Goal: Task Accomplishment & Management: Manage account settings

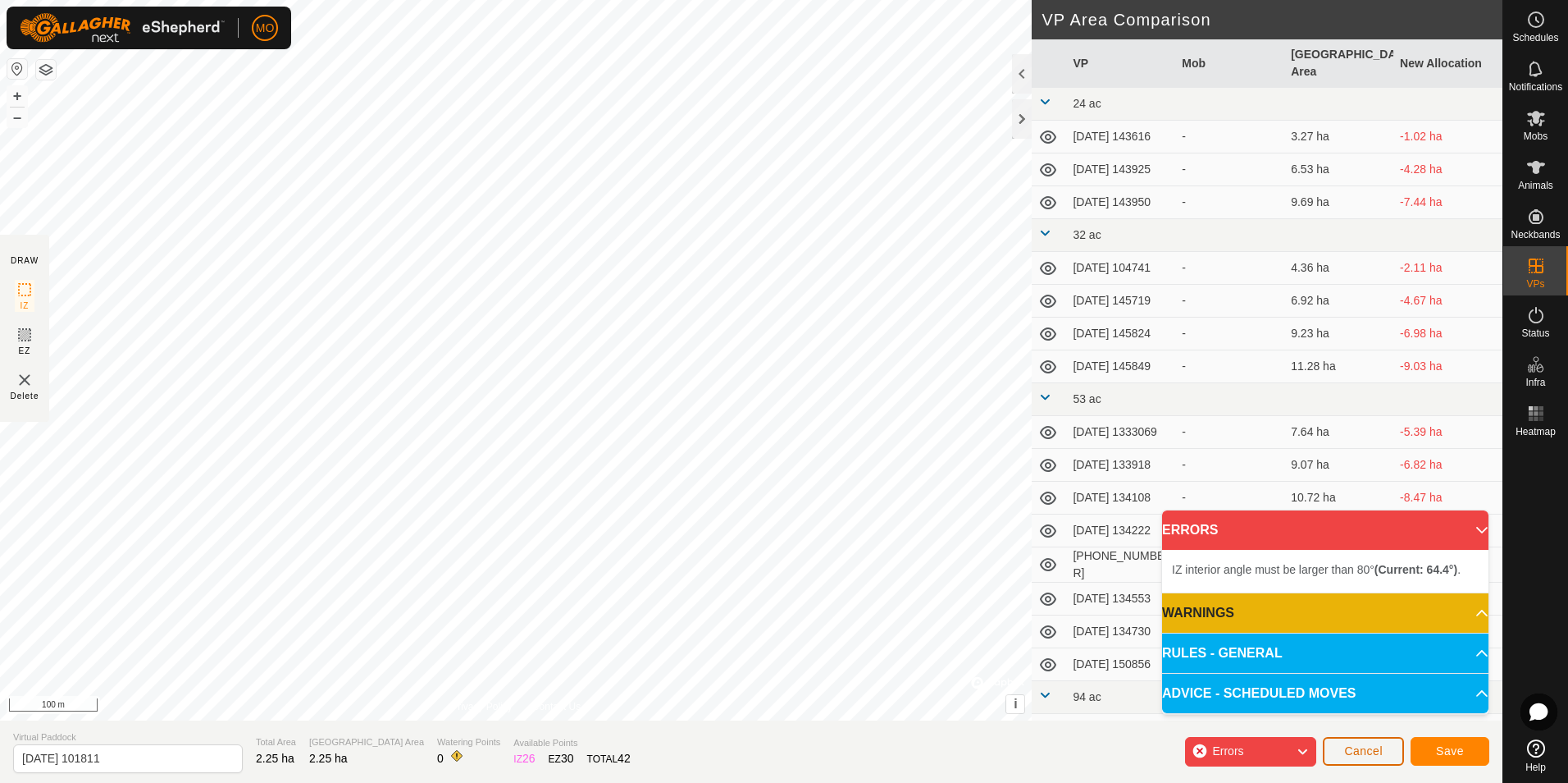
click at [1362, 751] on span "Cancel" at bounding box center [1363, 751] width 39 height 14
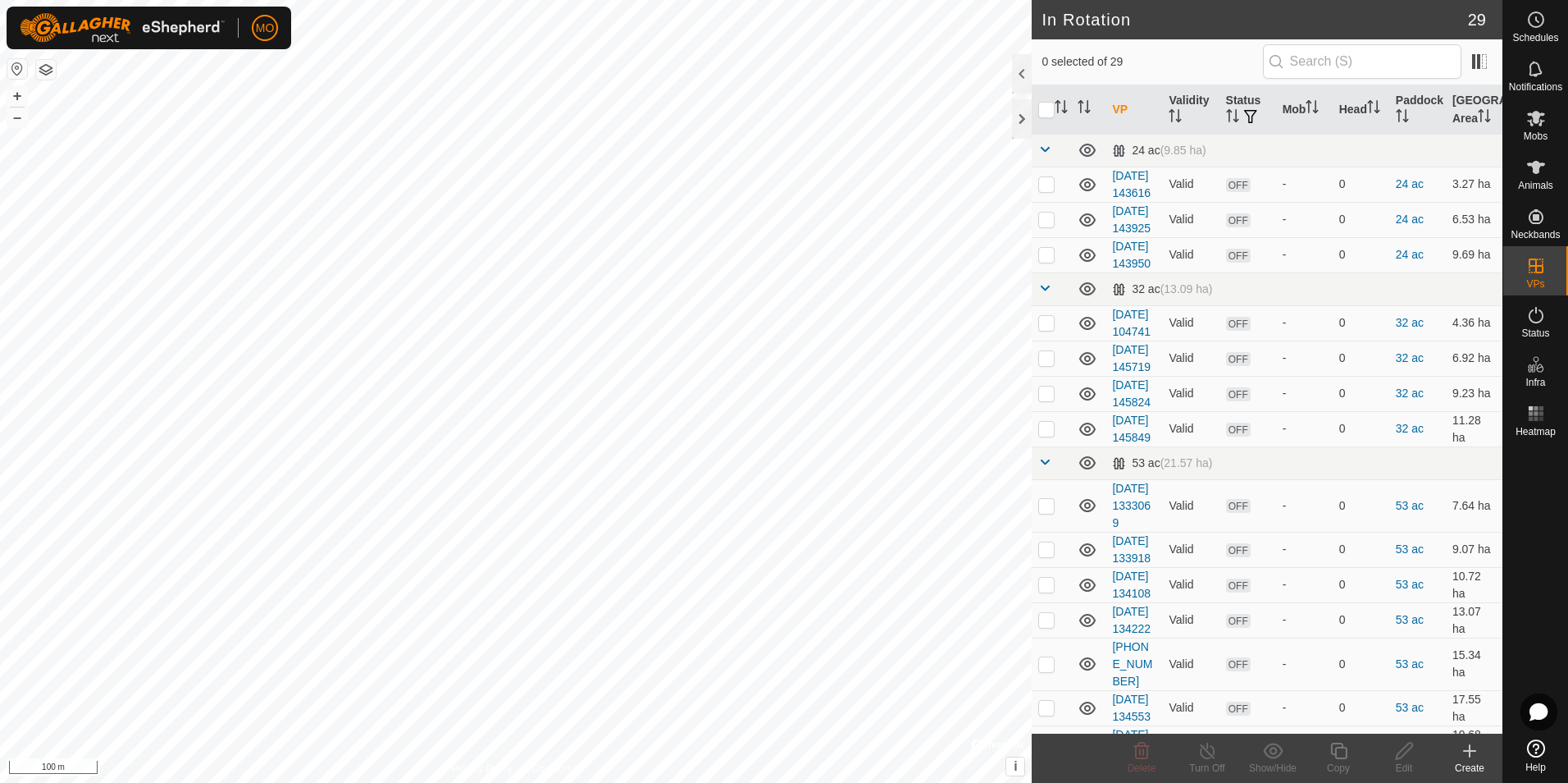
checkbox input "true"
click at [1409, 756] on icon at bounding box center [1405, 751] width 21 height 20
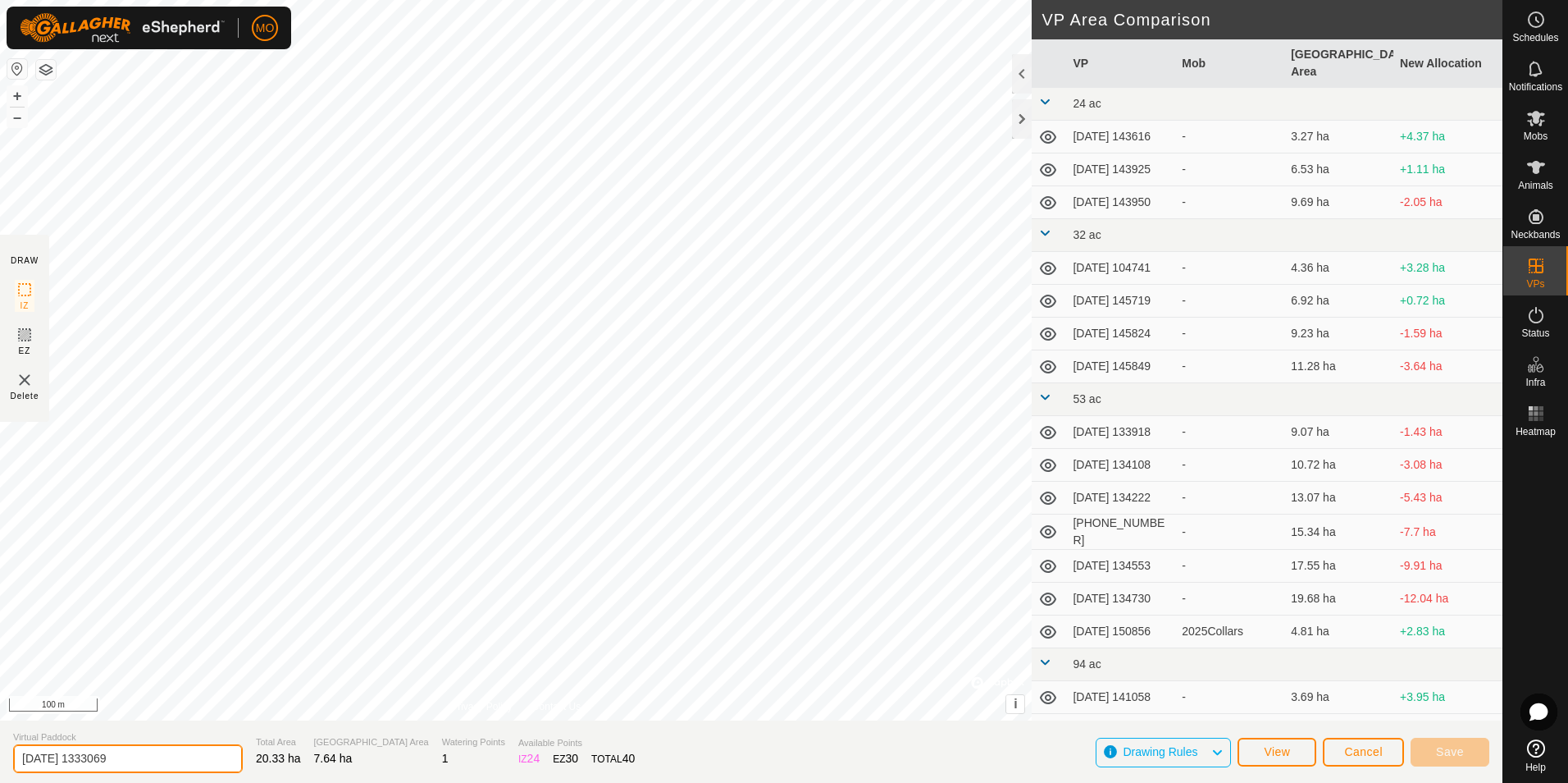
click at [58, 760] on input "[DATE] 1333069" at bounding box center [128, 759] width 230 height 29
click at [63, 761] on input "[DATE] 1333069" at bounding box center [128, 759] width 230 height 29
type input "[DATE] 1333069"
click at [1428, 751] on button "Save" at bounding box center [1450, 752] width 78 height 29
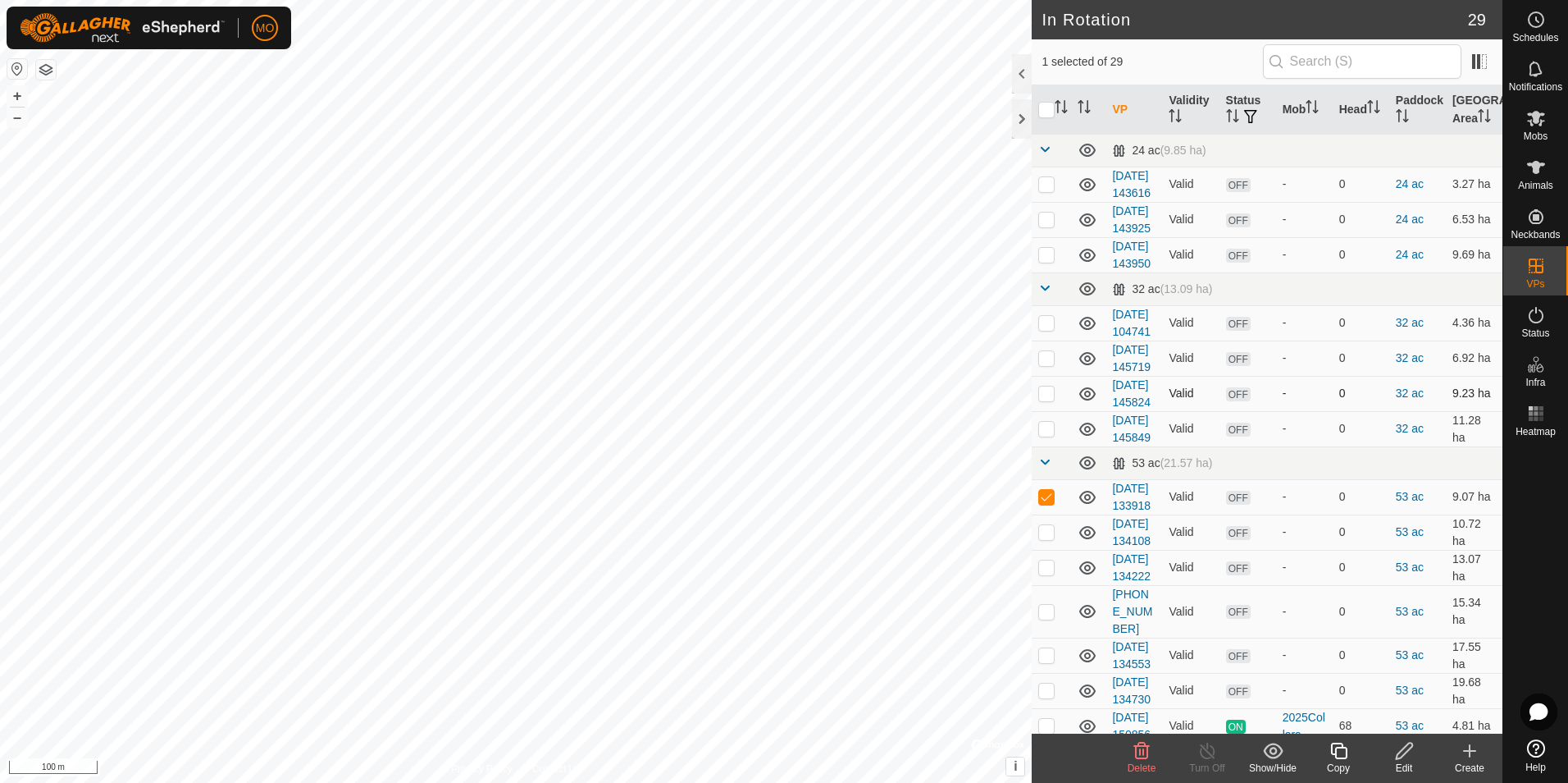
checkbox input "false"
checkbox input "true"
click at [1404, 751] on icon at bounding box center [1405, 751] width 21 height 20
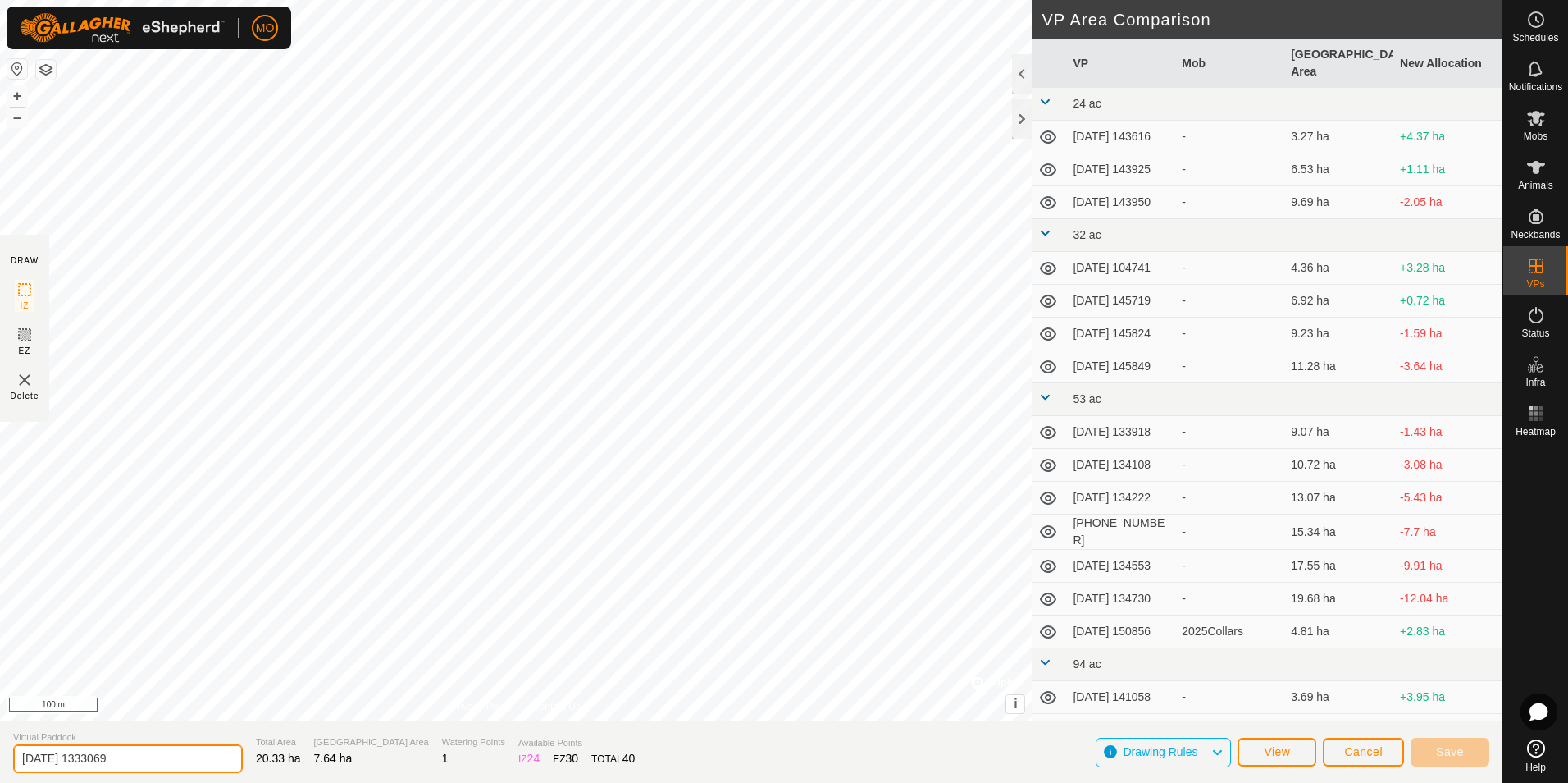
click at [73, 760] on input "[DATE] 1333069" at bounding box center [128, 759] width 230 height 29
type input "[DATE] 1333069"
click at [1463, 756] on button "Save" at bounding box center [1450, 752] width 78 height 29
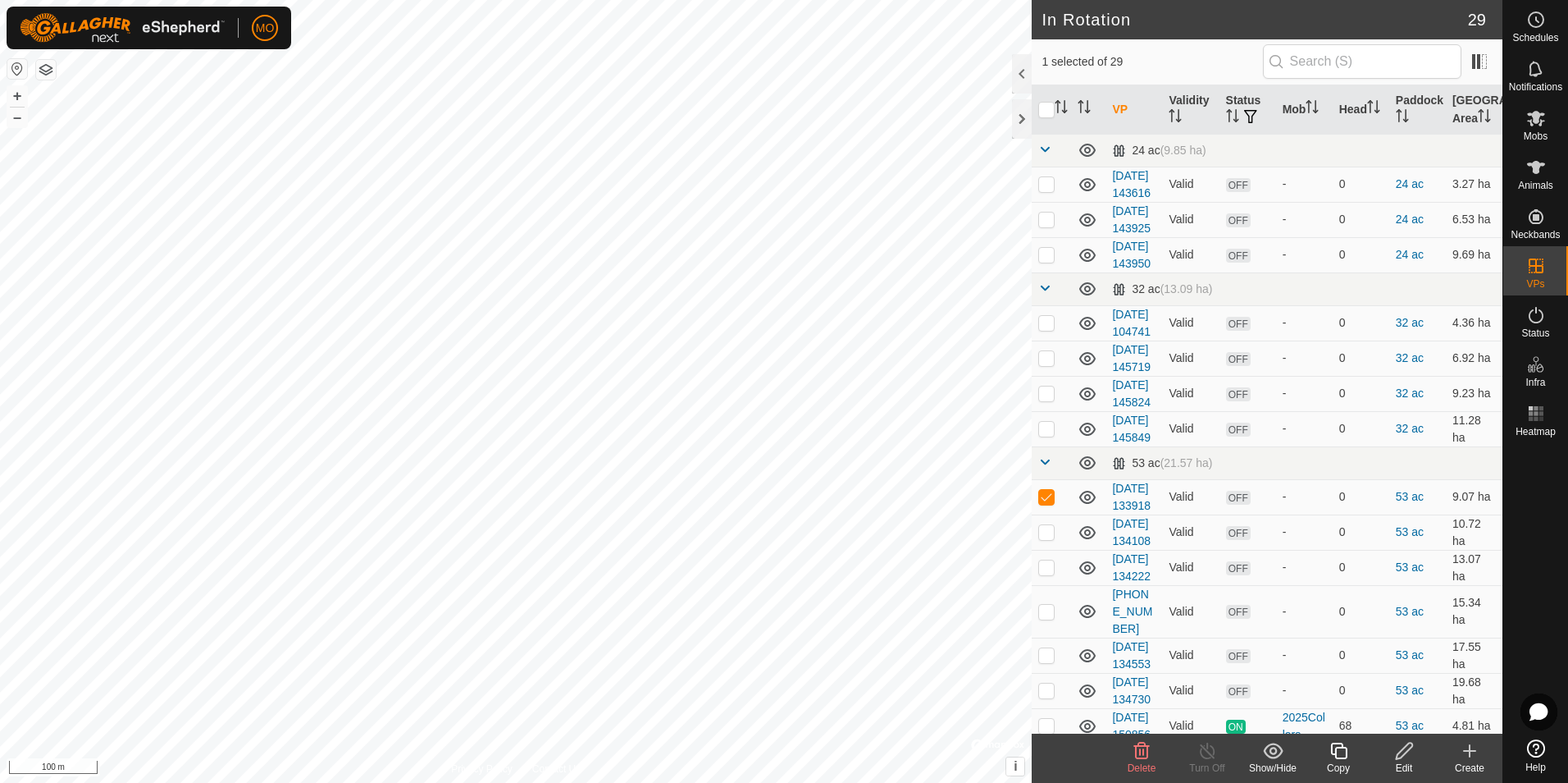
checkbox input "false"
checkbox input "true"
checkbox input "false"
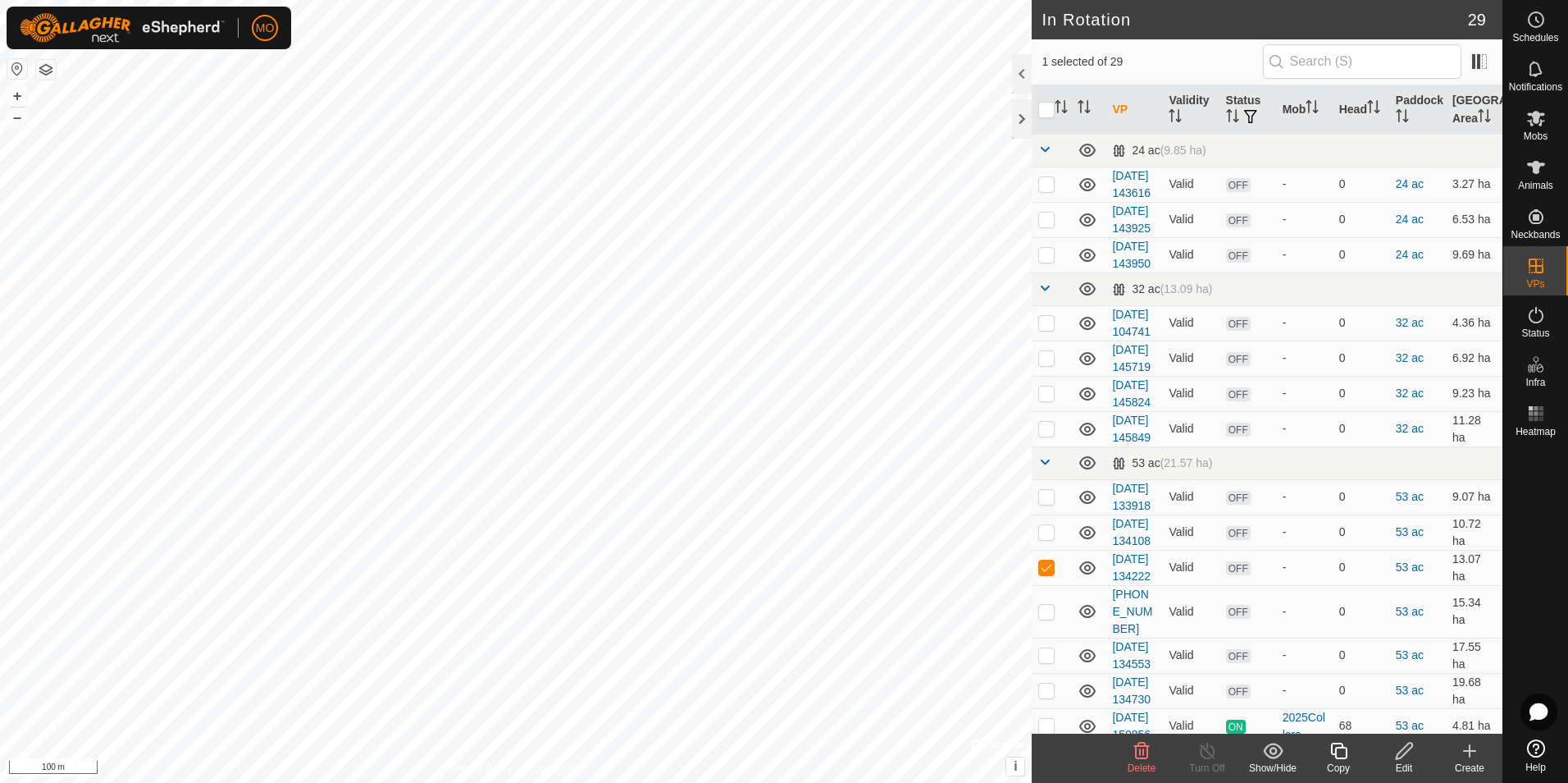
checkbox input "false"
checkbox input "true"
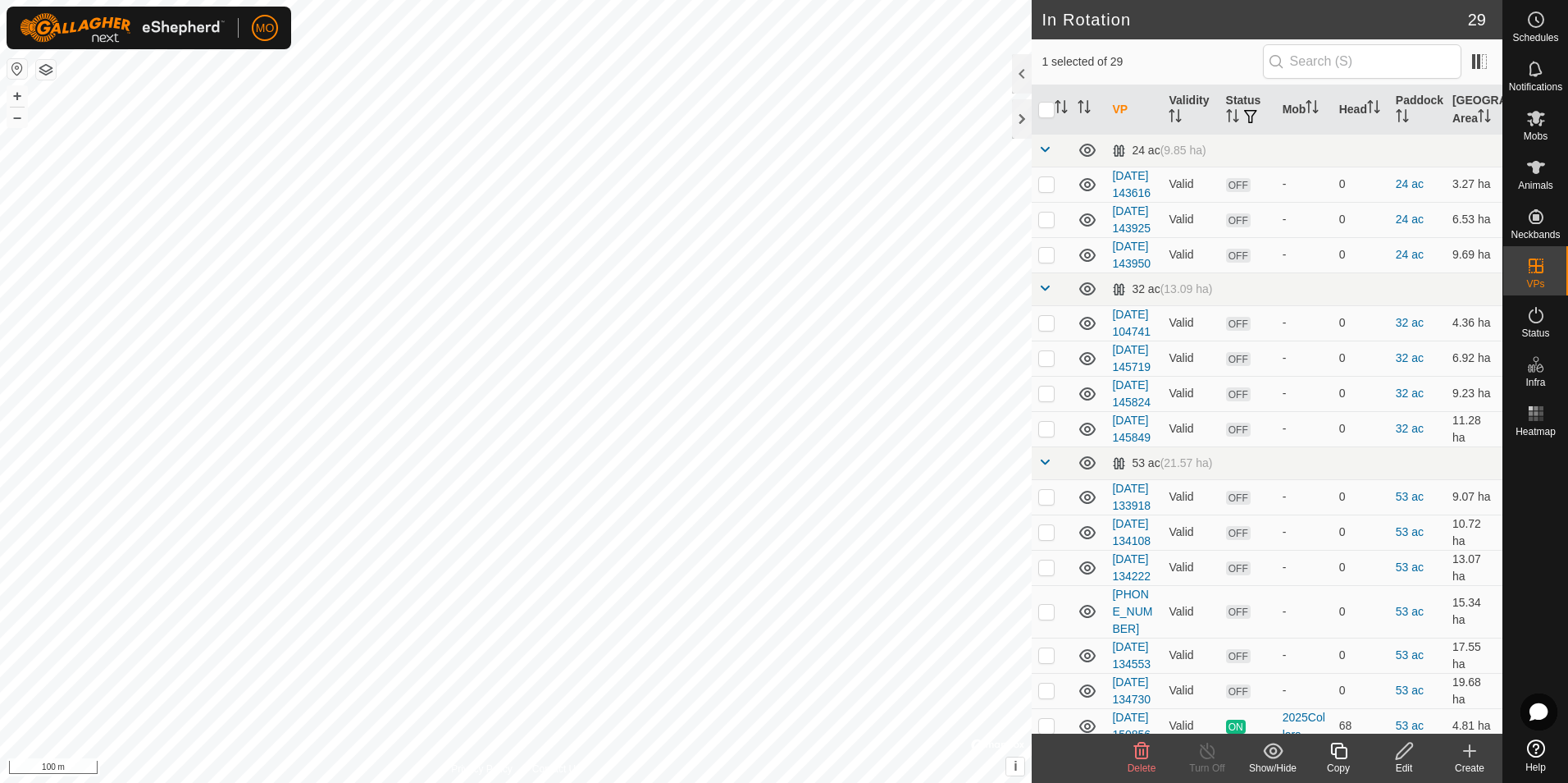
checkbox input "false"
click at [1403, 756] on icon at bounding box center [1404, 751] width 16 height 16
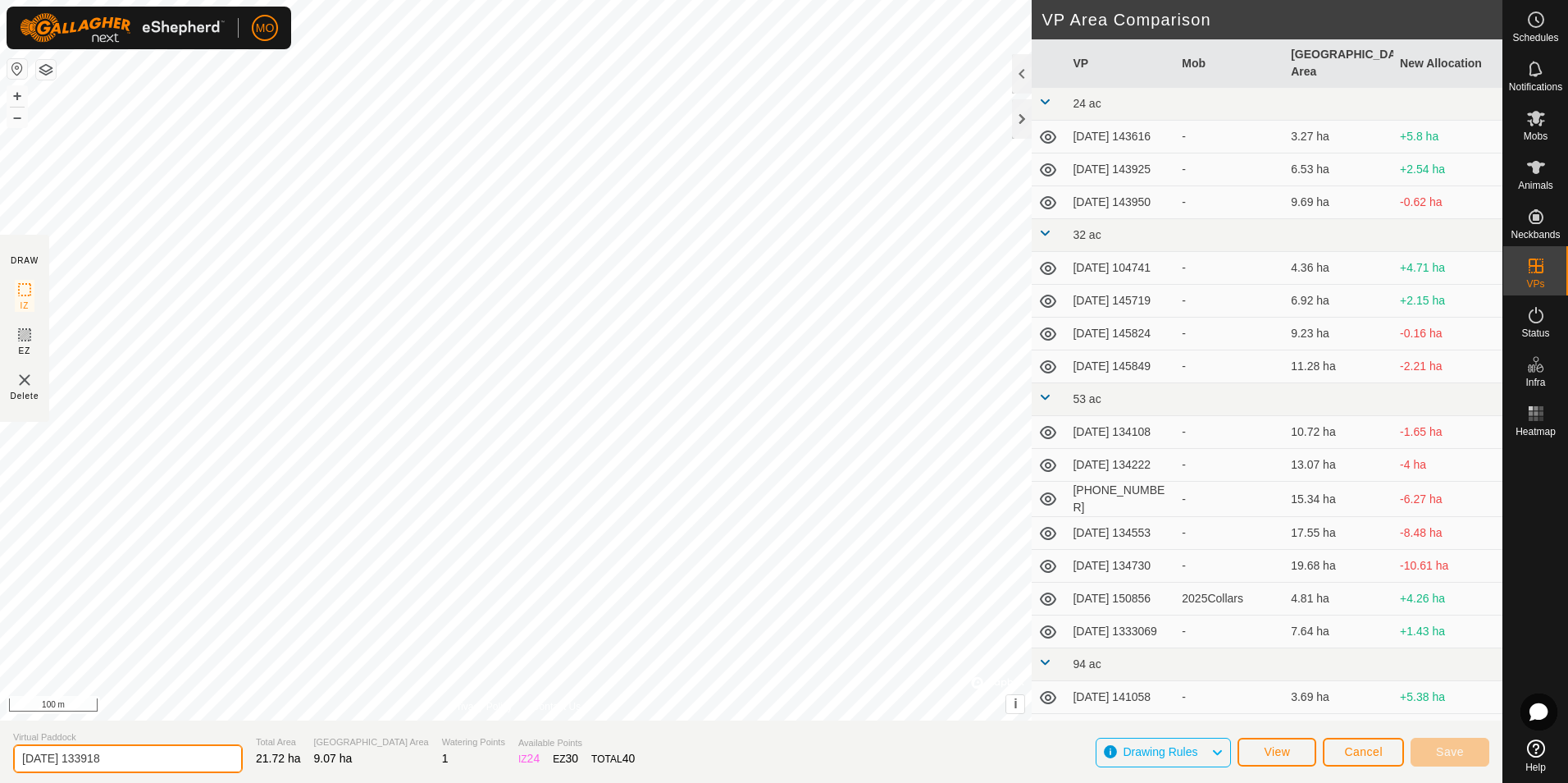
drag, startPoint x: 66, startPoint y: 762, endPoint x: 57, endPoint y: 762, distance: 9.0
click at [57, 762] on input "[DATE] 133918" at bounding box center [128, 759] width 230 height 29
type input "[DATE] 133918"
click at [1462, 751] on span "Save" at bounding box center [1450, 751] width 28 height 14
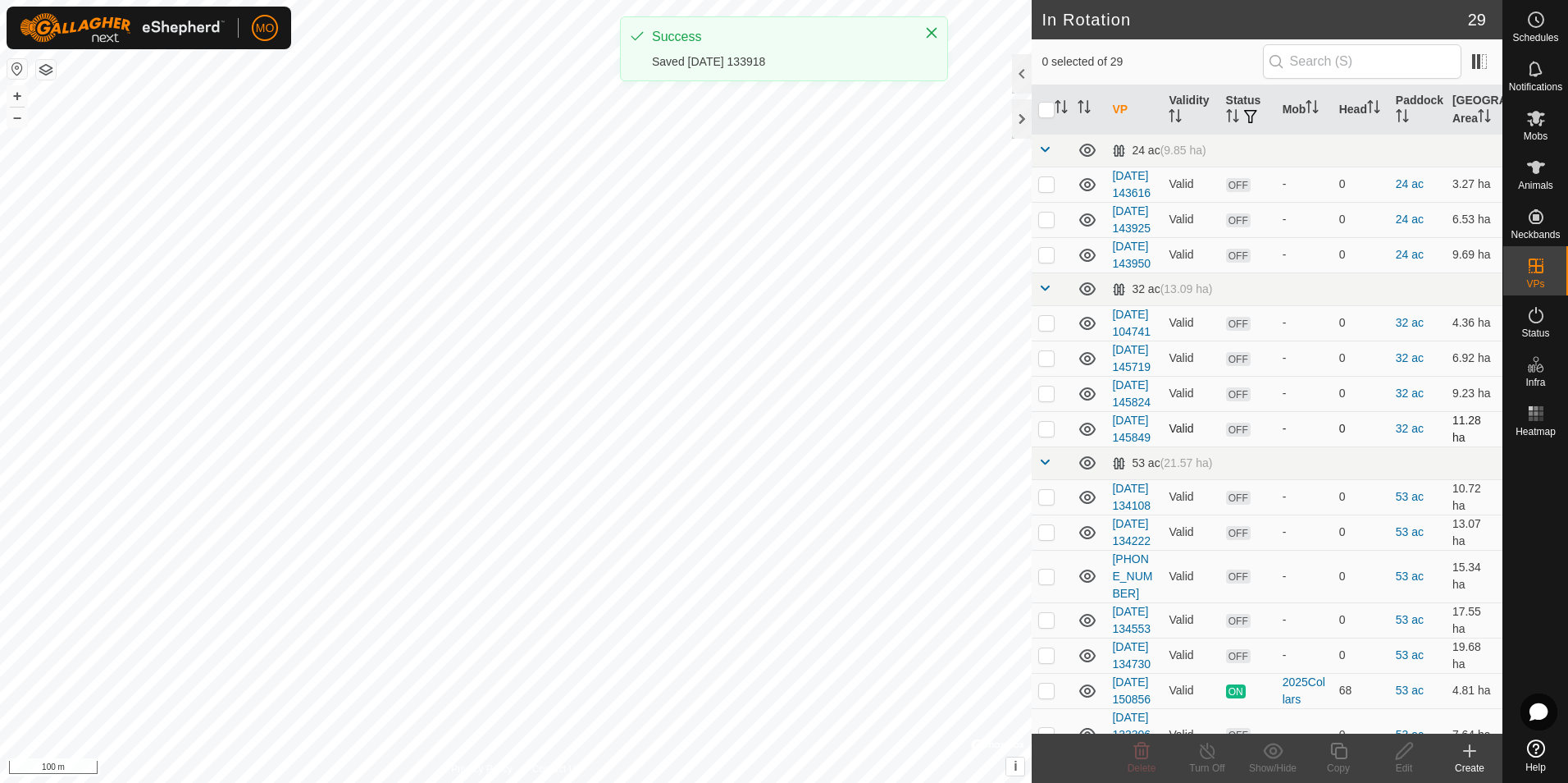
checkbox input "true"
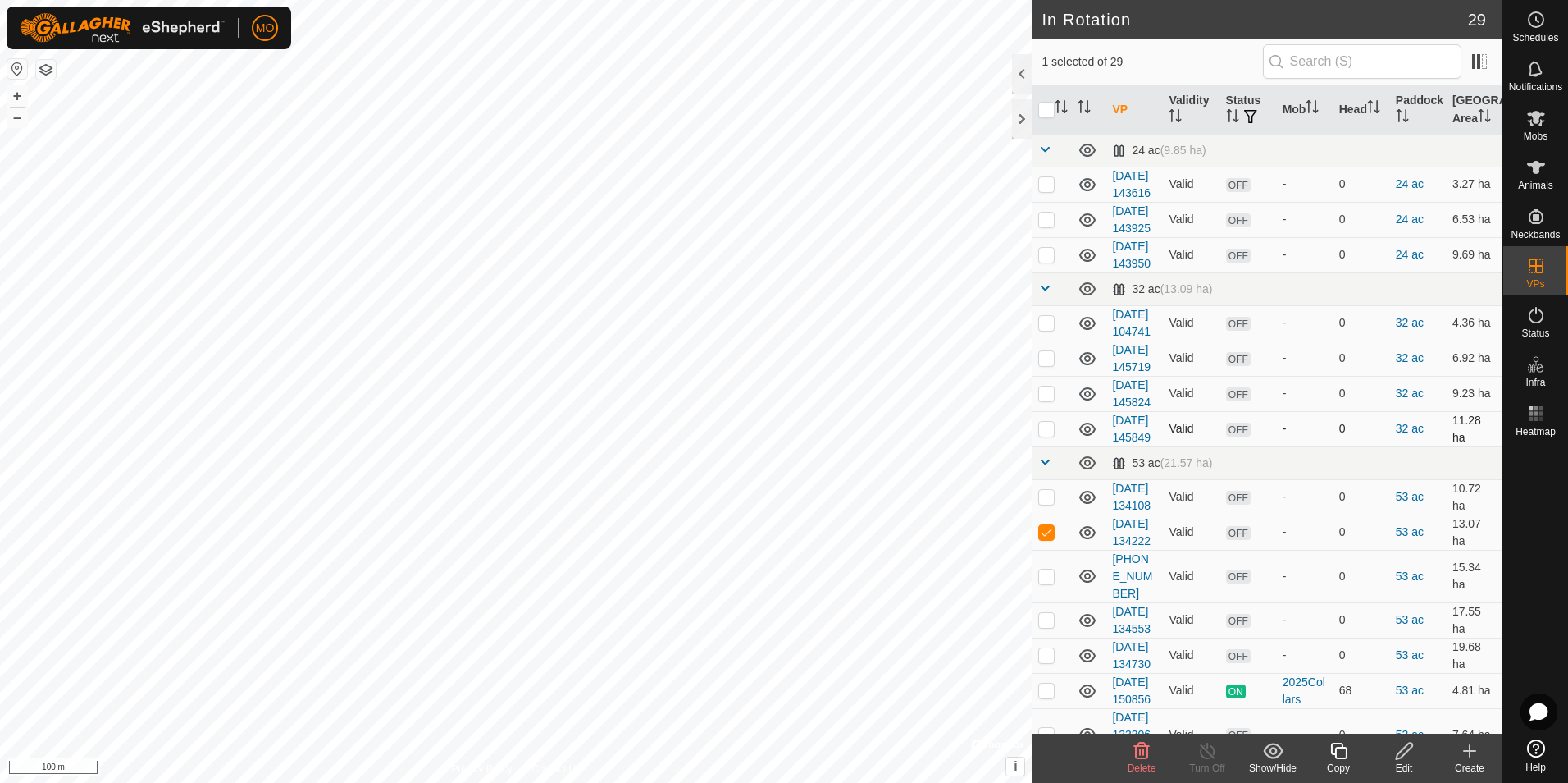
checkbox input "true"
checkbox input "false"
click at [1408, 757] on icon at bounding box center [1405, 751] width 21 height 20
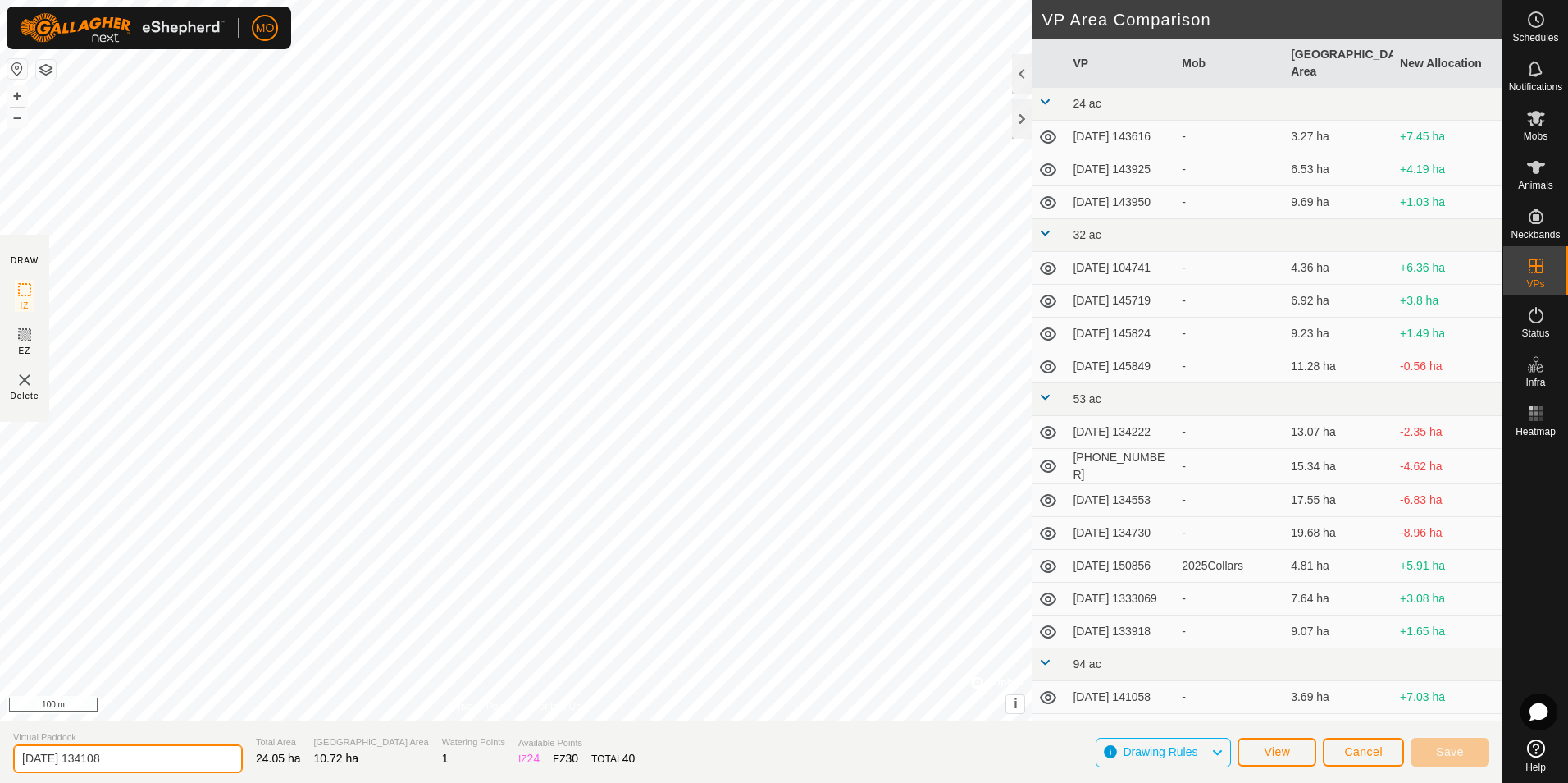
click at [58, 757] on input "[DATE] 134108" at bounding box center [128, 759] width 230 height 29
type input "[DATE] 134108"
click at [1438, 746] on span "Save" at bounding box center [1450, 751] width 28 height 14
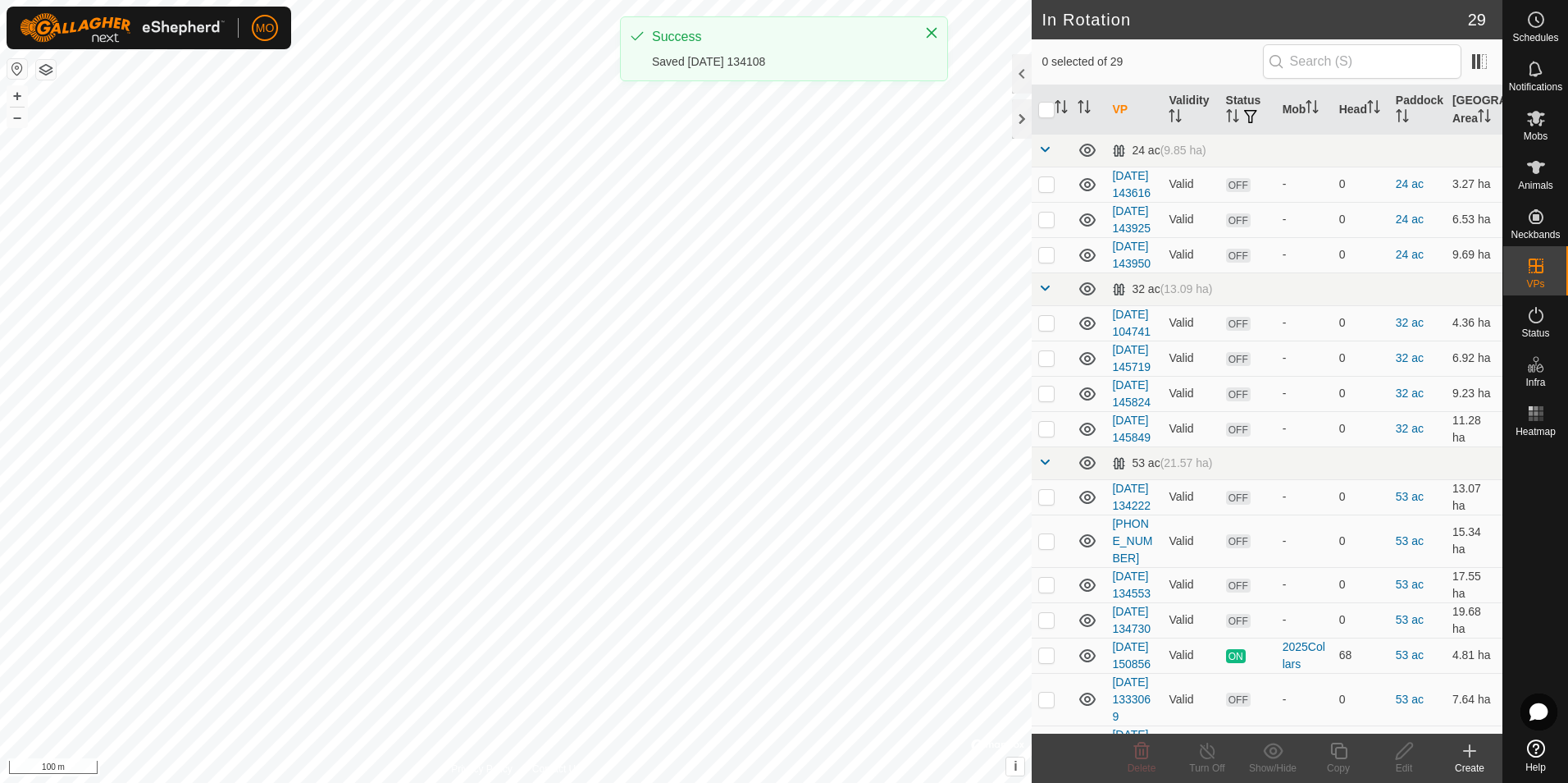
checkbox input "true"
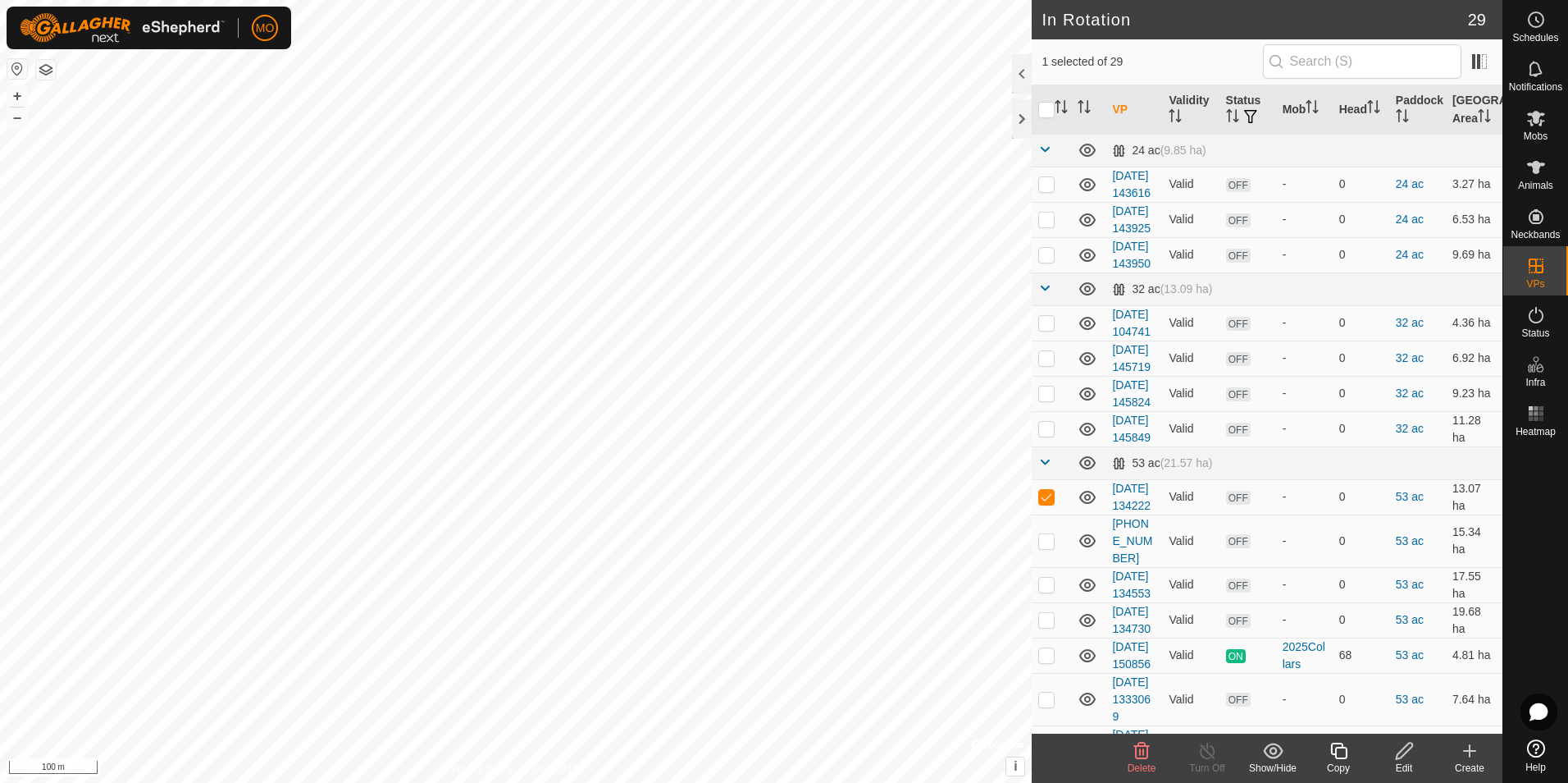
click at [1405, 753] on icon at bounding box center [1404, 751] width 16 height 16
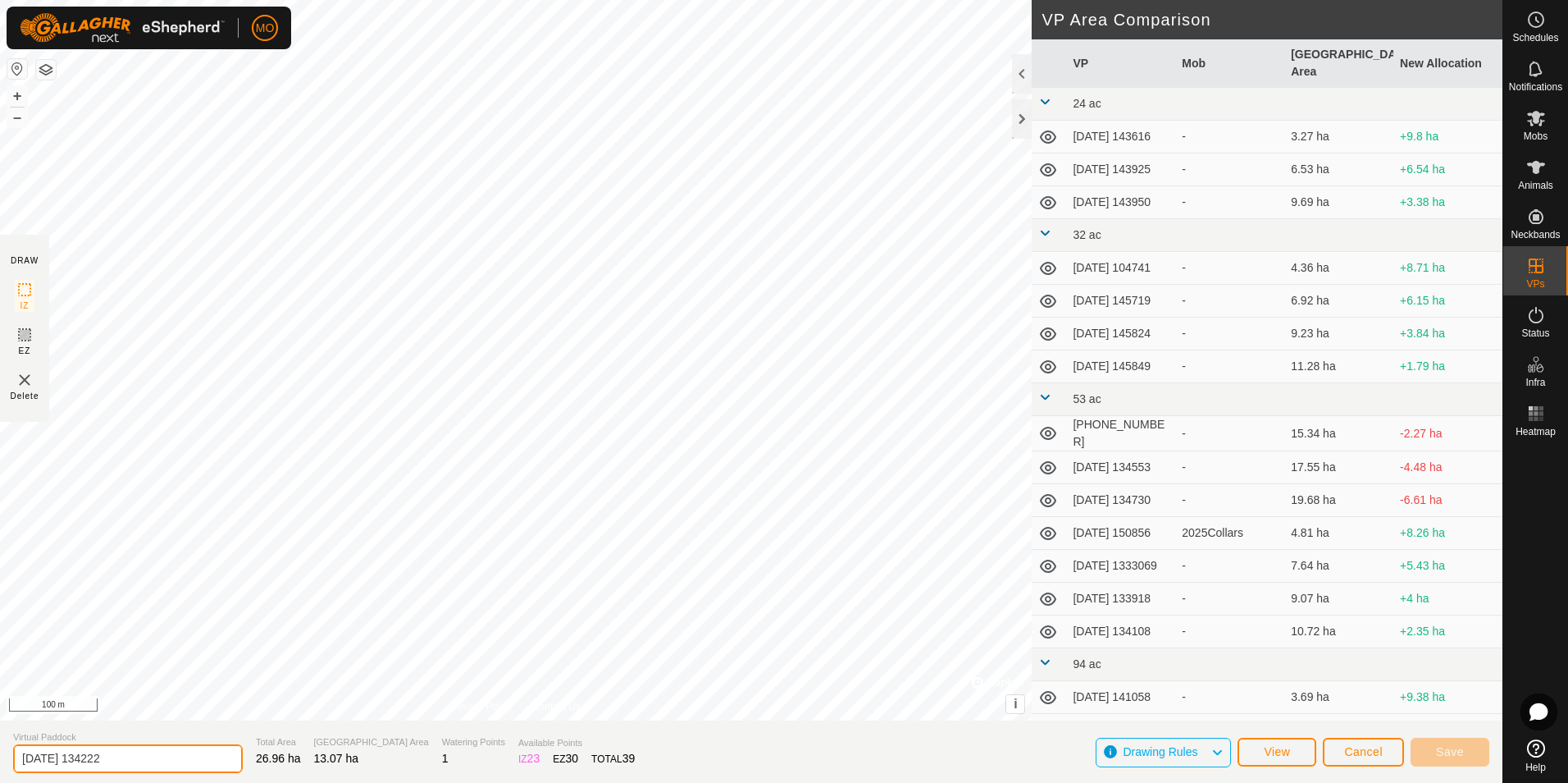
click at [60, 759] on input "[DATE] 134222" at bounding box center [128, 759] width 230 height 29
drag, startPoint x: 78, startPoint y: 759, endPoint x: 68, endPoint y: 759, distance: 10.0
click at [68, 759] on input "[DATE] 134222" at bounding box center [128, 759] width 230 height 29
type input "[DATE] 134222"
click at [1459, 745] on span "Save" at bounding box center [1450, 751] width 28 height 14
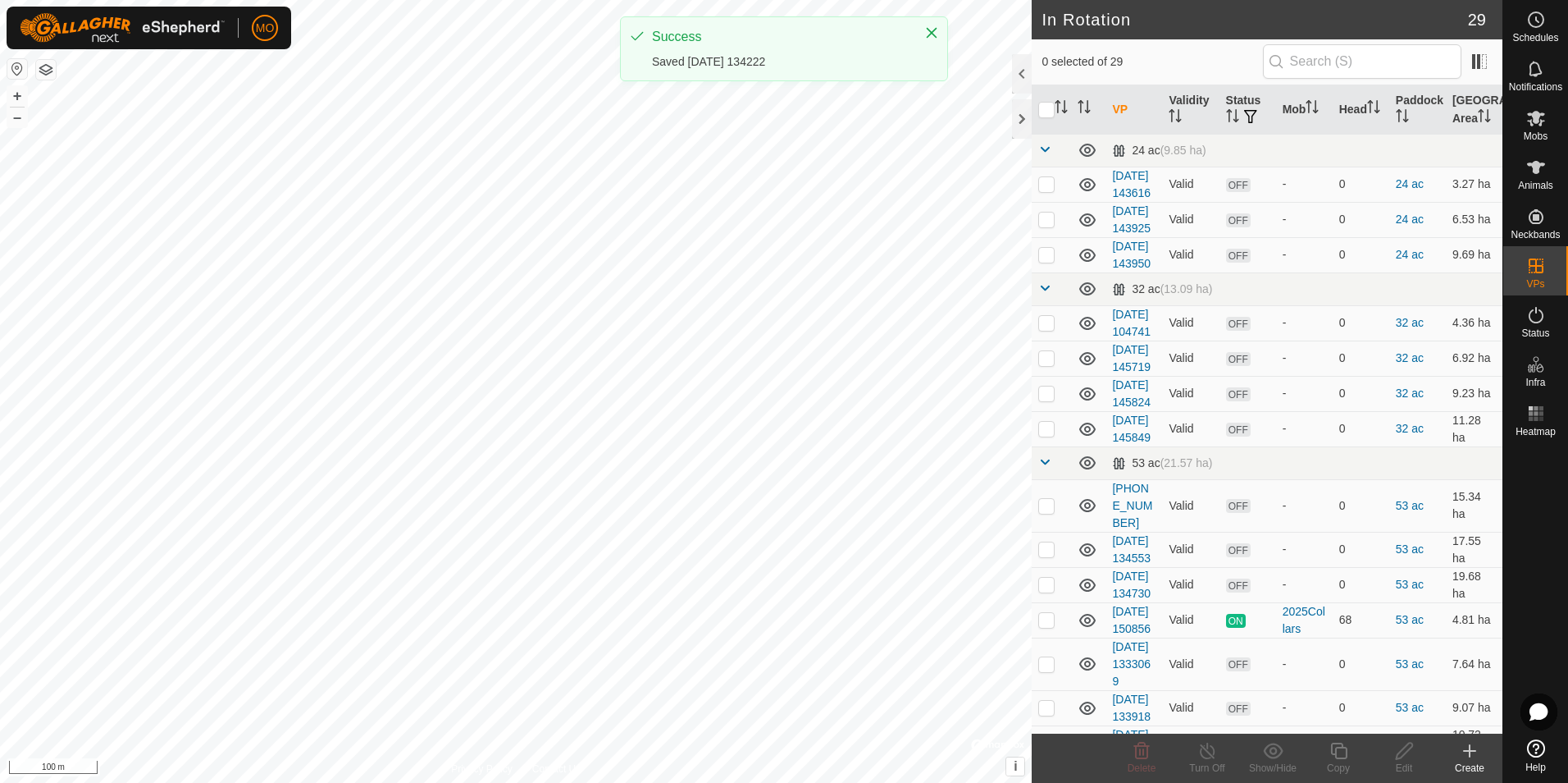
checkbox input "true"
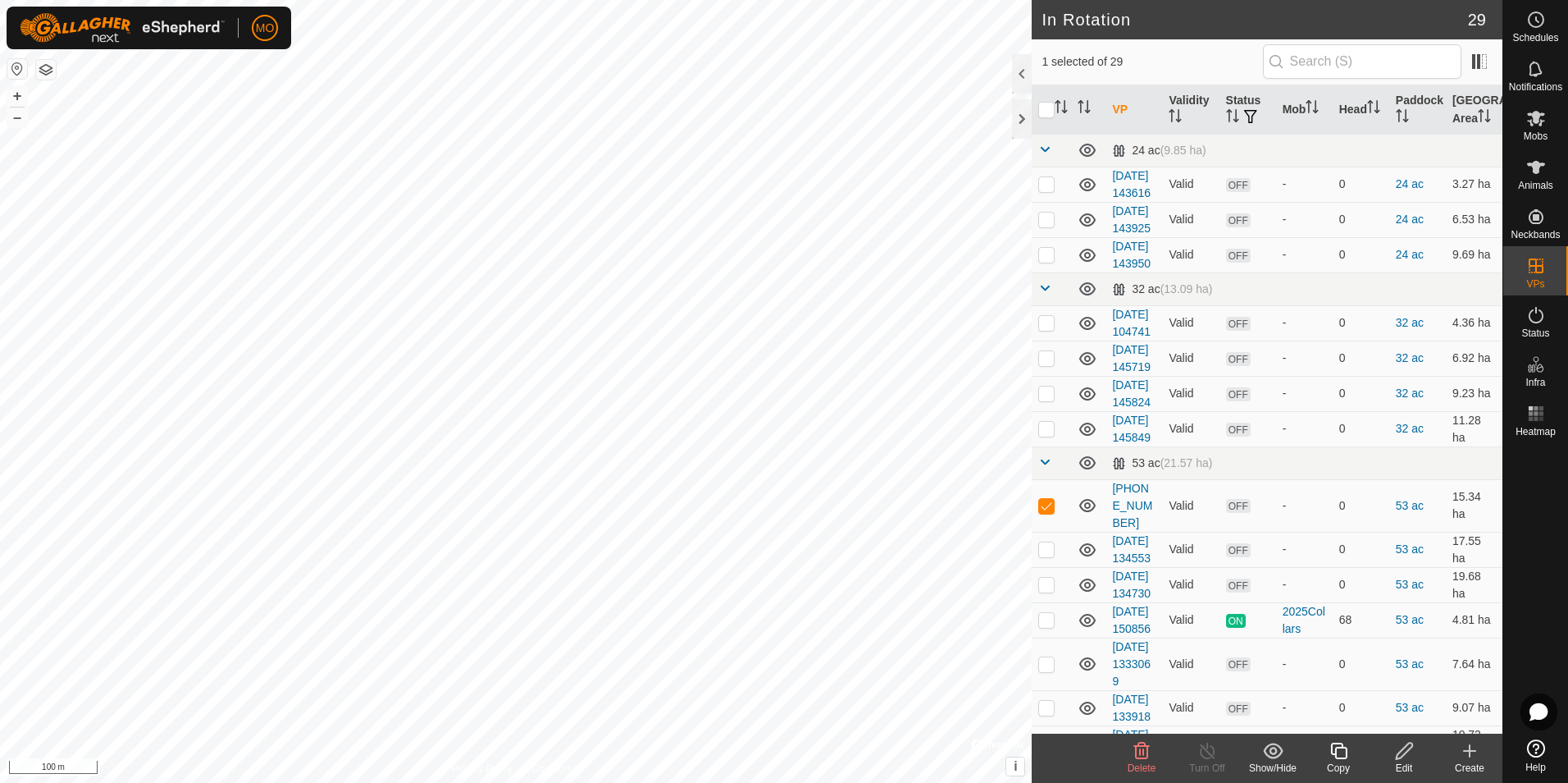
click at [1402, 760] on icon at bounding box center [1405, 751] width 21 height 20
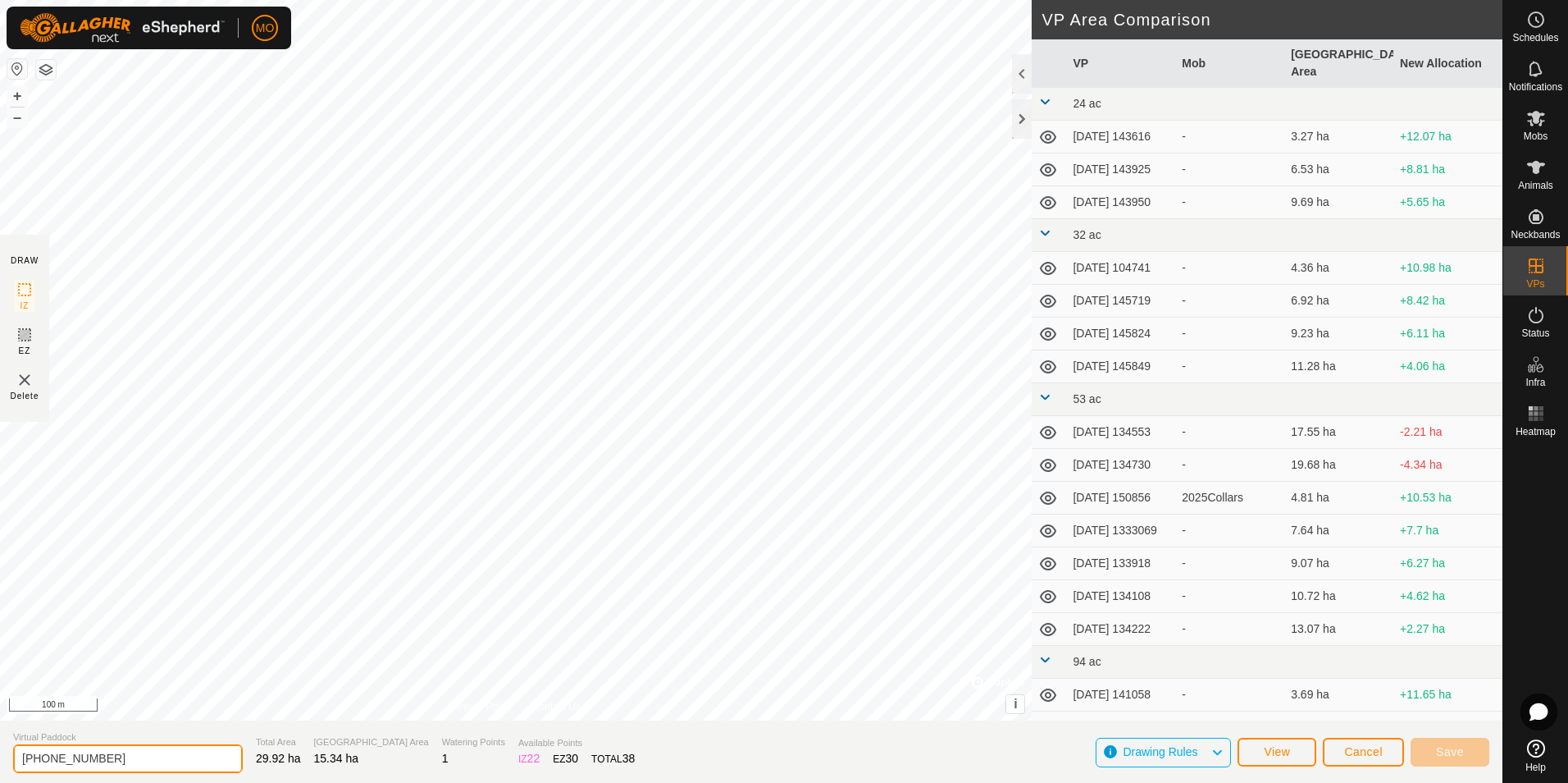
click at [58, 760] on input "[PHONE_NUMBER]" at bounding box center [128, 759] width 230 height 29
drag, startPoint x: 1465, startPoint y: 751, endPoint x: 323, endPoint y: 782, distance: 1142.4
click at [345, 781] on section "Virtual Paddock 2025-08-18-23134355 Total Area 29.92 ha Grazing Area 15.34 ha W…" at bounding box center [751, 751] width 1503 height 62
click at [81, 760] on input "2025-08-18-23134355" at bounding box center [128, 759] width 230 height 29
click at [82, 760] on input "2025-08-18-23134355" at bounding box center [128, 759] width 230 height 29
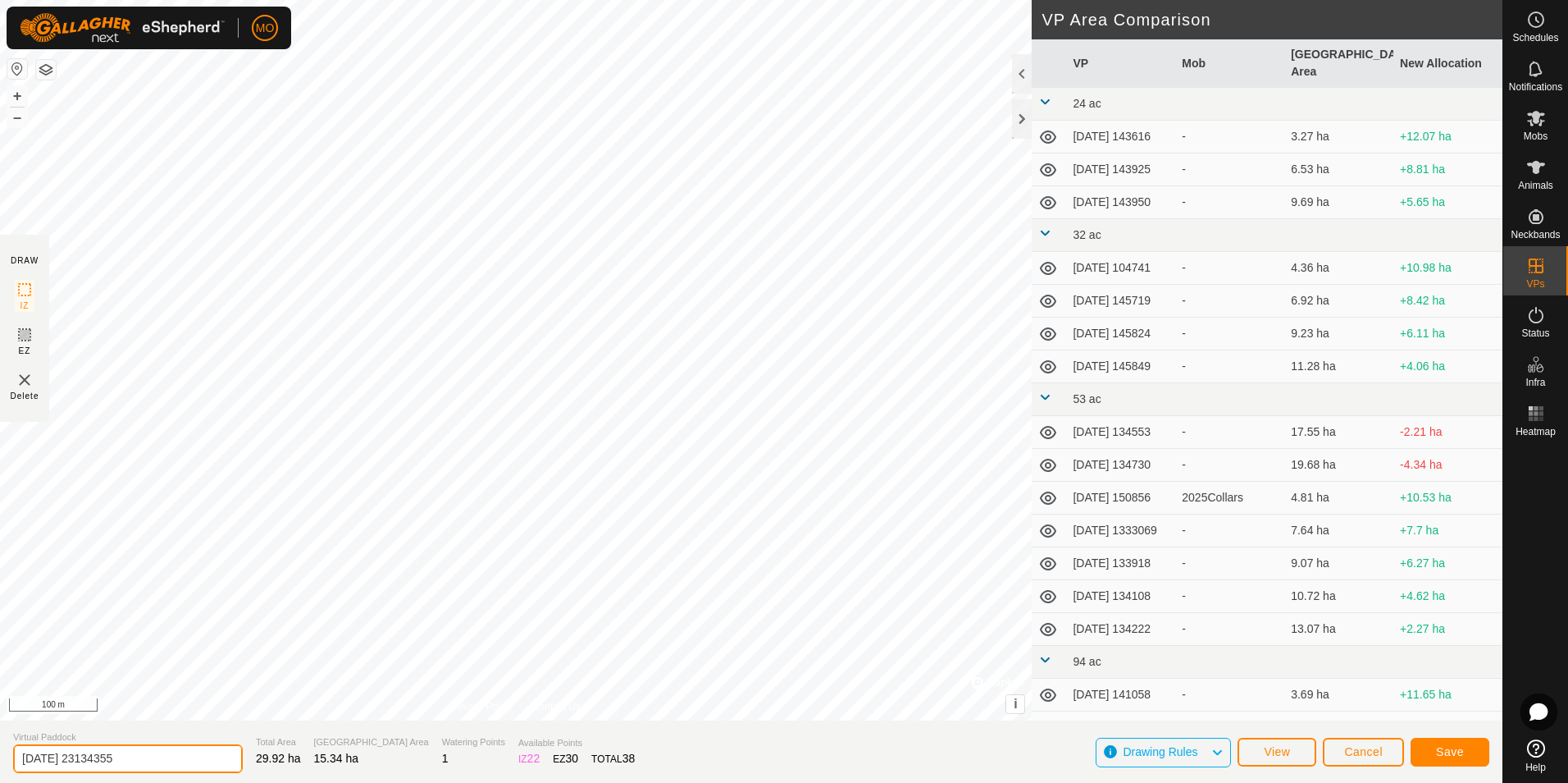
type input "[DATE] 23134355"
click at [1439, 748] on span "Save" at bounding box center [1450, 751] width 28 height 14
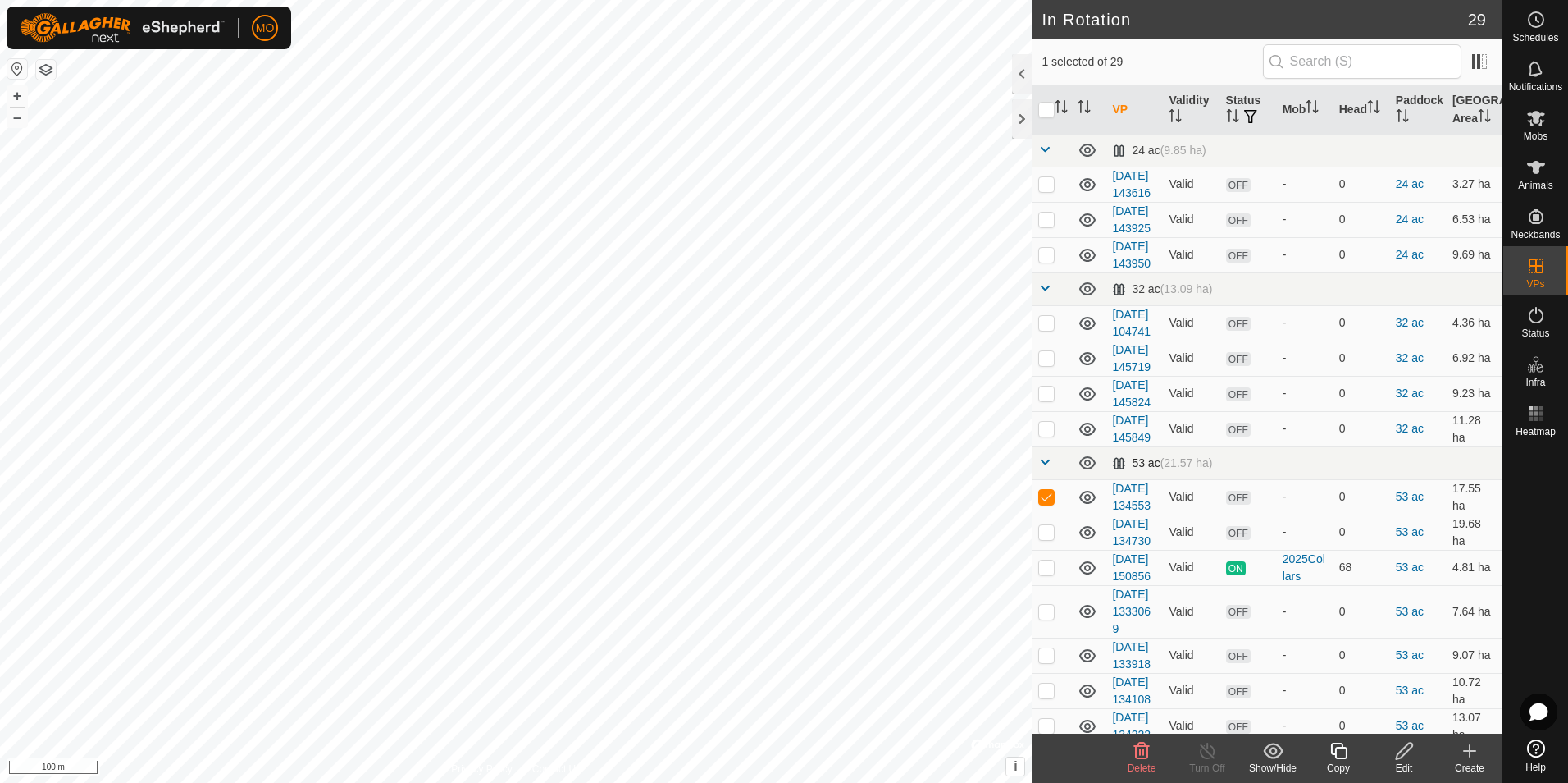
checkbox input "false"
checkbox input "true"
checkbox input "false"
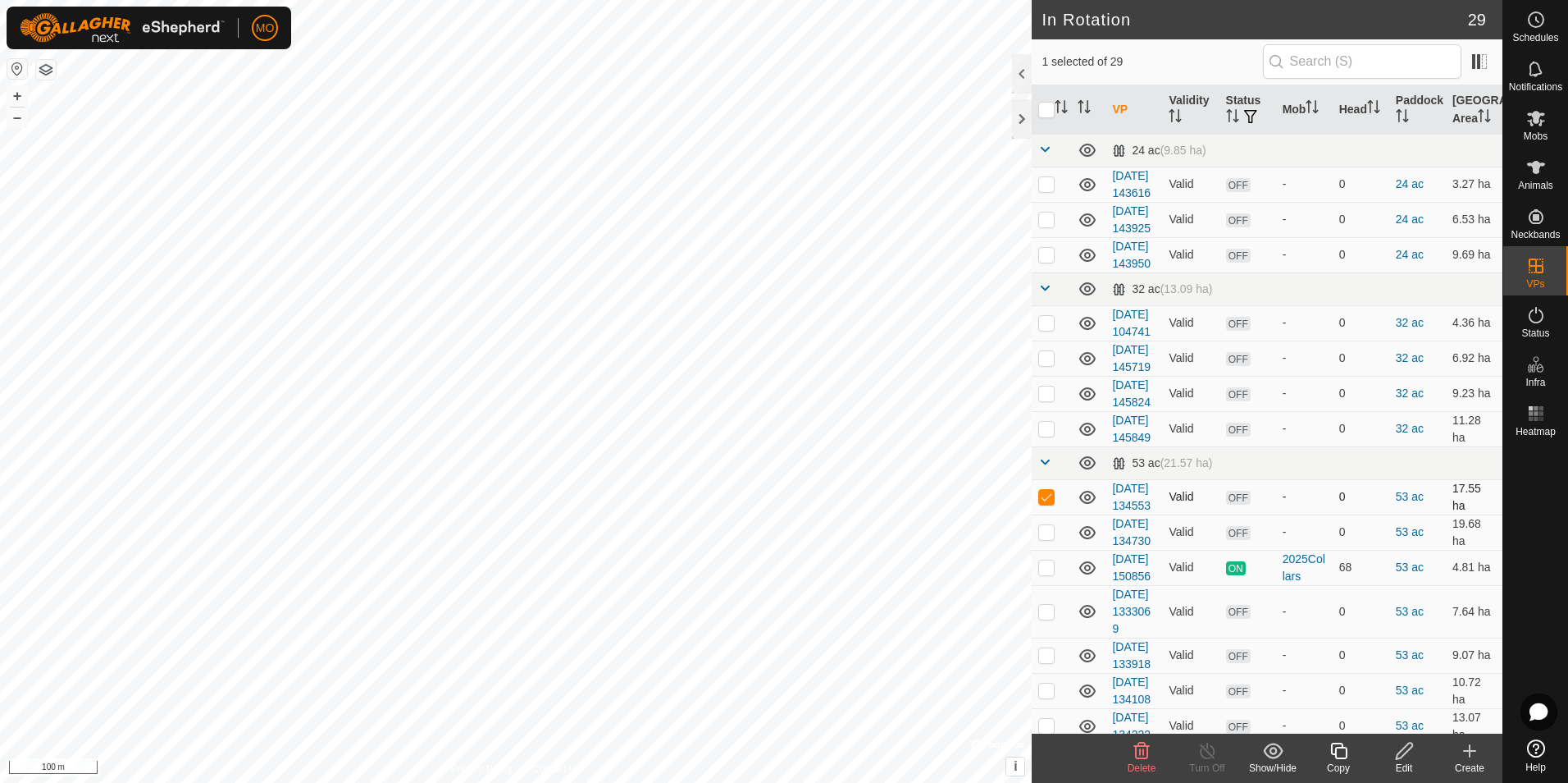
click at [1043, 503] on p-checkbox at bounding box center [1047, 496] width 16 height 14
checkbox input "false"
checkbox input "true"
click at [1132, 754] on icon at bounding box center [1142, 751] width 20 height 20
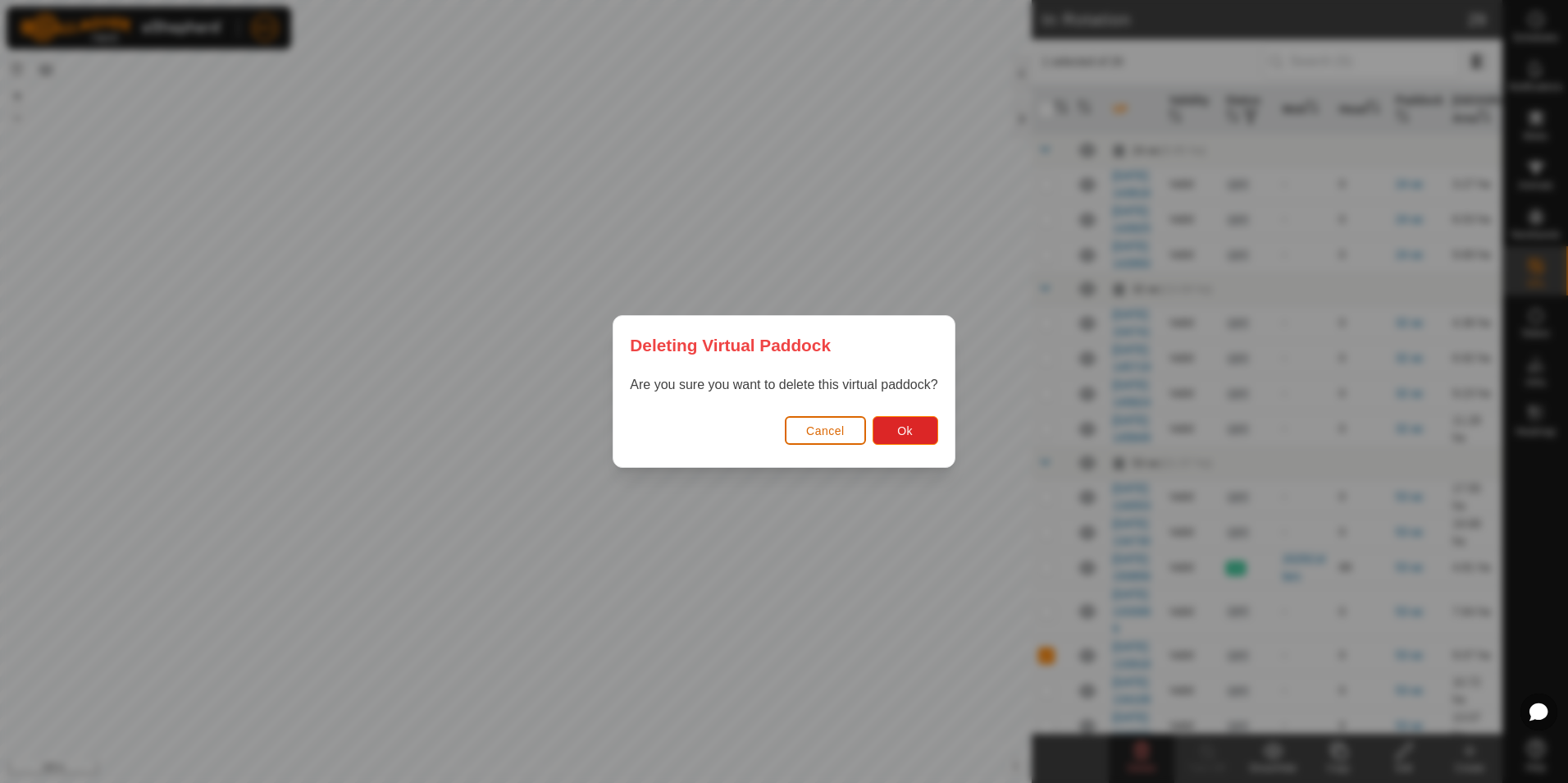
click at [836, 428] on span "Cancel" at bounding box center [825, 430] width 39 height 14
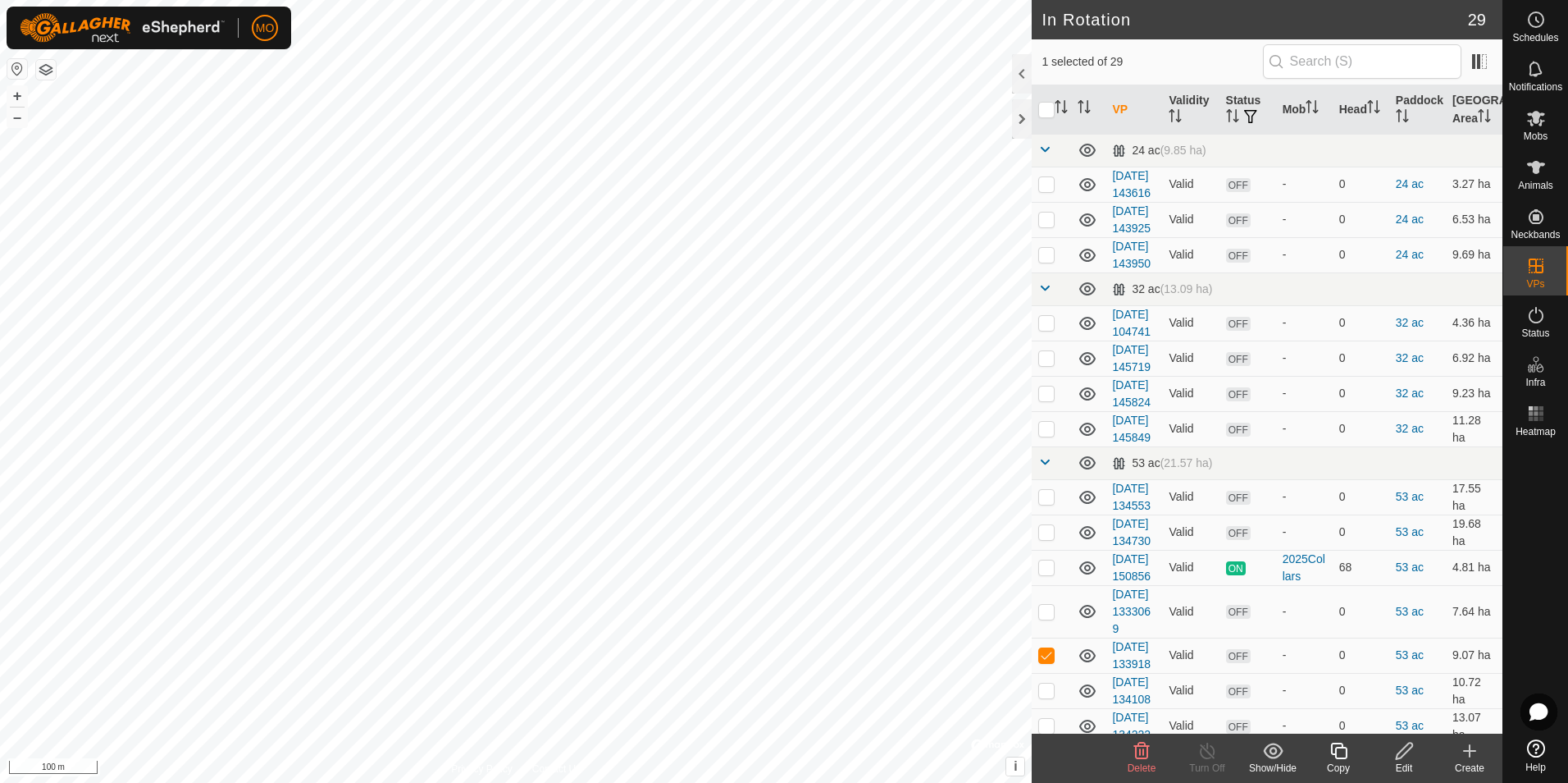
checkbox input "true"
checkbox input "false"
click at [1150, 759] on icon at bounding box center [1142, 751] width 20 height 20
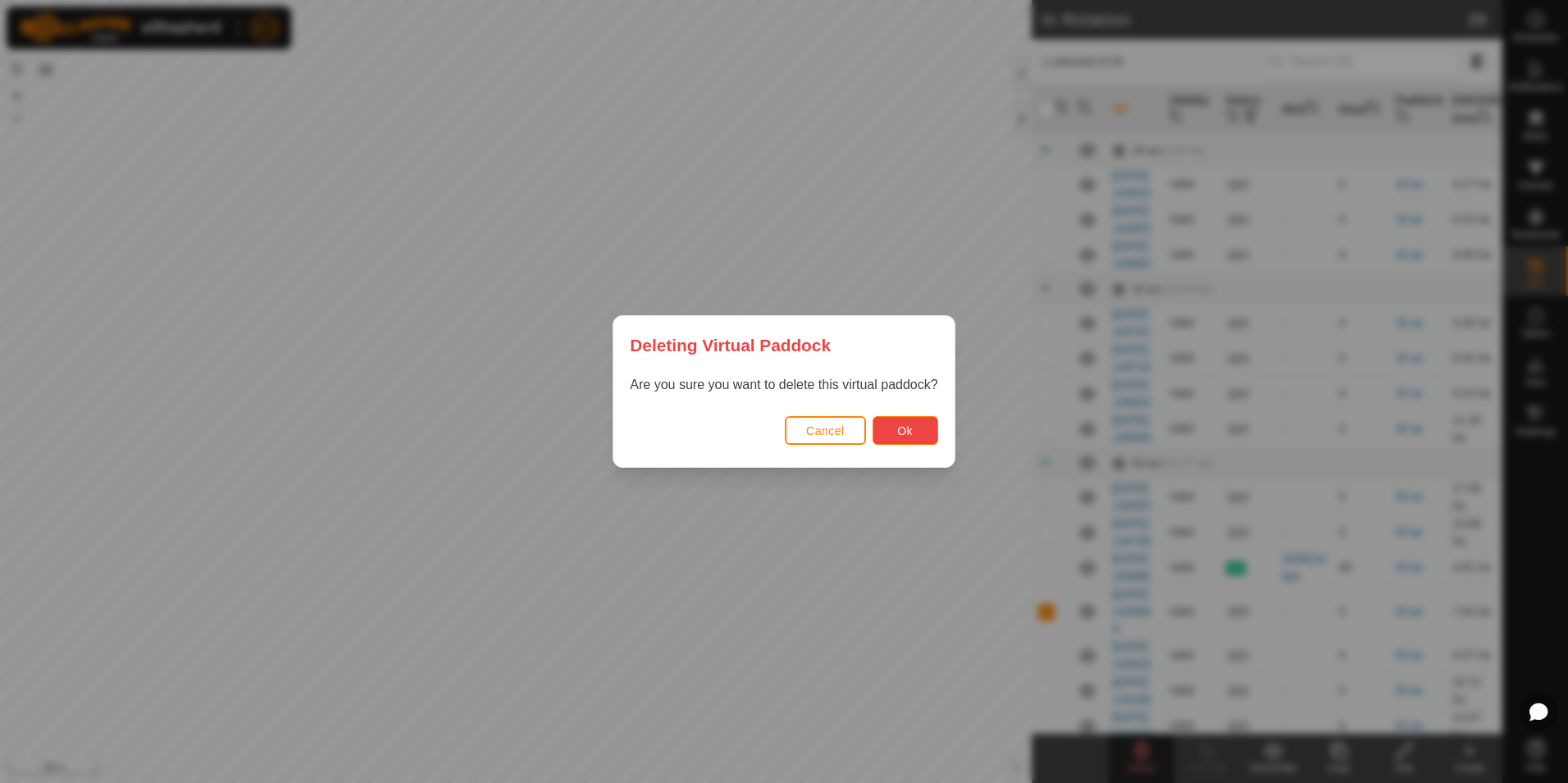
click at [888, 434] on button "Ok" at bounding box center [905, 430] width 66 height 29
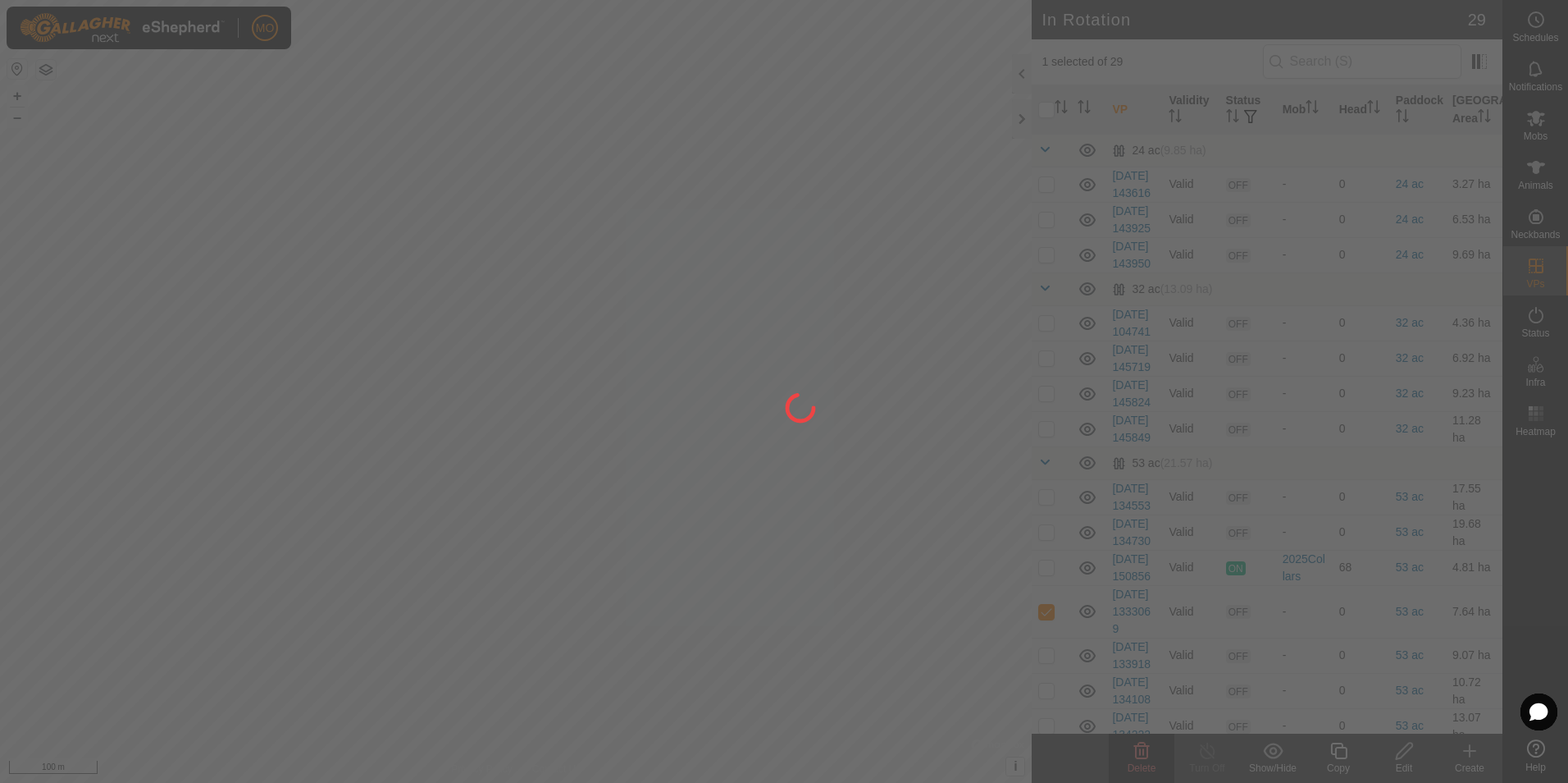
checkbox input "false"
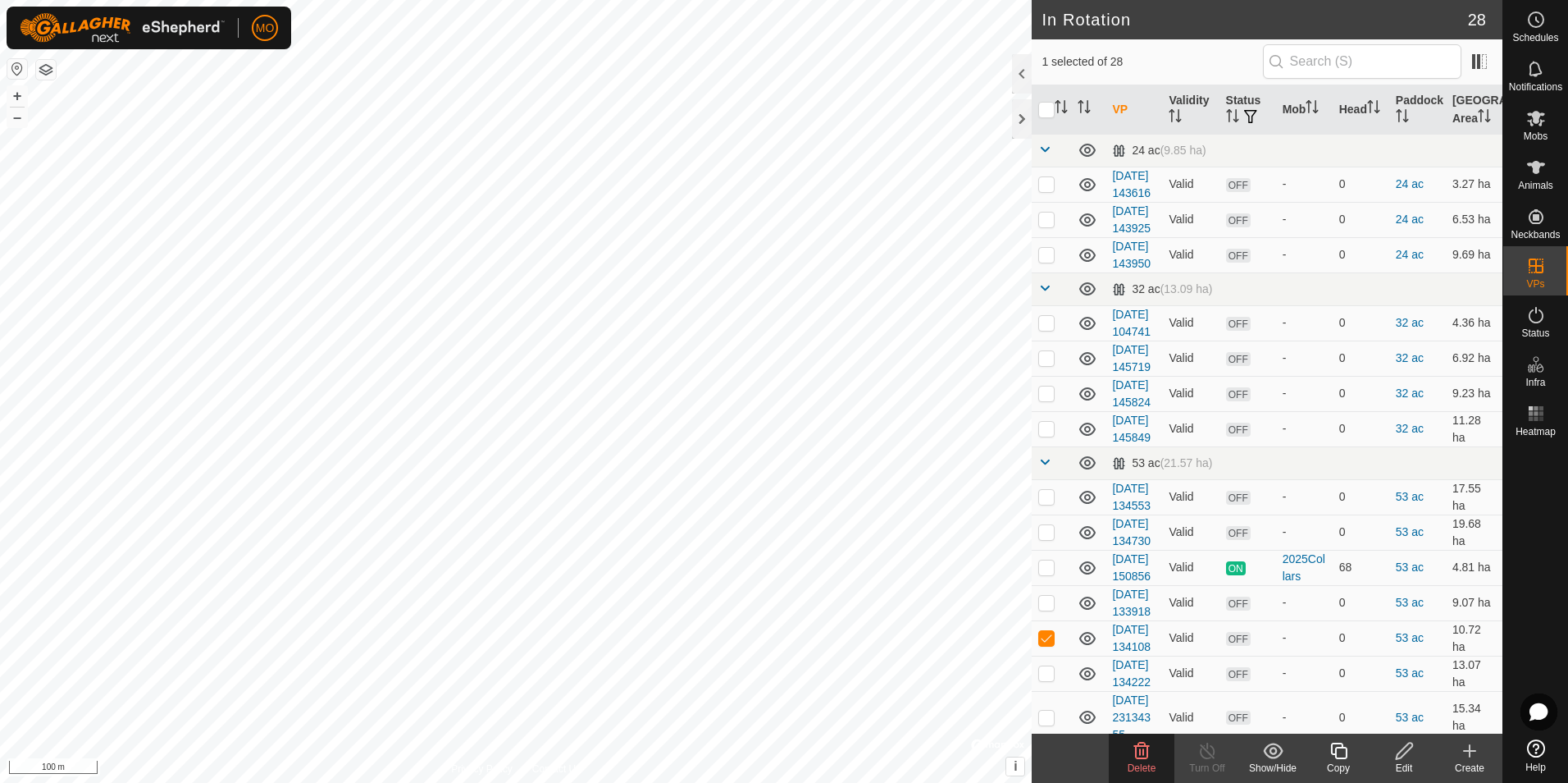
checkbox input "false"
checkbox input "true"
checkbox input "false"
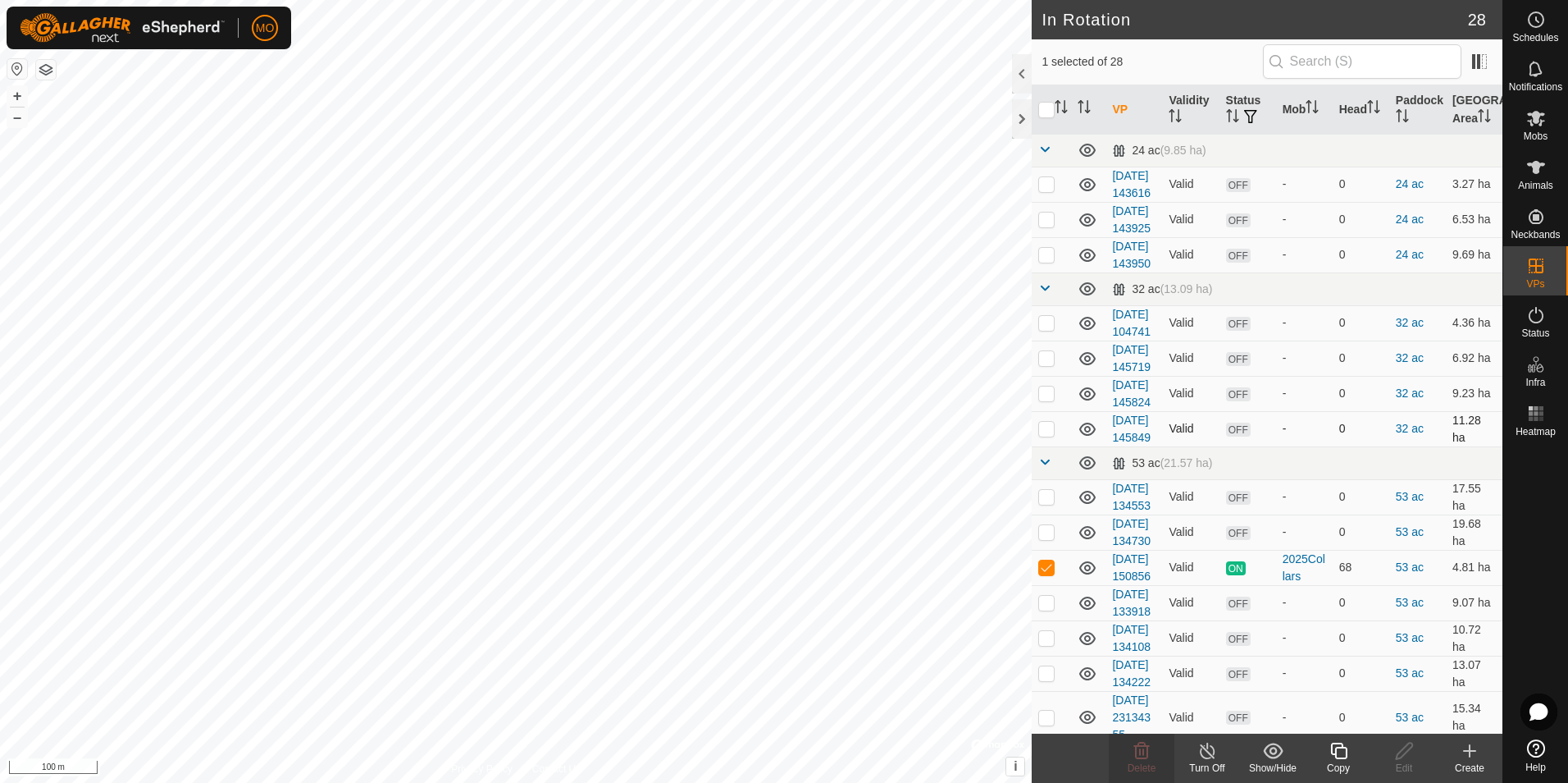
checkbox input "false"
checkbox input "true"
click at [1396, 756] on icon at bounding box center [1405, 751] width 21 height 20
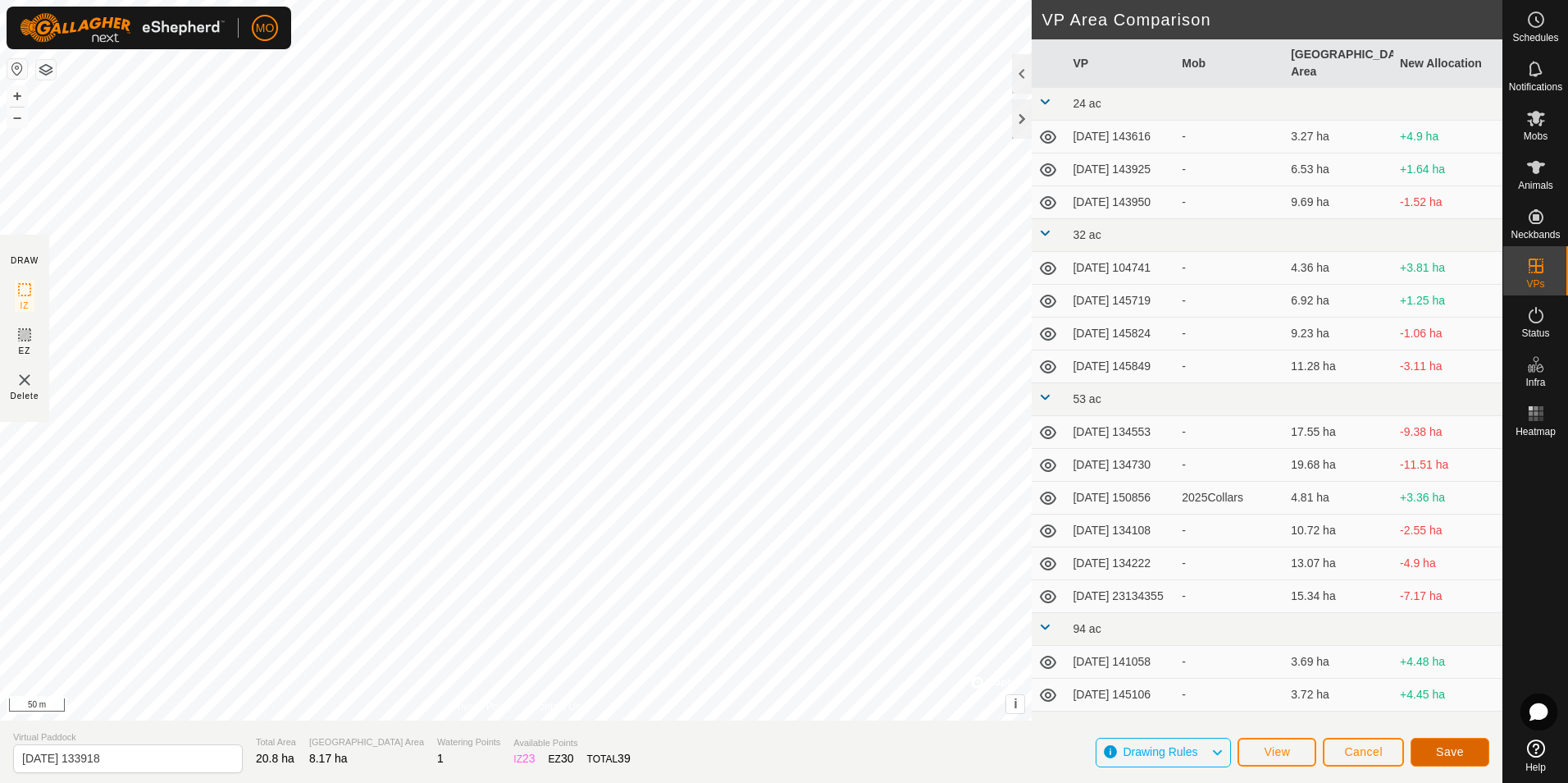
click at [1446, 753] on span "Save" at bounding box center [1450, 751] width 28 height 14
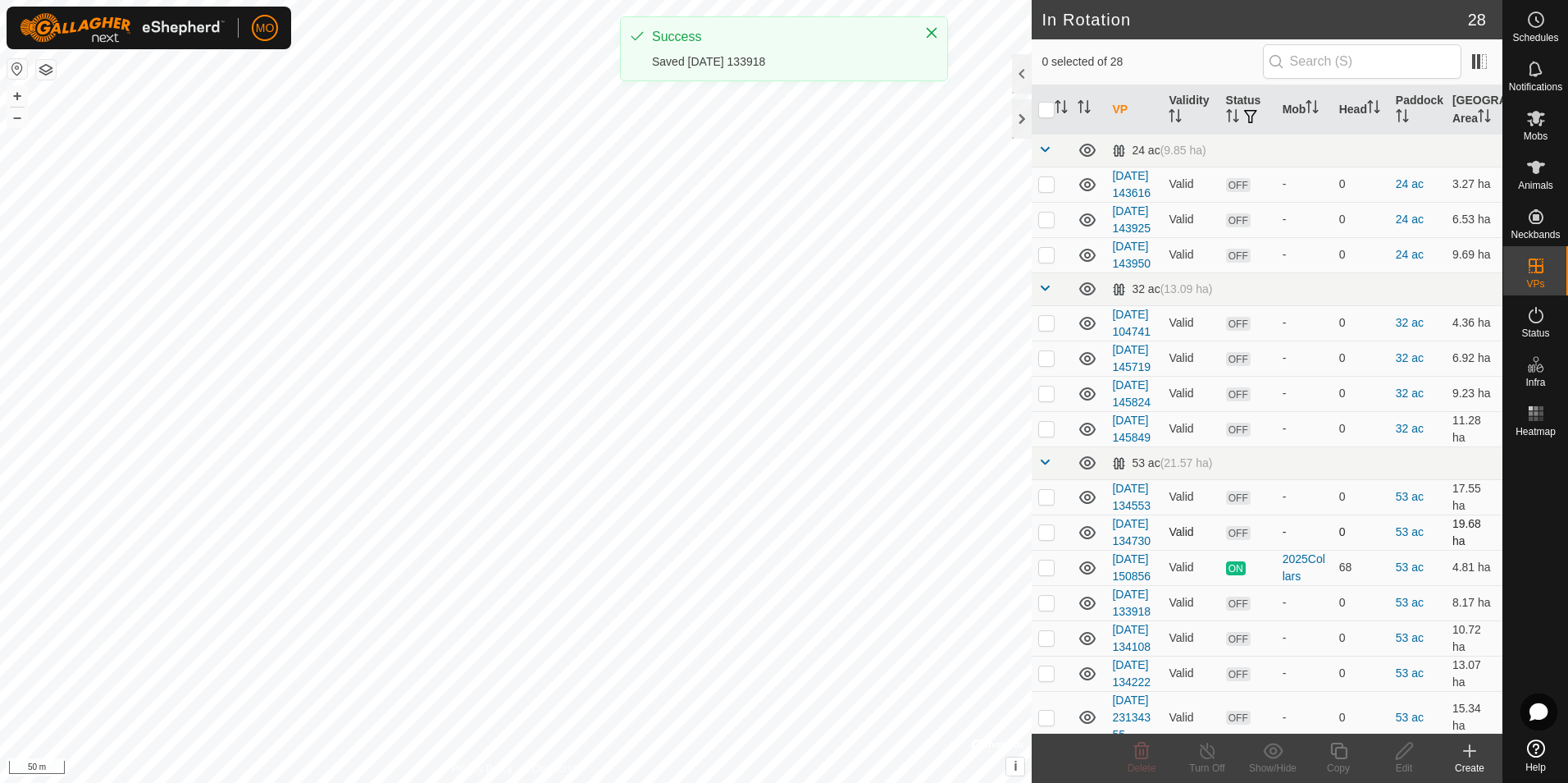
checkbox input "true"
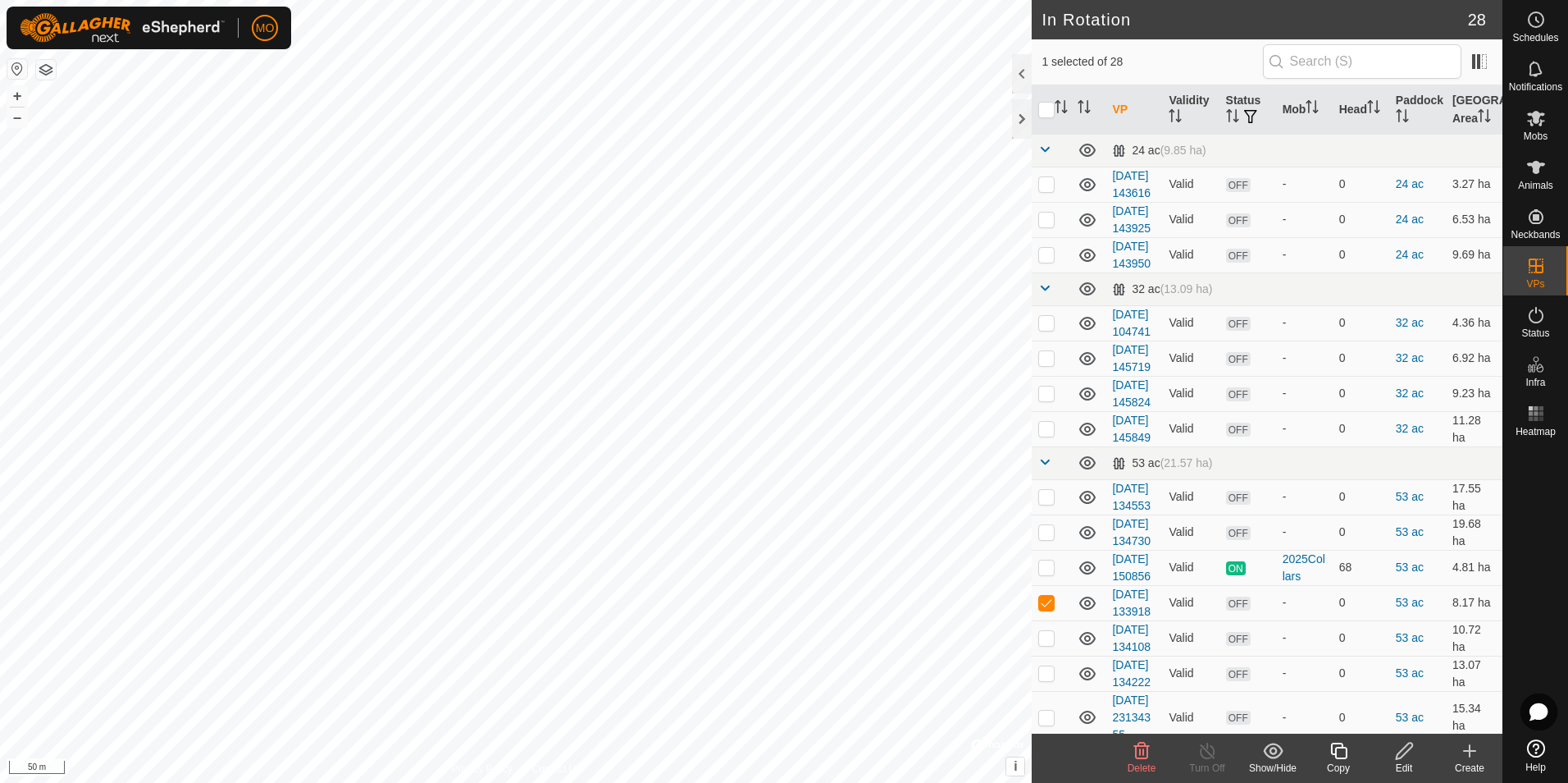
click at [1400, 759] on icon at bounding box center [1404, 751] width 16 height 16
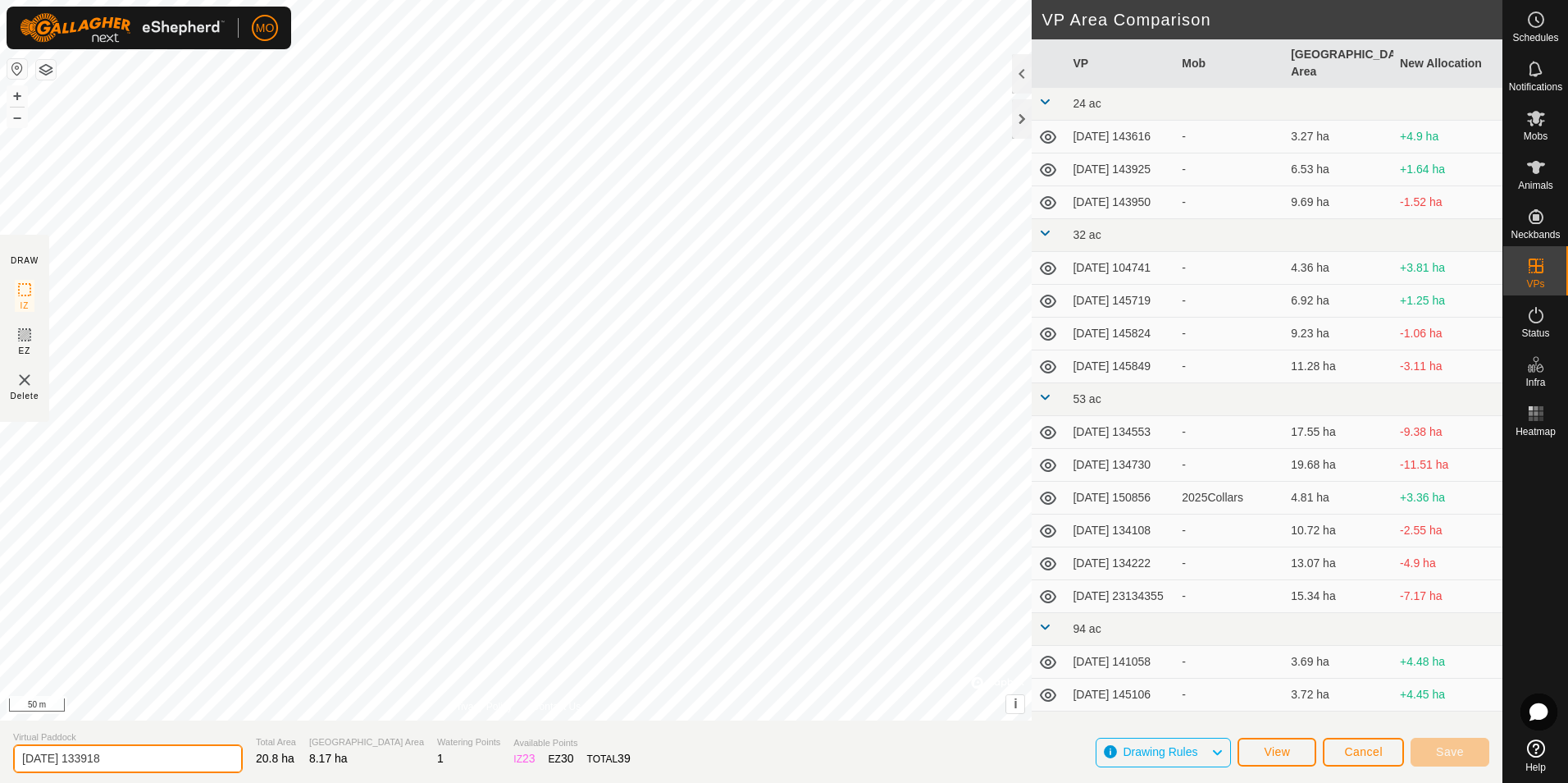
click at [76, 758] on input "[DATE] 133918" at bounding box center [128, 759] width 230 height 29
type input "[DATE] 133918"
click at [1441, 754] on span "Save" at bounding box center [1450, 751] width 28 height 14
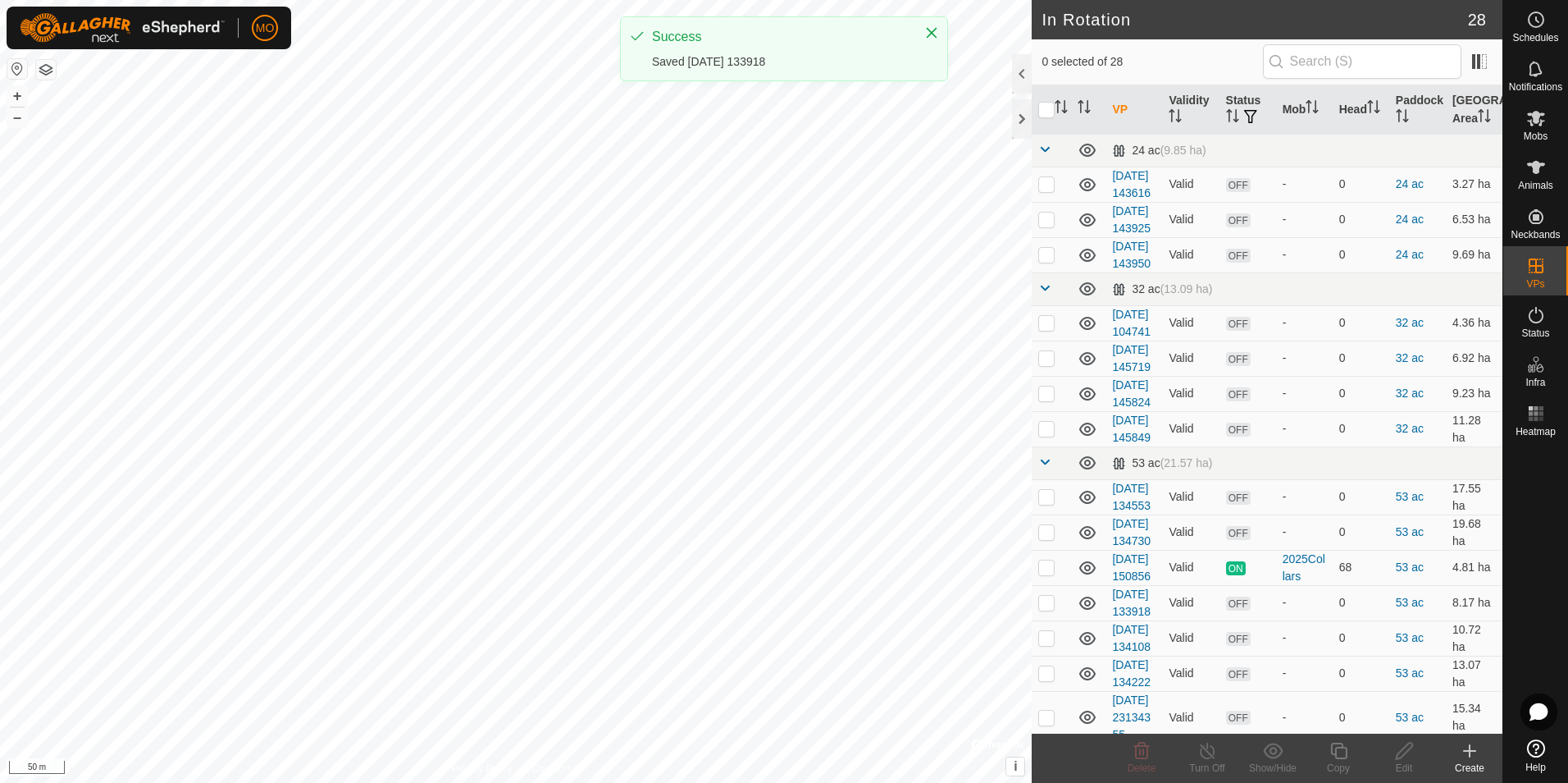
checkbox input "true"
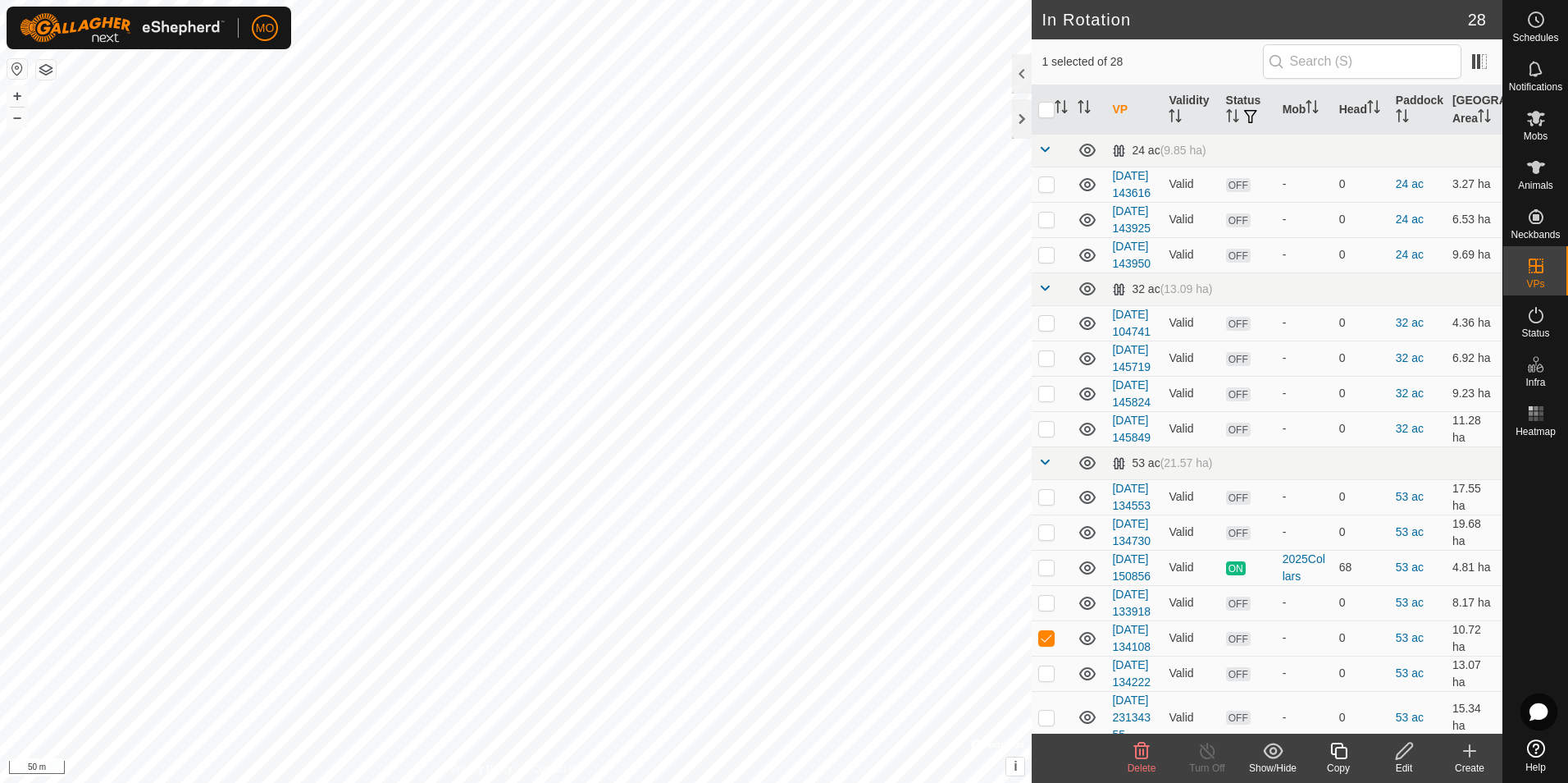
click at [1401, 754] on icon at bounding box center [1405, 751] width 21 height 20
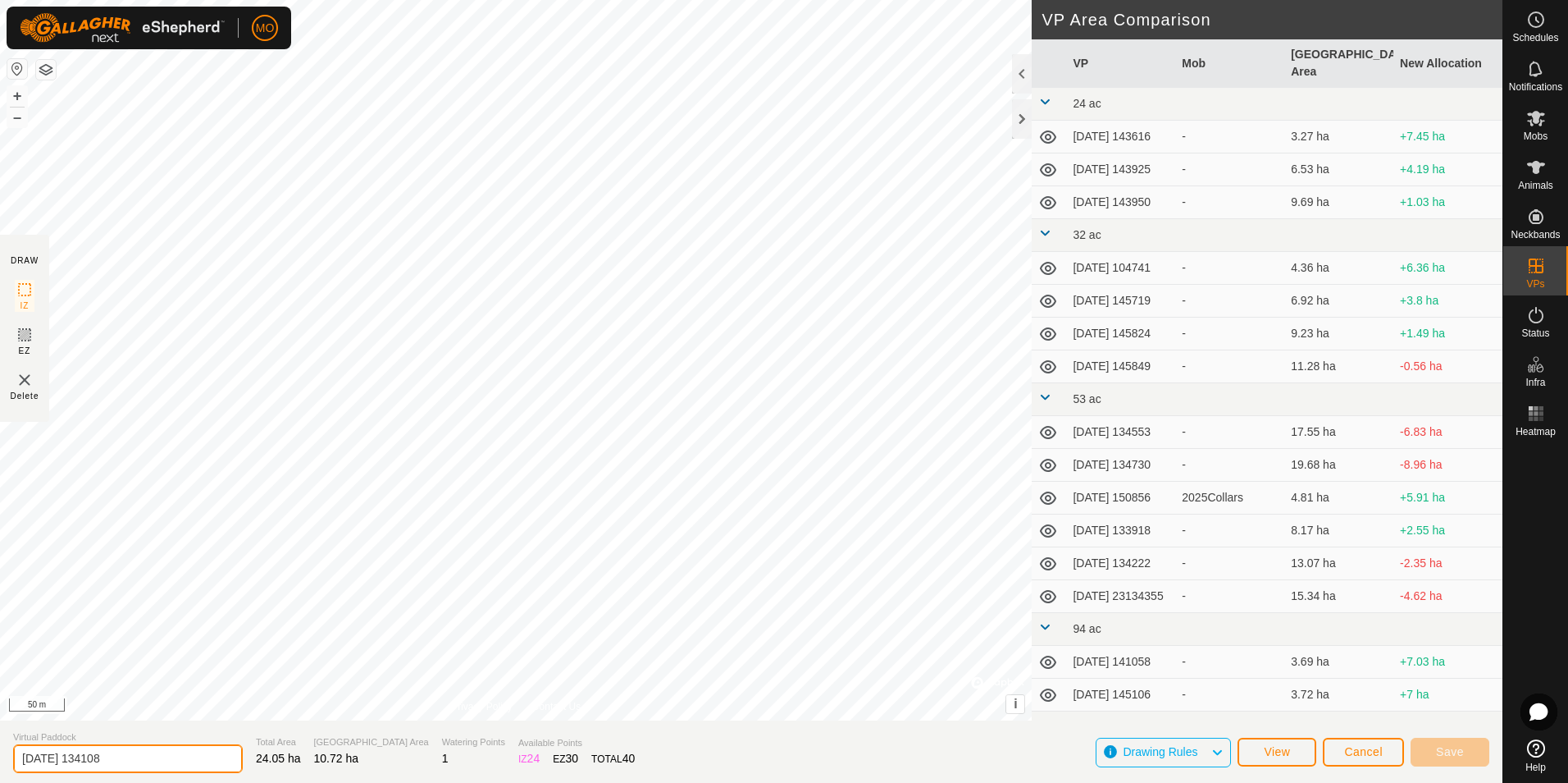
click at [78, 763] on input "[DATE] 134108" at bounding box center [128, 759] width 230 height 29
type input "[DATE] 134108"
click at [1452, 748] on span "Save" at bounding box center [1450, 751] width 28 height 14
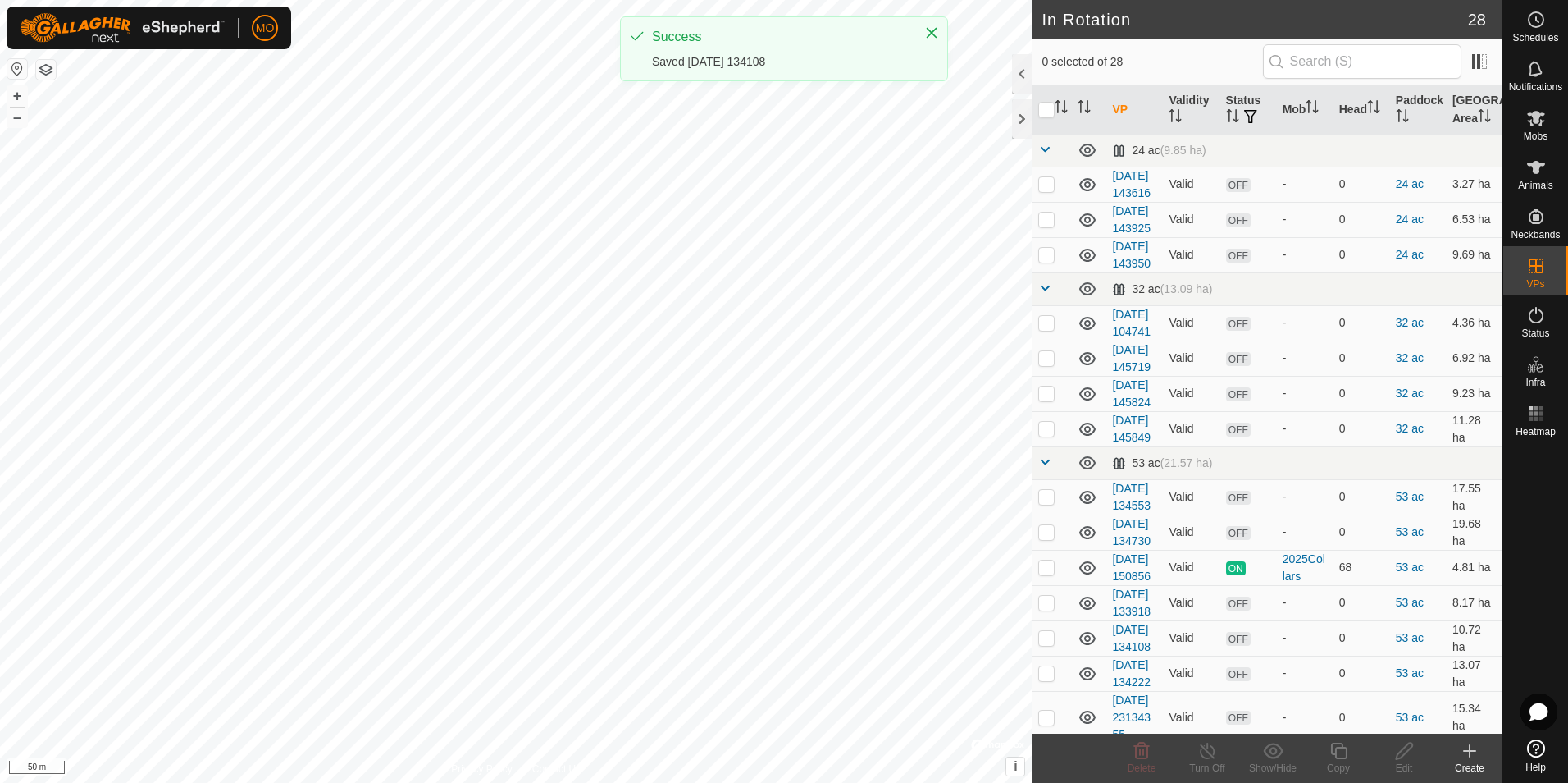
checkbox input "true"
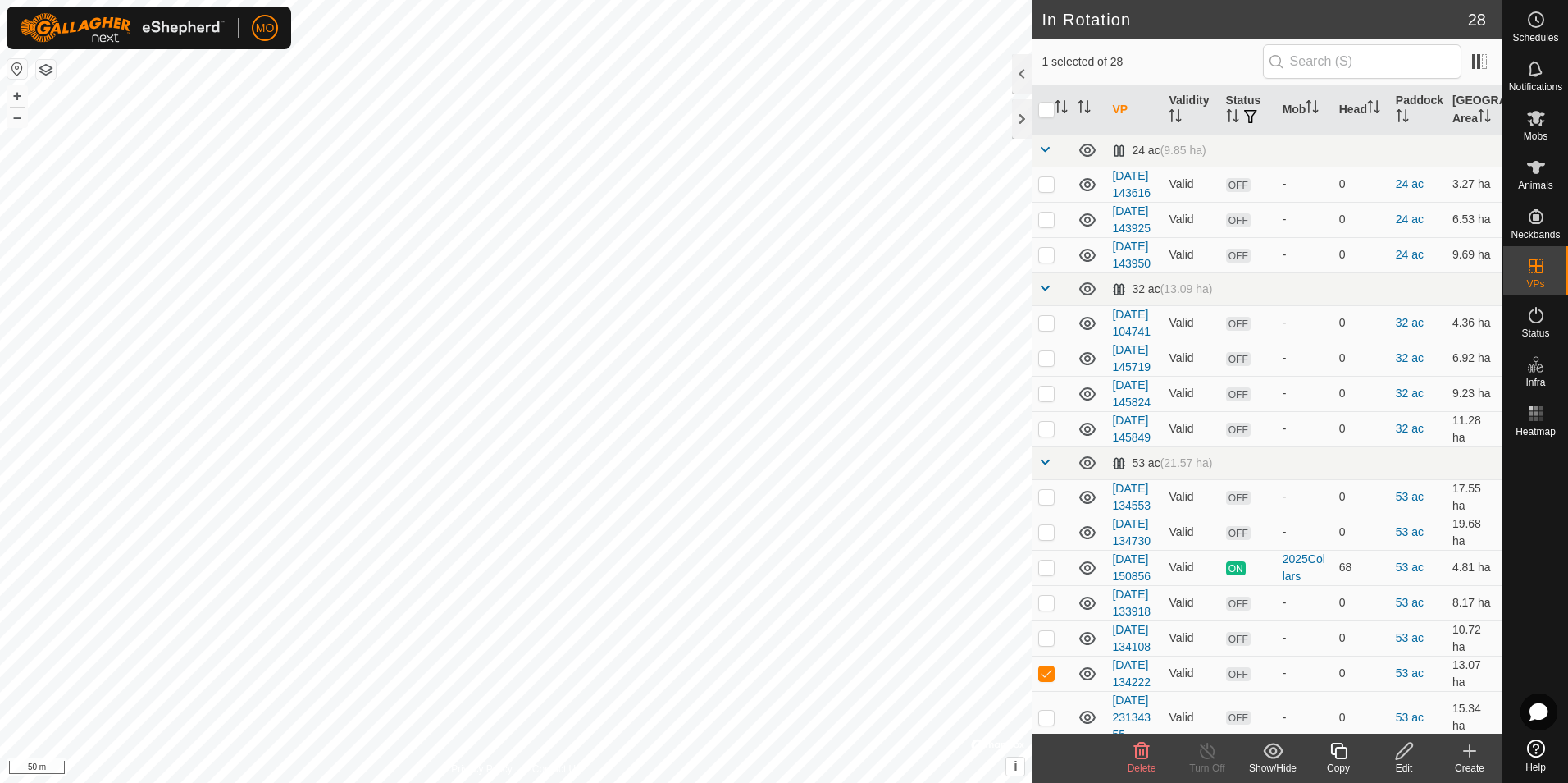
click at [1395, 751] on icon at bounding box center [1405, 751] width 21 height 20
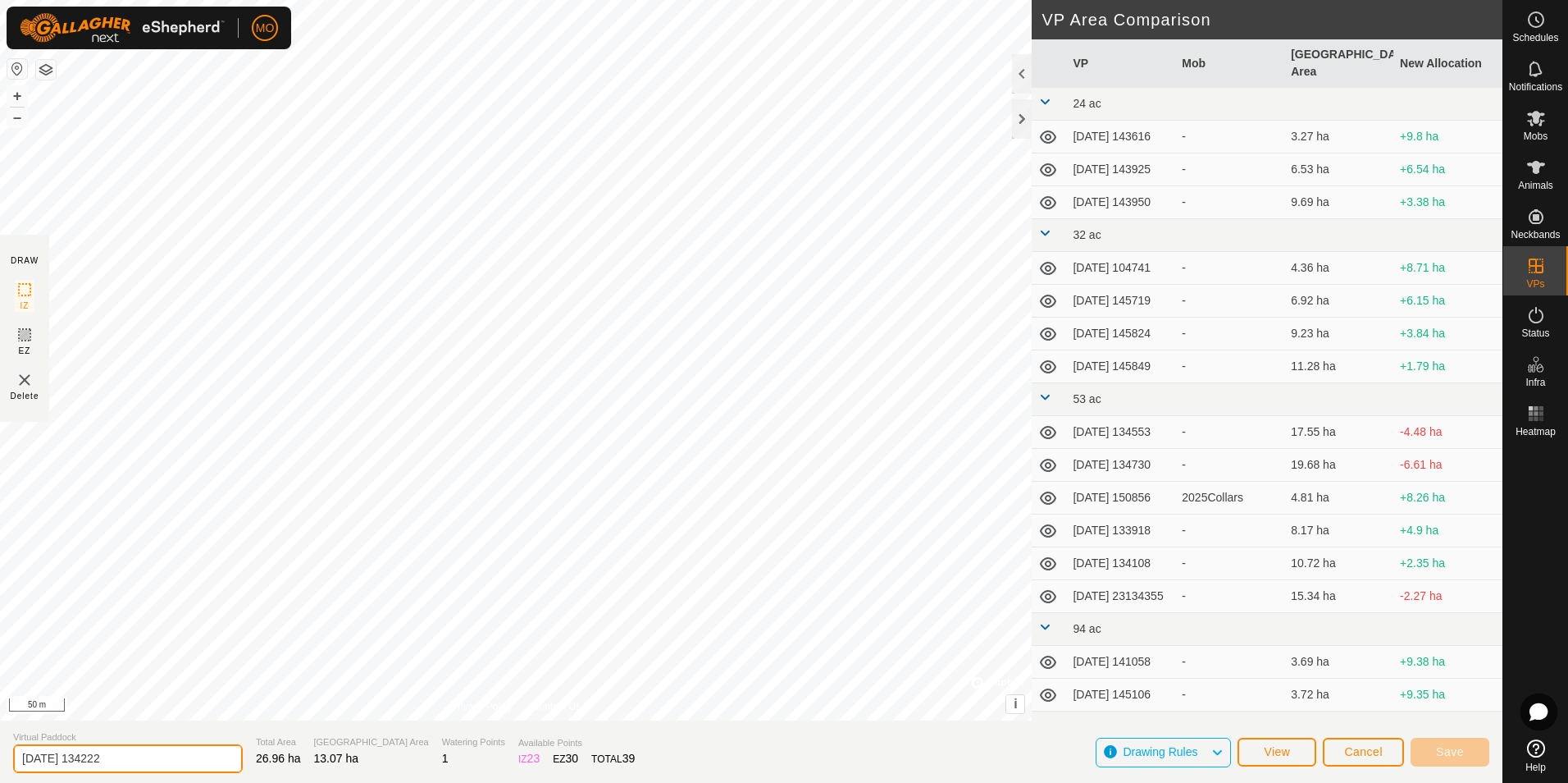
click at [78, 760] on input "[DATE] 134222" at bounding box center [128, 759] width 230 height 29
type input "[DATE] 134222"
click at [1464, 751] on button "Save" at bounding box center [1450, 752] width 78 height 29
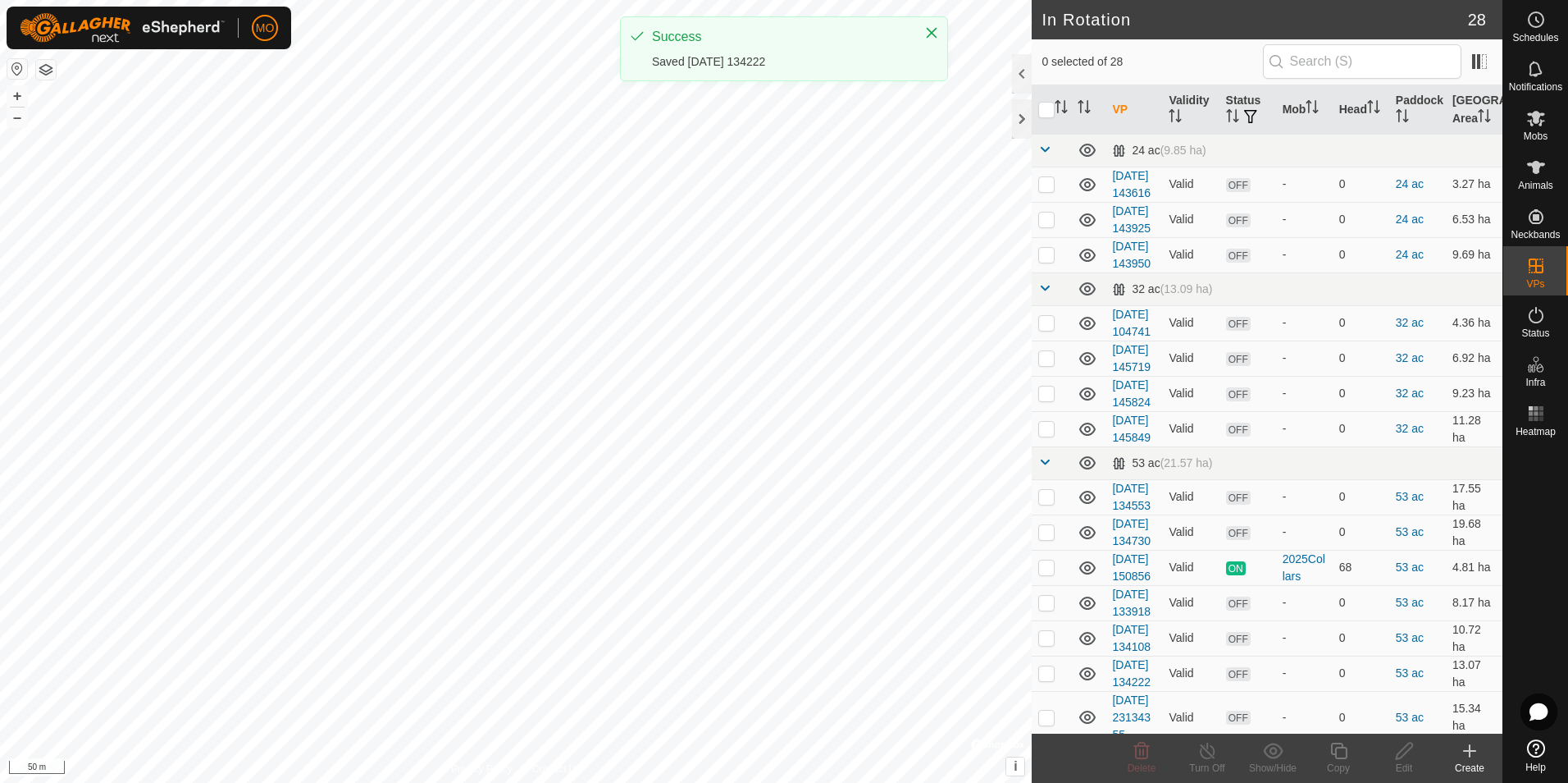
checkbox input "true"
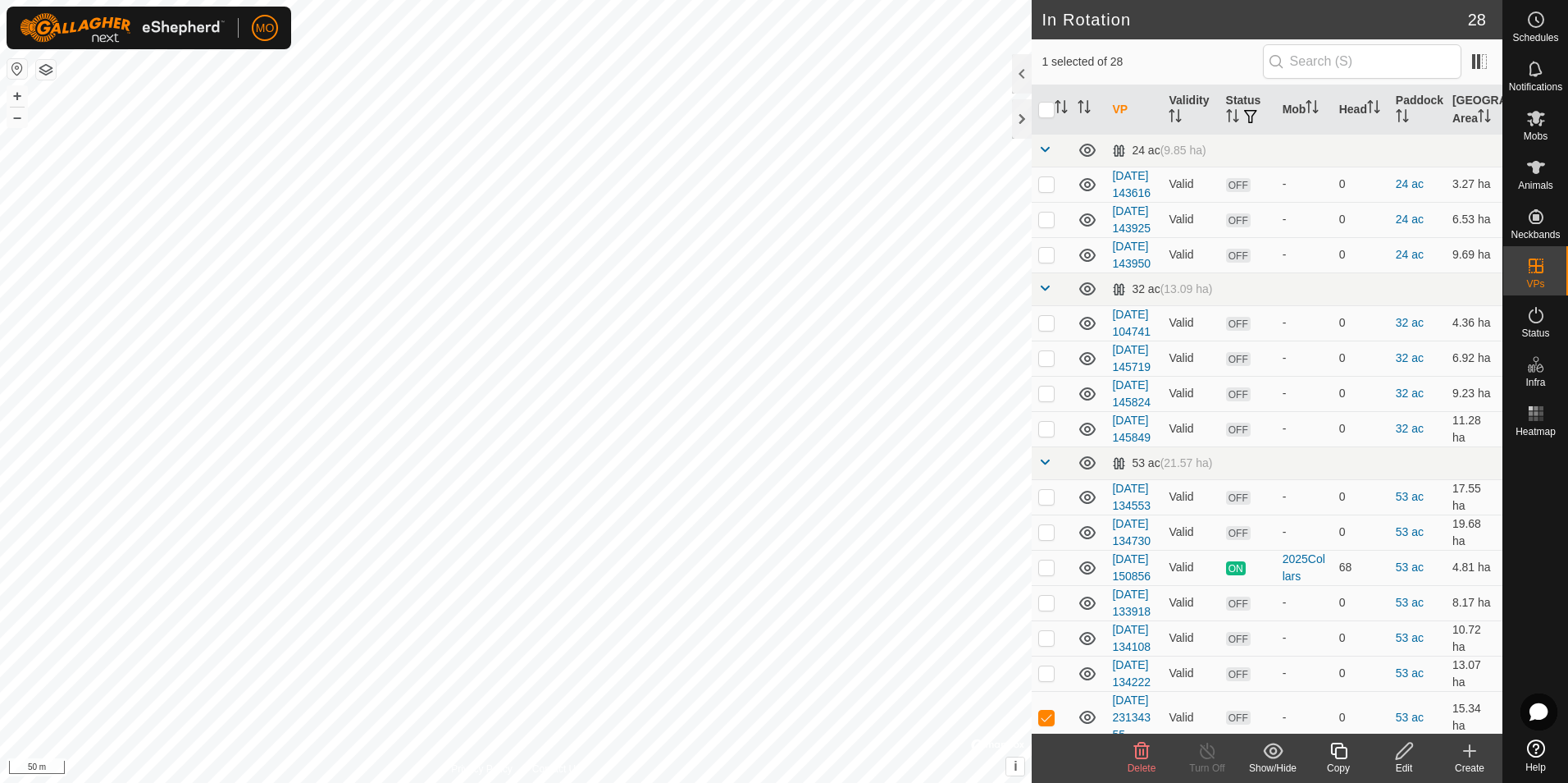
click at [1414, 759] on icon at bounding box center [1405, 751] width 21 height 20
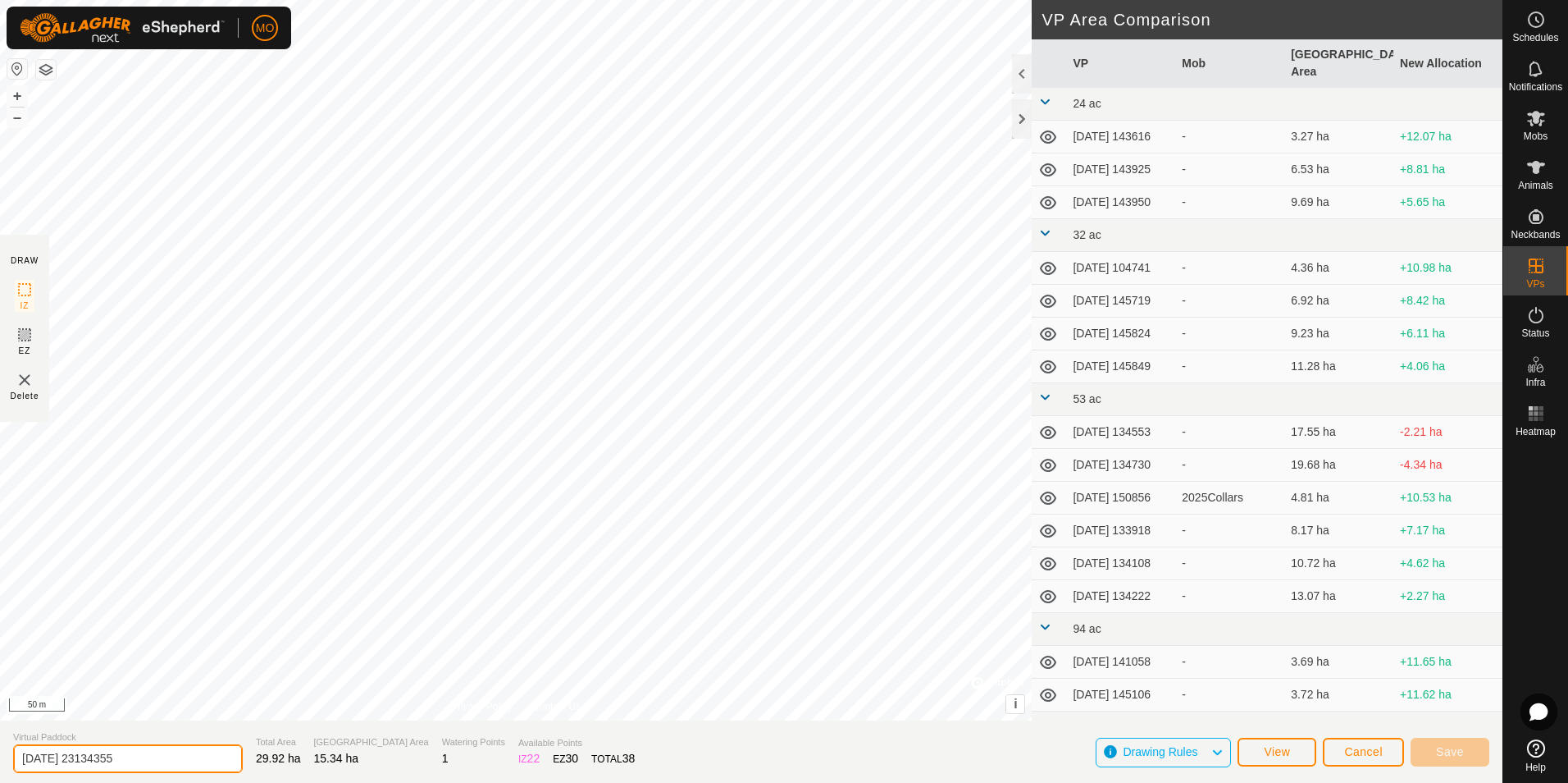
click at [76, 760] on input "[DATE] 23134355" at bounding box center [128, 759] width 230 height 29
type input "[DATE] 23134355"
click at [1433, 753] on button "Save" at bounding box center [1450, 752] width 78 height 29
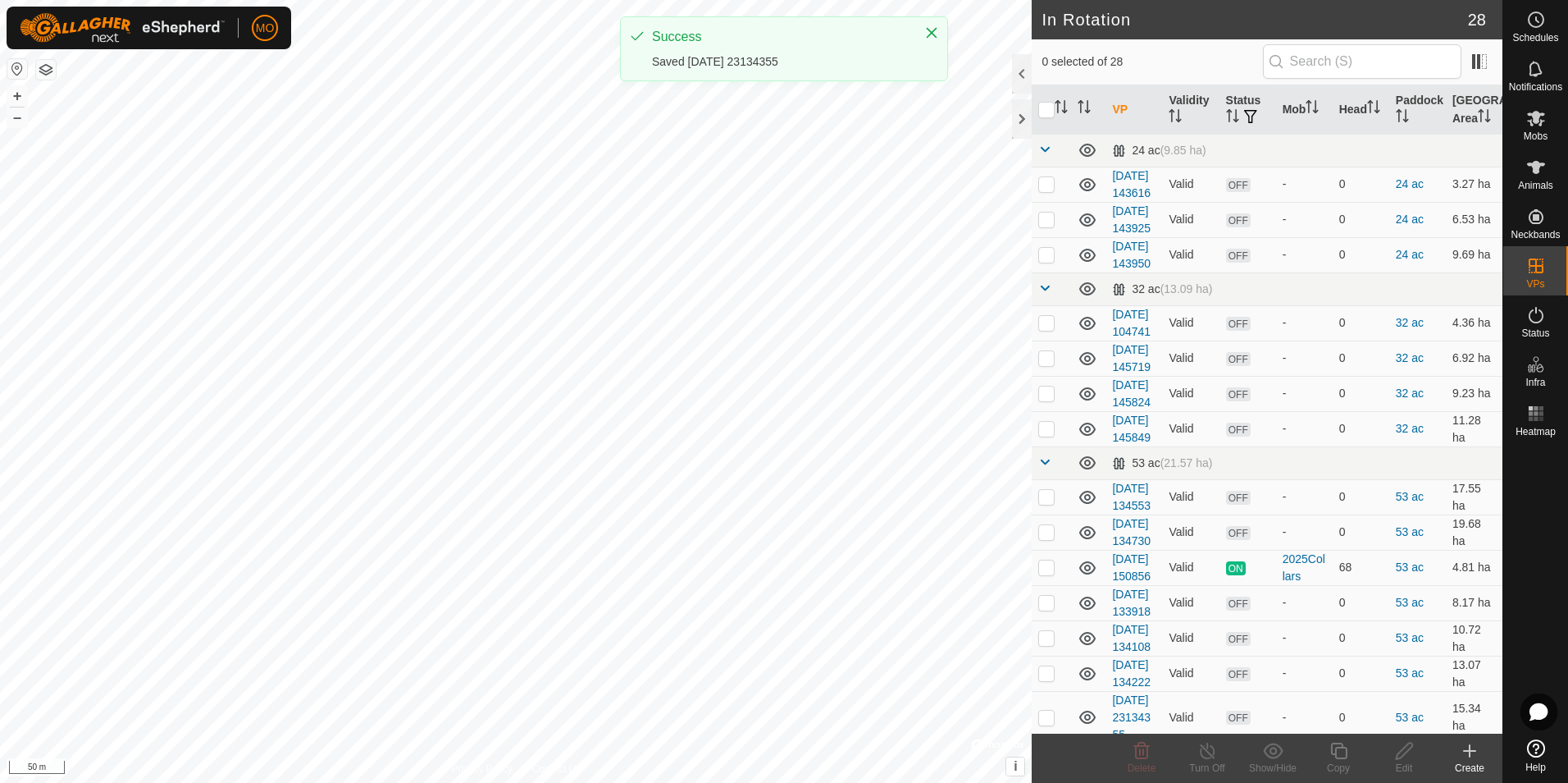
checkbox input "true"
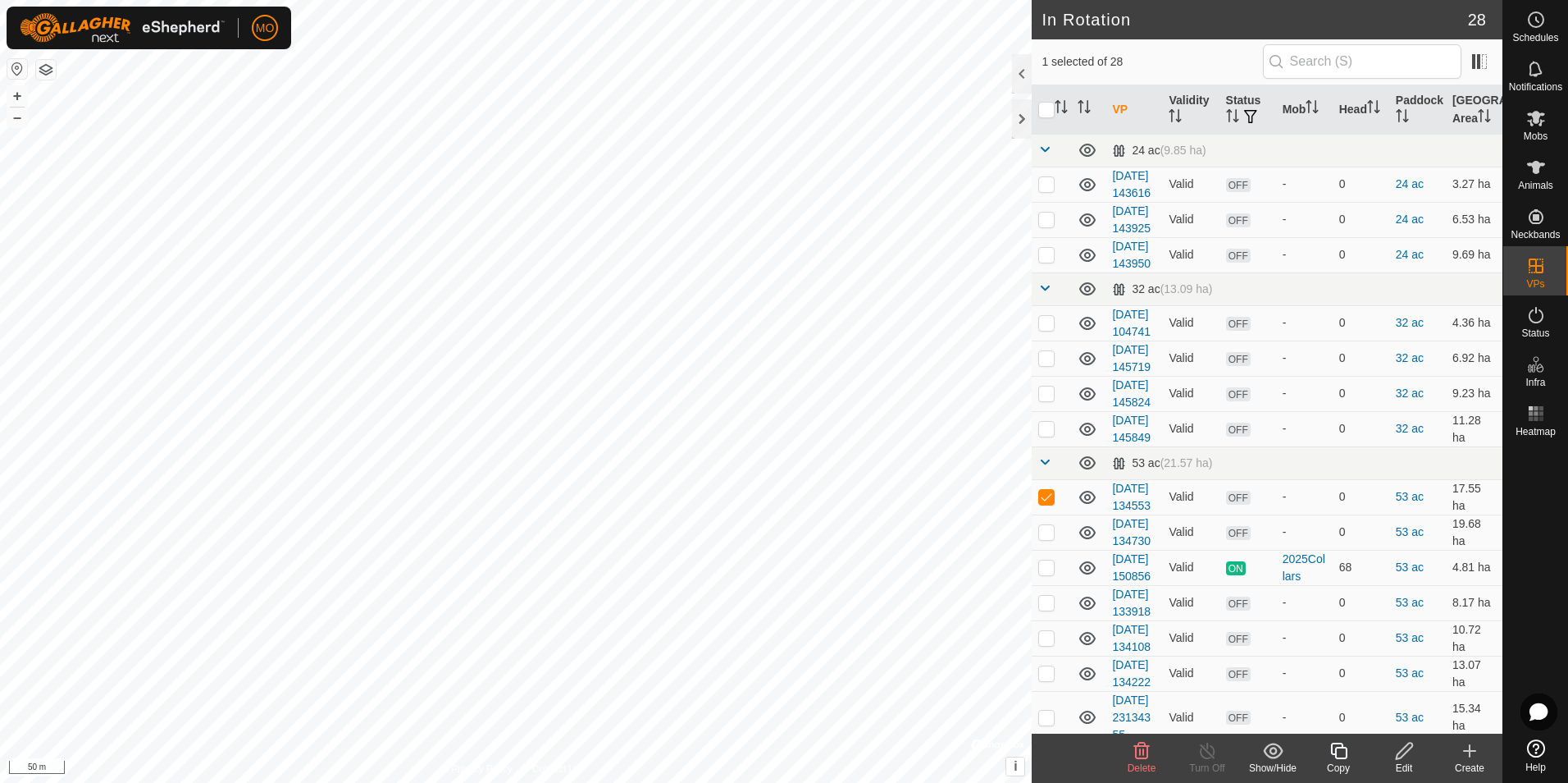
click at [1399, 751] on icon at bounding box center [1405, 751] width 21 height 20
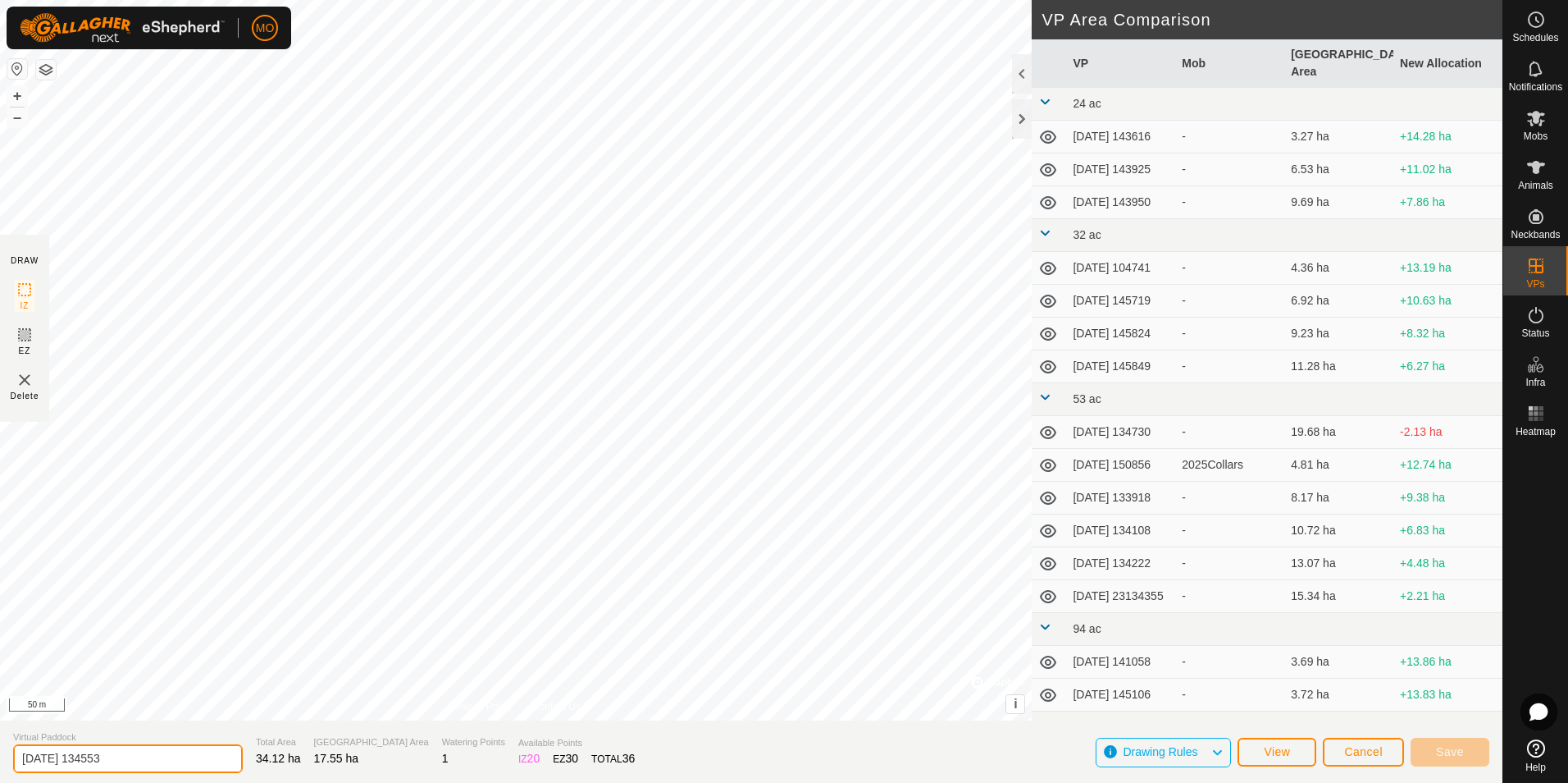
click at [69, 757] on input "[DATE] 134553" at bounding box center [128, 759] width 230 height 29
click at [59, 762] on input "[DATE] 134553" at bounding box center [128, 759] width 230 height 29
click at [60, 760] on input "[DATE] 134553" at bounding box center [128, 759] width 230 height 29
type input "[DATE] 134553"
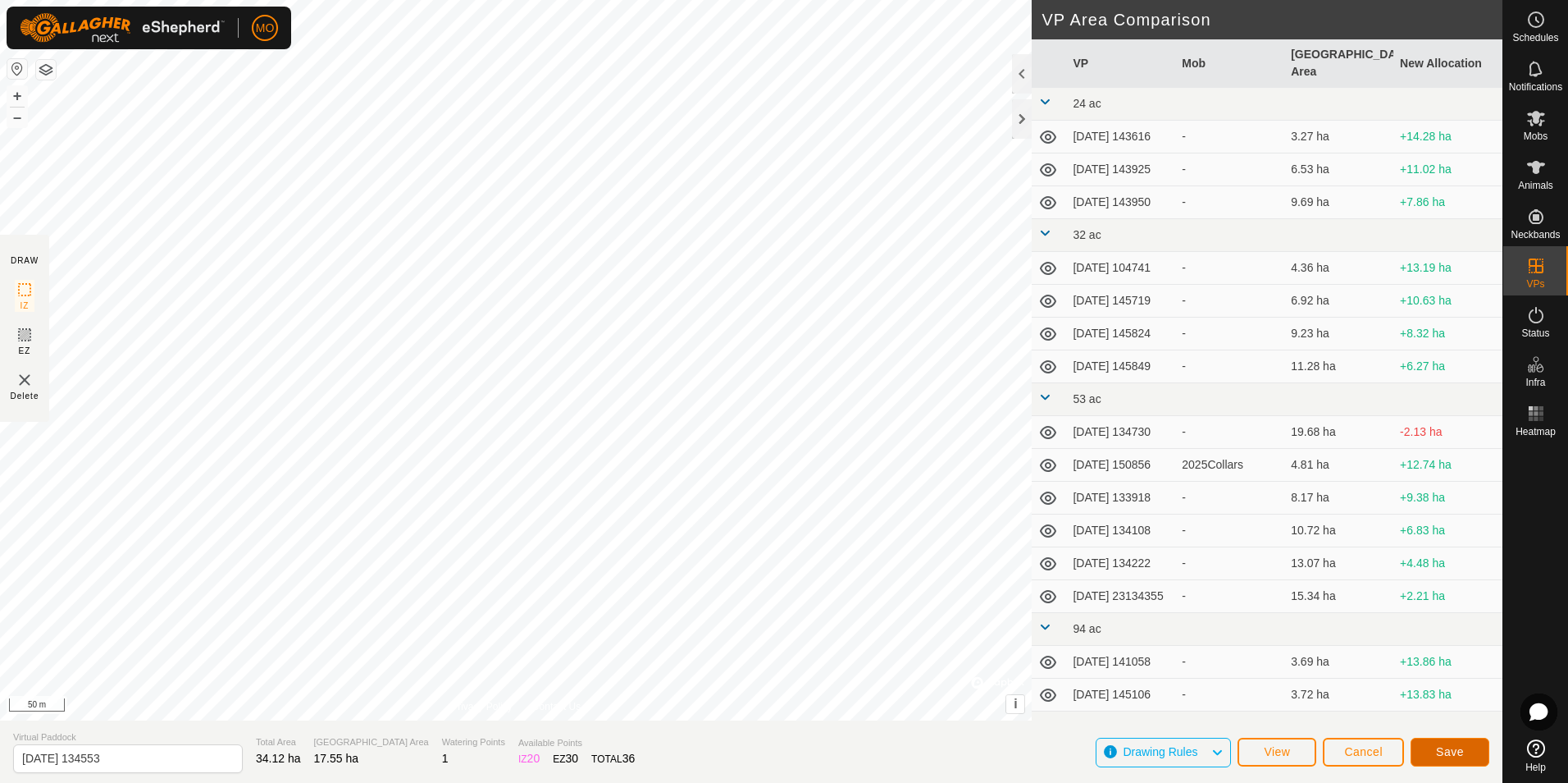
click at [1444, 749] on span "Save" at bounding box center [1450, 751] width 28 height 14
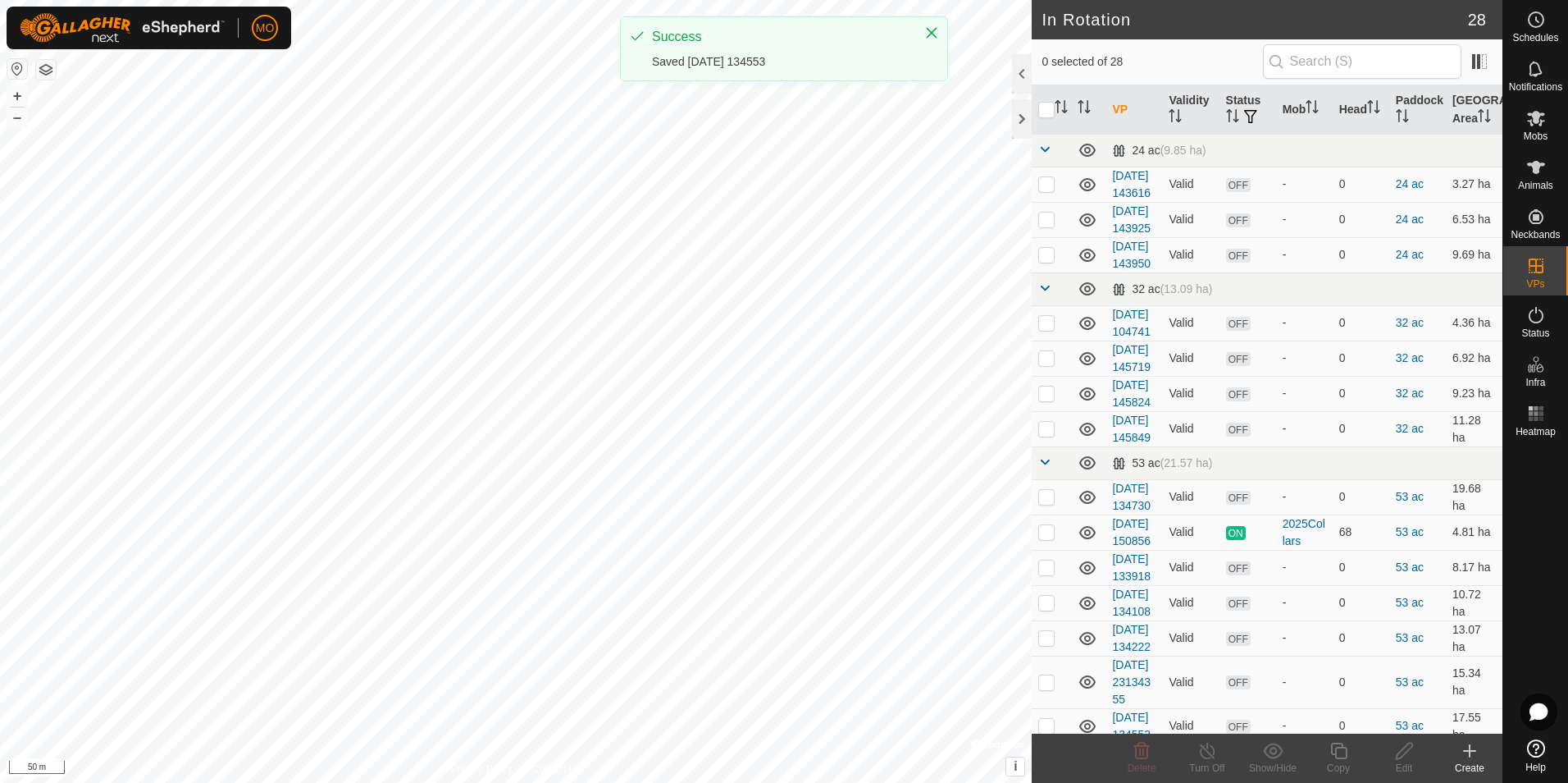
checkbox input "true"
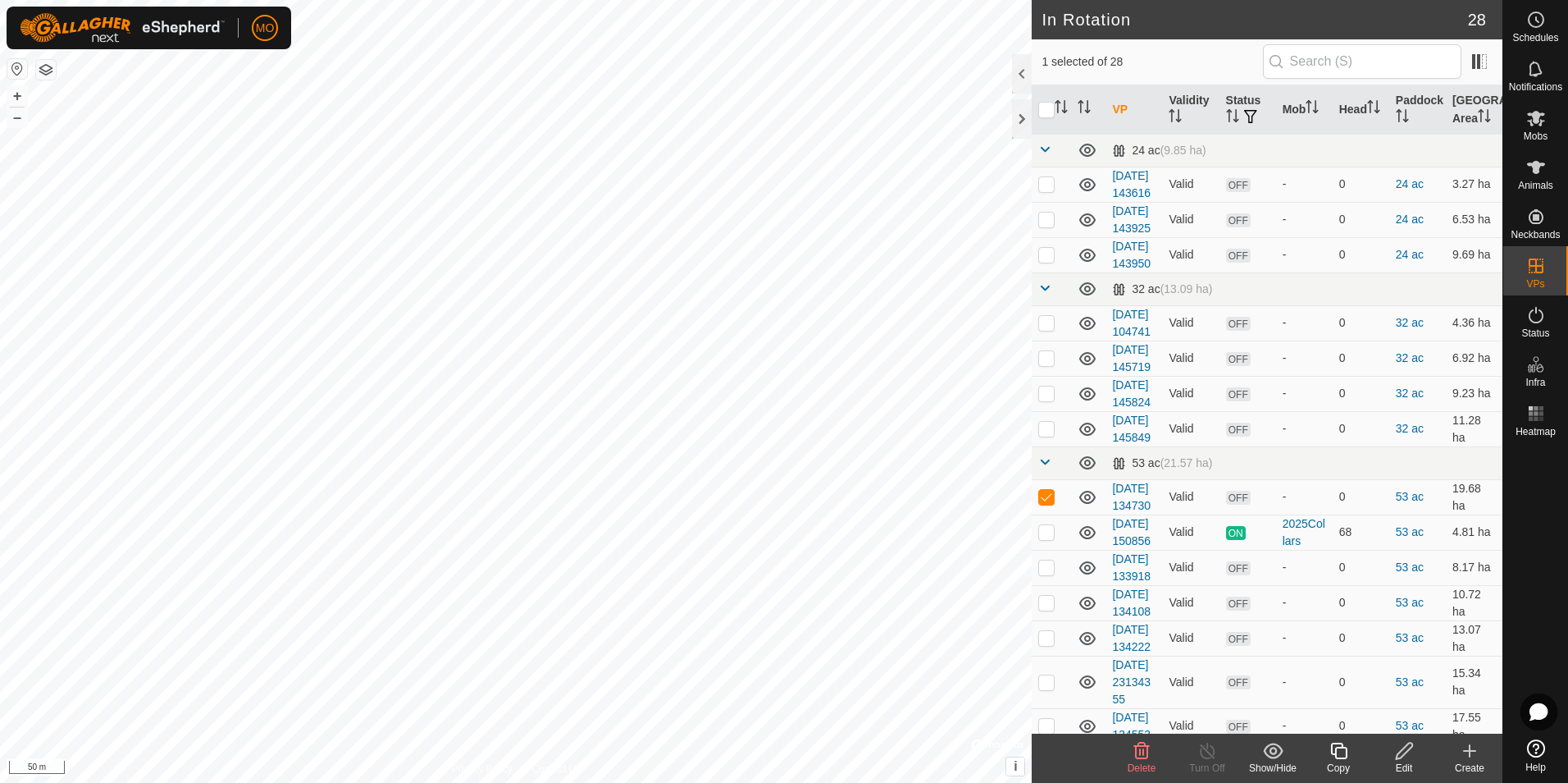
click at [1414, 753] on icon at bounding box center [1405, 751] width 21 height 20
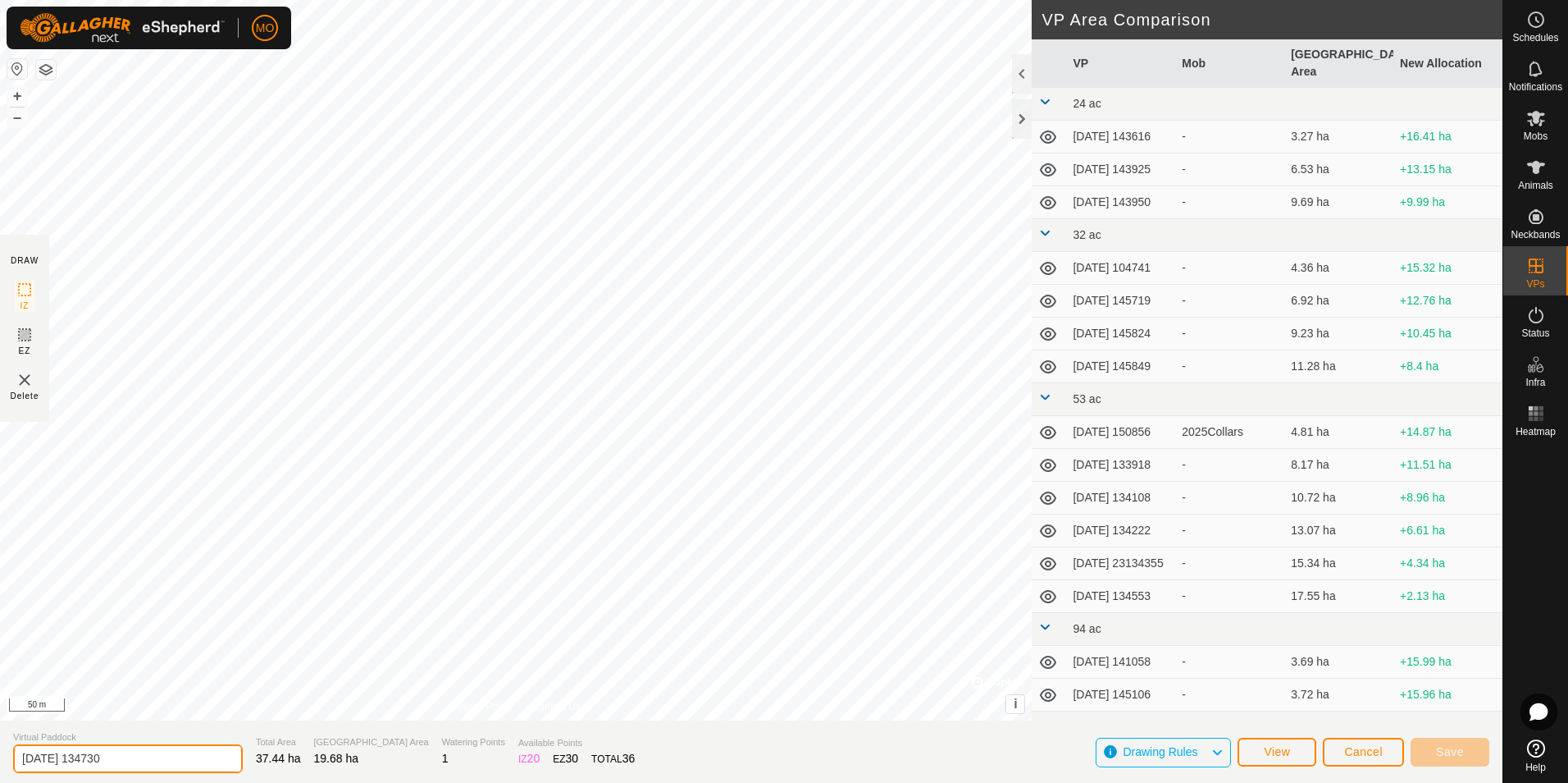
drag, startPoint x: 82, startPoint y: 760, endPoint x: 54, endPoint y: 761, distance: 28.0
click at [54, 761] on input "[DATE] 134730" at bounding box center [128, 759] width 230 height 29
type input "[DATE] 134730"
click at [1467, 751] on button "Save" at bounding box center [1450, 752] width 78 height 29
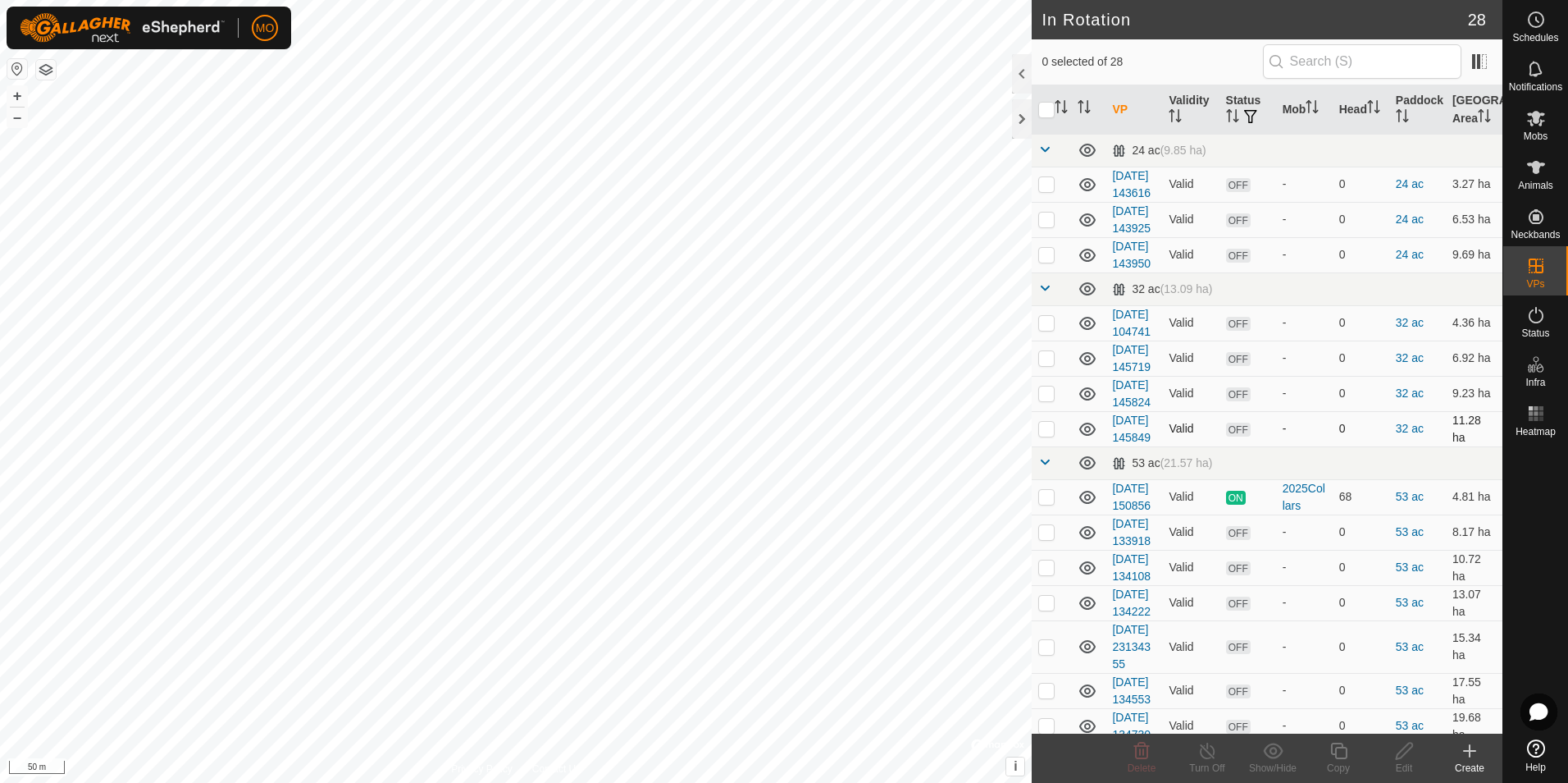
checkbox input "true"
click at [1019, 124] on div at bounding box center [1022, 119] width 20 height 40
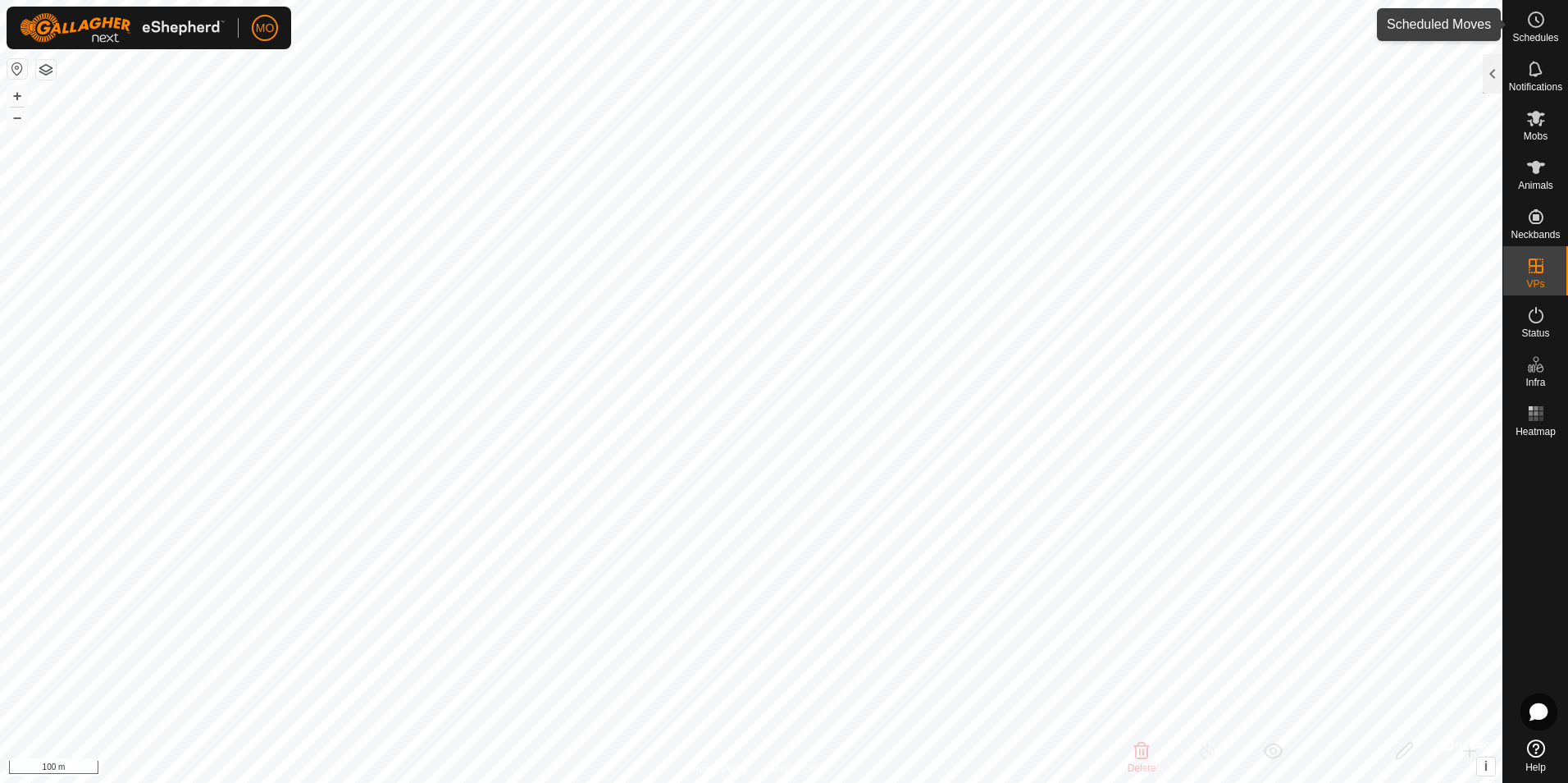
click at [1540, 30] on es-schedule-vp-svg-icon at bounding box center [1536, 19] width 30 height 26
click at [1499, 67] on div at bounding box center [1493, 74] width 20 height 40
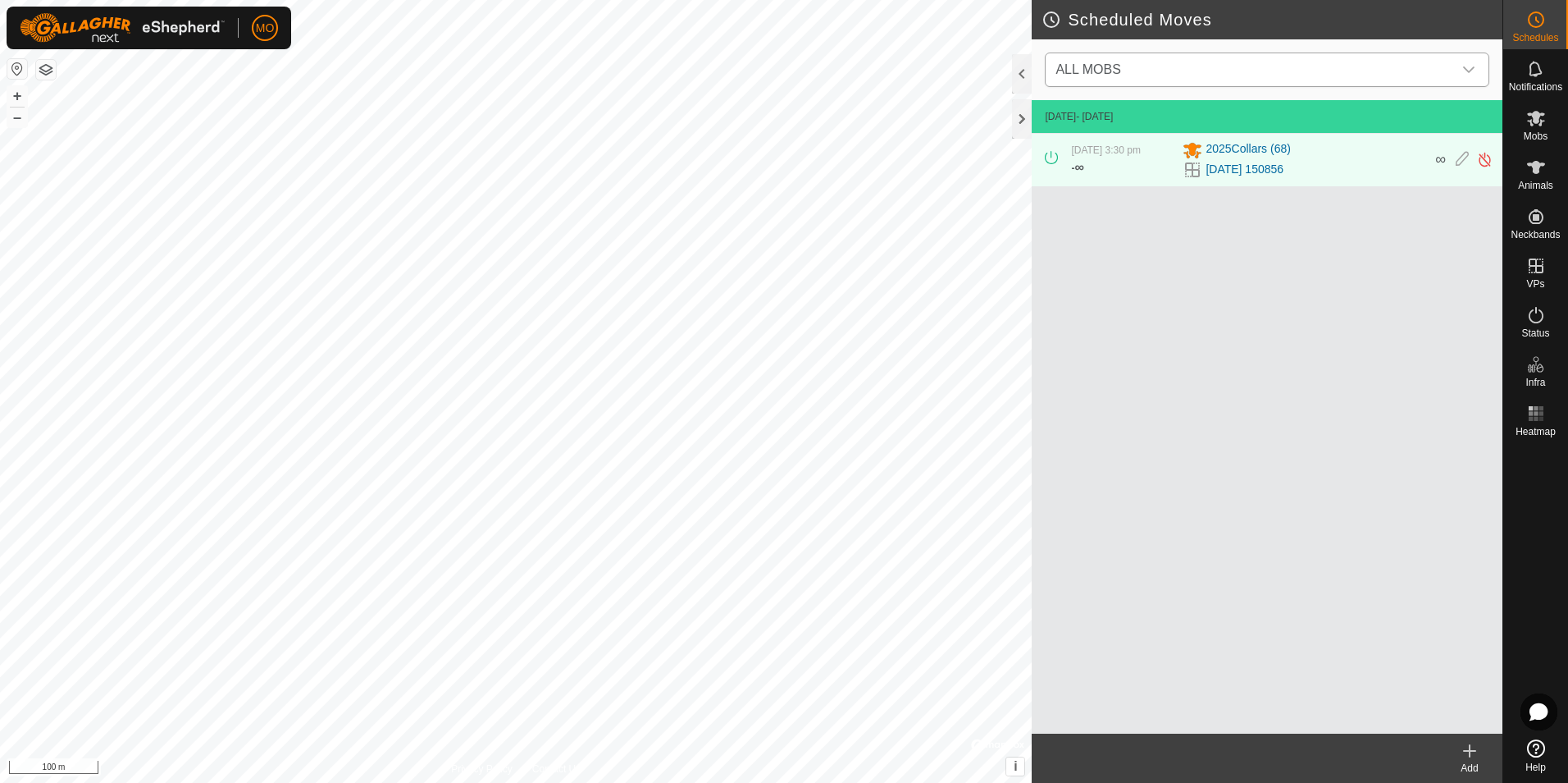
click at [1472, 66] on icon "dropdown trigger" at bounding box center [1469, 69] width 14 height 14
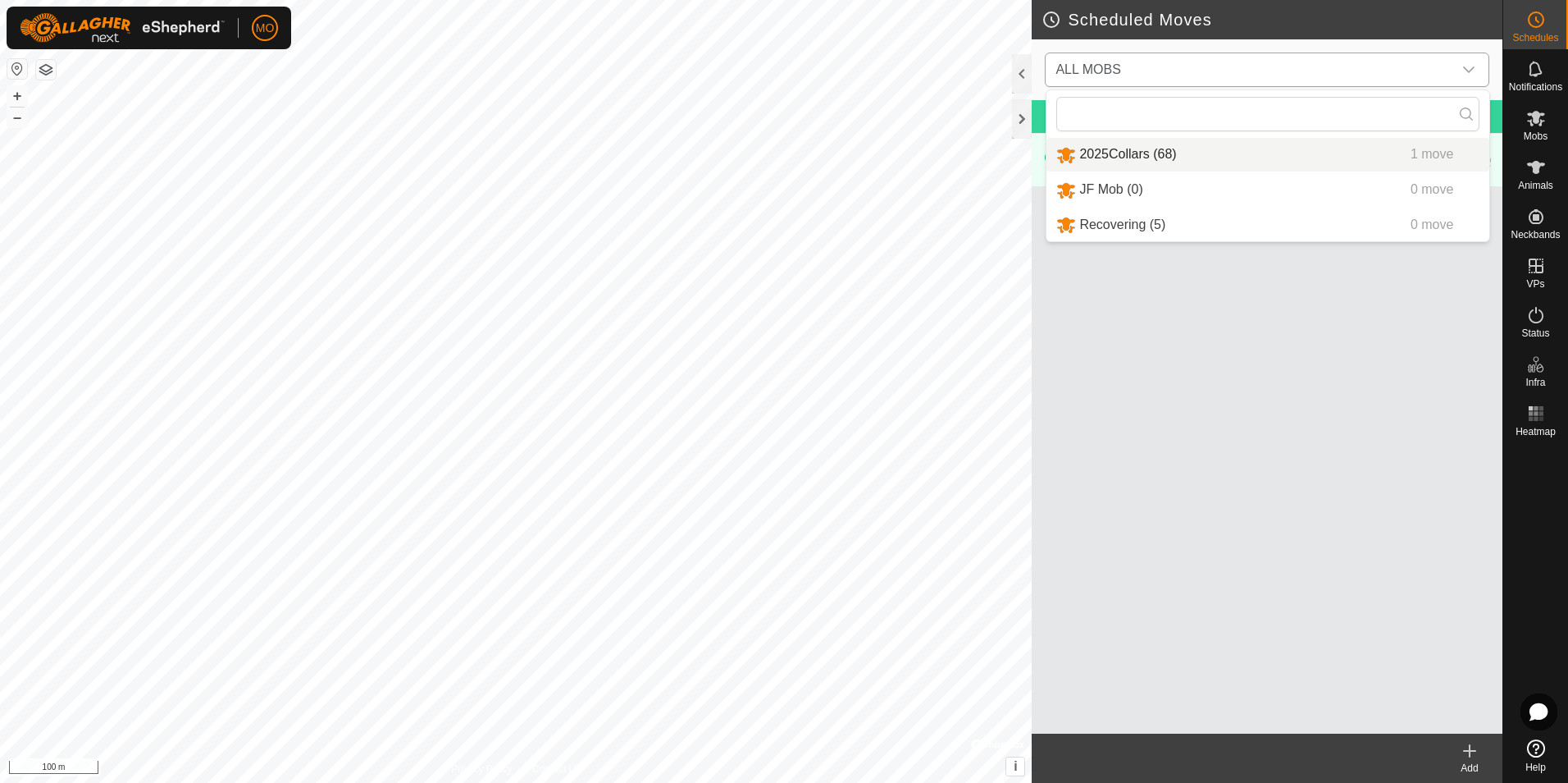
click at [1214, 156] on li "2025Collars (68) 1 move" at bounding box center [1268, 154] width 443 height 33
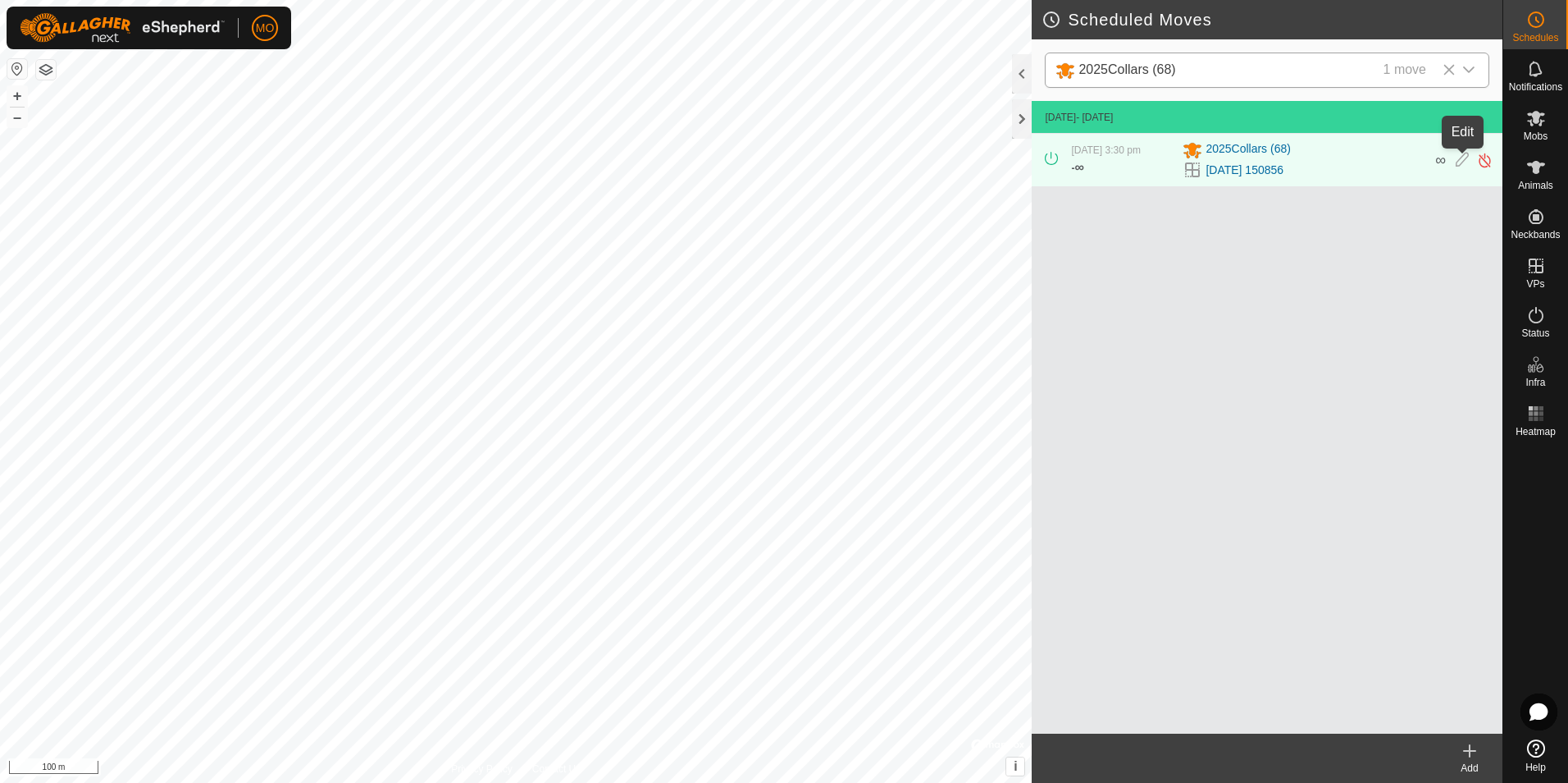
click at [1460, 159] on icon at bounding box center [1463, 160] width 14 height 17
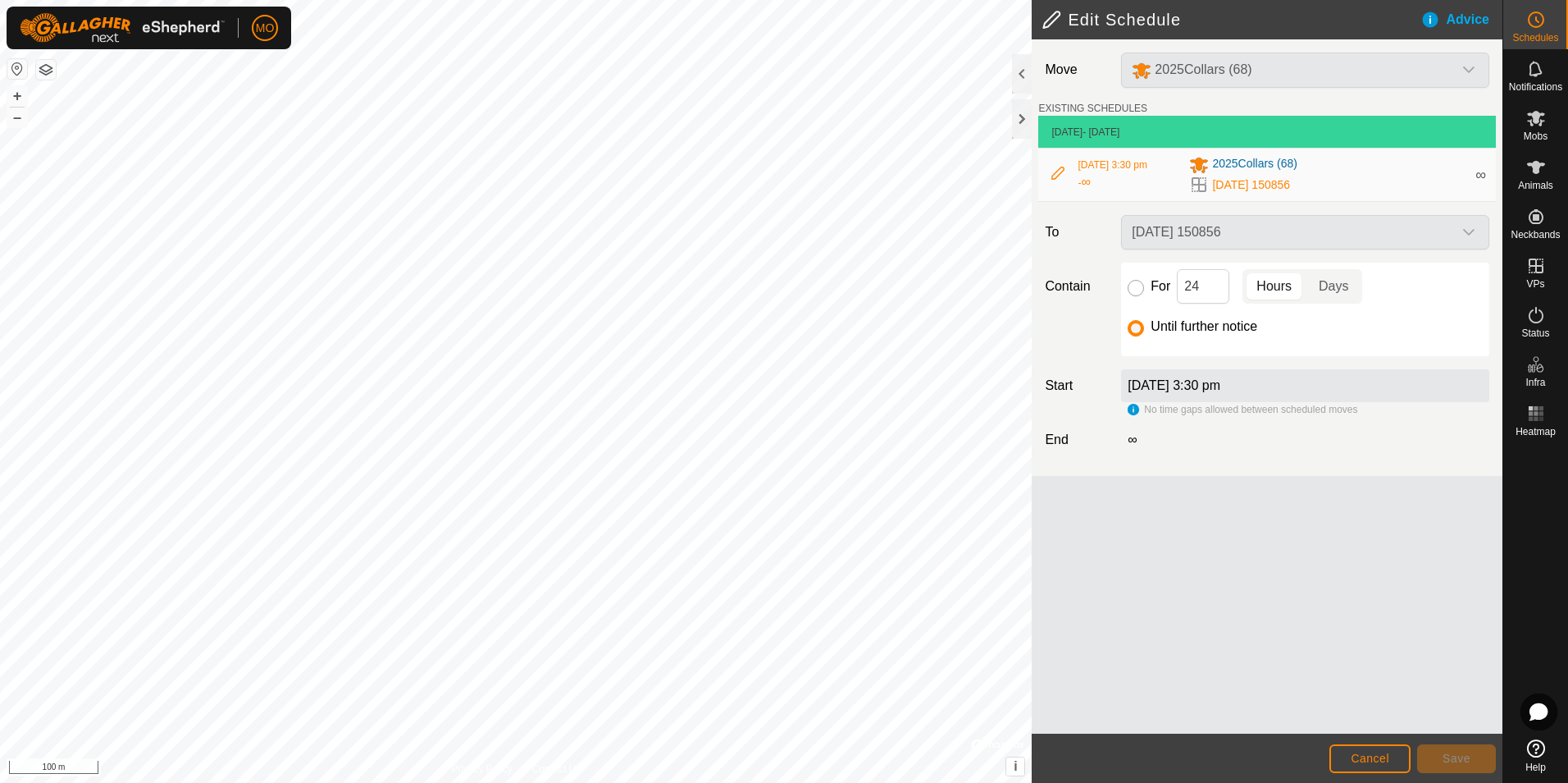
click at [1138, 288] on input "For" at bounding box center [1136, 288] width 16 height 16
radio input "true"
drag, startPoint x: 1203, startPoint y: 286, endPoint x: 1176, endPoint y: 283, distance: 27.2
click at [1176, 283] on div "For 24 Hours Days" at bounding box center [1306, 286] width 355 height 34
type input "2"
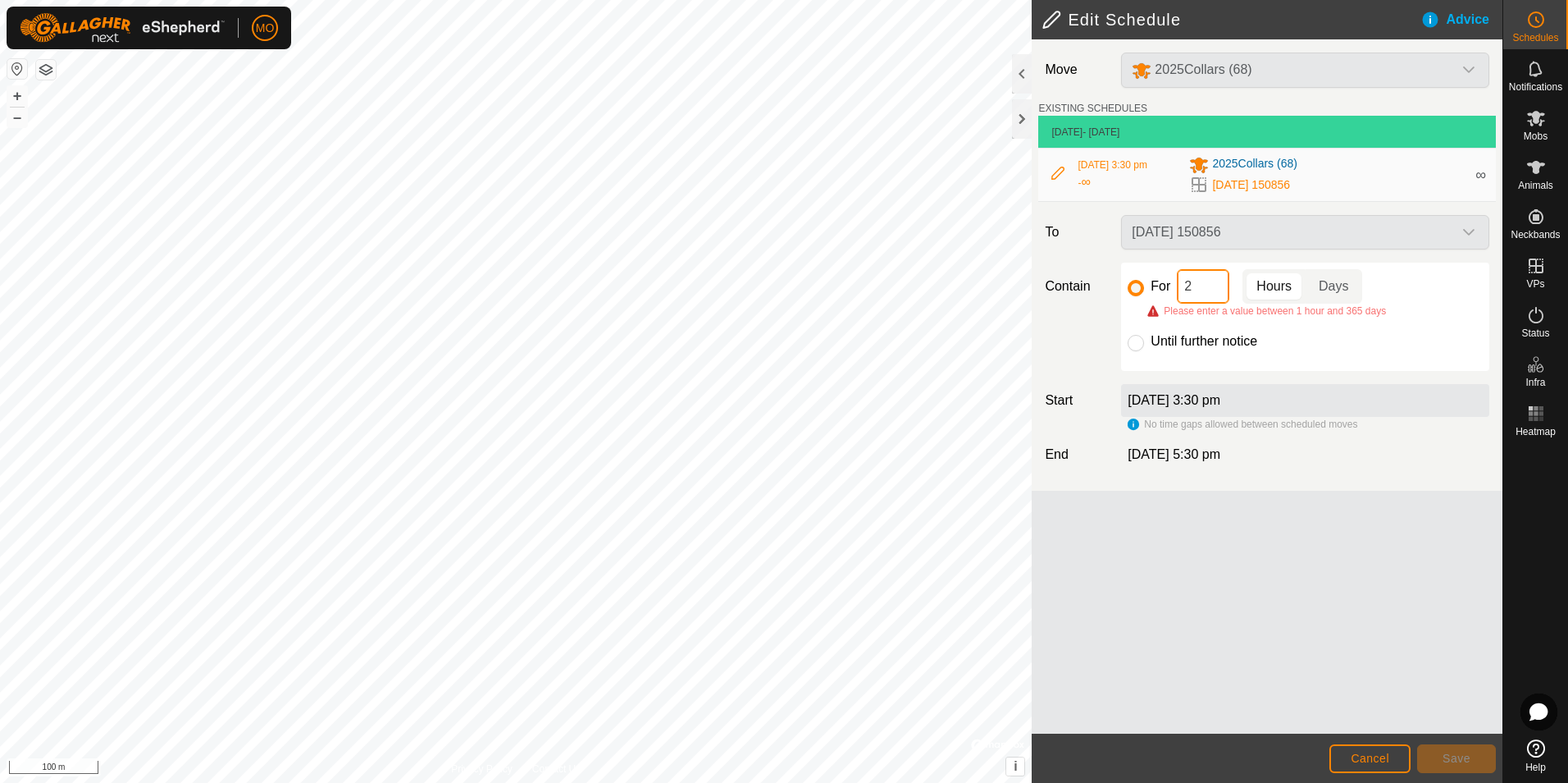
type input "24"
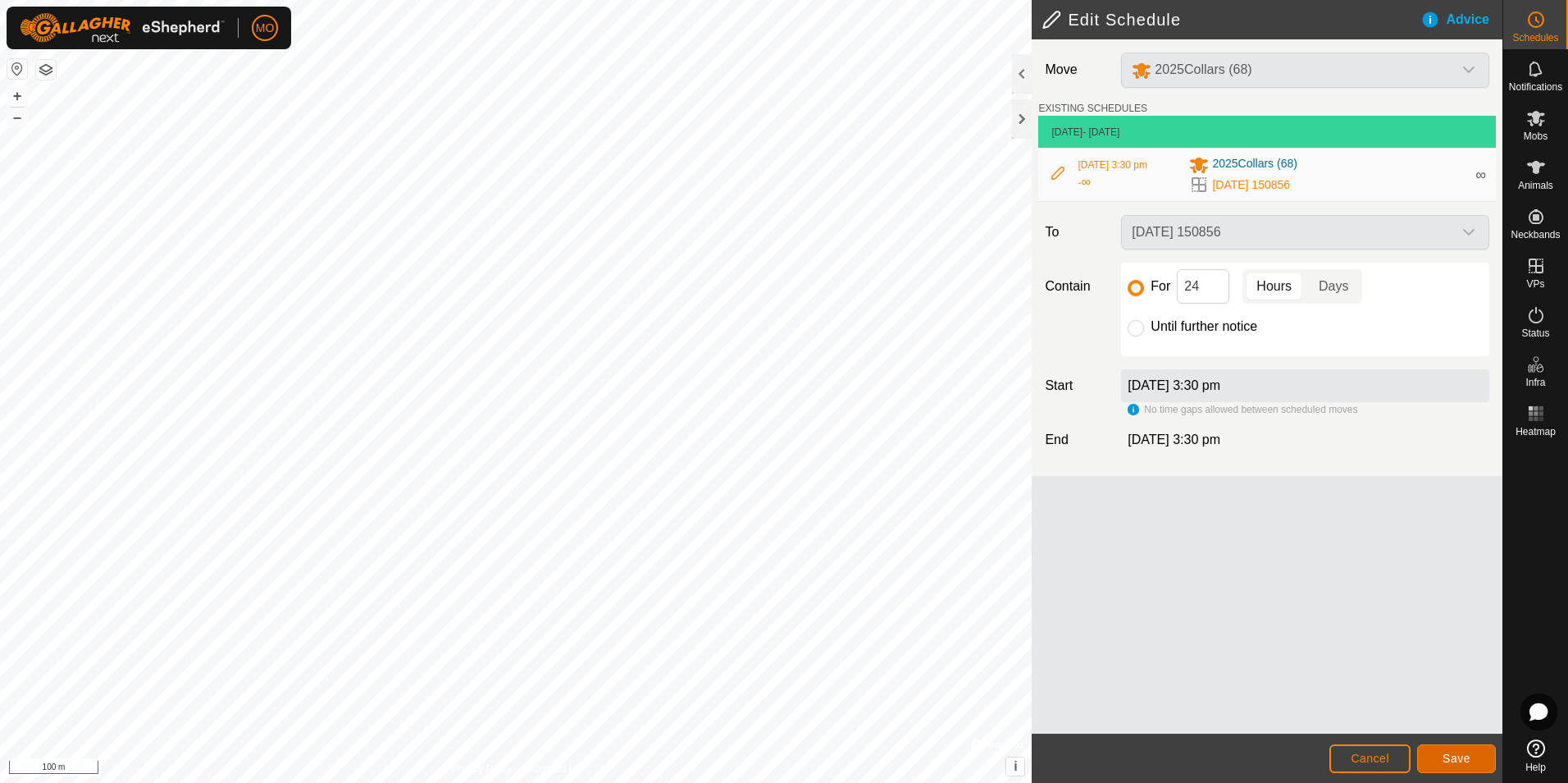
click at [1451, 754] on span "Save" at bounding box center [1456, 758] width 28 height 14
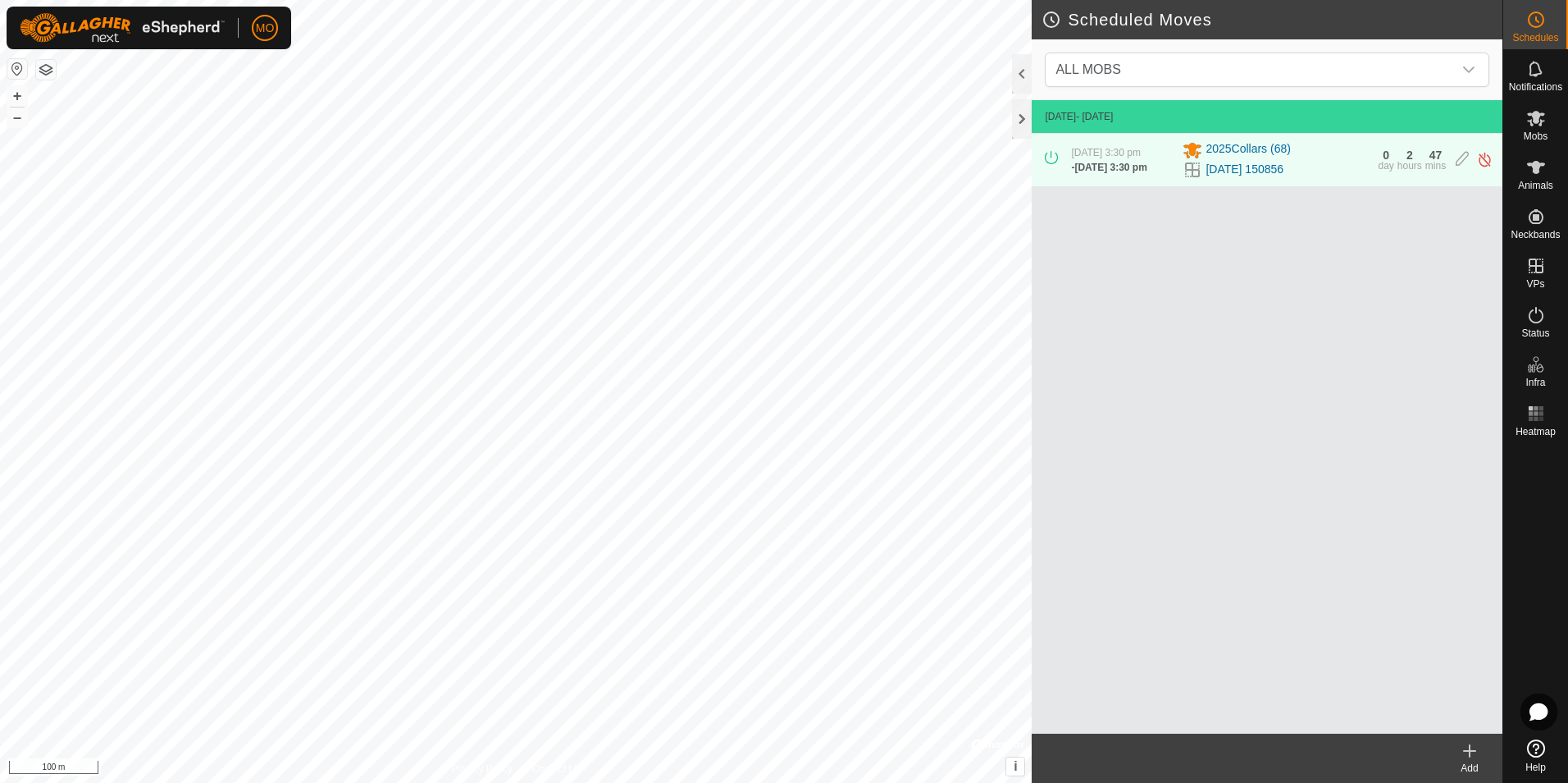
click at [1463, 753] on icon at bounding box center [1470, 751] width 20 height 20
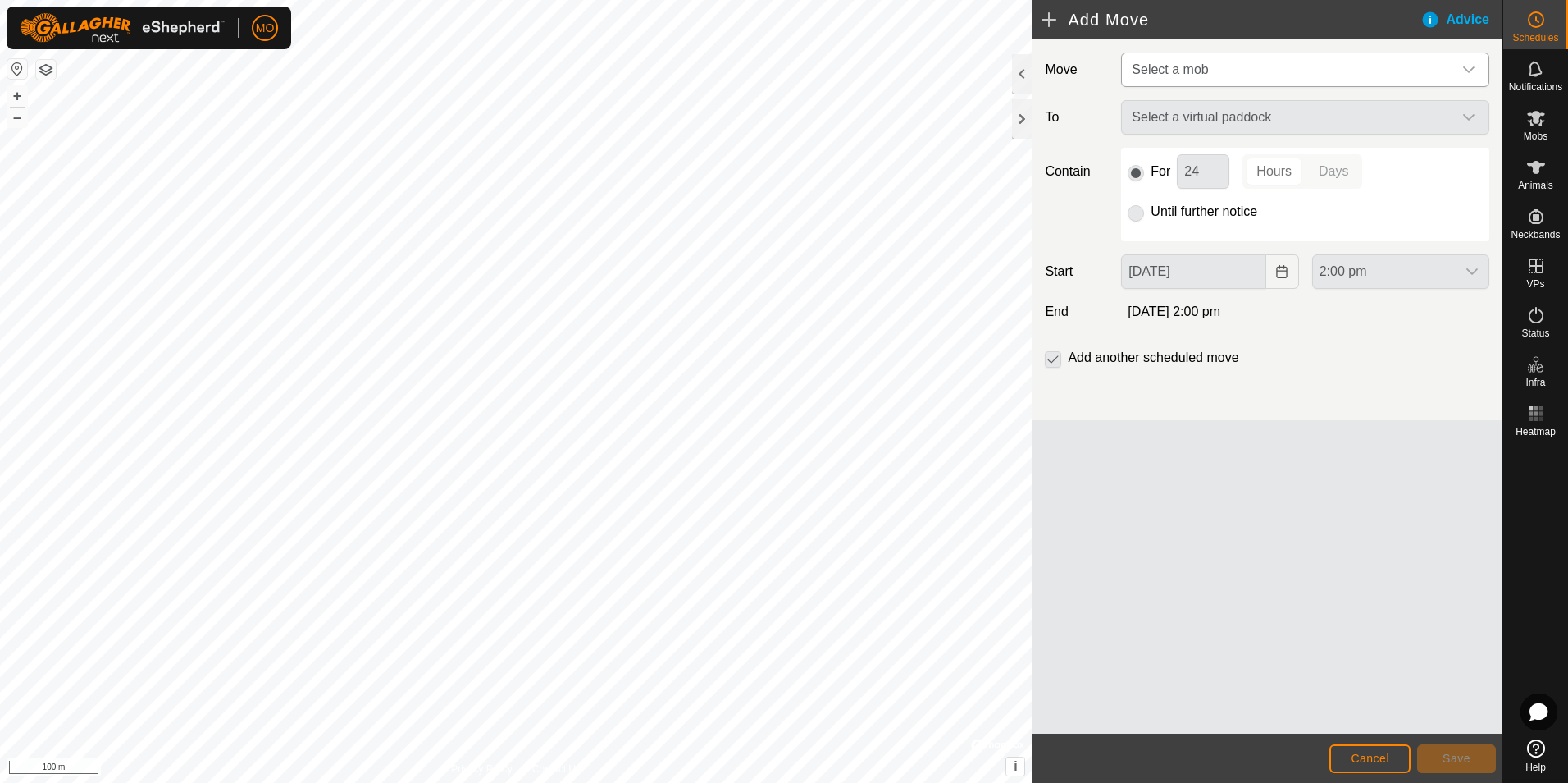
click at [1302, 69] on span "Select a mob" at bounding box center [1288, 69] width 327 height 32
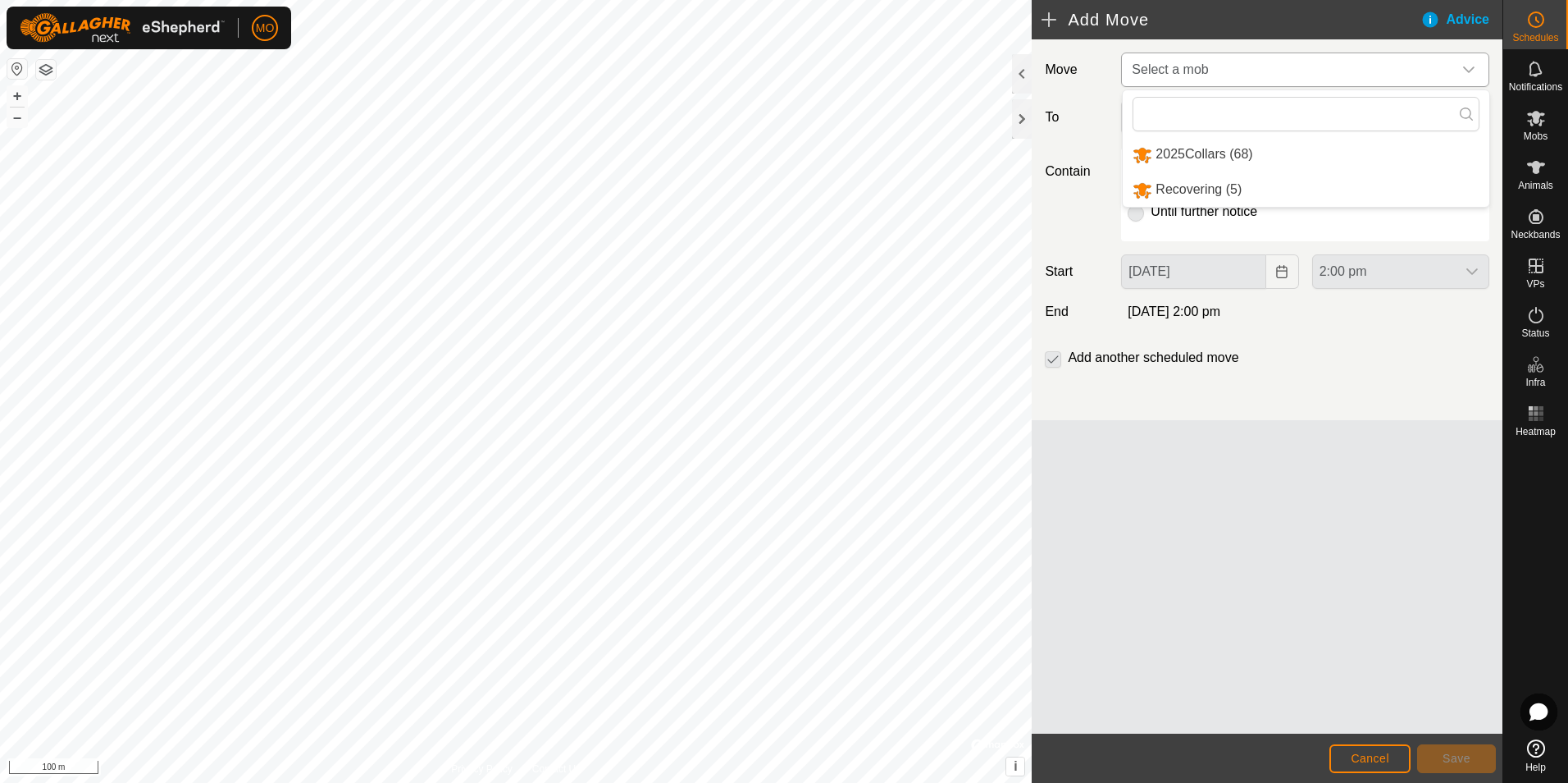
click at [1225, 152] on li "2025Collars (68)" at bounding box center [1306, 154] width 367 height 33
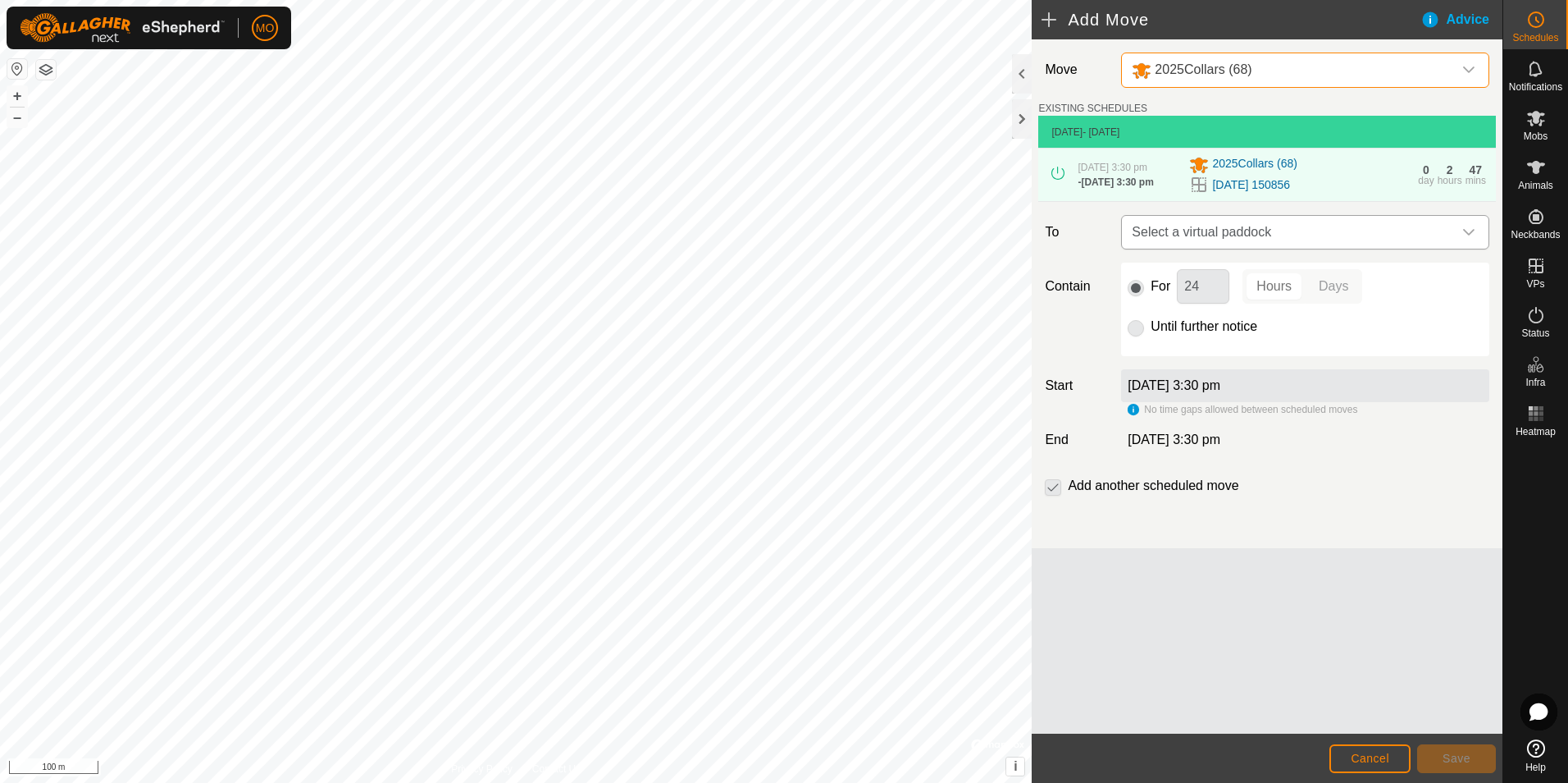
click at [1261, 238] on span "Select a virtual paddock" at bounding box center [1288, 232] width 327 height 32
click at [1473, 235] on icon "dropdown trigger" at bounding box center [1469, 232] width 12 height 6
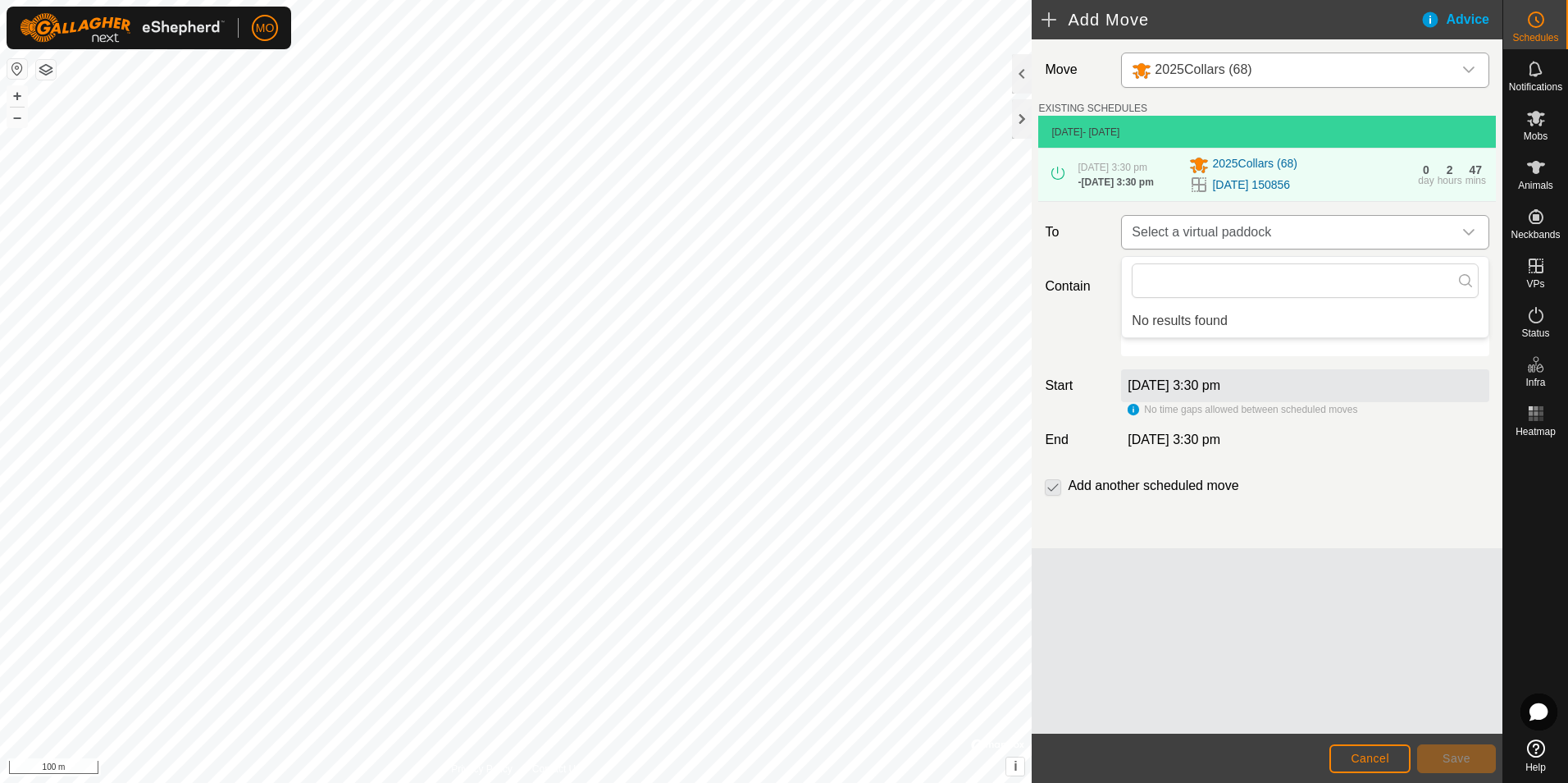
click at [1473, 235] on icon "dropdown trigger" at bounding box center [1469, 232] width 12 height 6
click at [1359, 760] on span "Cancel" at bounding box center [1370, 758] width 39 height 14
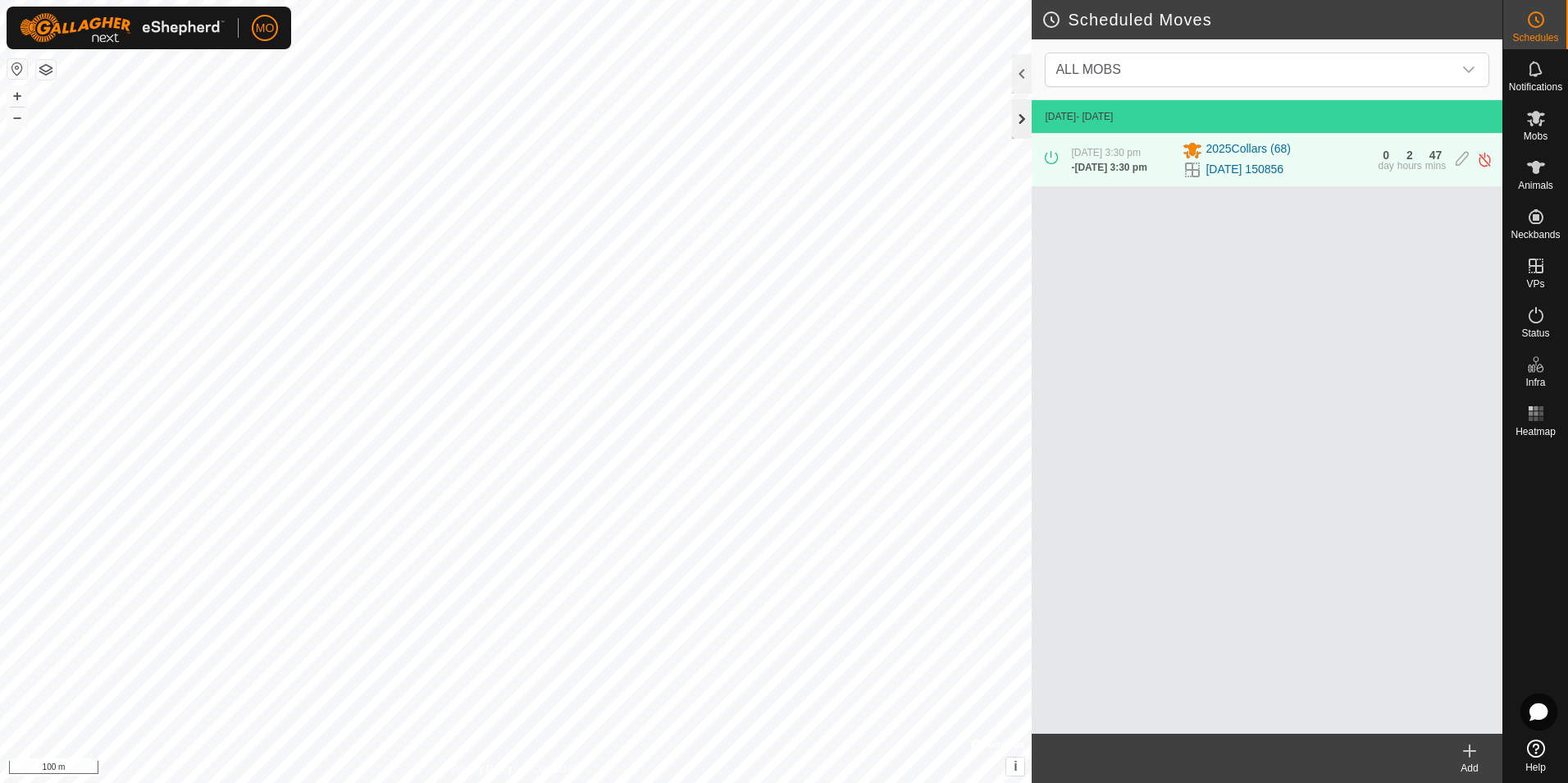
click at [1022, 113] on div at bounding box center [1022, 119] width 20 height 40
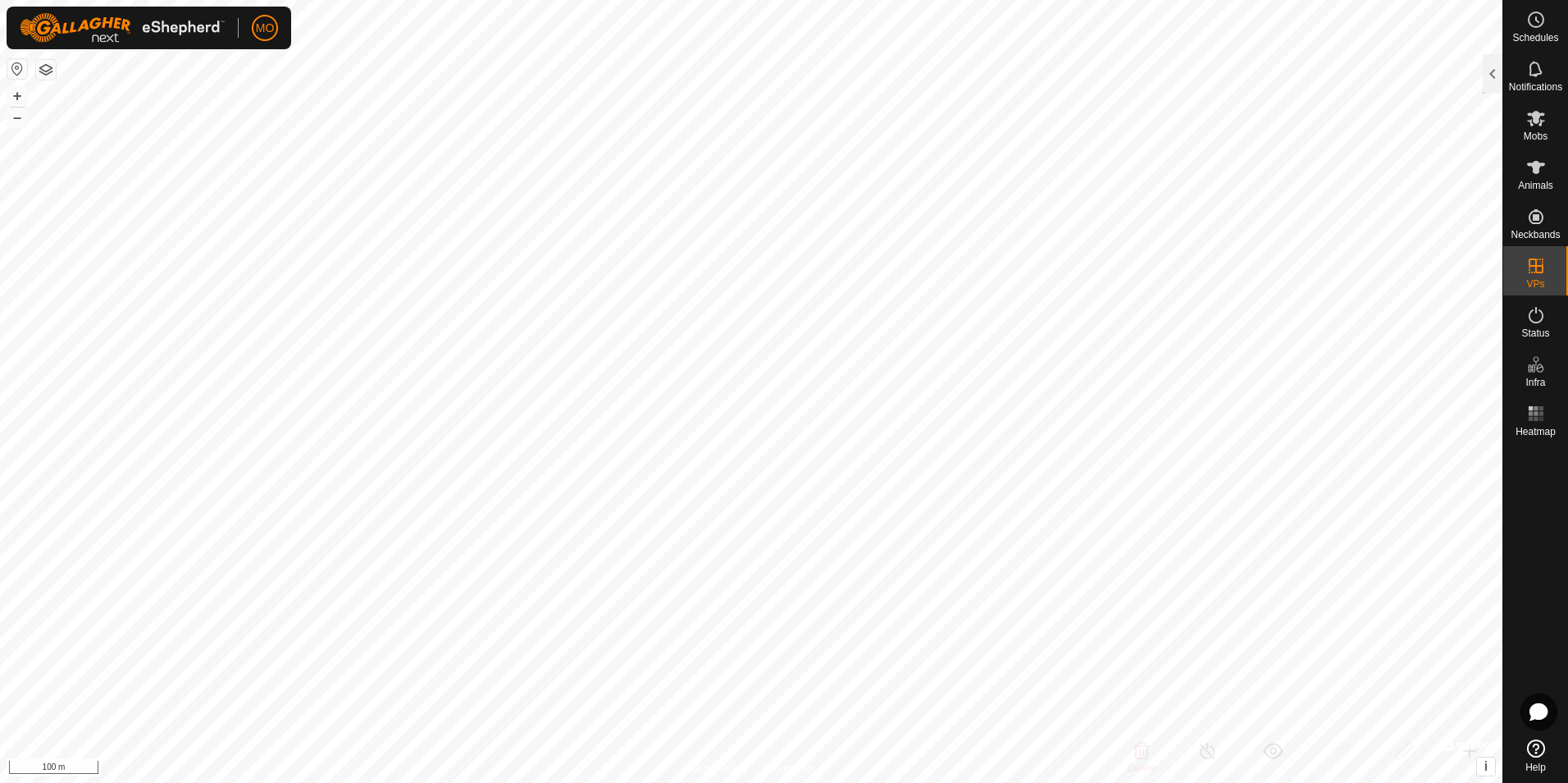
checkbox input "false"
checkbox input "true"
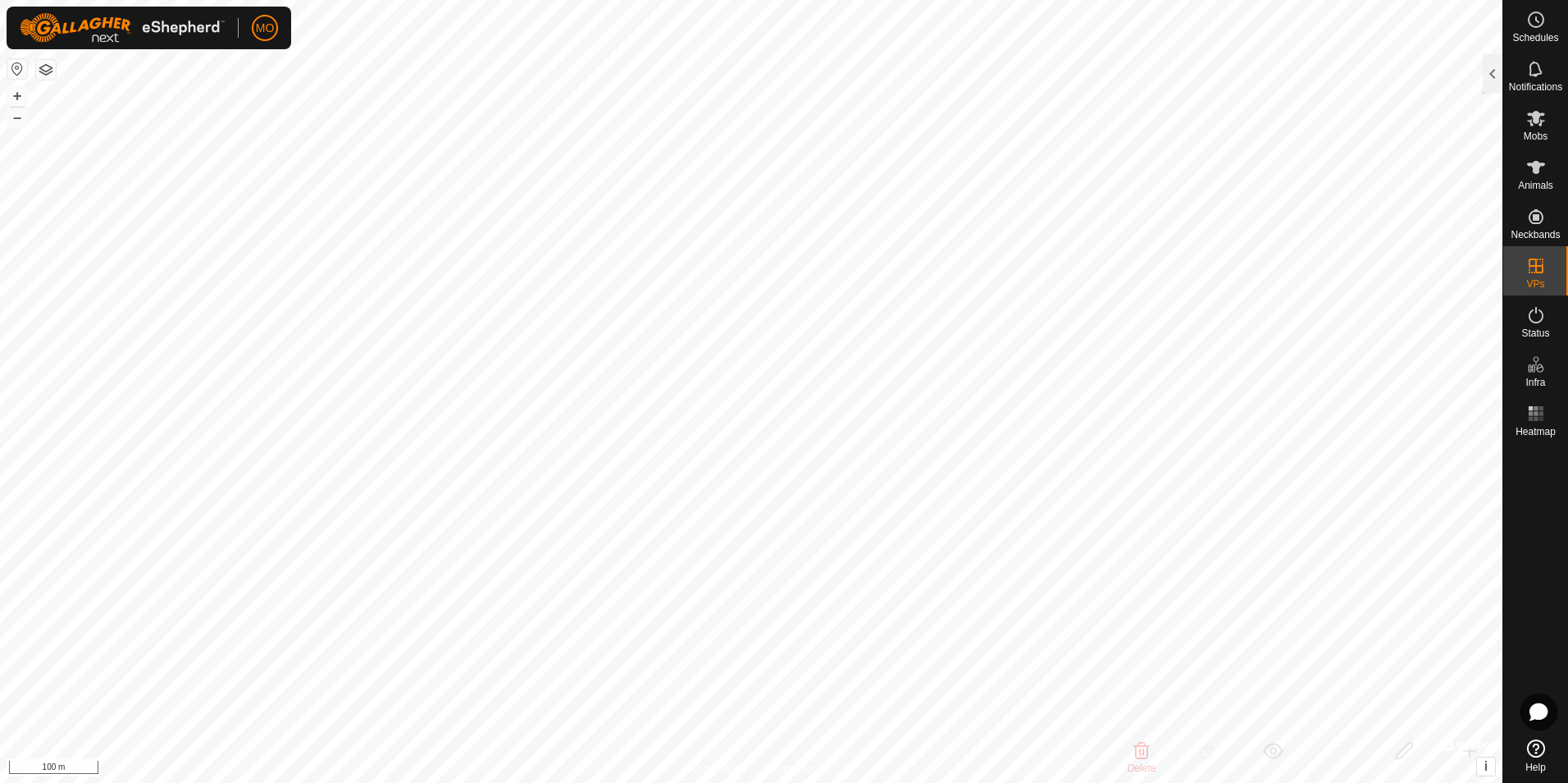
checkbox input "false"
checkbox input "true"
checkbox input "false"
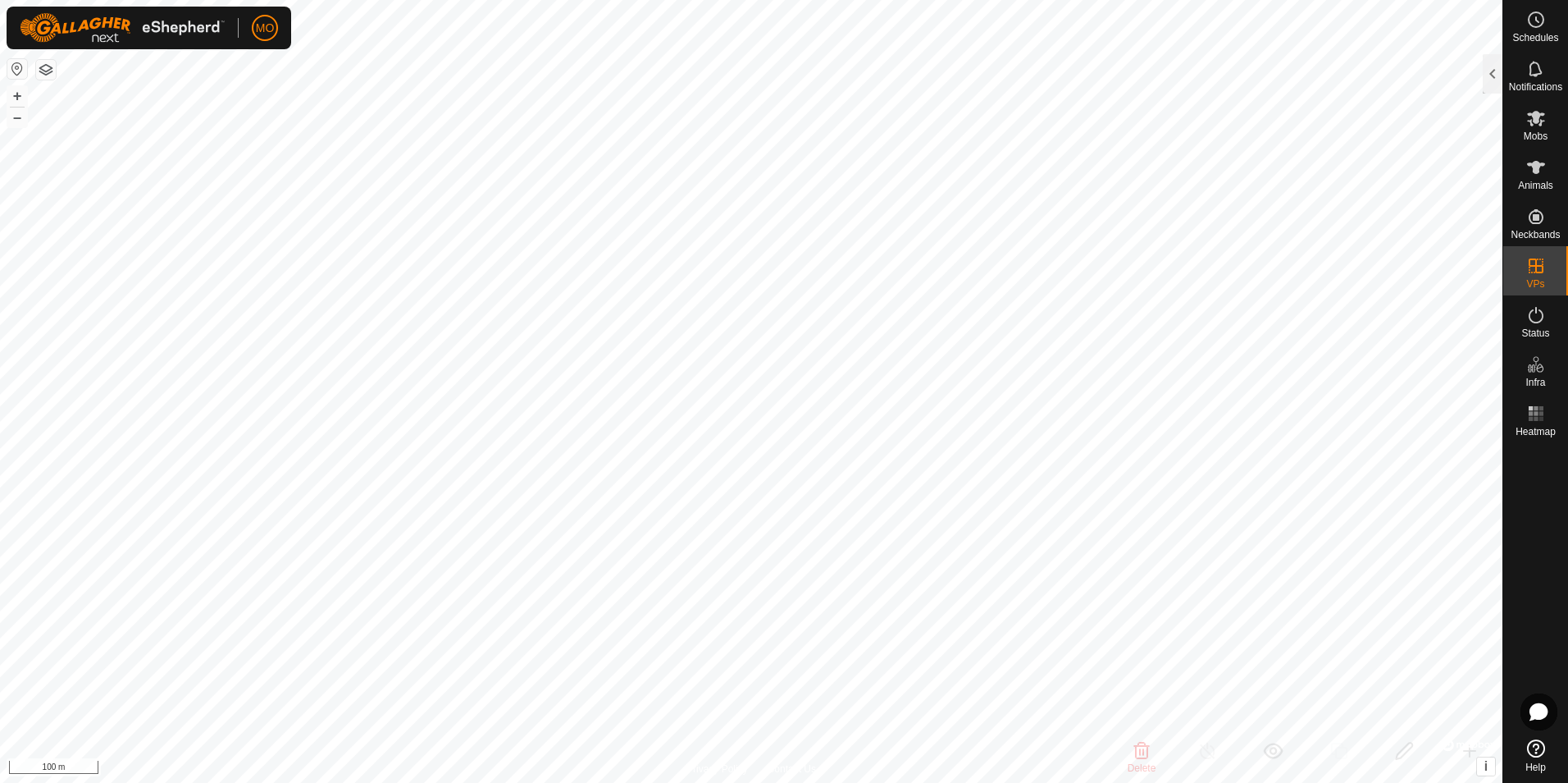
checkbox input "false"
checkbox input "true"
checkbox input "false"
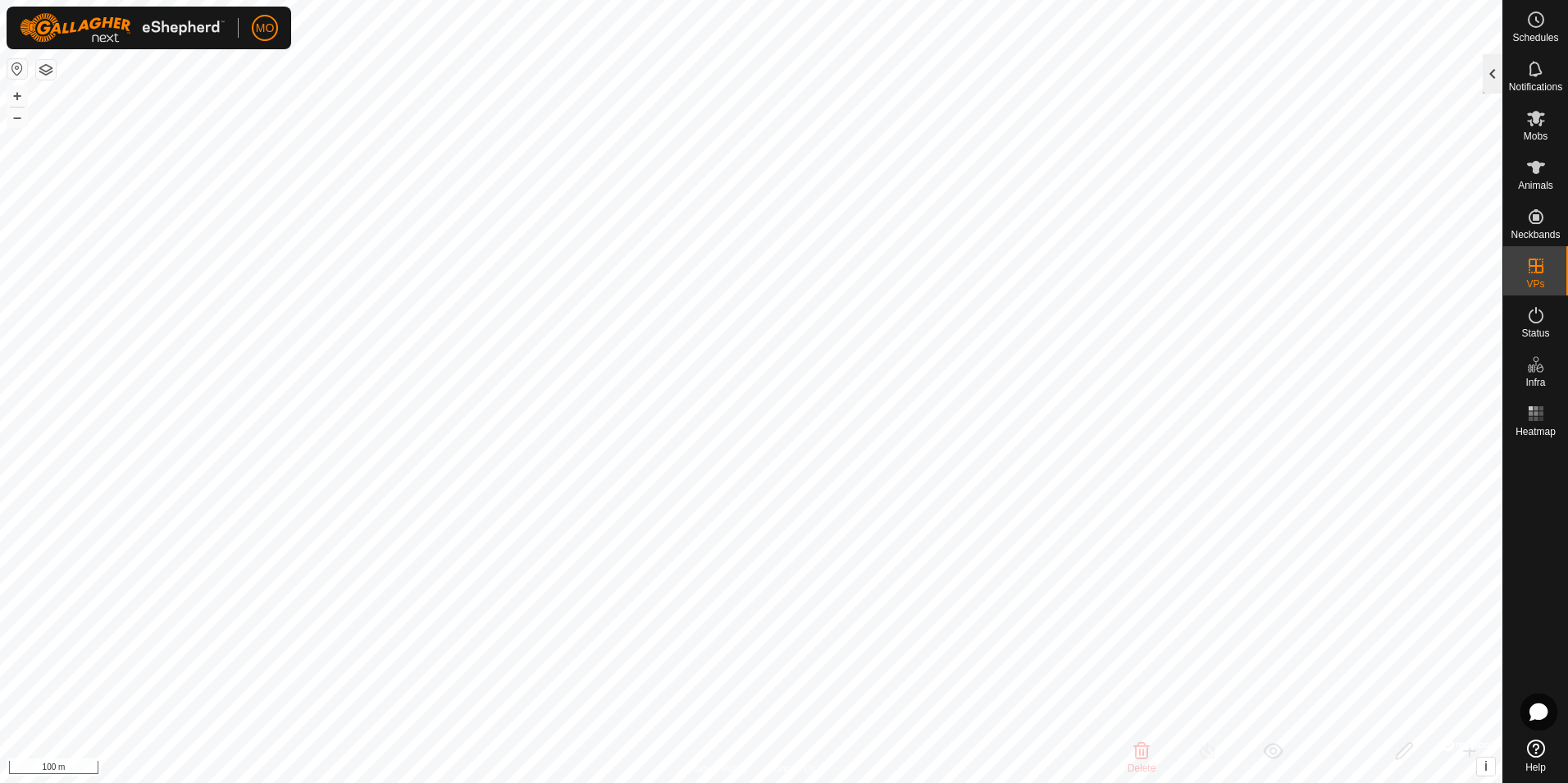
click at [1485, 76] on div at bounding box center [1493, 74] width 20 height 40
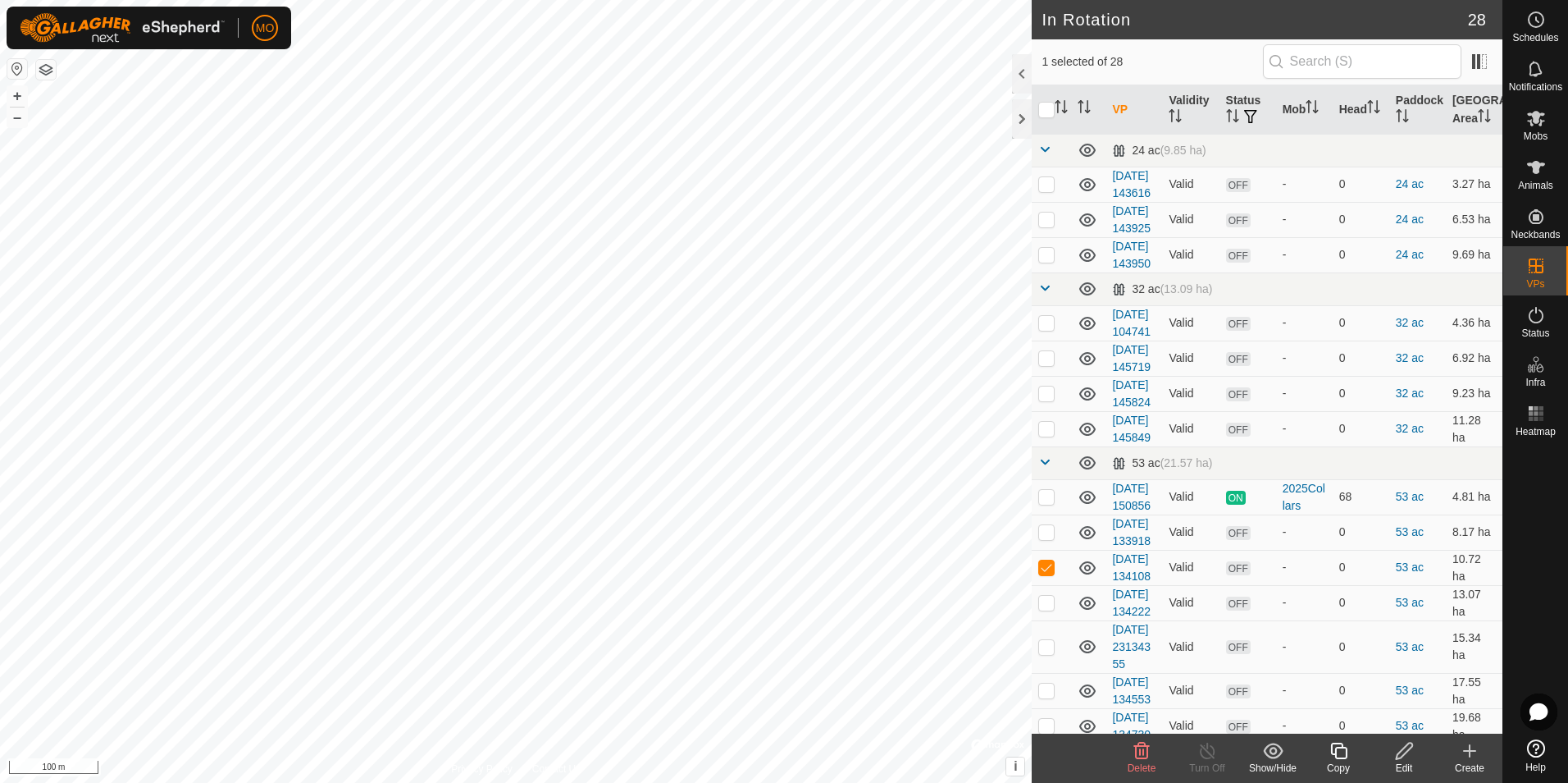
click at [1392, 749] on edit-svg-icon at bounding box center [1404, 751] width 66 height 20
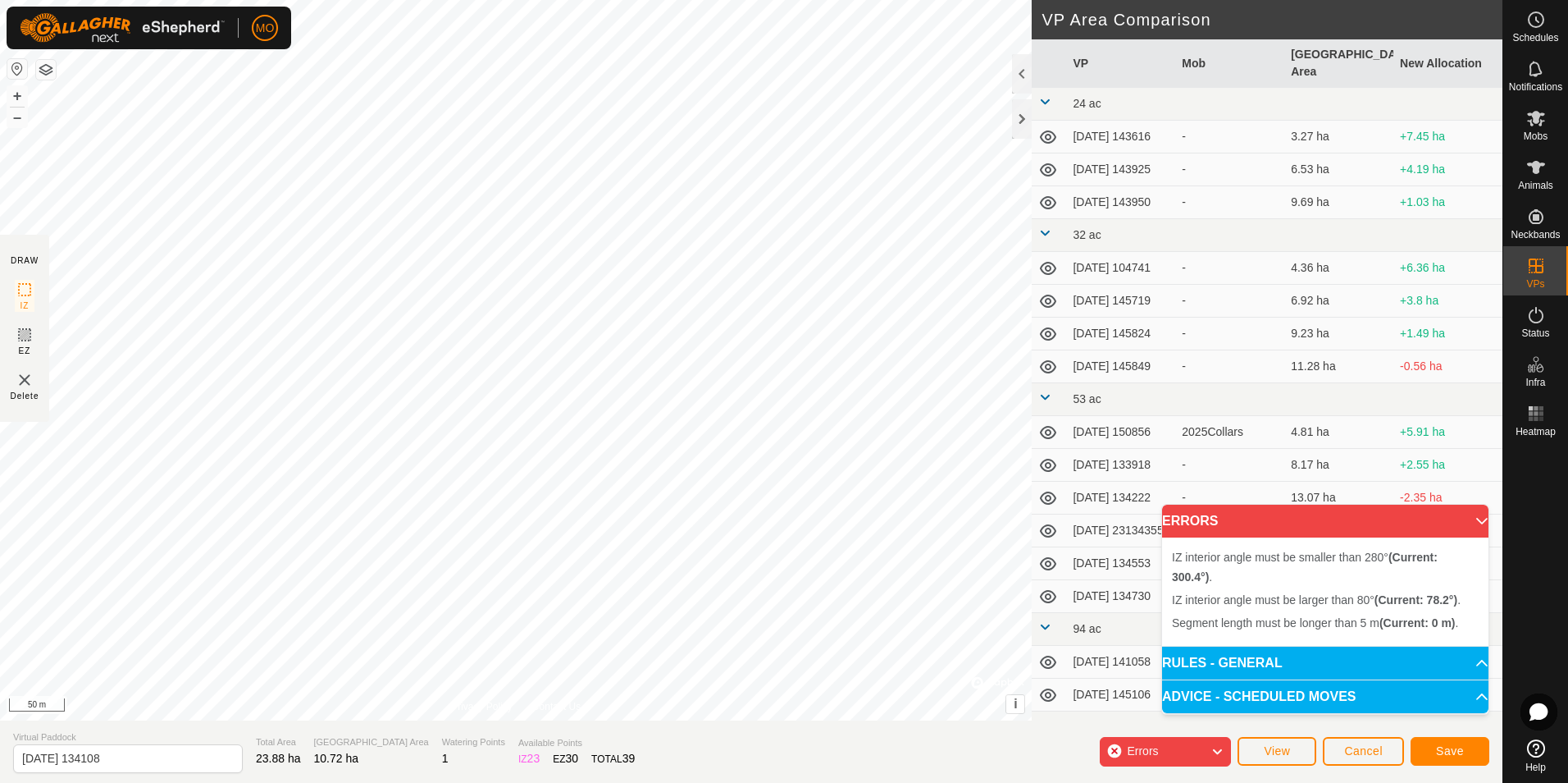
click at [630, 569] on div "IZ interior angle must be larger than 80° (Current: 78.2°) . + – ⇧ i © Mapbox ,…" at bounding box center [516, 360] width 1032 height 721
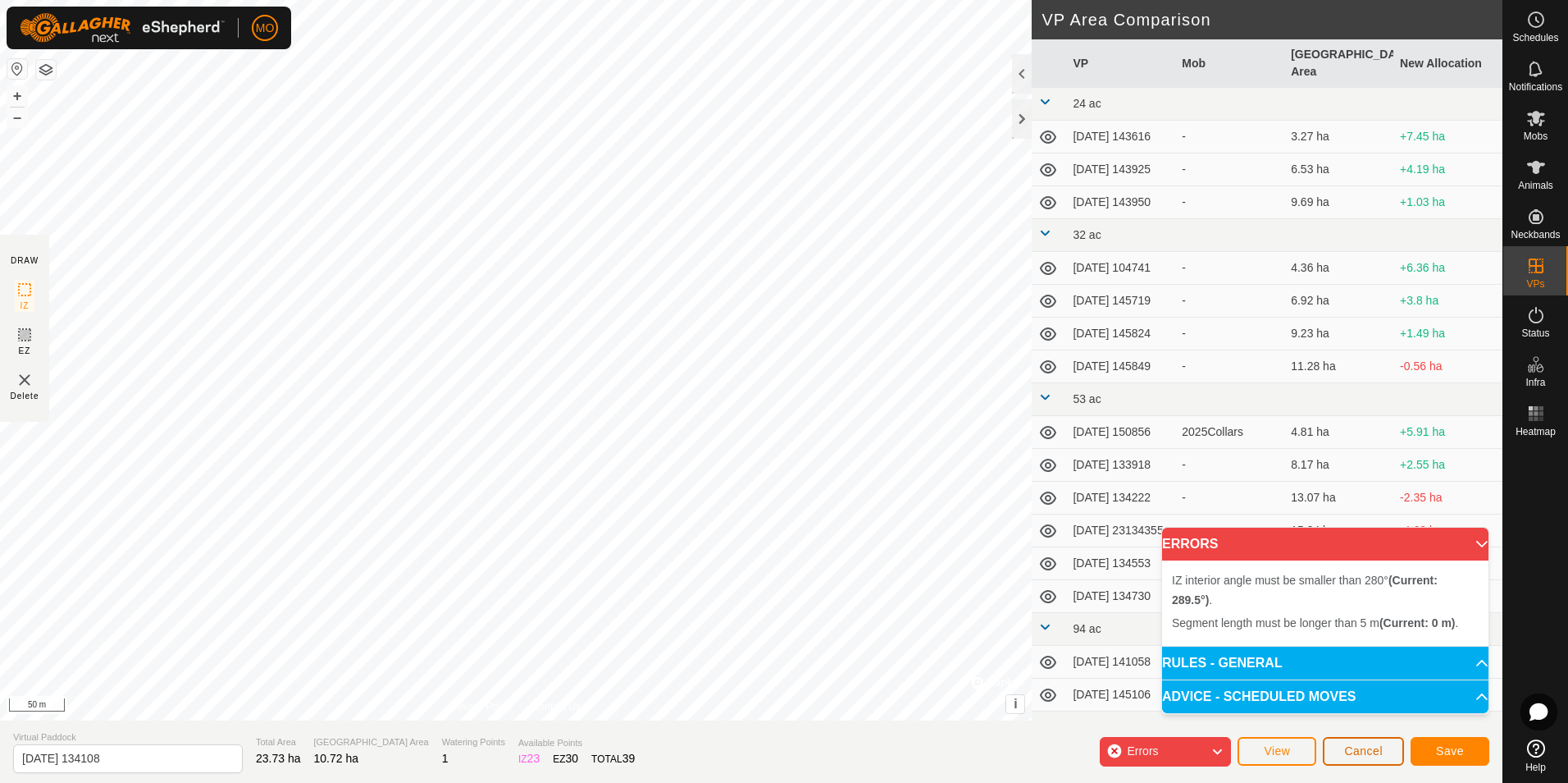
click at [1343, 748] on button "Cancel" at bounding box center [1363, 751] width 81 height 29
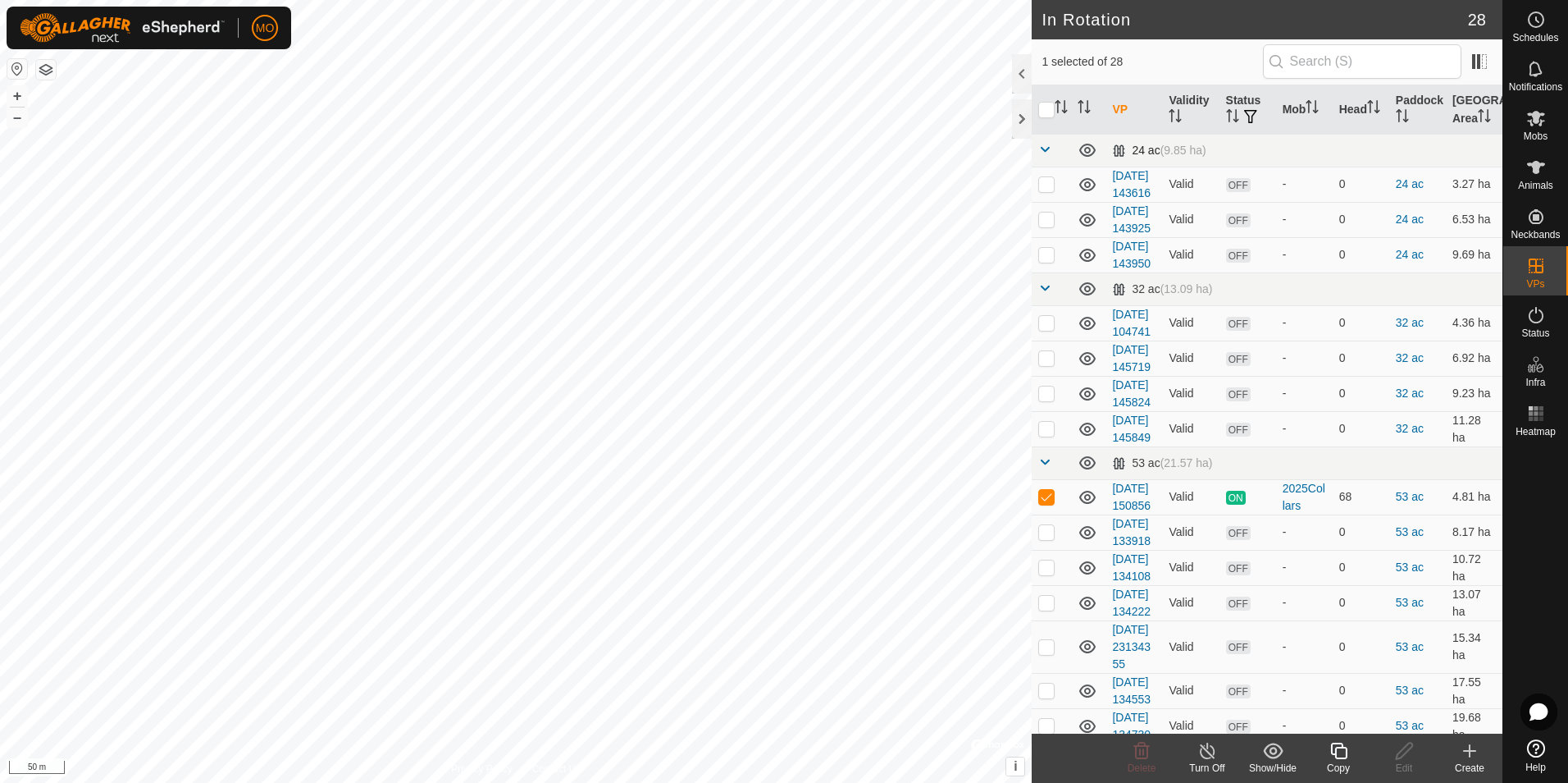
checkbox input "false"
checkbox input "true"
checkbox input "false"
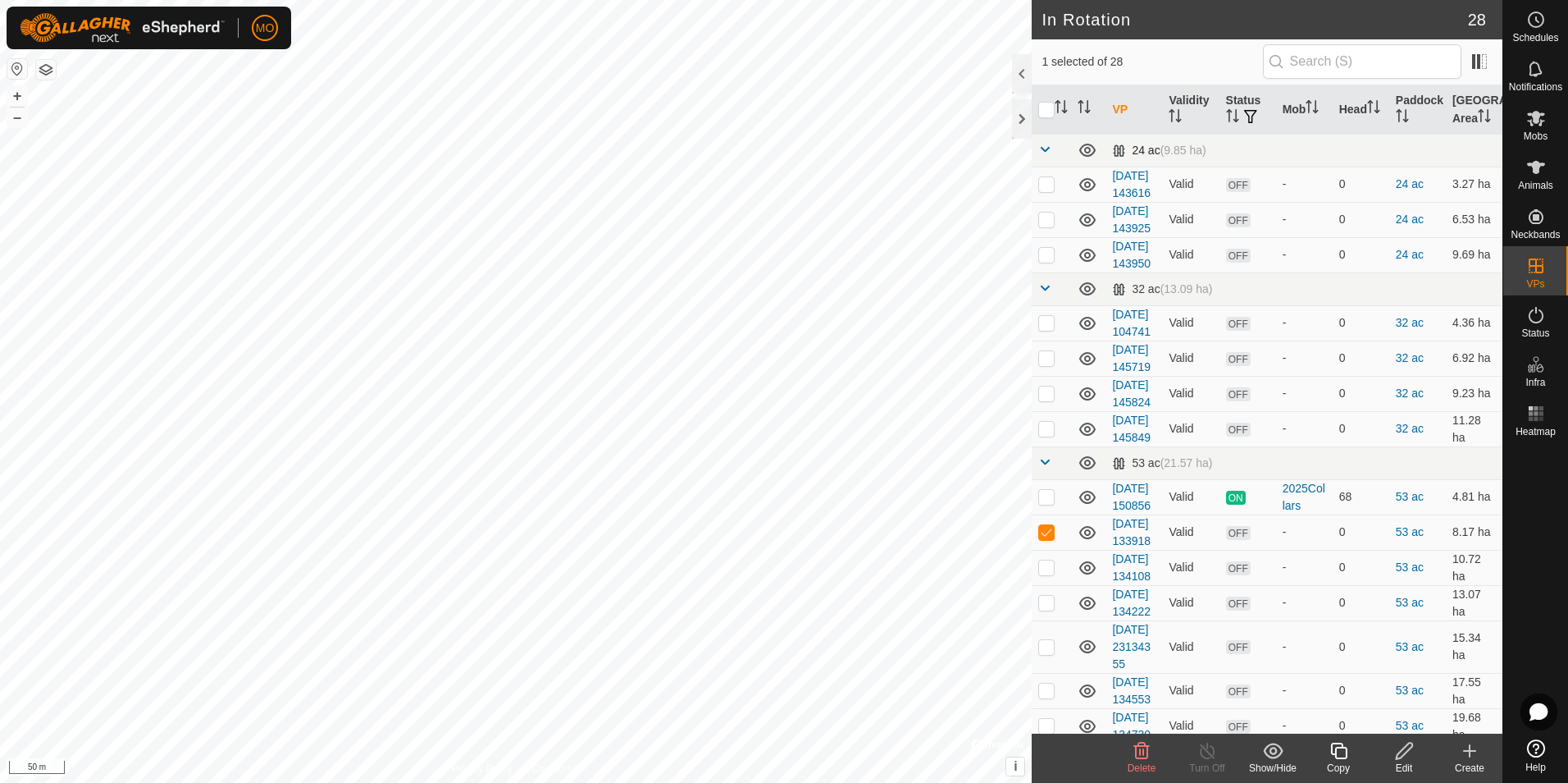
checkbox input "false"
checkbox input "true"
checkbox input "false"
click at [1536, 23] on icon at bounding box center [1536, 20] width 20 height 20
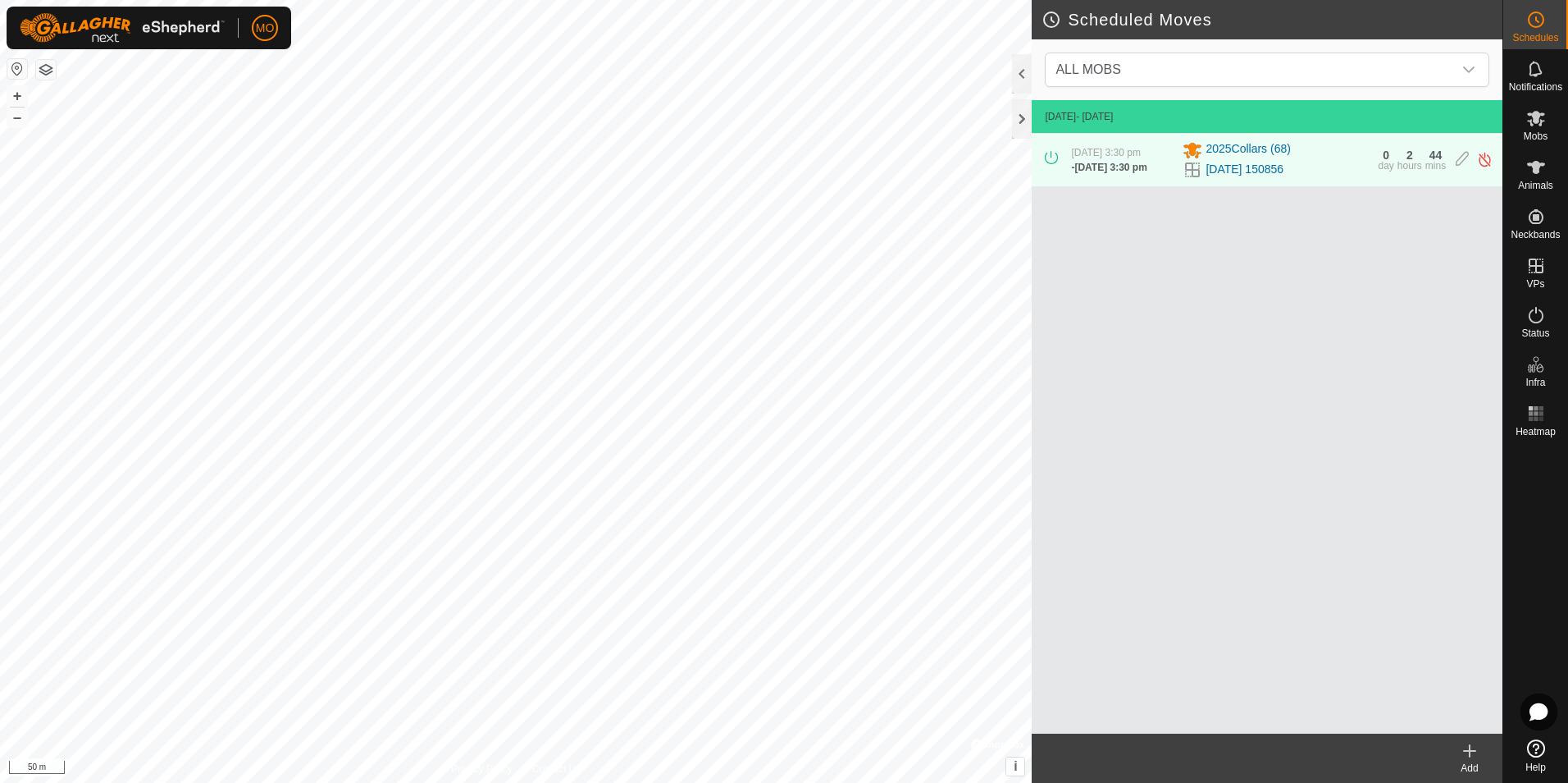
click at [1476, 753] on icon at bounding box center [1470, 751] width 20 height 20
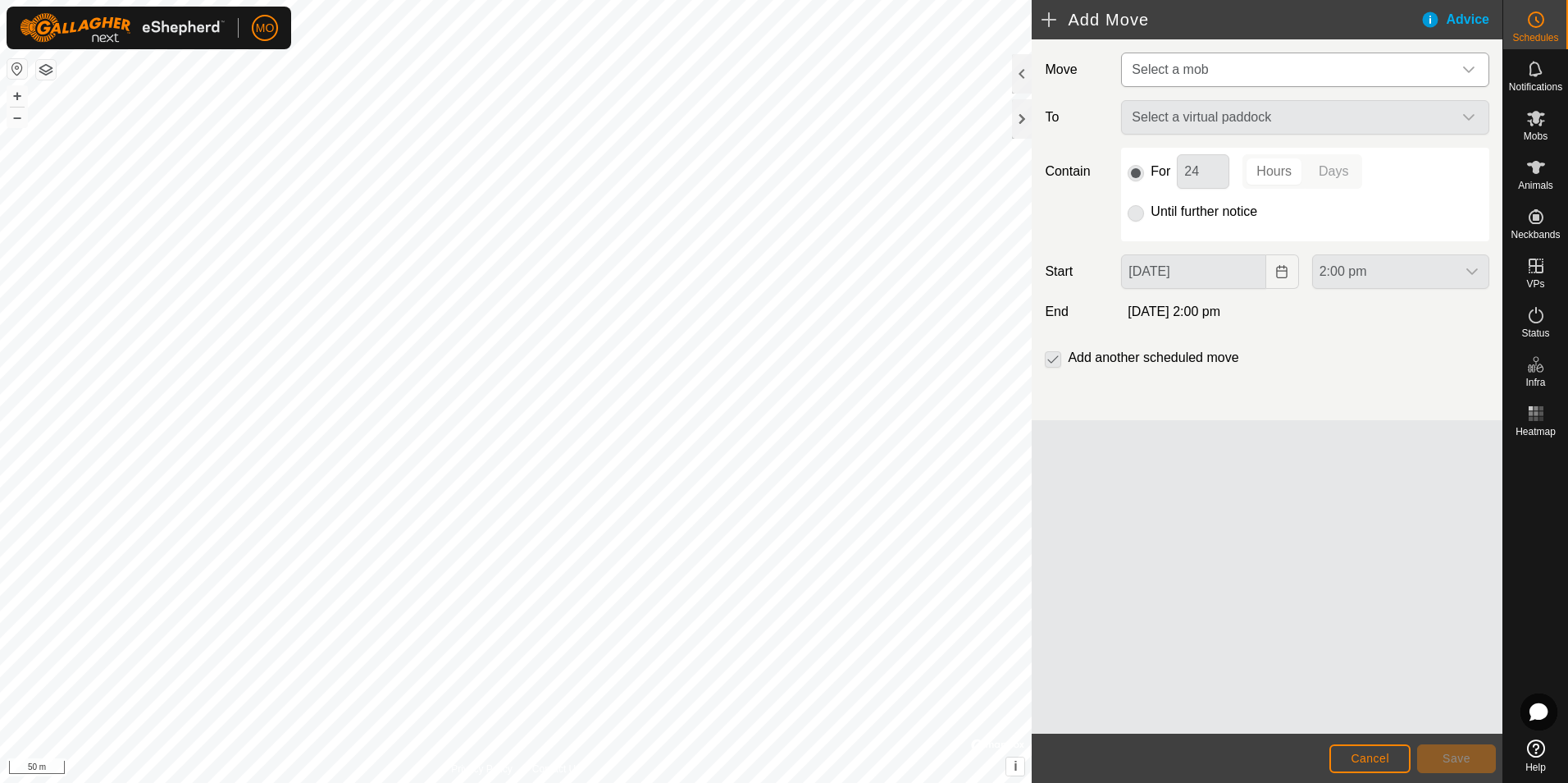
click at [1197, 64] on span "Select a mob" at bounding box center [1169, 69] width 77 height 14
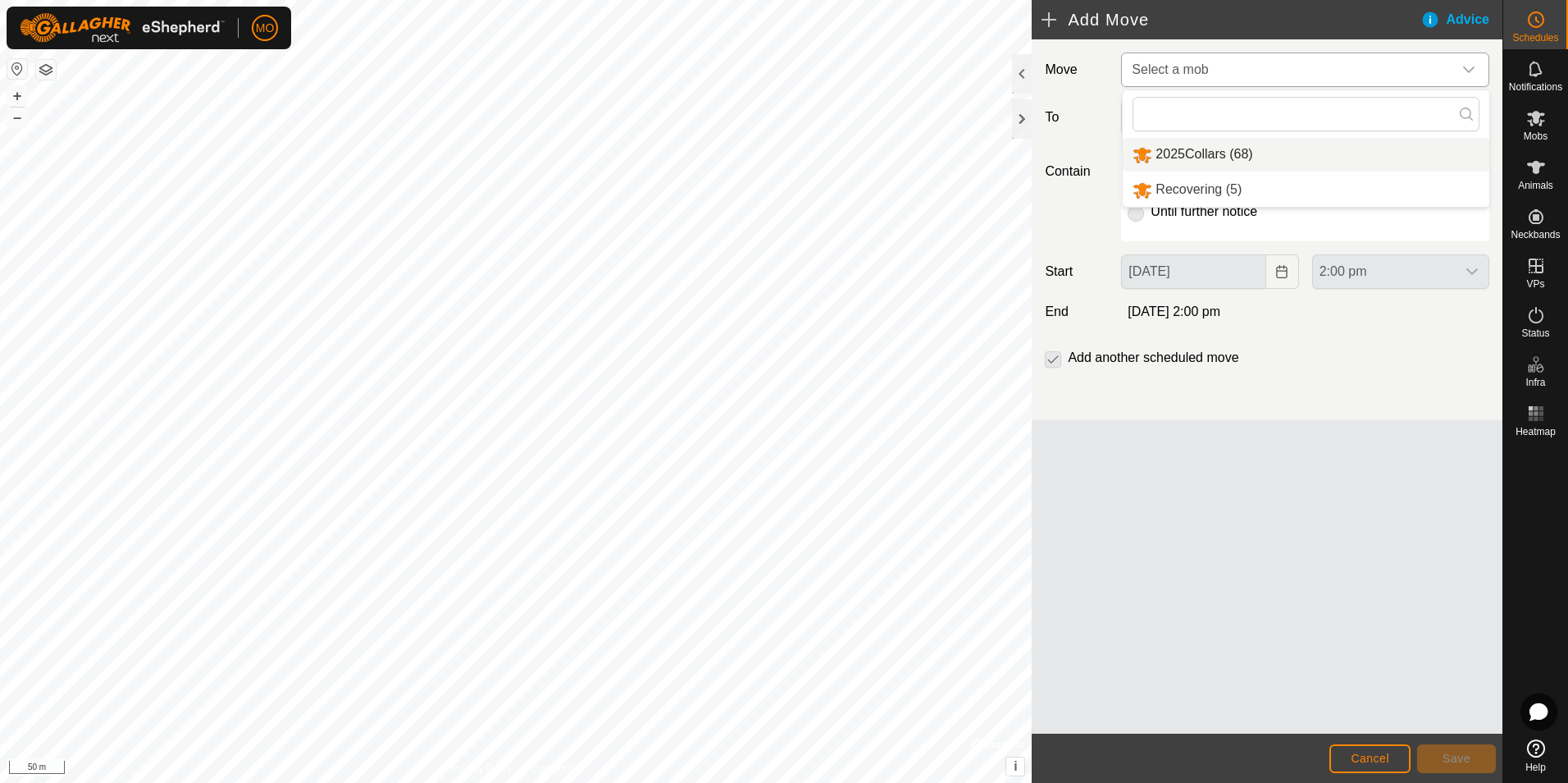
click at [1185, 149] on li "2025Collars (68)" at bounding box center [1306, 154] width 367 height 33
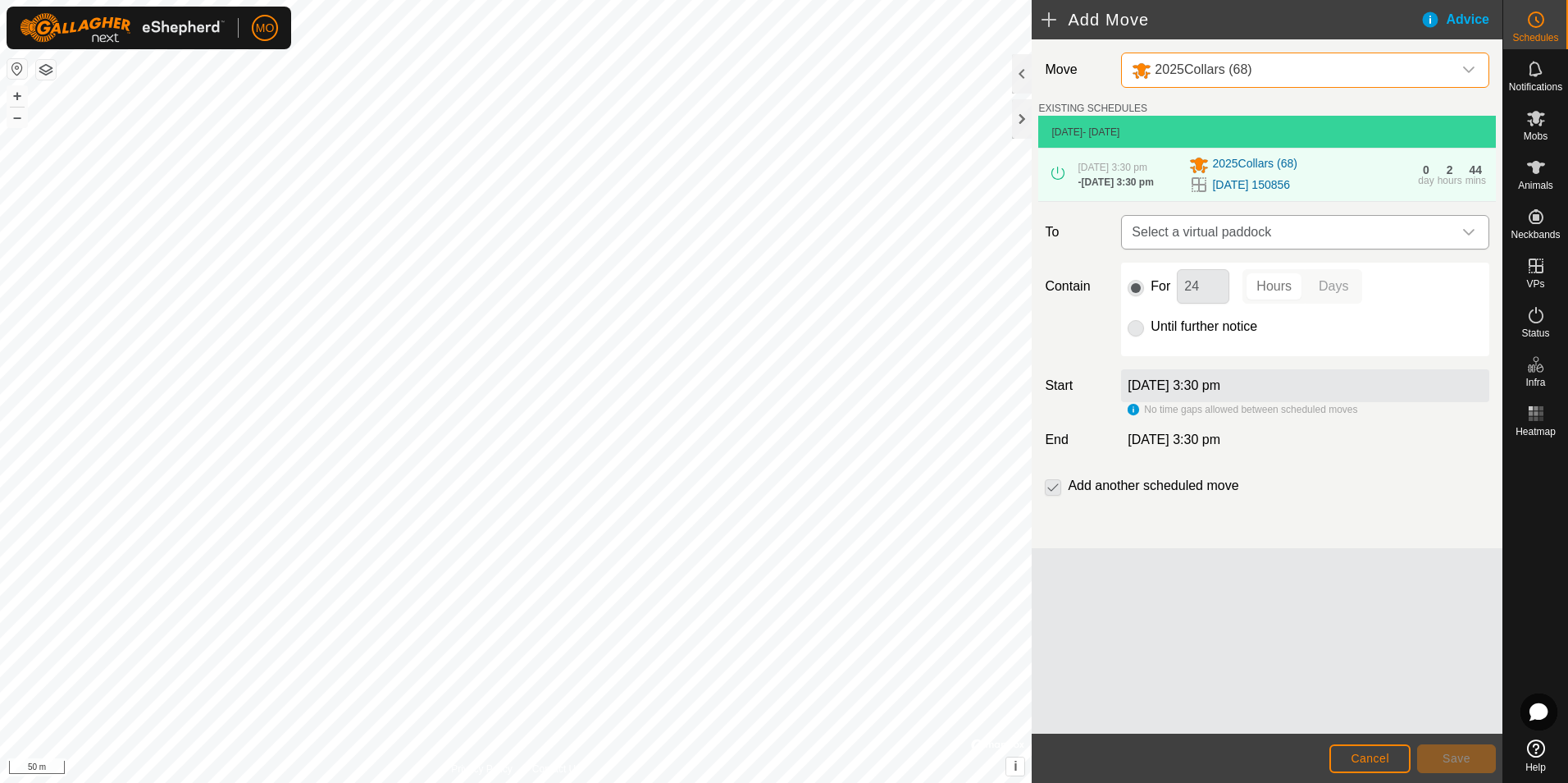
click at [1191, 232] on span "Select a virtual paddock" at bounding box center [1288, 232] width 327 height 32
click at [1196, 241] on span "Select a virtual paddock" at bounding box center [1288, 232] width 327 height 32
click at [1376, 760] on span "Cancel" at bounding box center [1370, 758] width 39 height 14
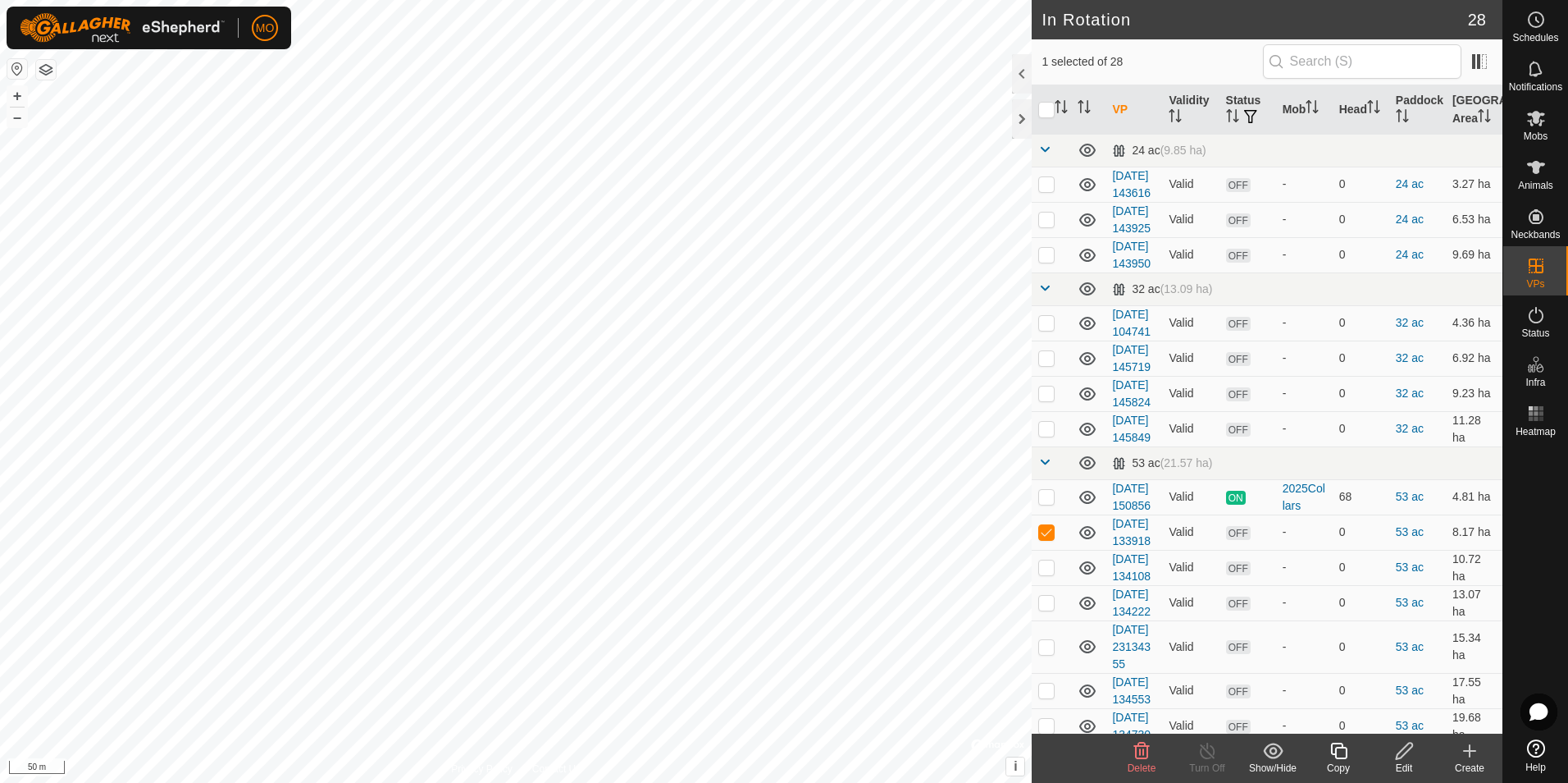
click at [1136, 760] on icon at bounding box center [1142, 751] width 20 height 20
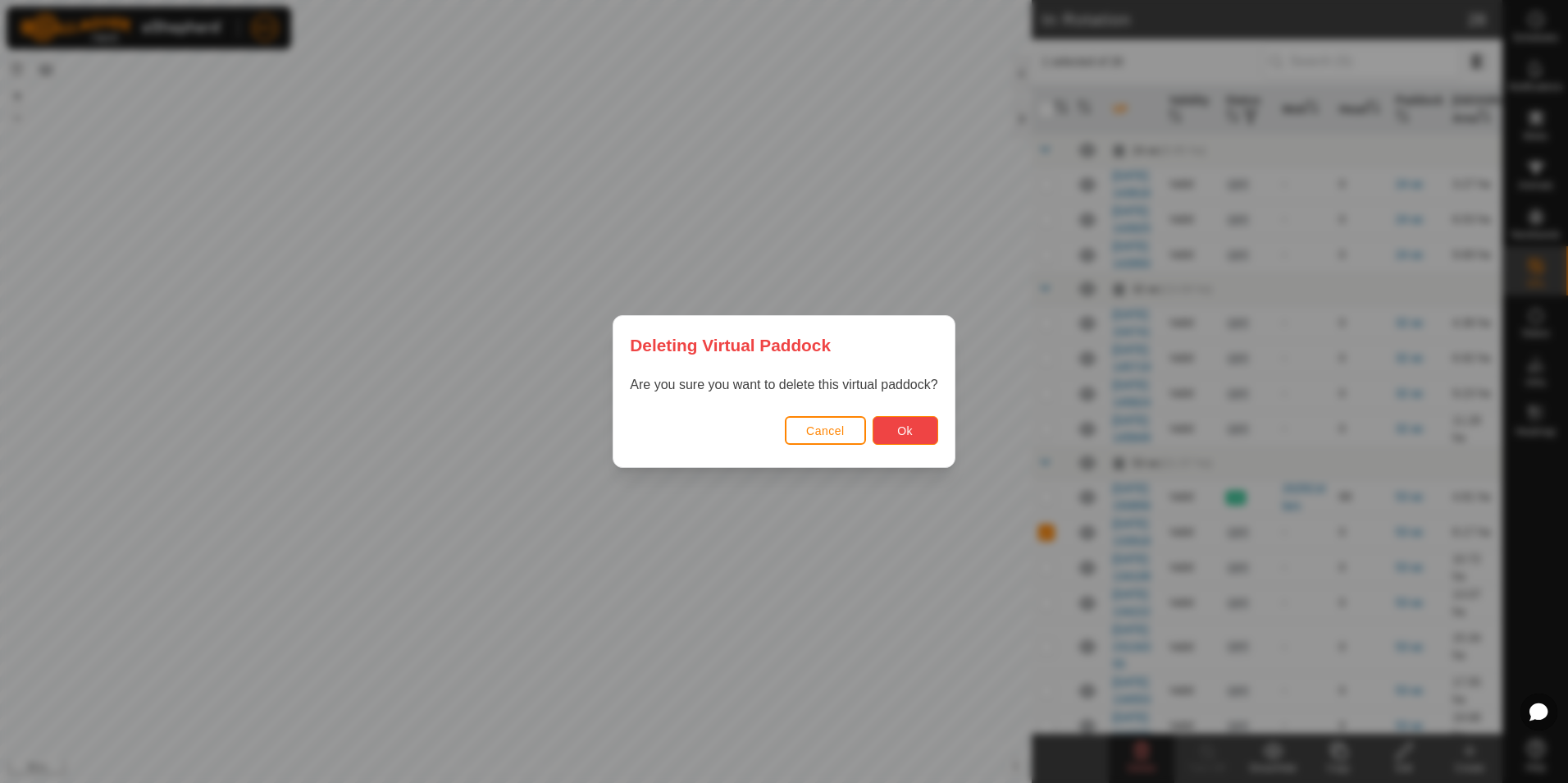
click at [908, 430] on span "Ok" at bounding box center [904, 430] width 15 height 14
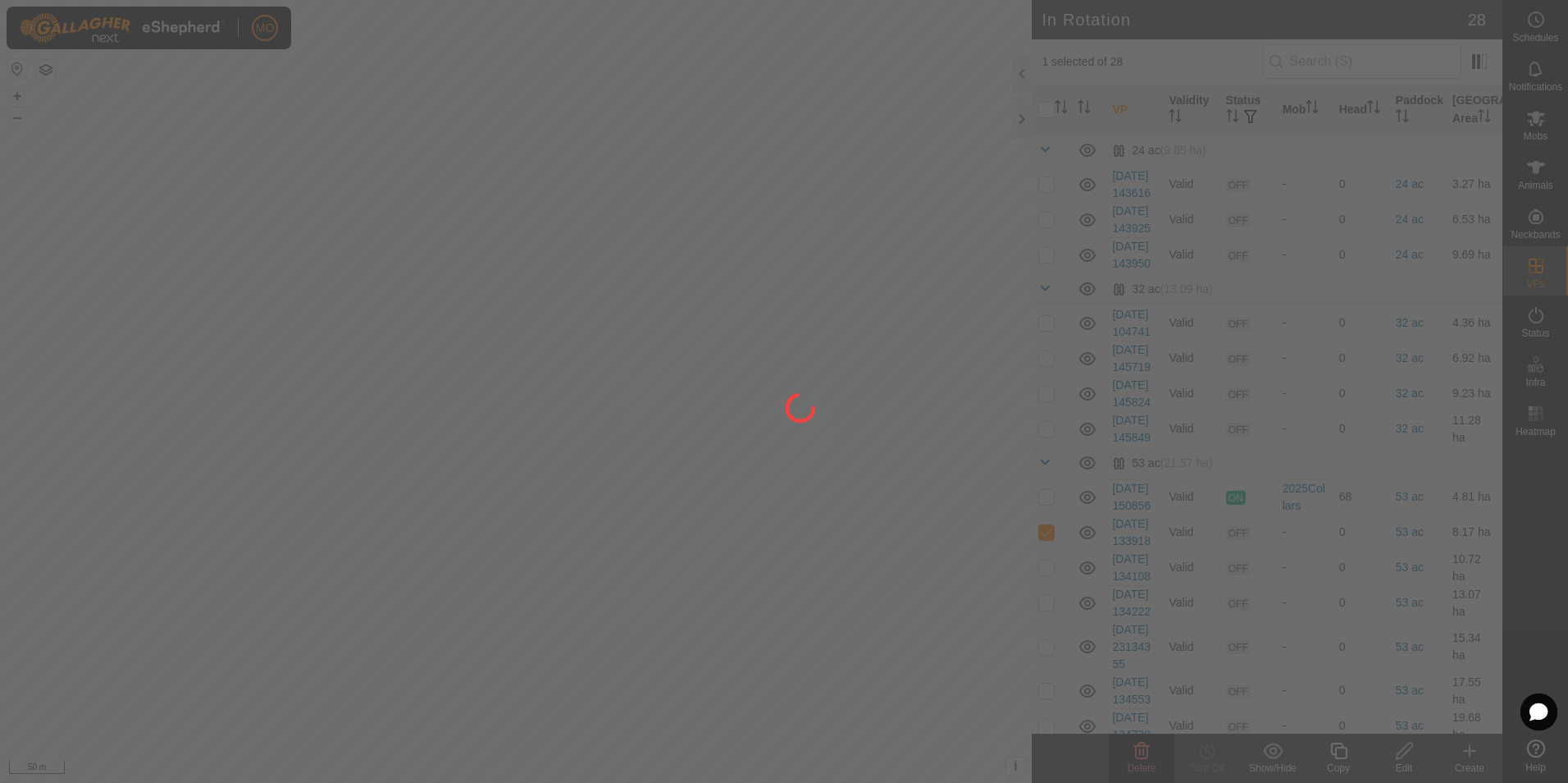
checkbox input "false"
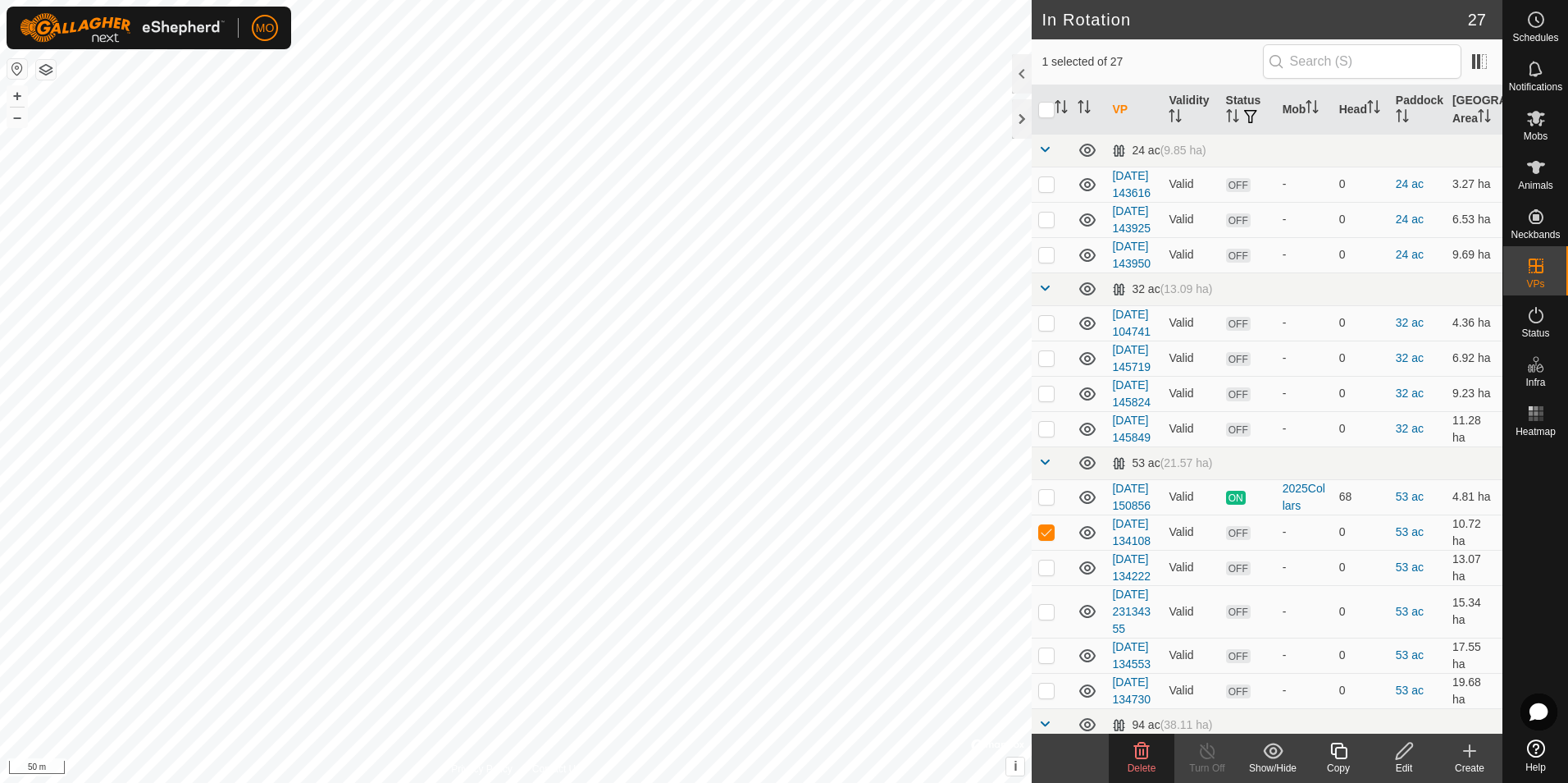
checkbox input "false"
checkbox input "true"
checkbox input "false"
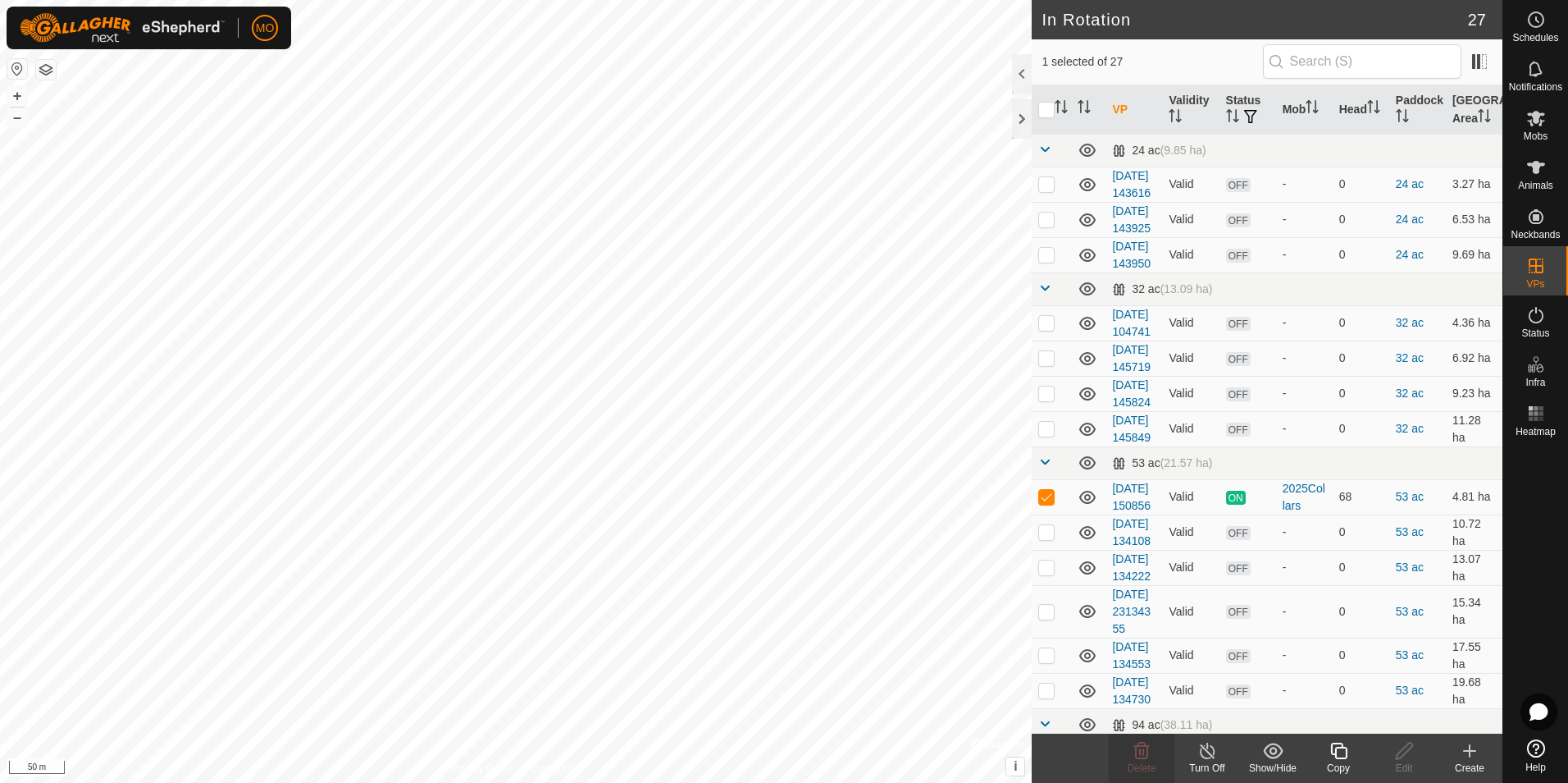
click at [1343, 756] on icon at bounding box center [1339, 751] width 21 height 20
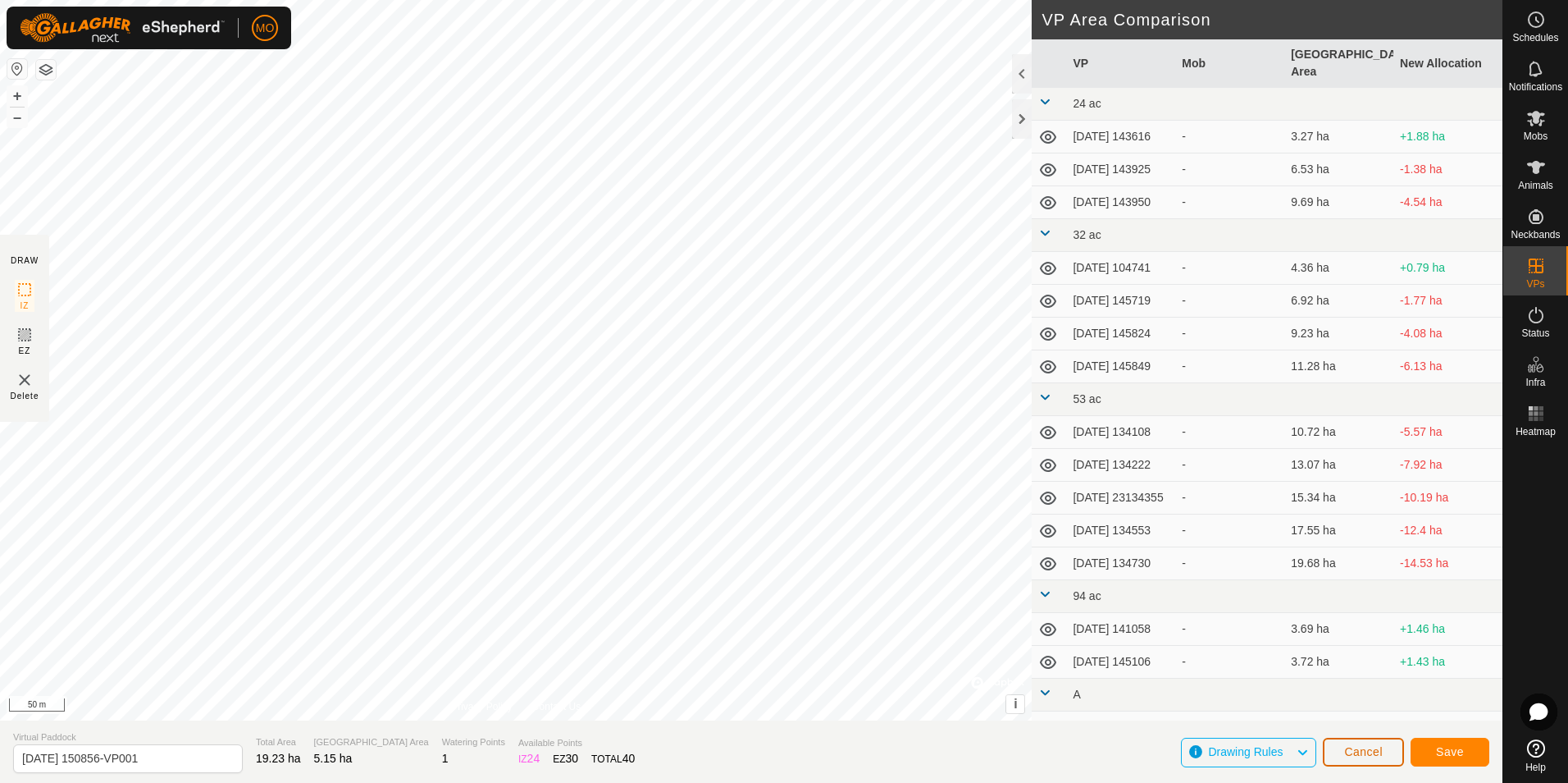
click at [1362, 750] on span "Cancel" at bounding box center [1363, 751] width 39 height 14
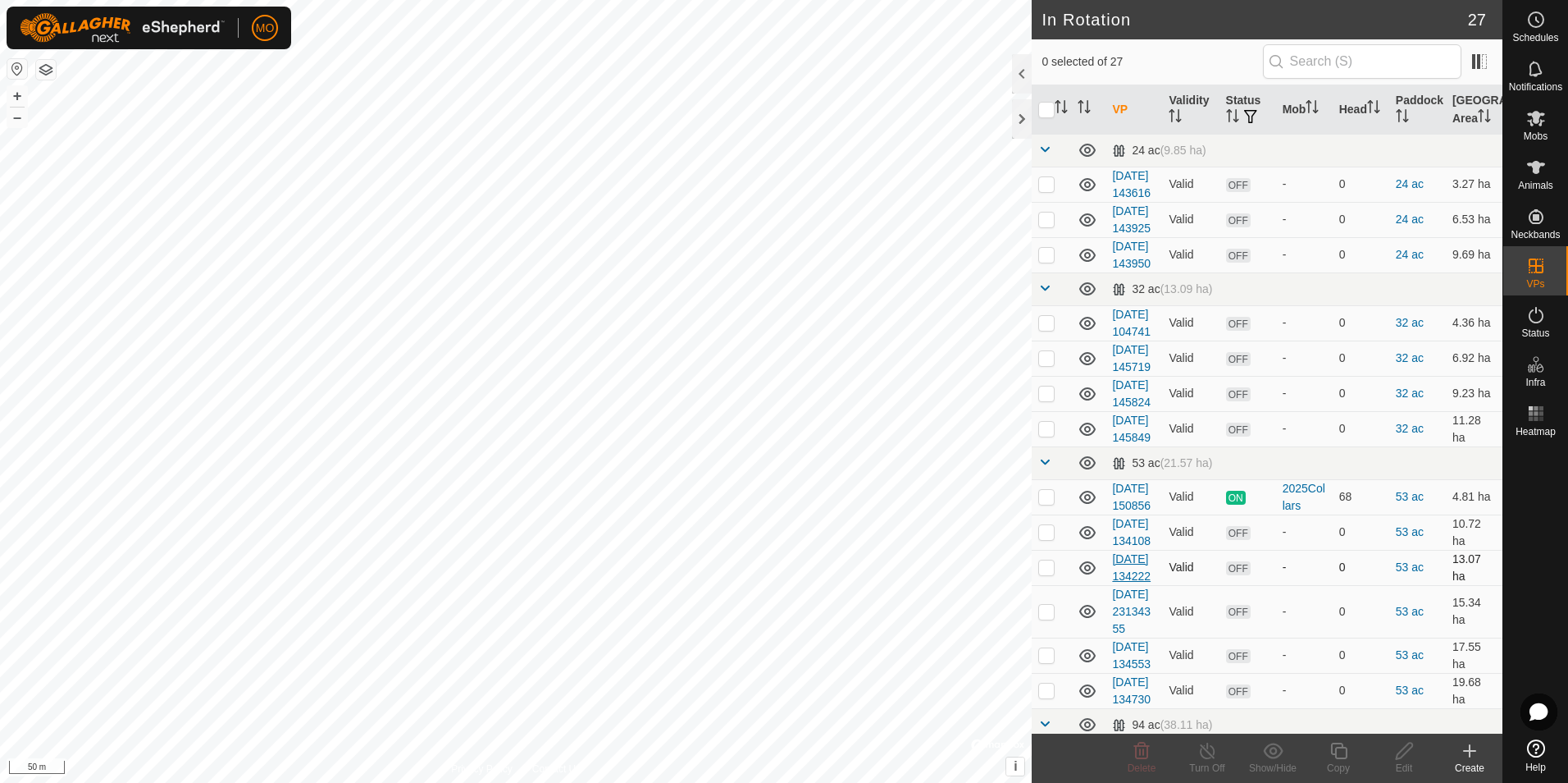
checkbox input "true"
click at [1339, 758] on icon at bounding box center [1339, 751] width 16 height 16
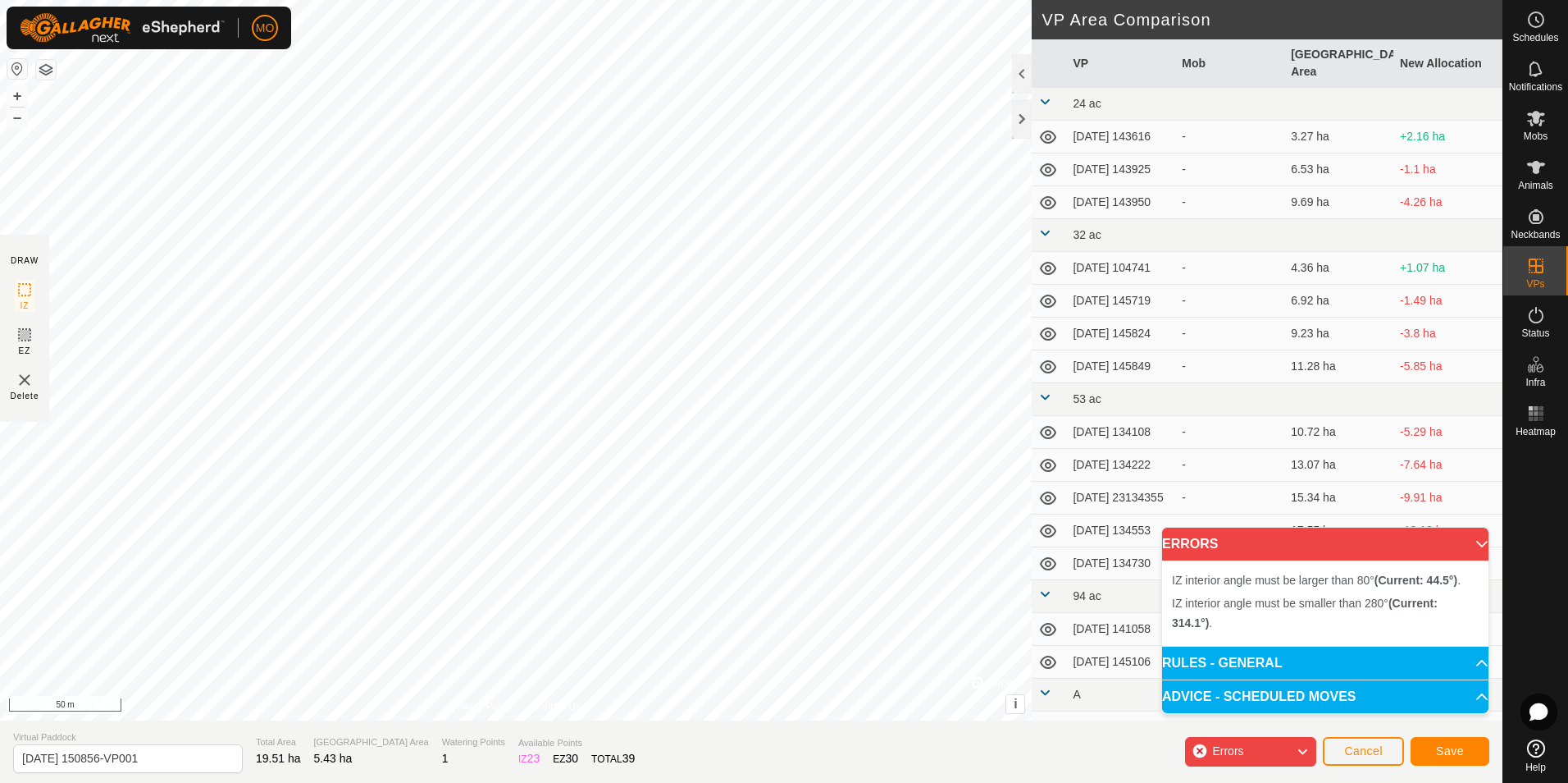
click at [568, 520] on div "IZ interior angle must be smaller than 280° (Current: 314.1°) . + – ⇧ i © Mapbo…" at bounding box center [516, 360] width 1032 height 721
click at [563, 506] on div "IZ interior angle must be smaller than 280° (Current: 290.0°) . + – ⇧ i © Mapbo…" at bounding box center [516, 360] width 1032 height 721
click at [568, 519] on div "IZ interior angle must be smaller than 280° (Current: 303.7°) . + – ⇧ i © Mapbo…" at bounding box center [516, 360] width 1032 height 721
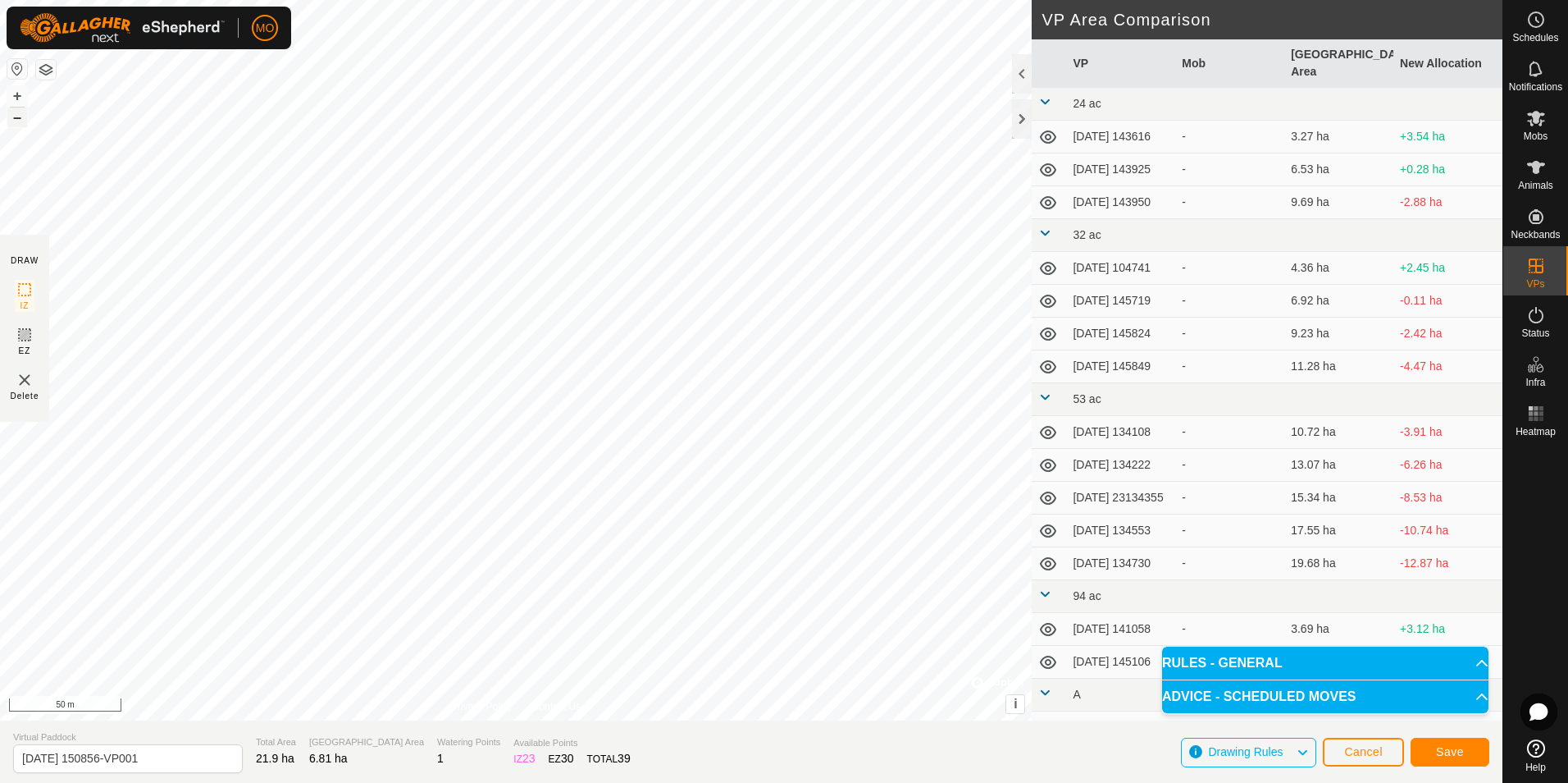
click at [21, 116] on button "–" at bounding box center [17, 117] width 20 height 20
click at [1461, 760] on button "Save" at bounding box center [1450, 752] width 78 height 29
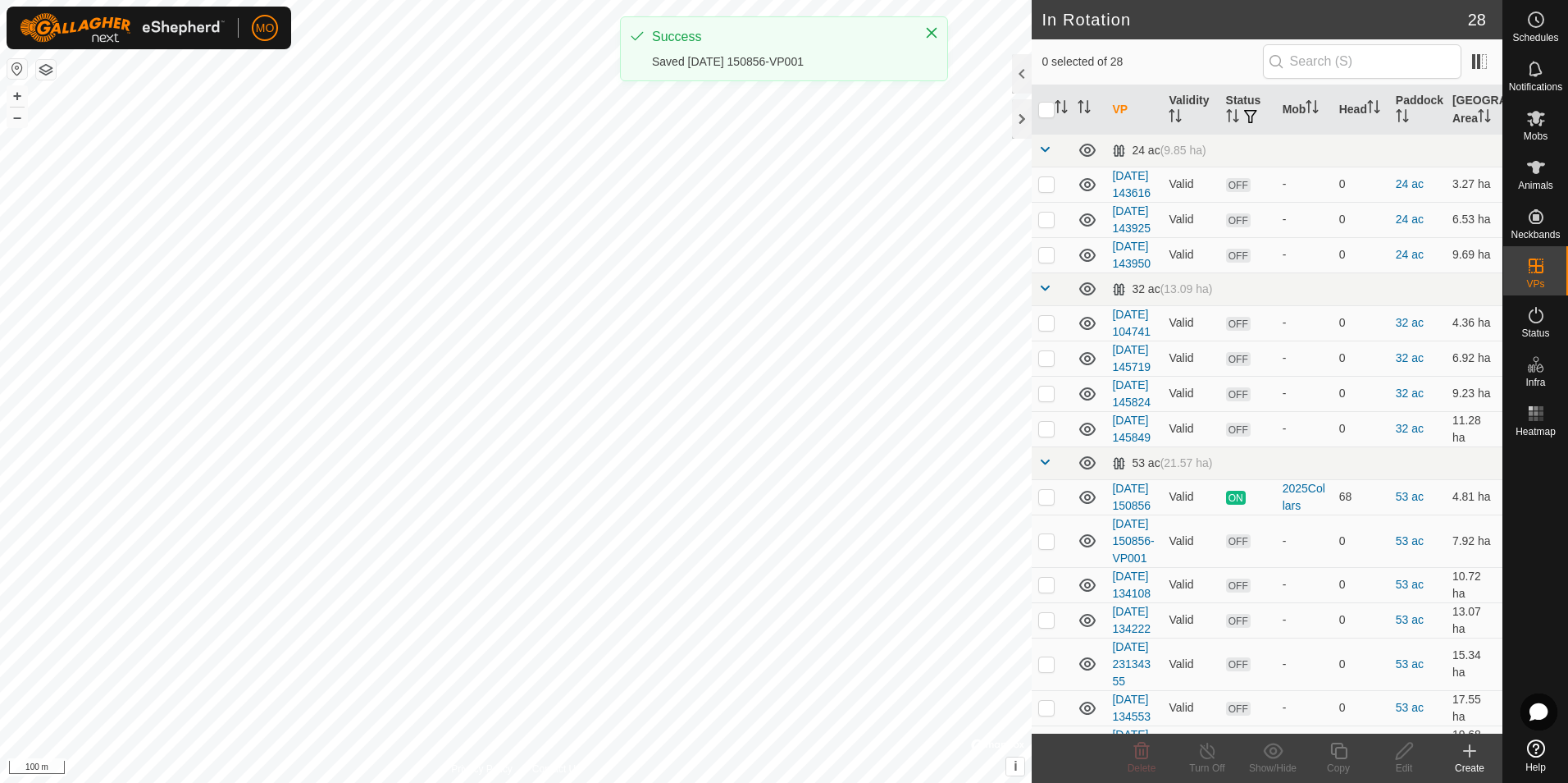
checkbox input "true"
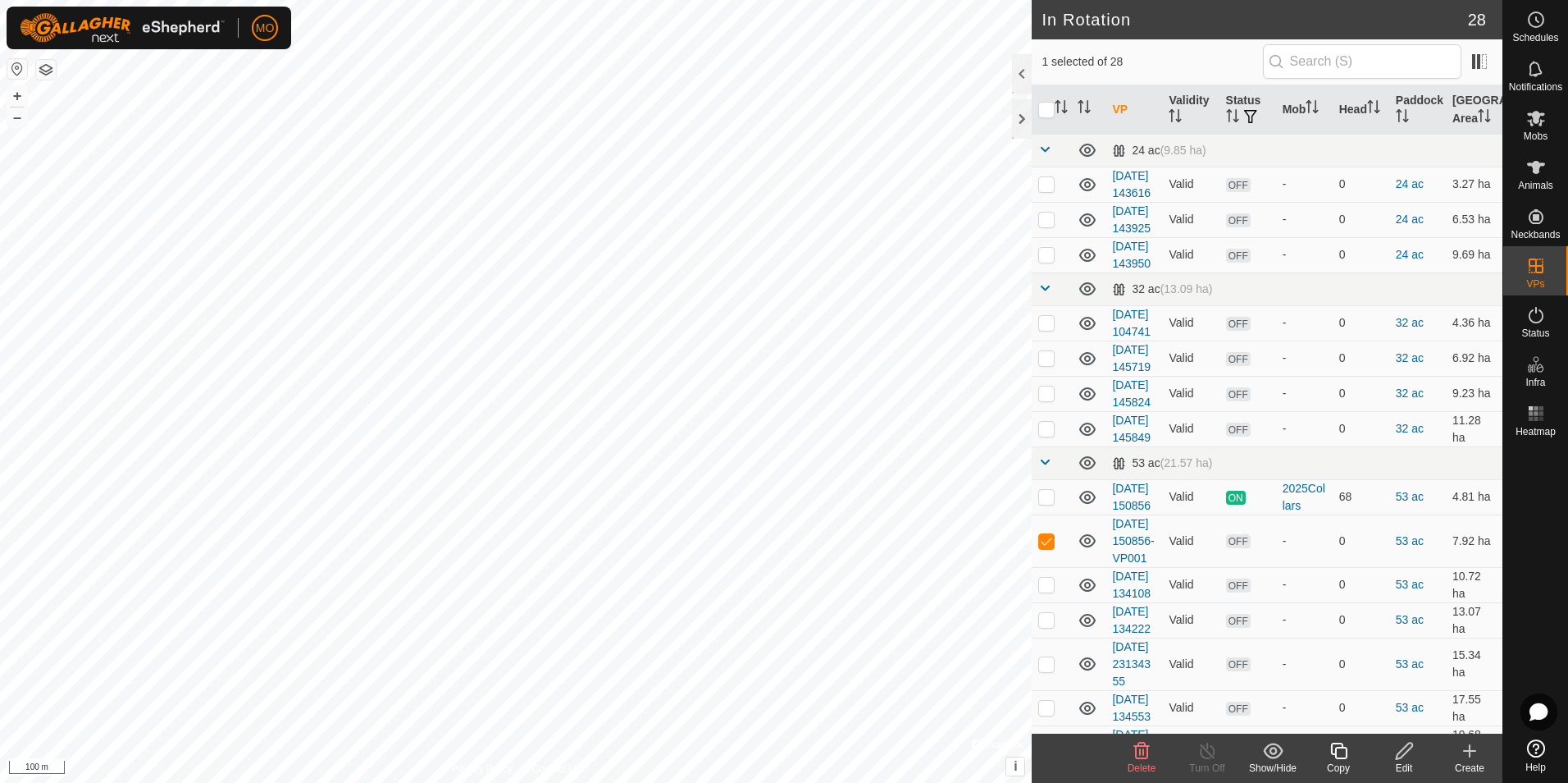
click at [1408, 761] on div "Edit" at bounding box center [1404, 768] width 66 height 14
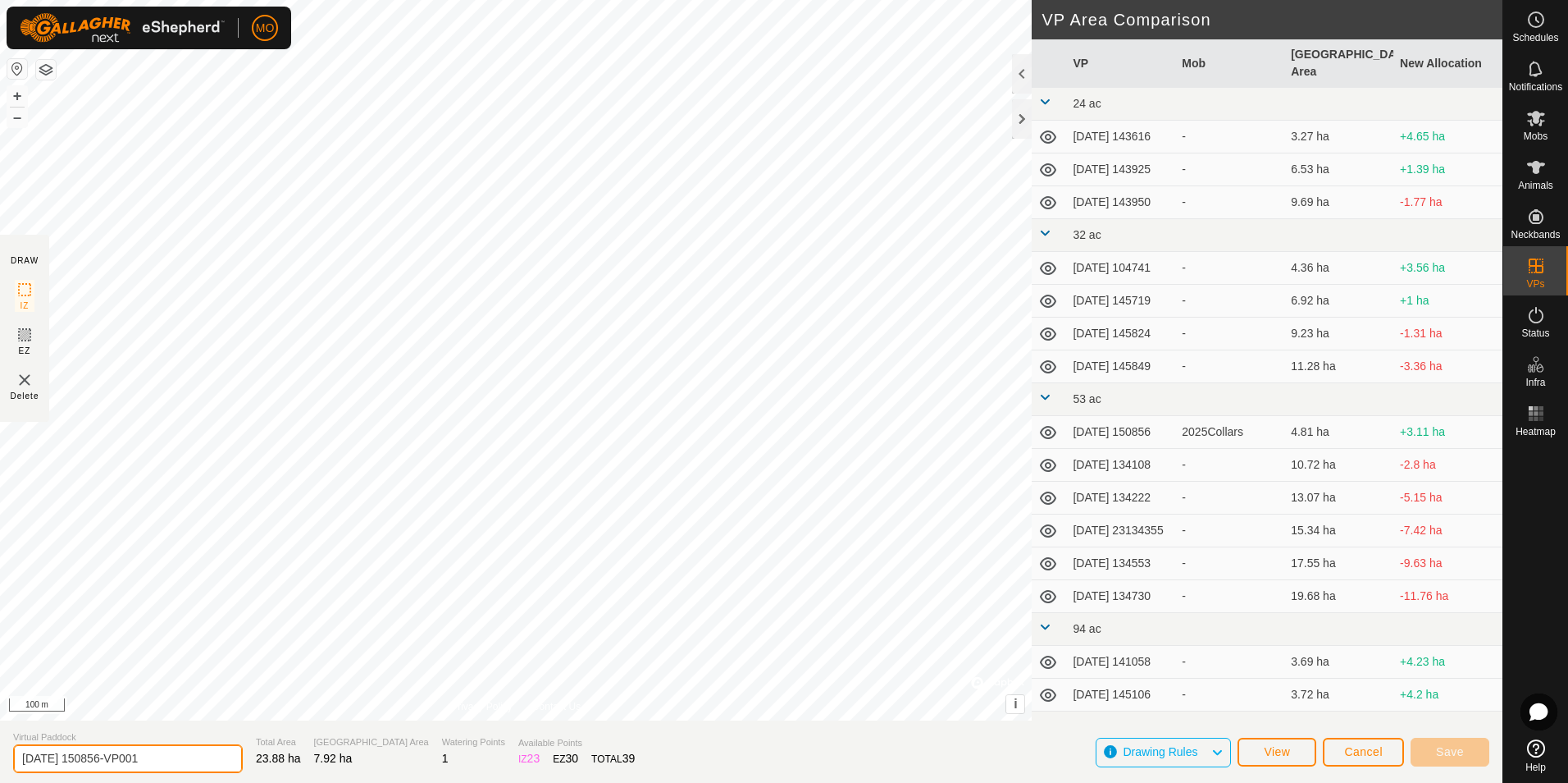
click at [75, 759] on input "[DATE] 150856-VP001" at bounding box center [128, 759] width 230 height 29
type input "[DATE] 150856-VP001"
click at [1439, 754] on span "Save" at bounding box center [1450, 751] width 28 height 14
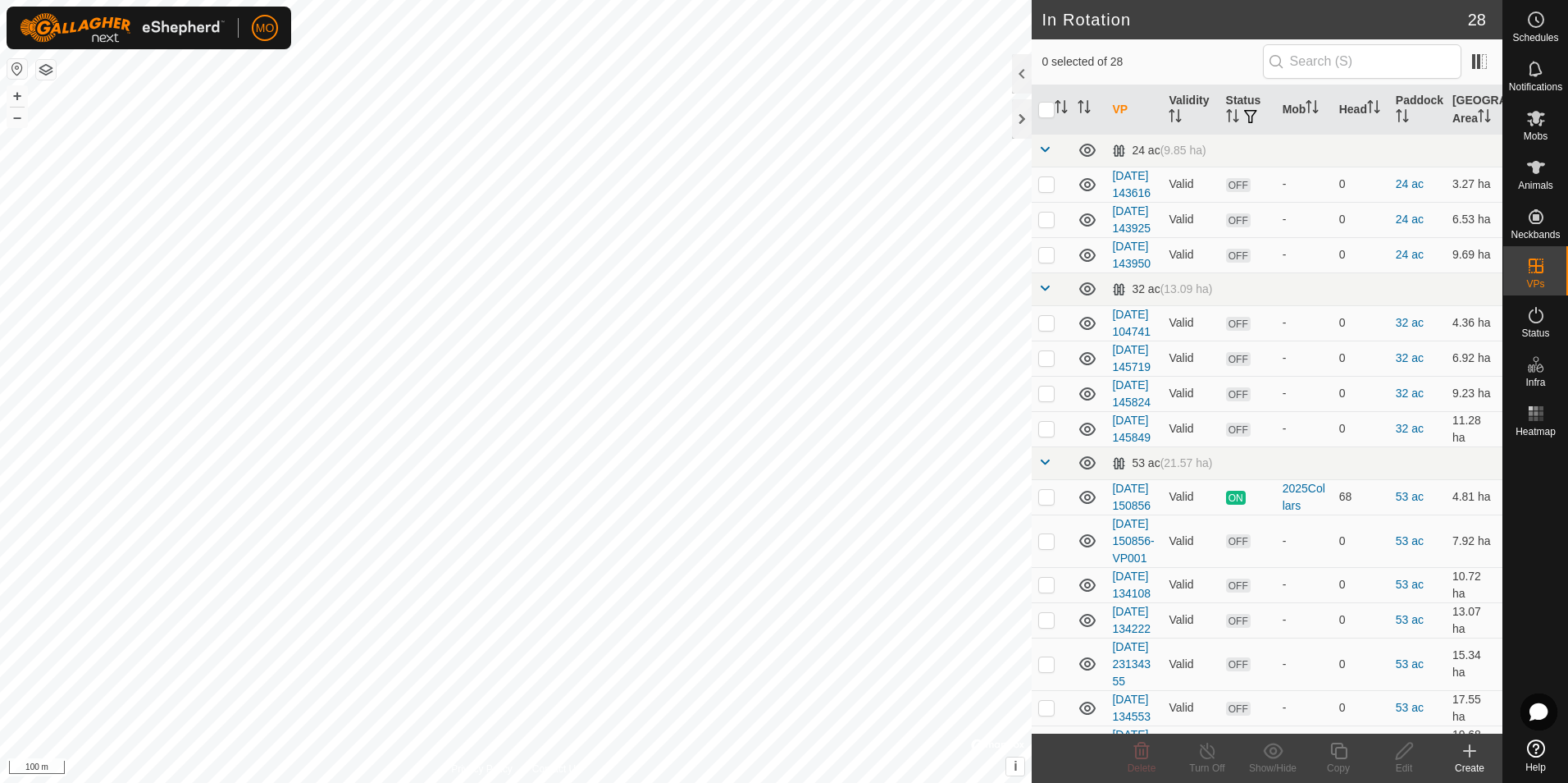
checkbox input "true"
click at [1533, 32] on es-schedule-vp-svg-icon at bounding box center [1536, 19] width 30 height 26
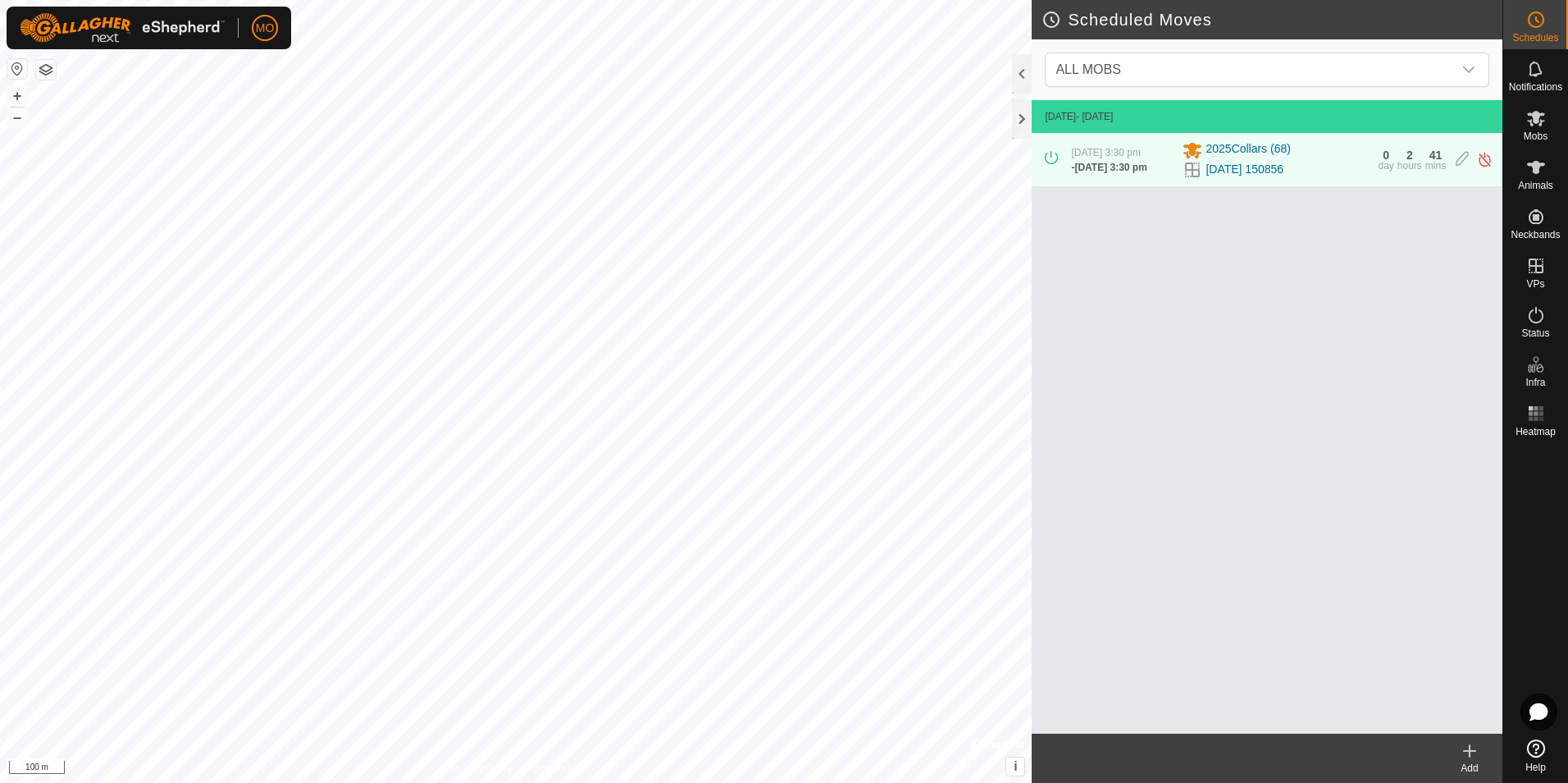
click at [1478, 758] on icon at bounding box center [1470, 751] width 20 height 20
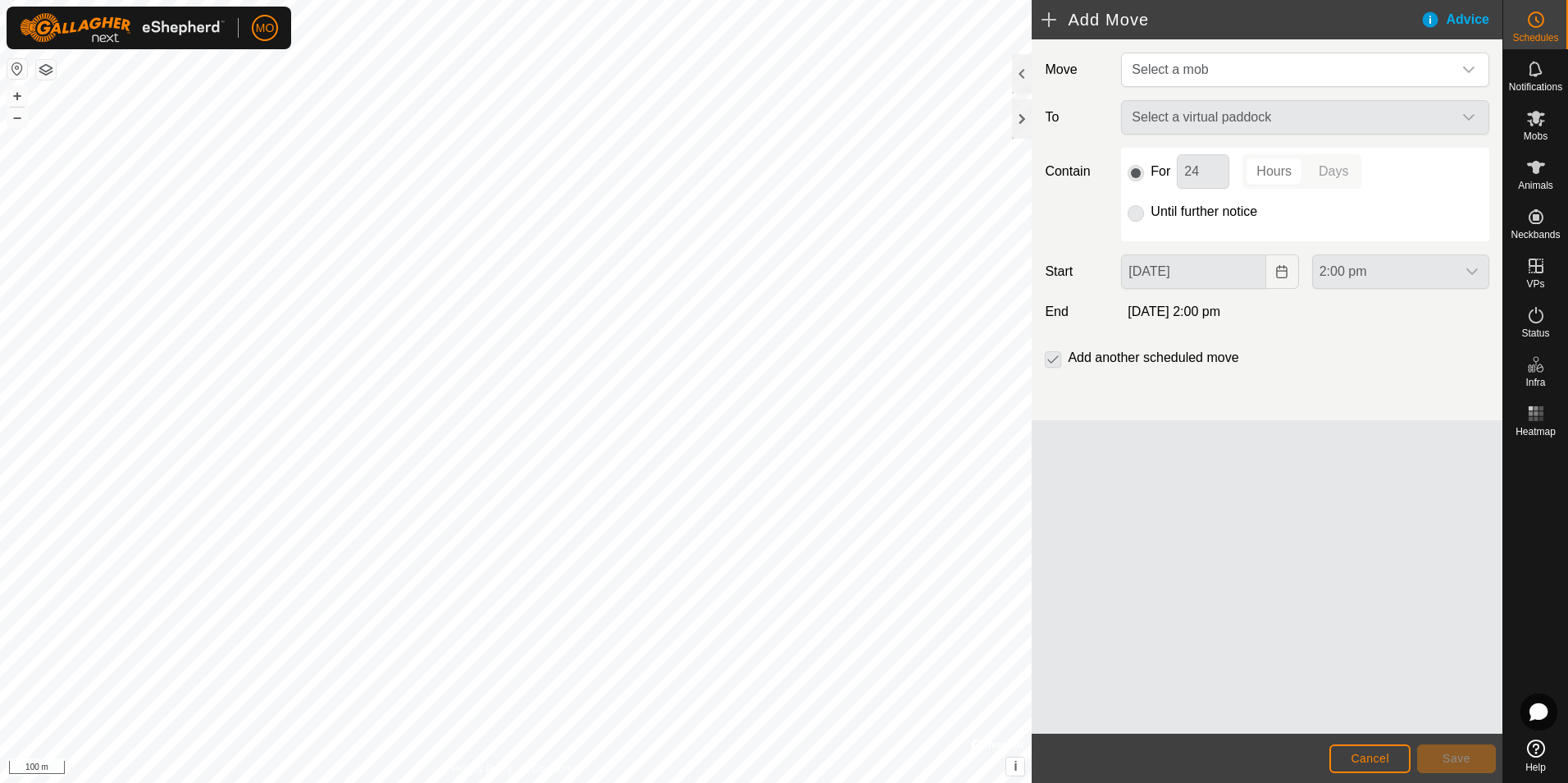
click at [1225, 120] on div "Select a virtual paddock" at bounding box center [1305, 117] width 381 height 34
click at [1228, 77] on span "Select a mob" at bounding box center [1288, 69] width 327 height 32
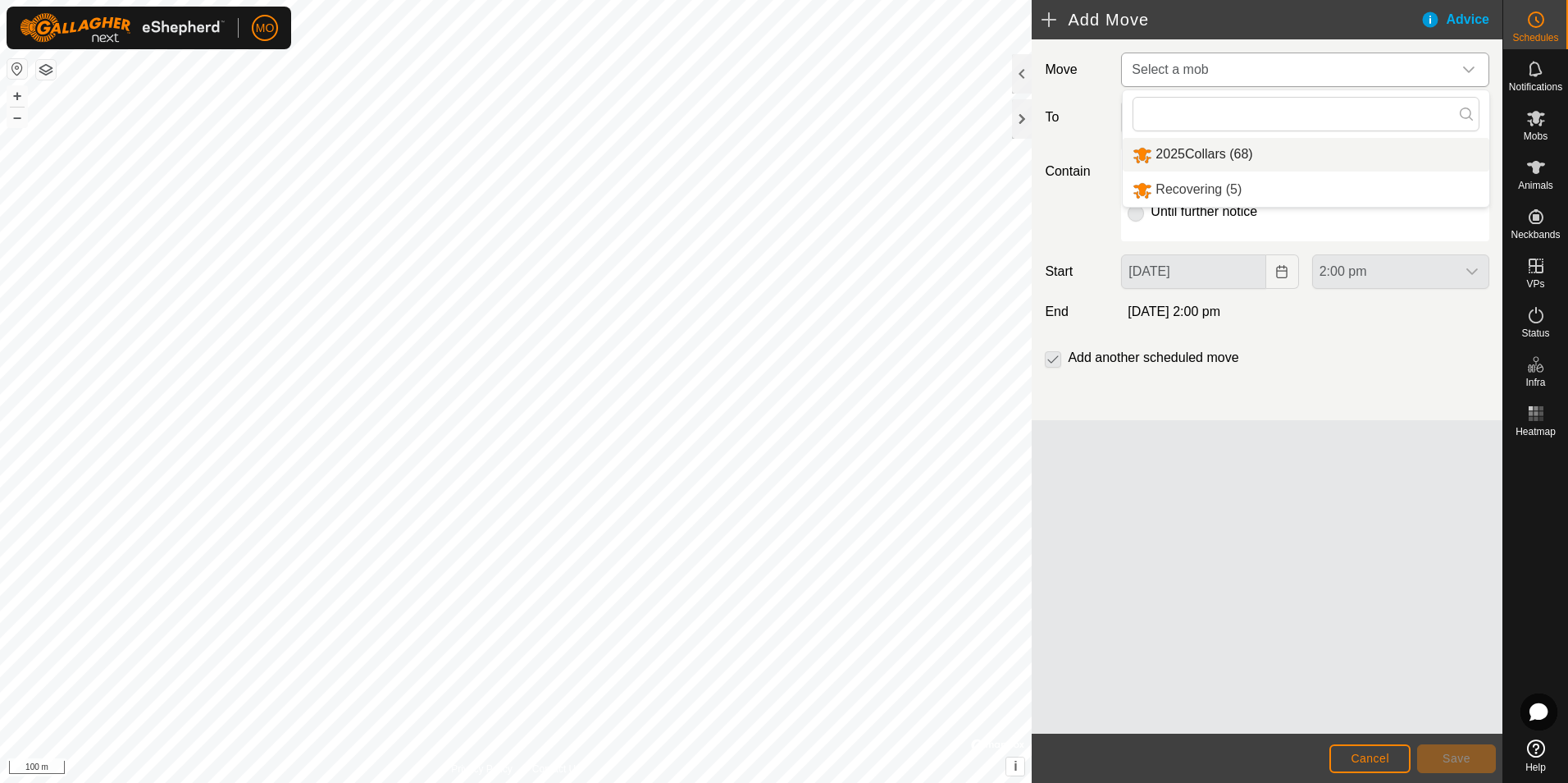
click at [1194, 155] on li "2025Collars (68)" at bounding box center [1306, 154] width 367 height 33
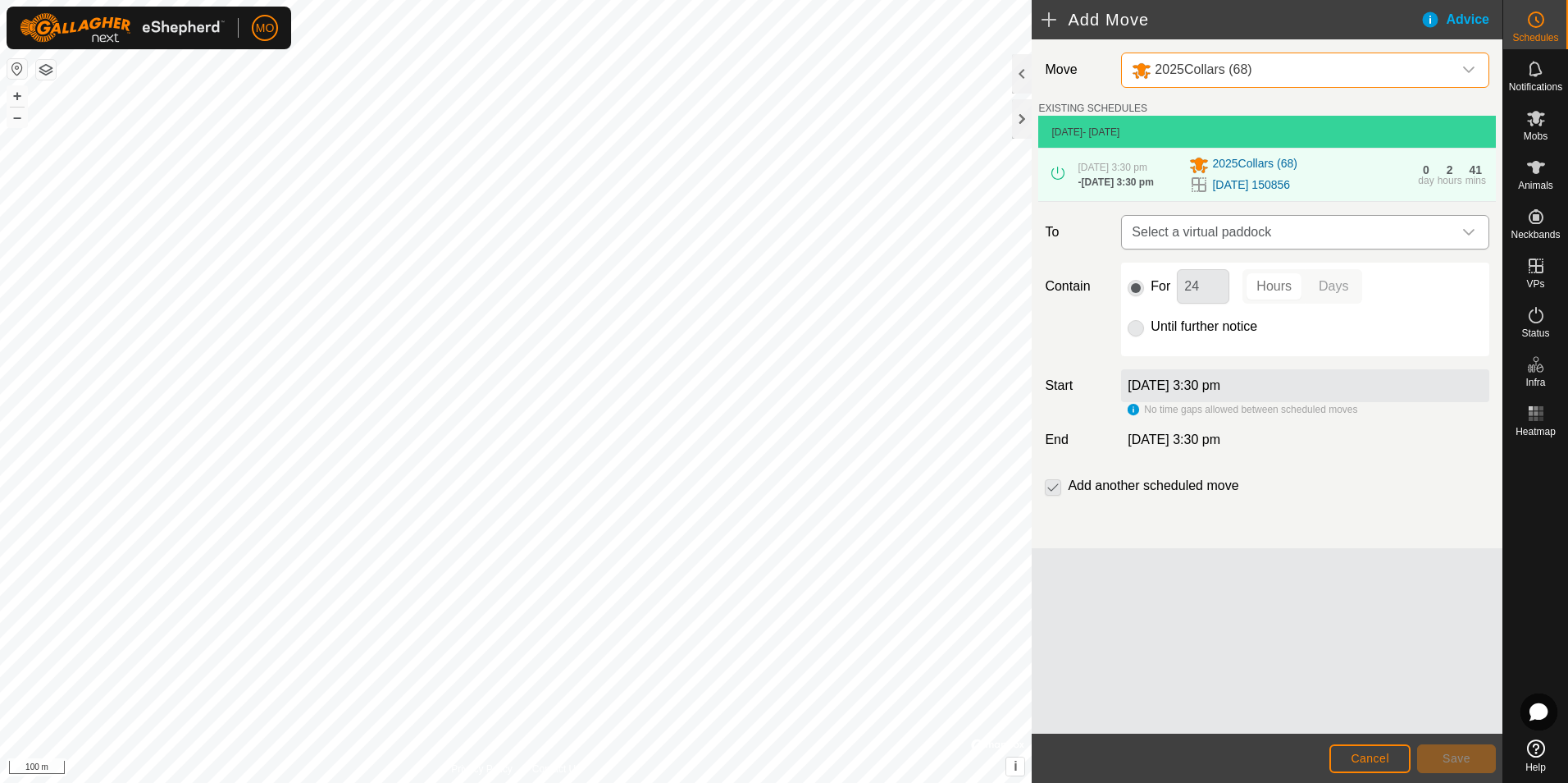
click at [1235, 232] on span "Select a virtual paddock" at bounding box center [1288, 232] width 327 height 32
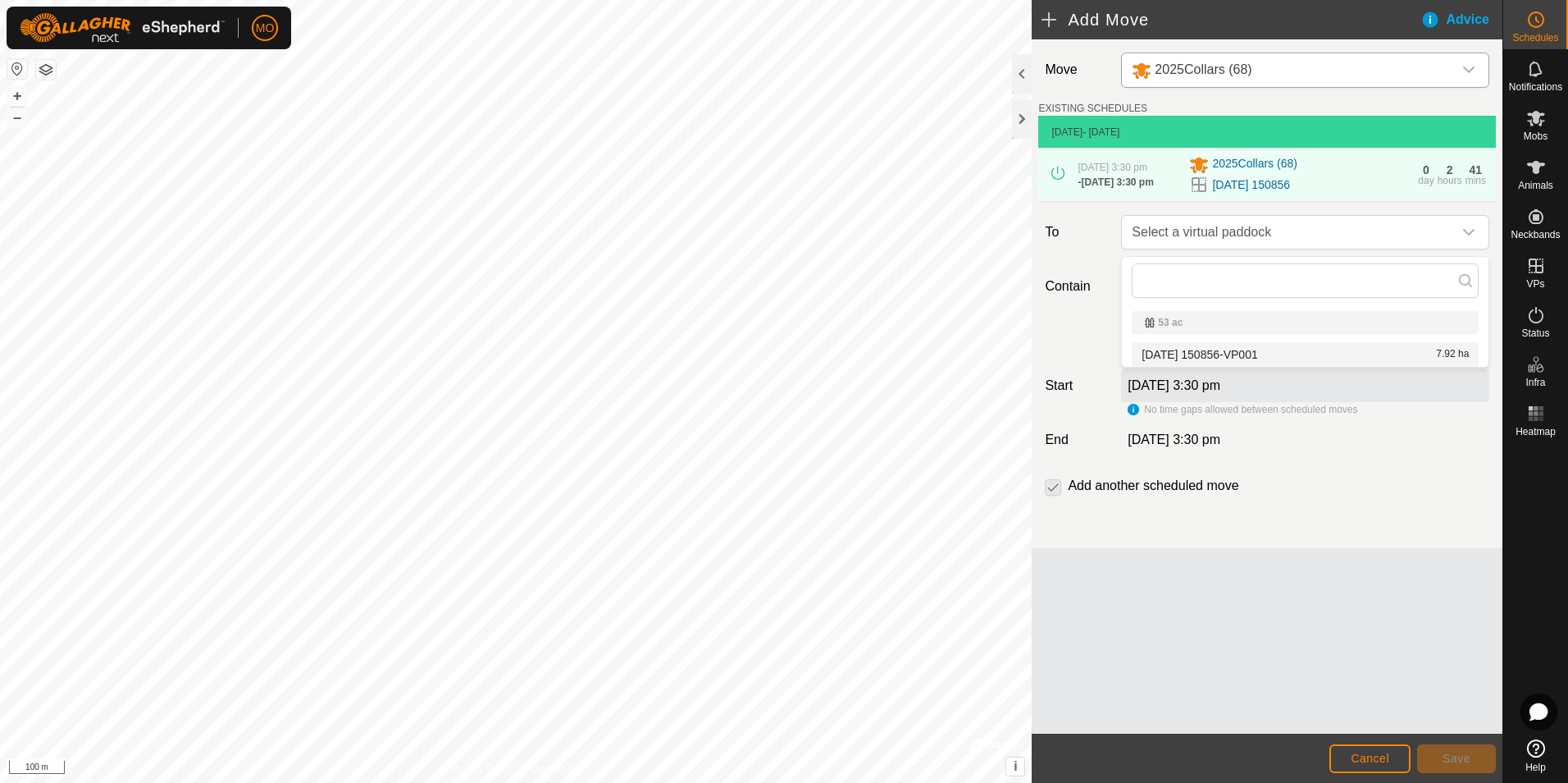
click at [1221, 352] on li "[DATE] 150856-VP001 7.92 ha" at bounding box center [1305, 354] width 347 height 24
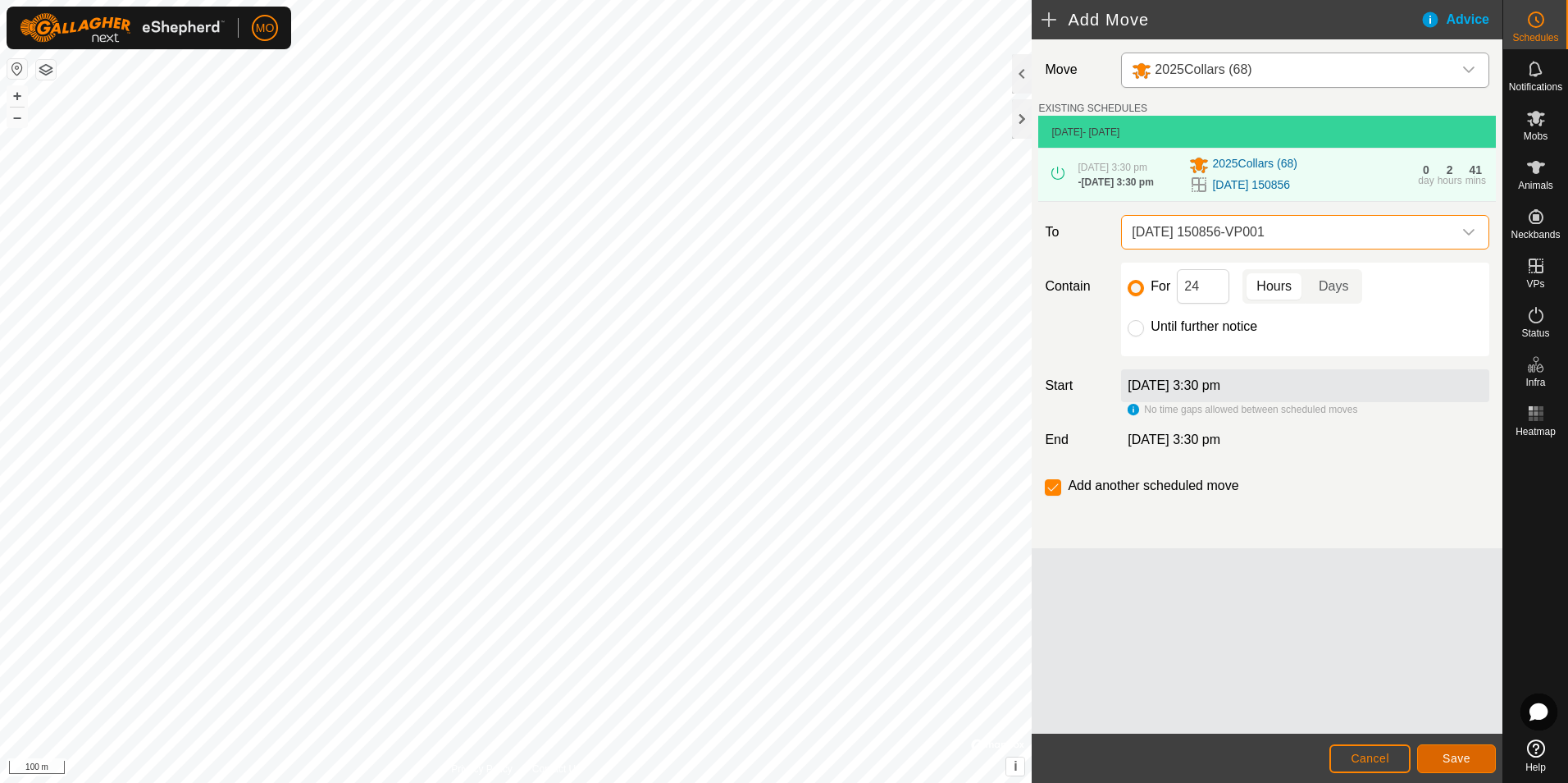
click at [1441, 752] on button "Save" at bounding box center [1456, 759] width 78 height 29
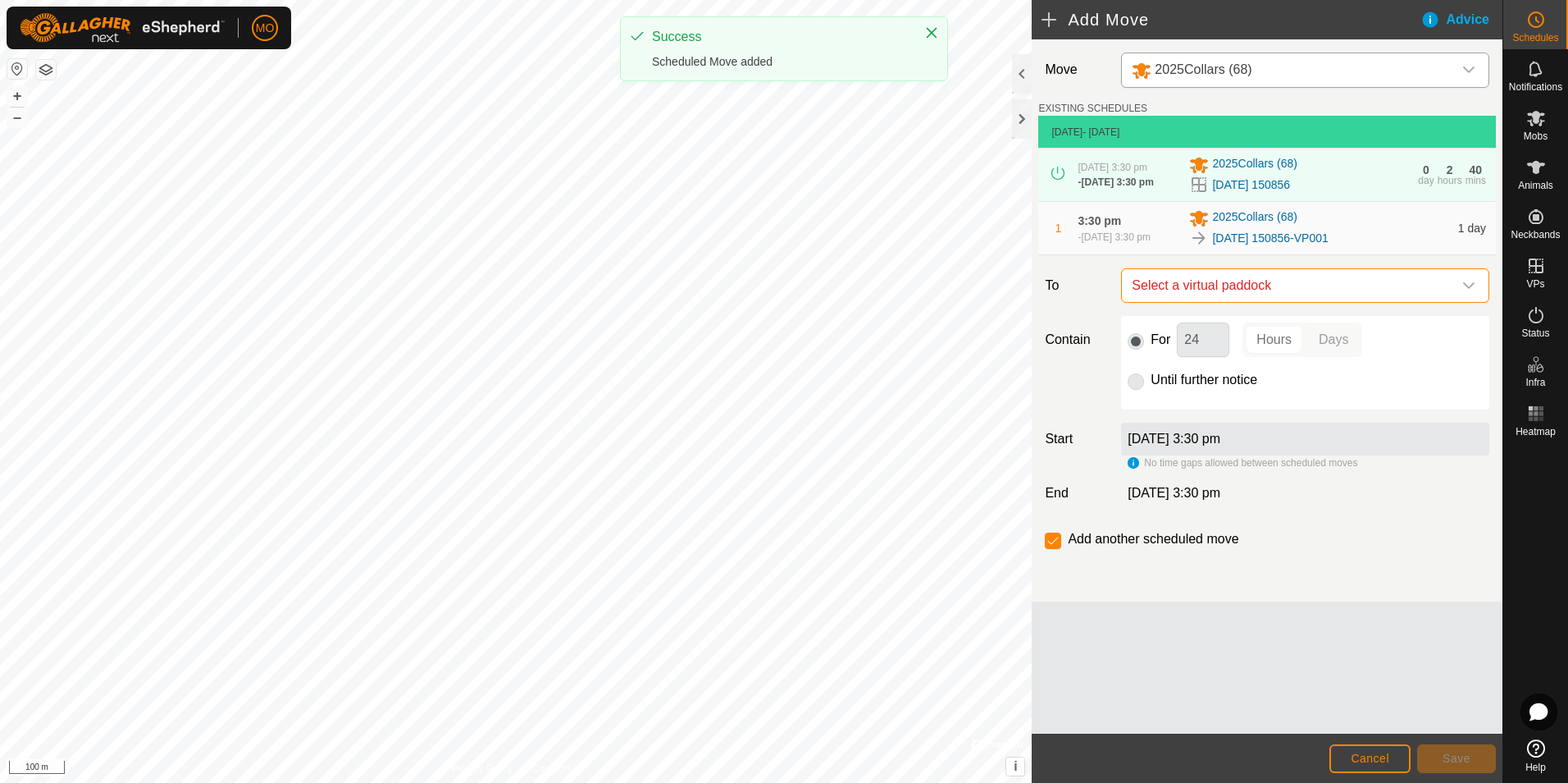
click at [1308, 275] on span "Select a virtual paddock" at bounding box center [1288, 285] width 327 height 32
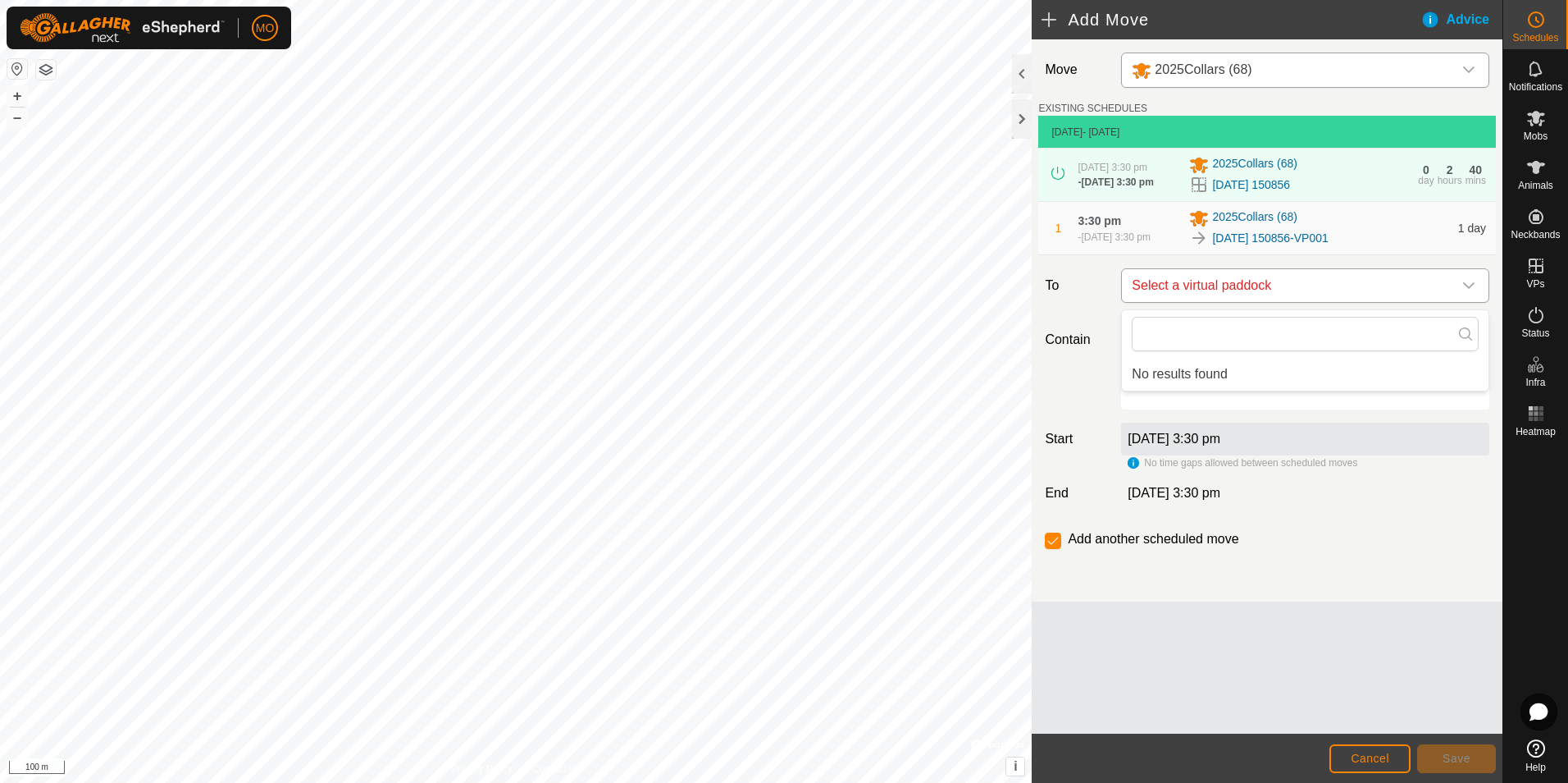
click at [1309, 288] on span "Select a virtual paddock" at bounding box center [1288, 285] width 327 height 32
click at [1380, 755] on span "Cancel" at bounding box center [1370, 758] width 39 height 14
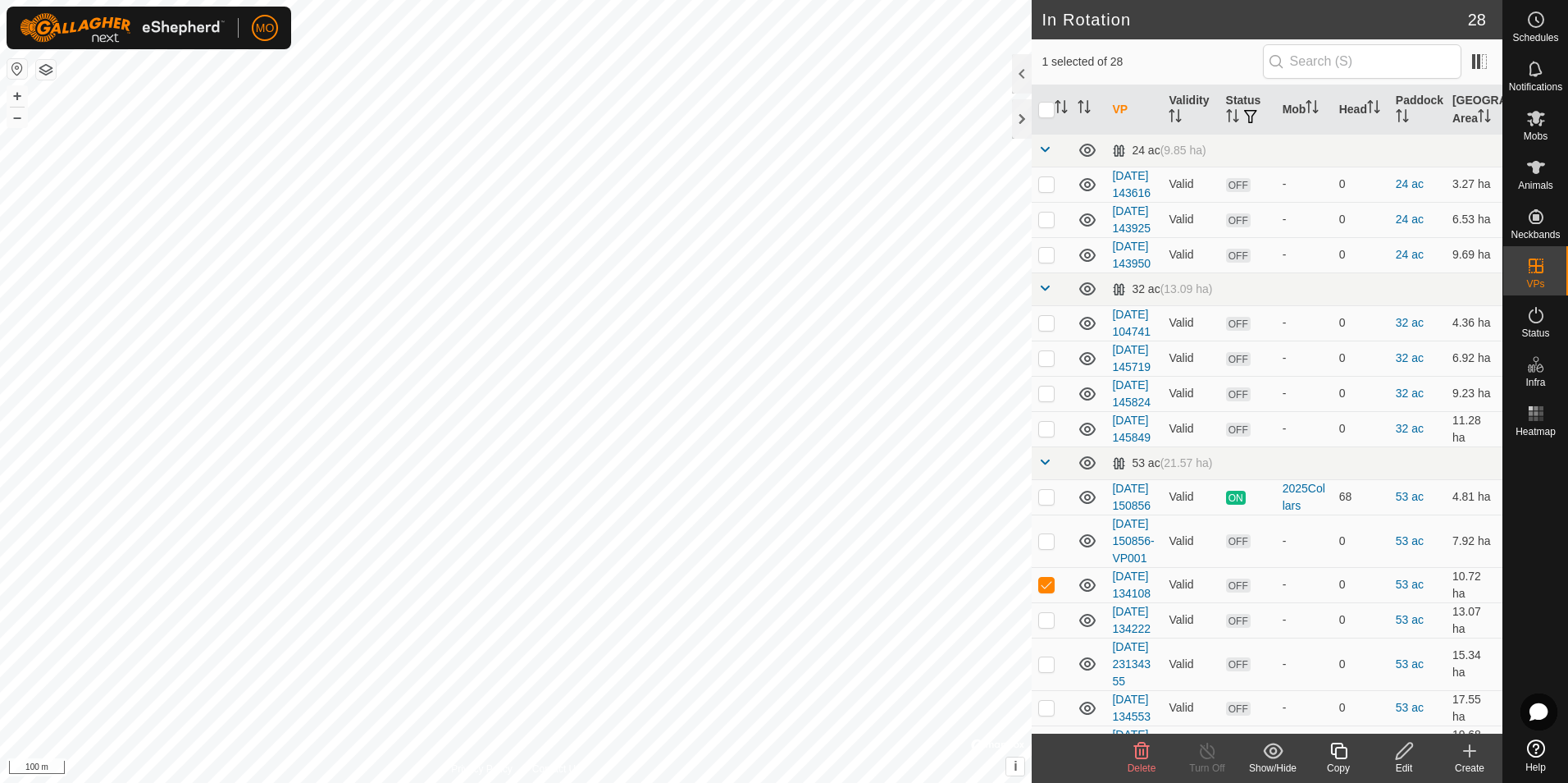
checkbox input "false"
checkbox input "true"
checkbox input "false"
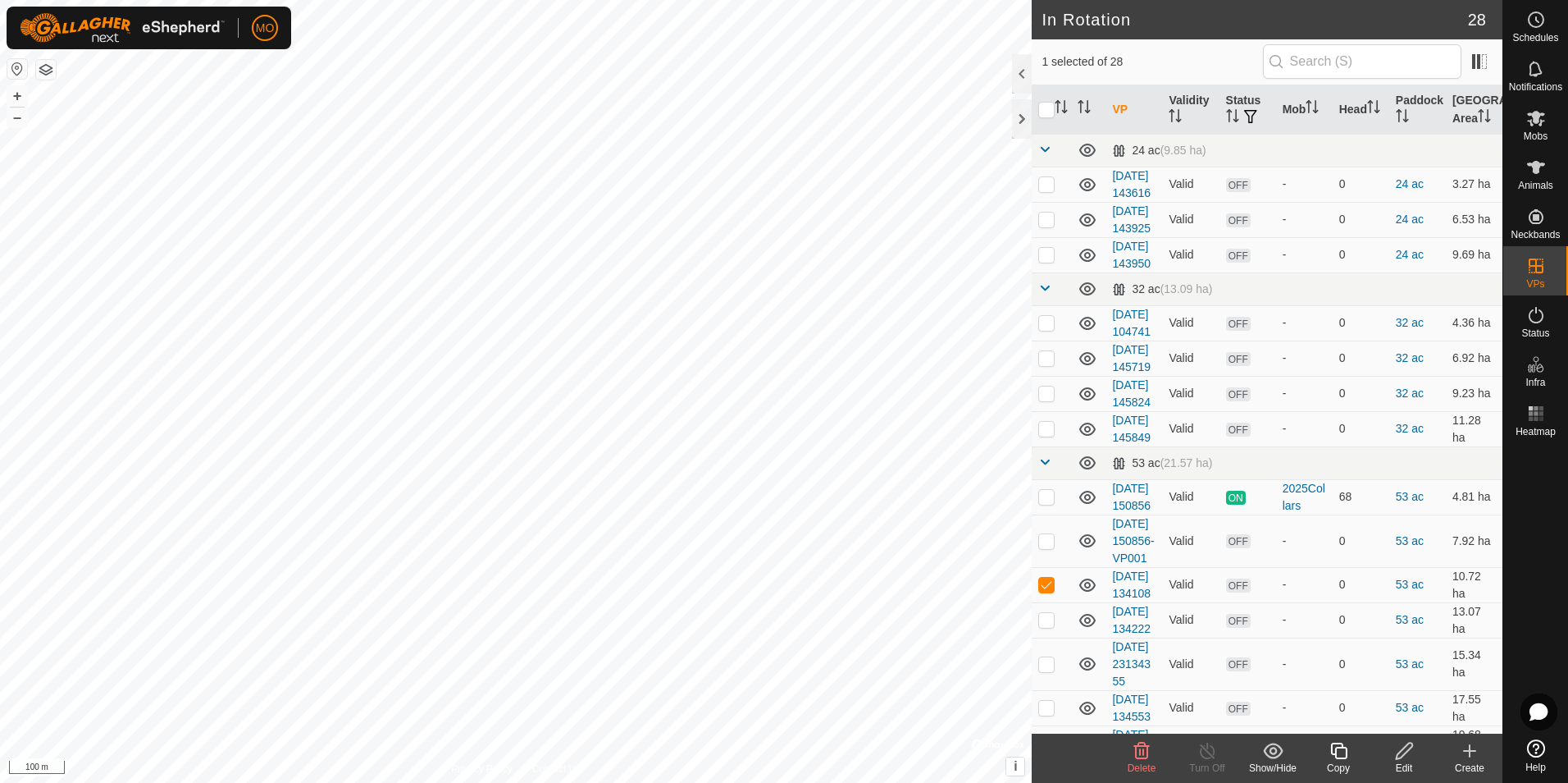
click at [1139, 752] on icon at bounding box center [1142, 751] width 20 height 20
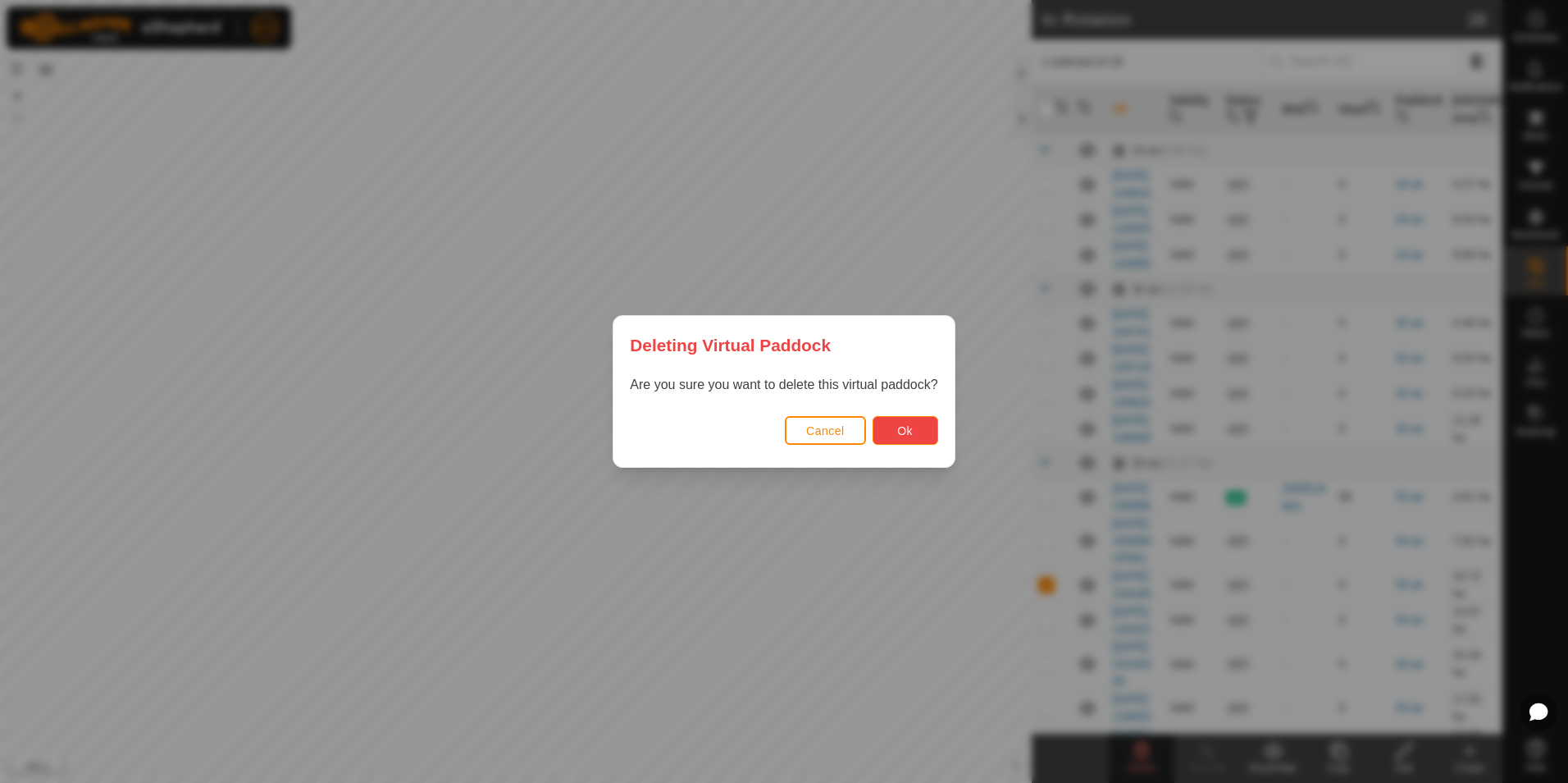
click at [880, 426] on button "Ok" at bounding box center [905, 430] width 66 height 29
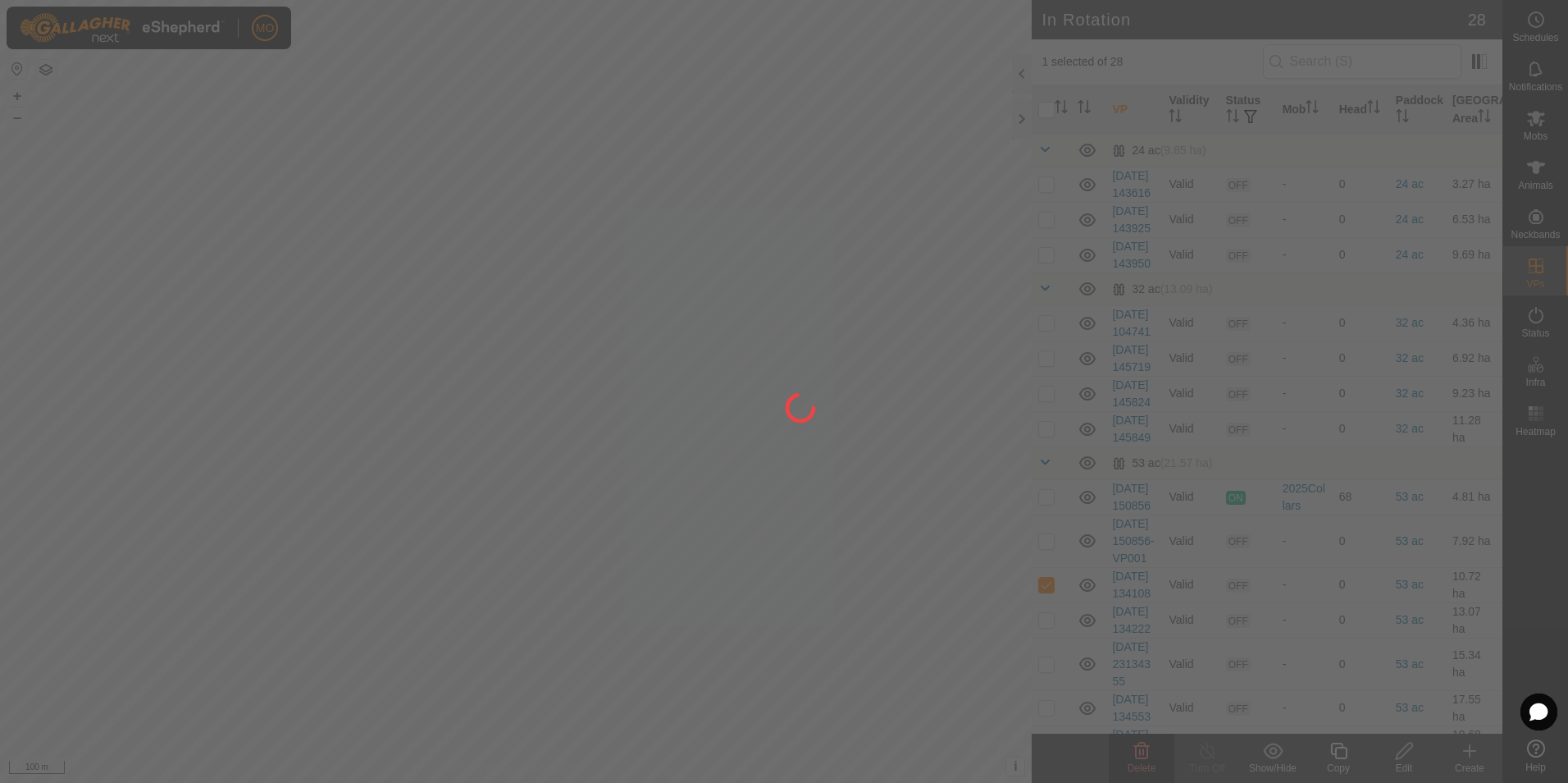
checkbox input "false"
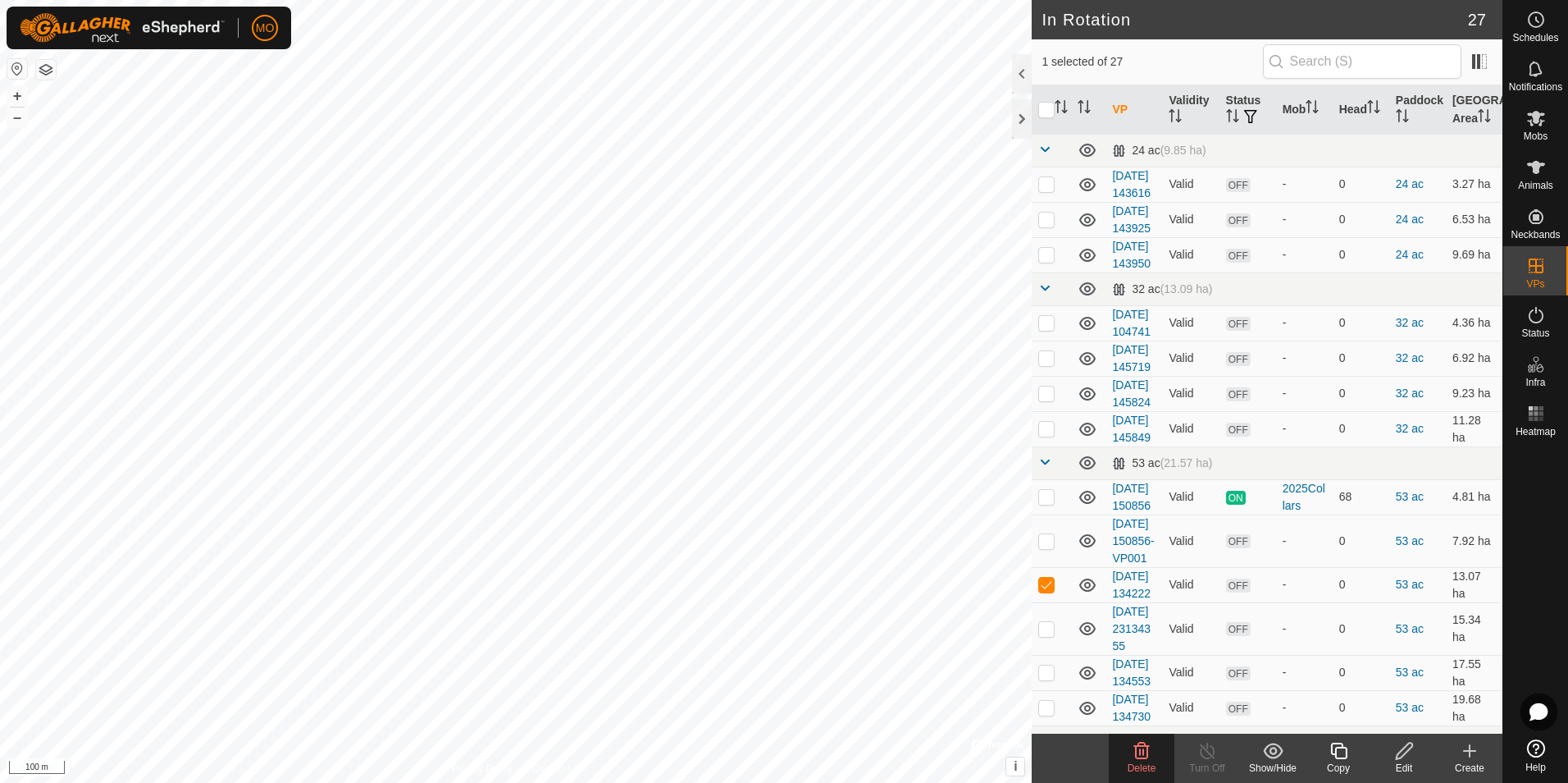
click at [1147, 758] on icon at bounding box center [1142, 751] width 15 height 16
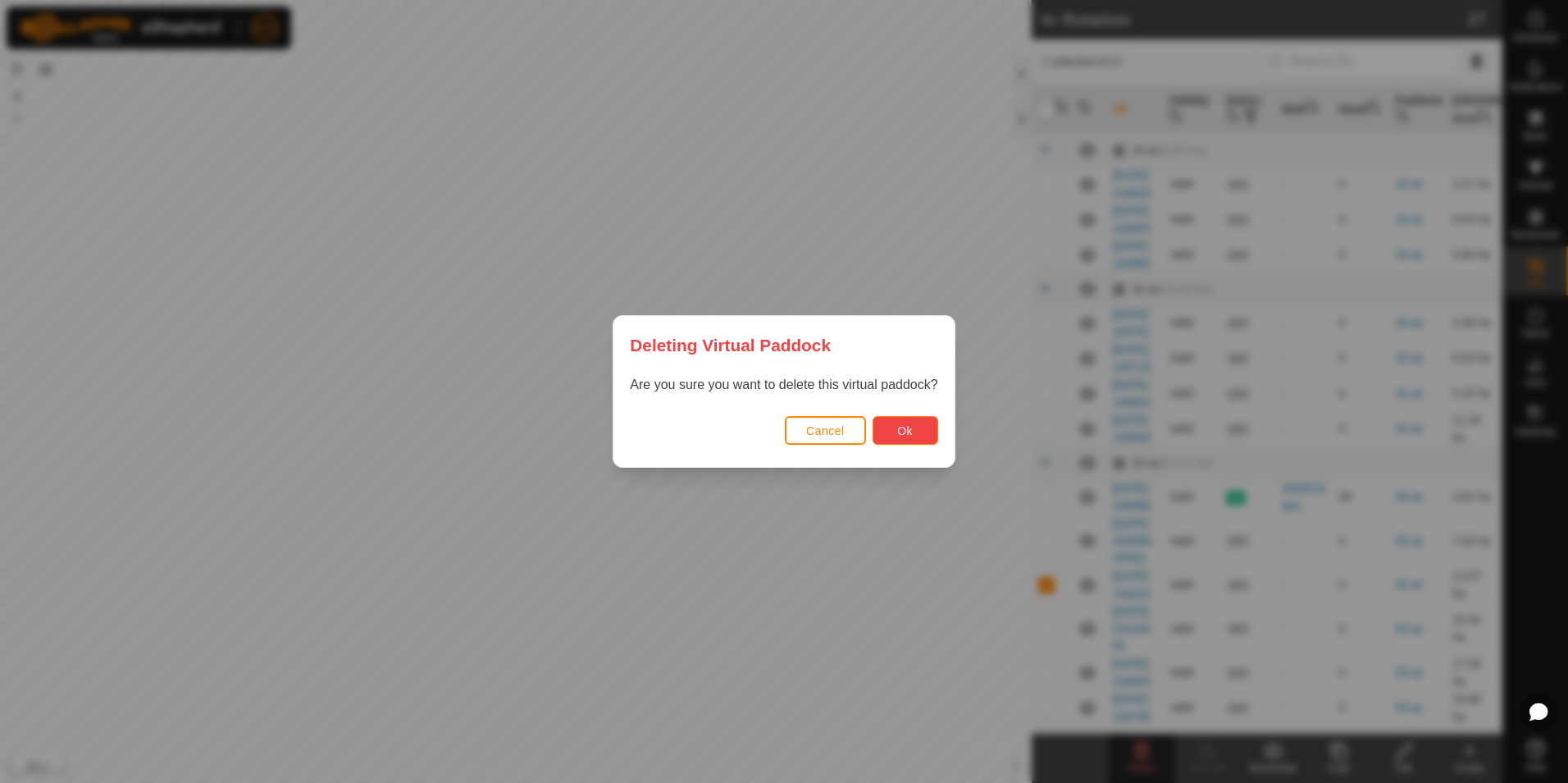
click at [895, 426] on button "Ok" at bounding box center [905, 430] width 66 height 29
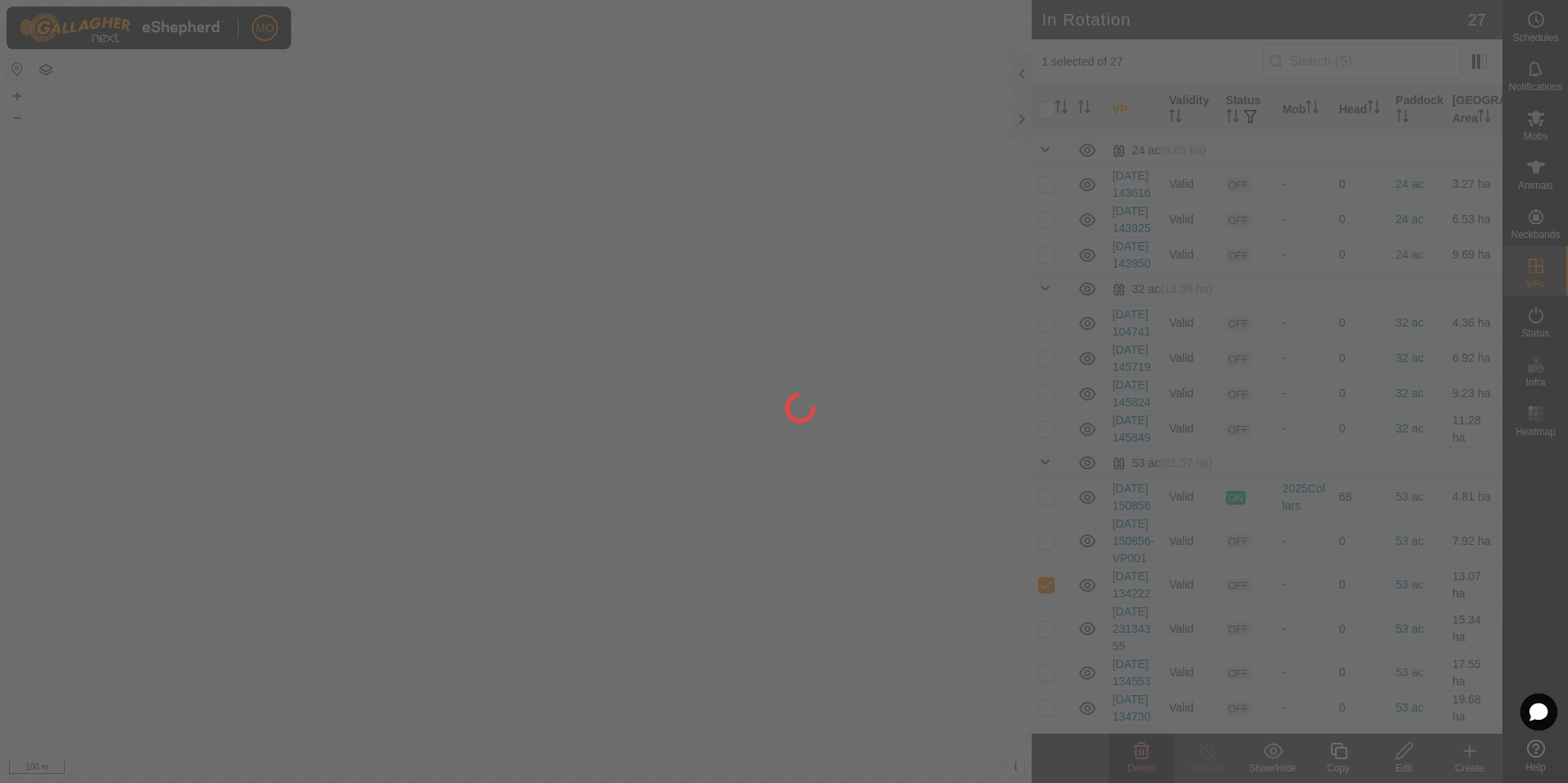
checkbox input "false"
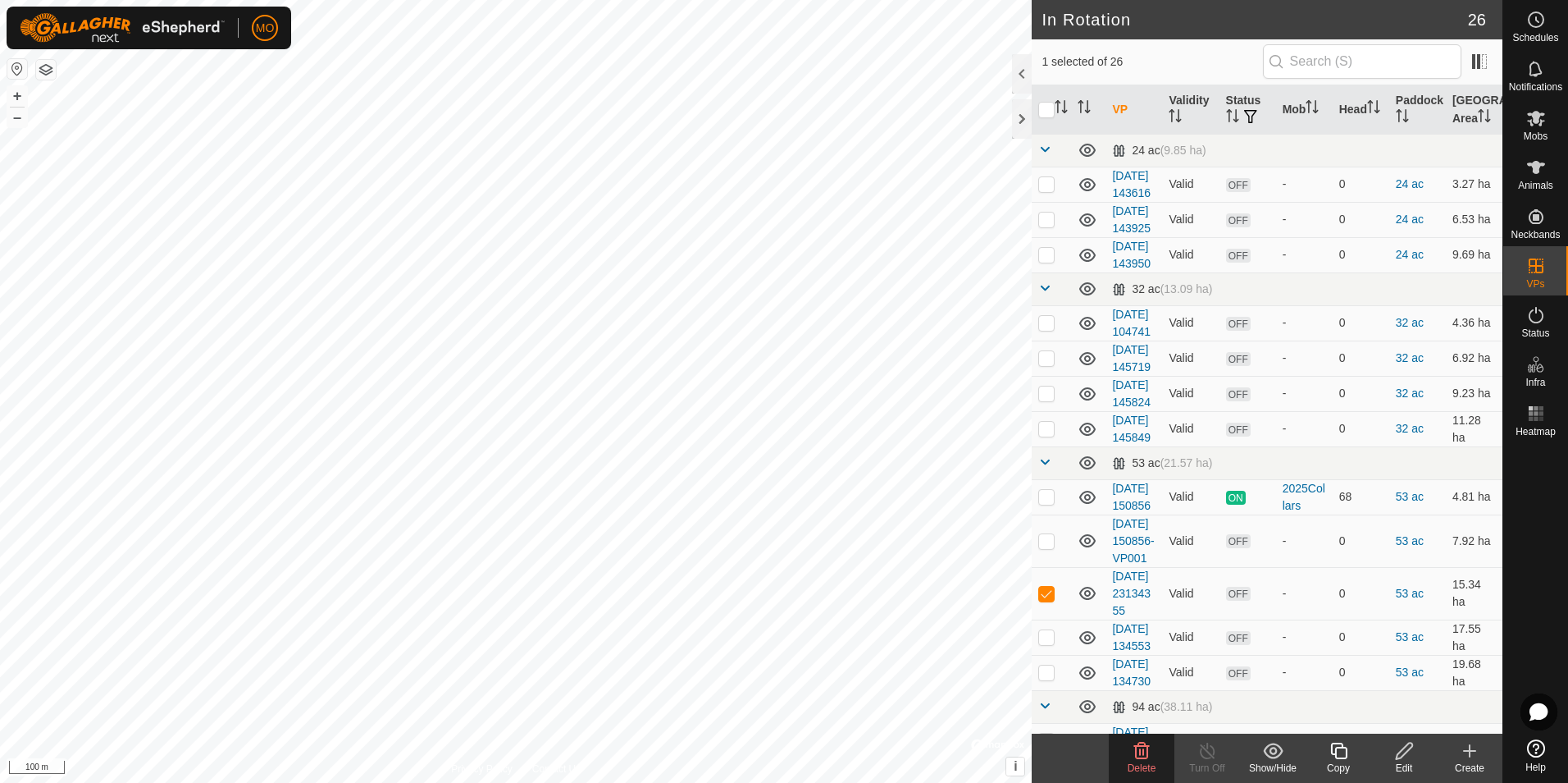
click at [1143, 768] on span "Delete" at bounding box center [1142, 768] width 29 height 12
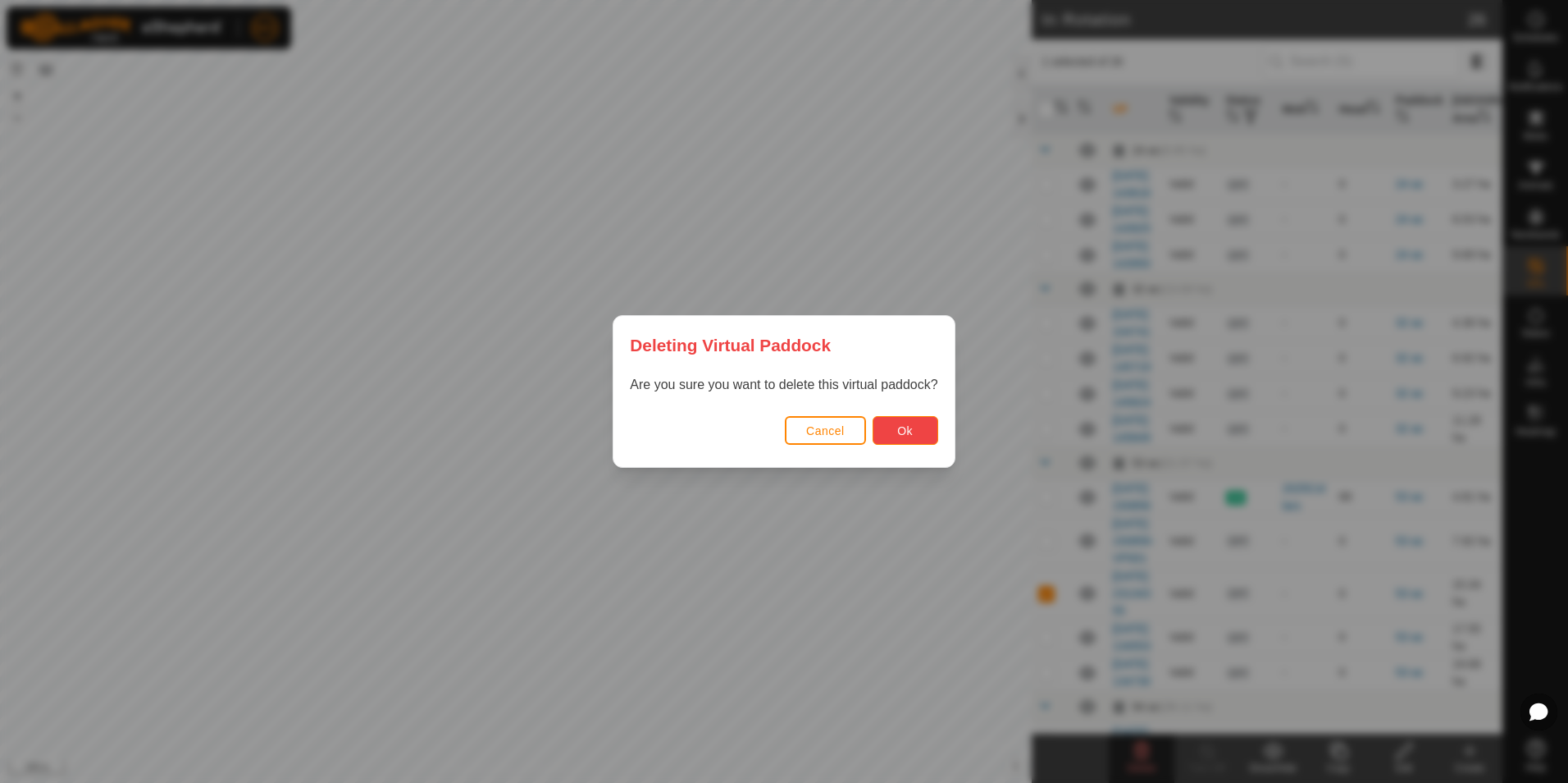
click at [895, 430] on button "Ok" at bounding box center [905, 430] width 66 height 29
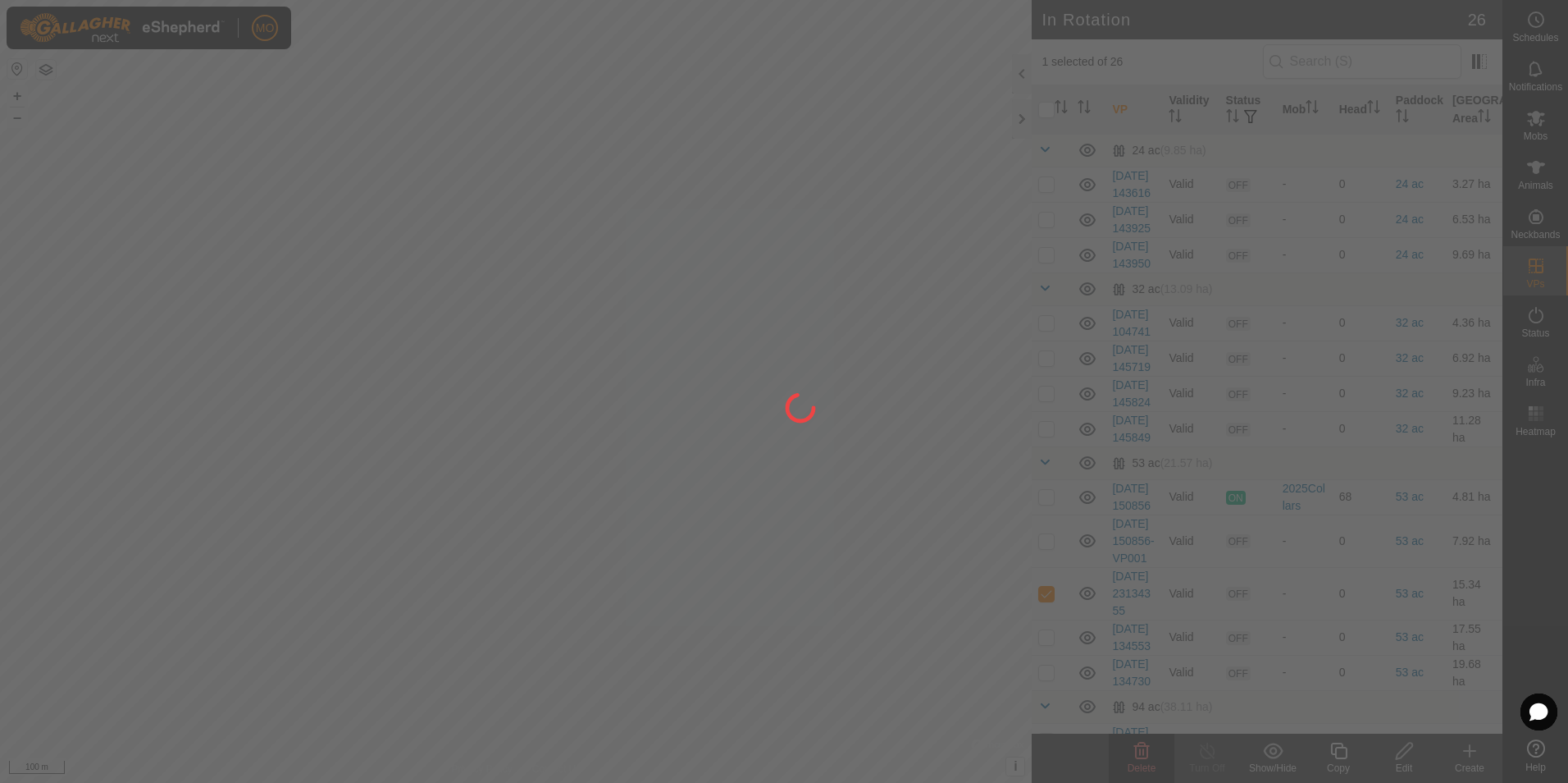
checkbox input "false"
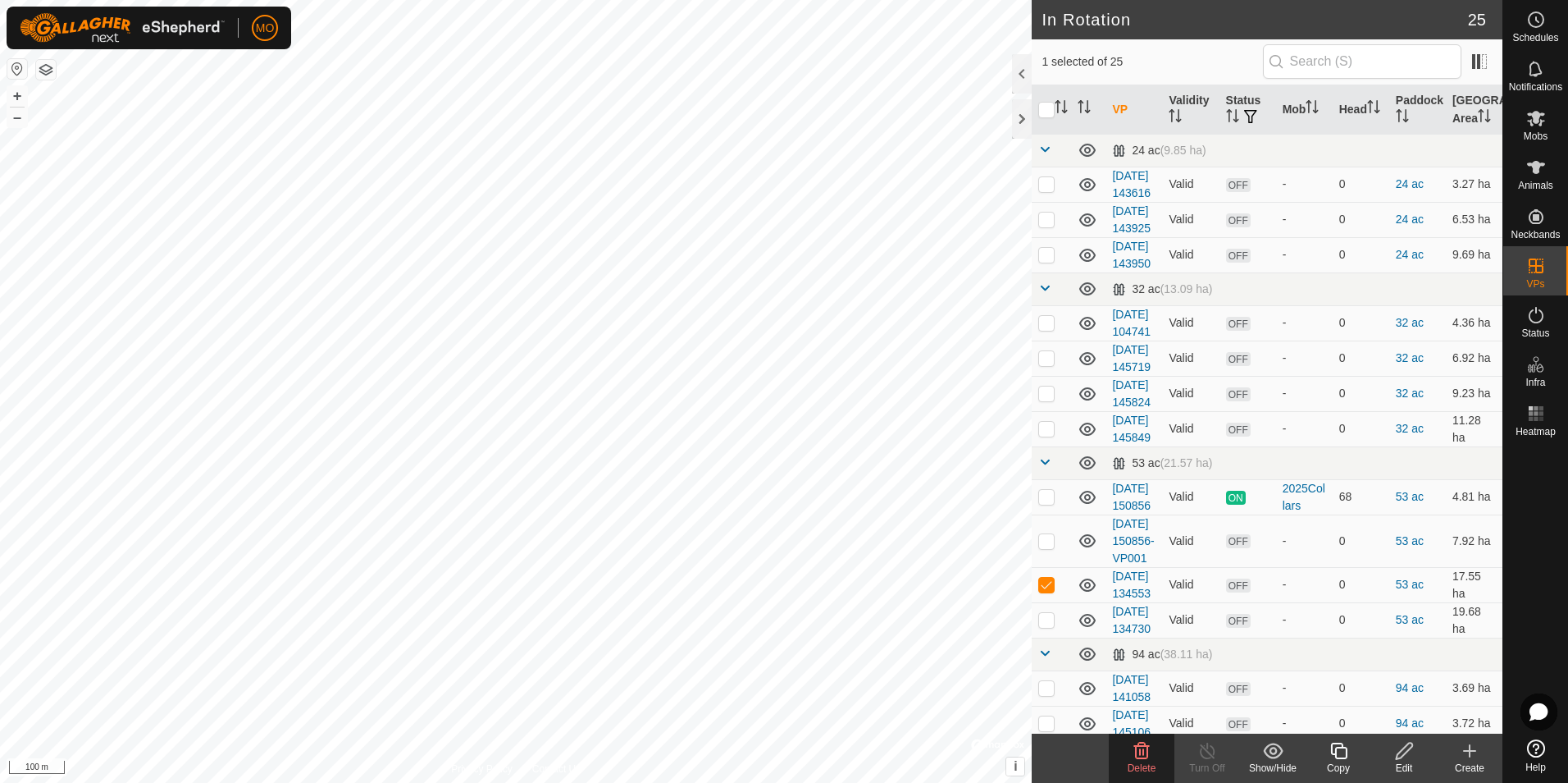
click at [1141, 752] on icon at bounding box center [1142, 751] width 20 height 20
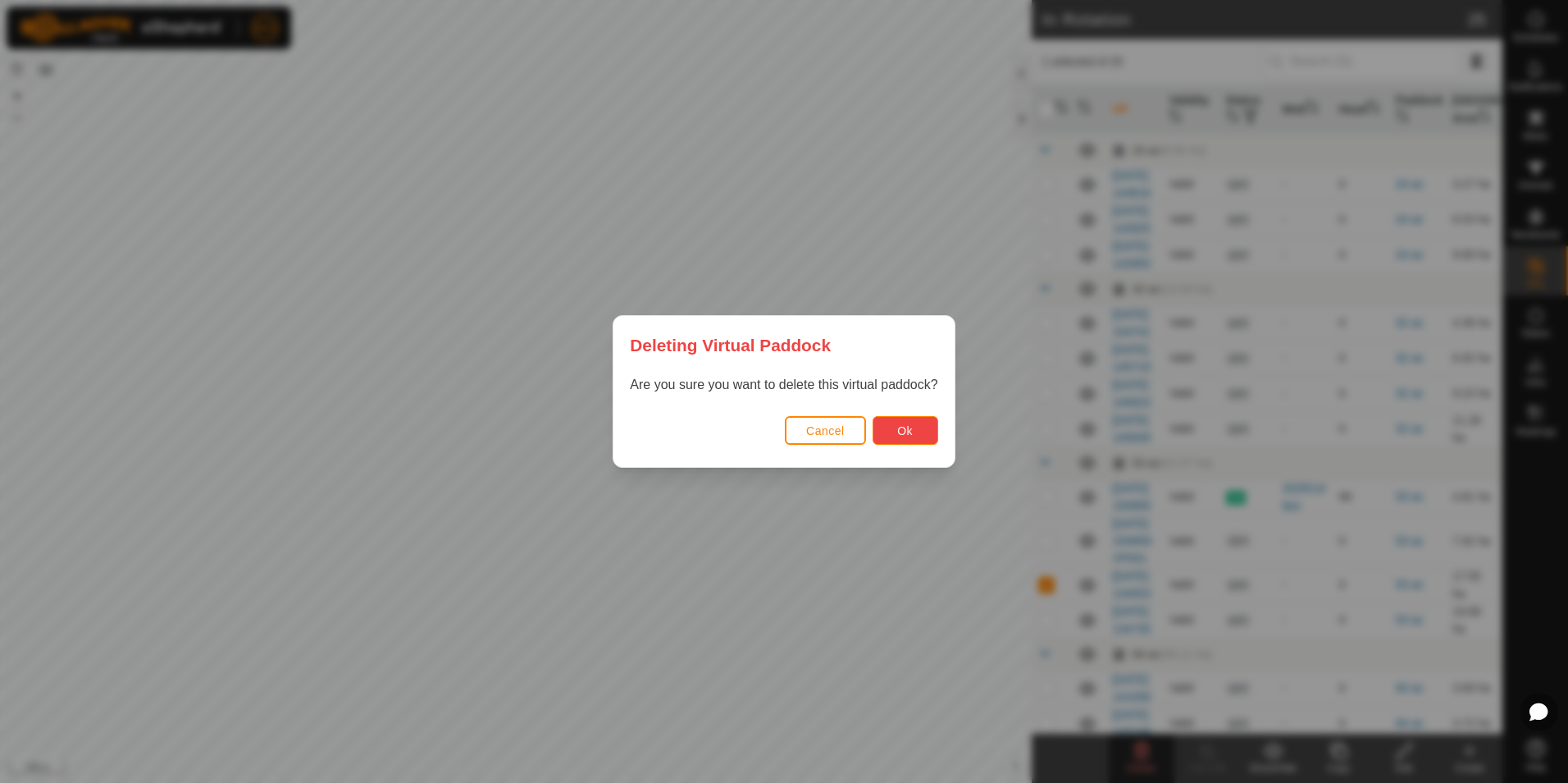
click at [900, 431] on span "Ok" at bounding box center [904, 430] width 15 height 14
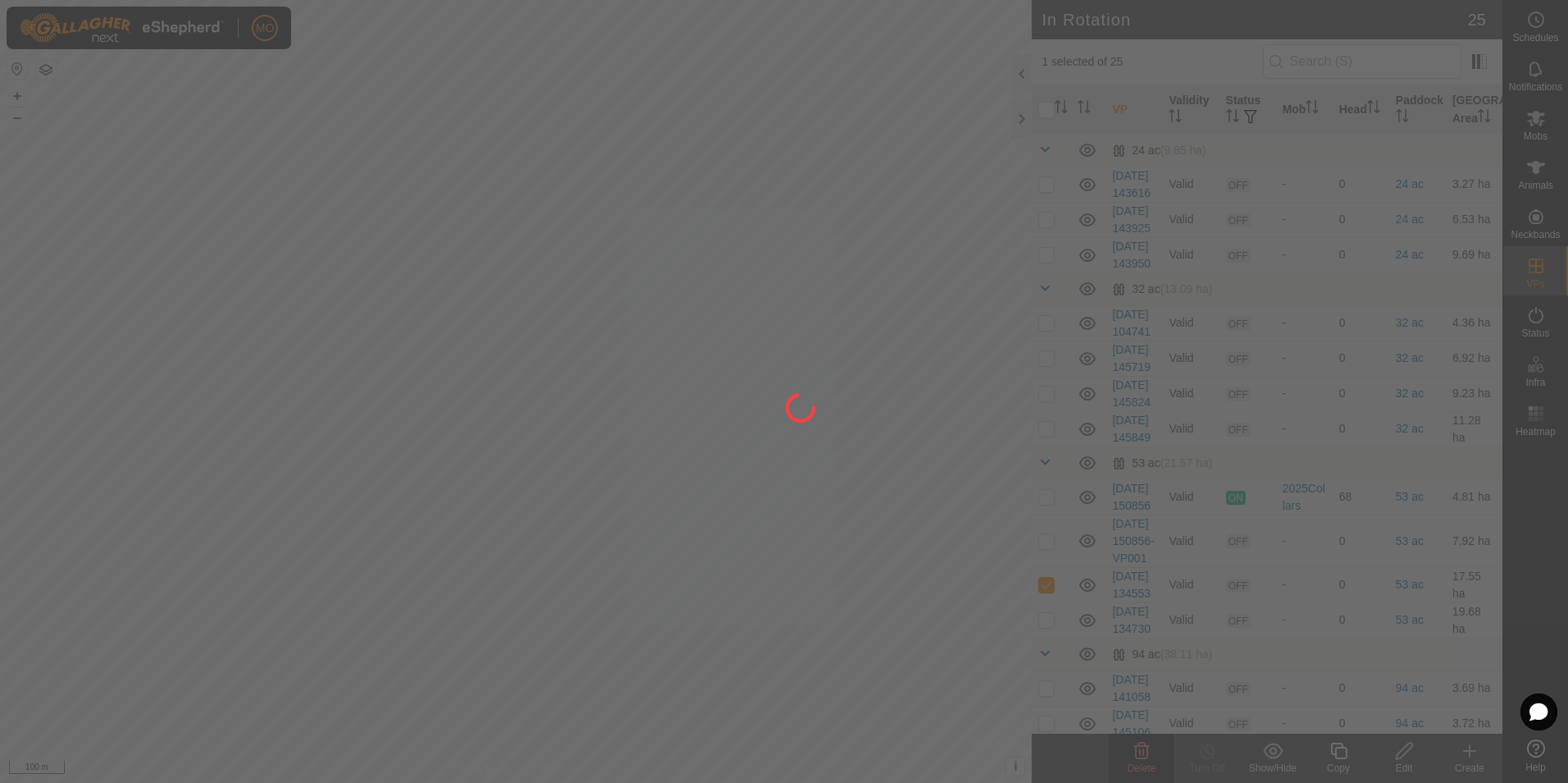
checkbox input "false"
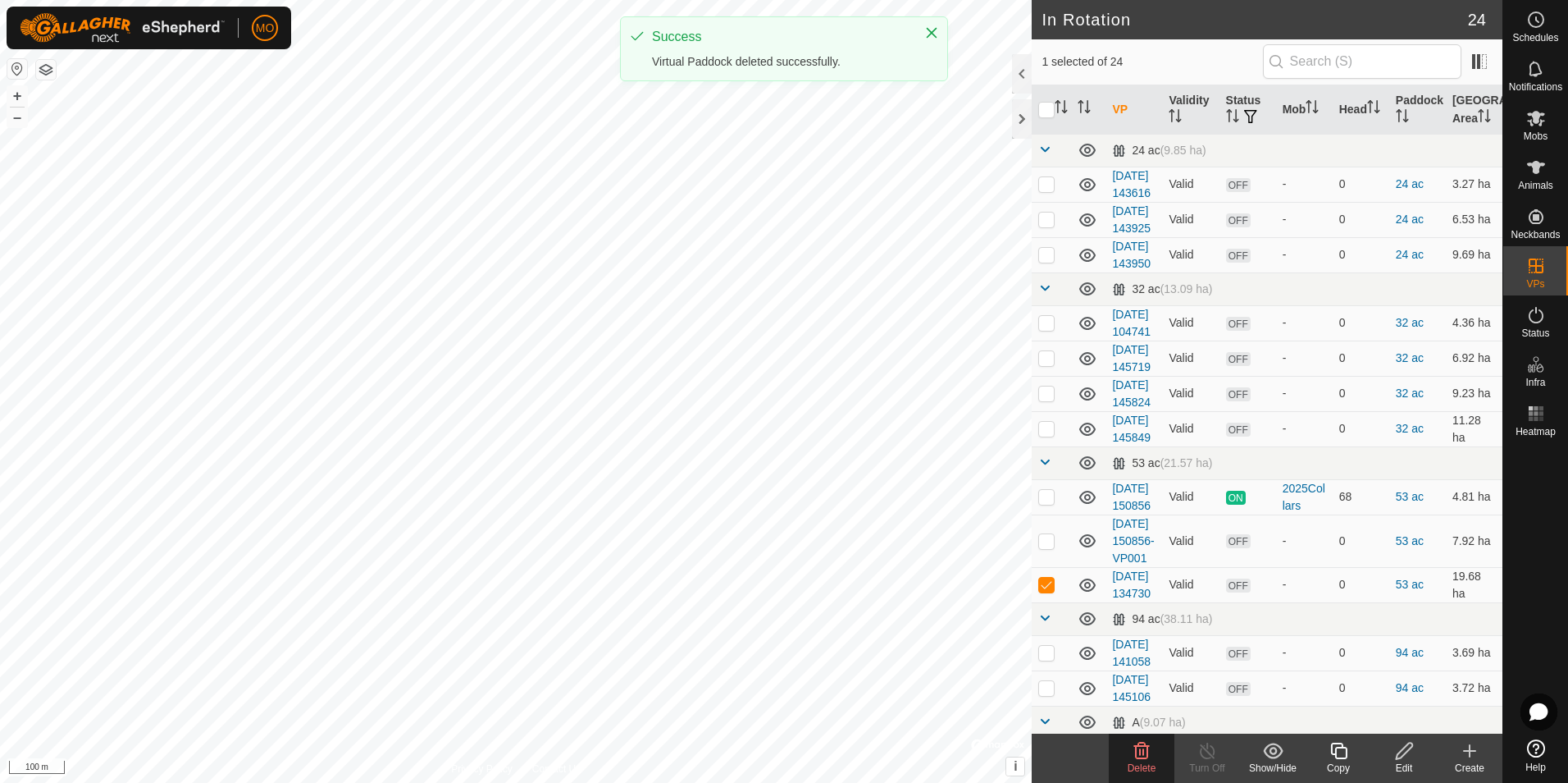
click at [1151, 758] on delete-svg-icon at bounding box center [1142, 751] width 66 height 20
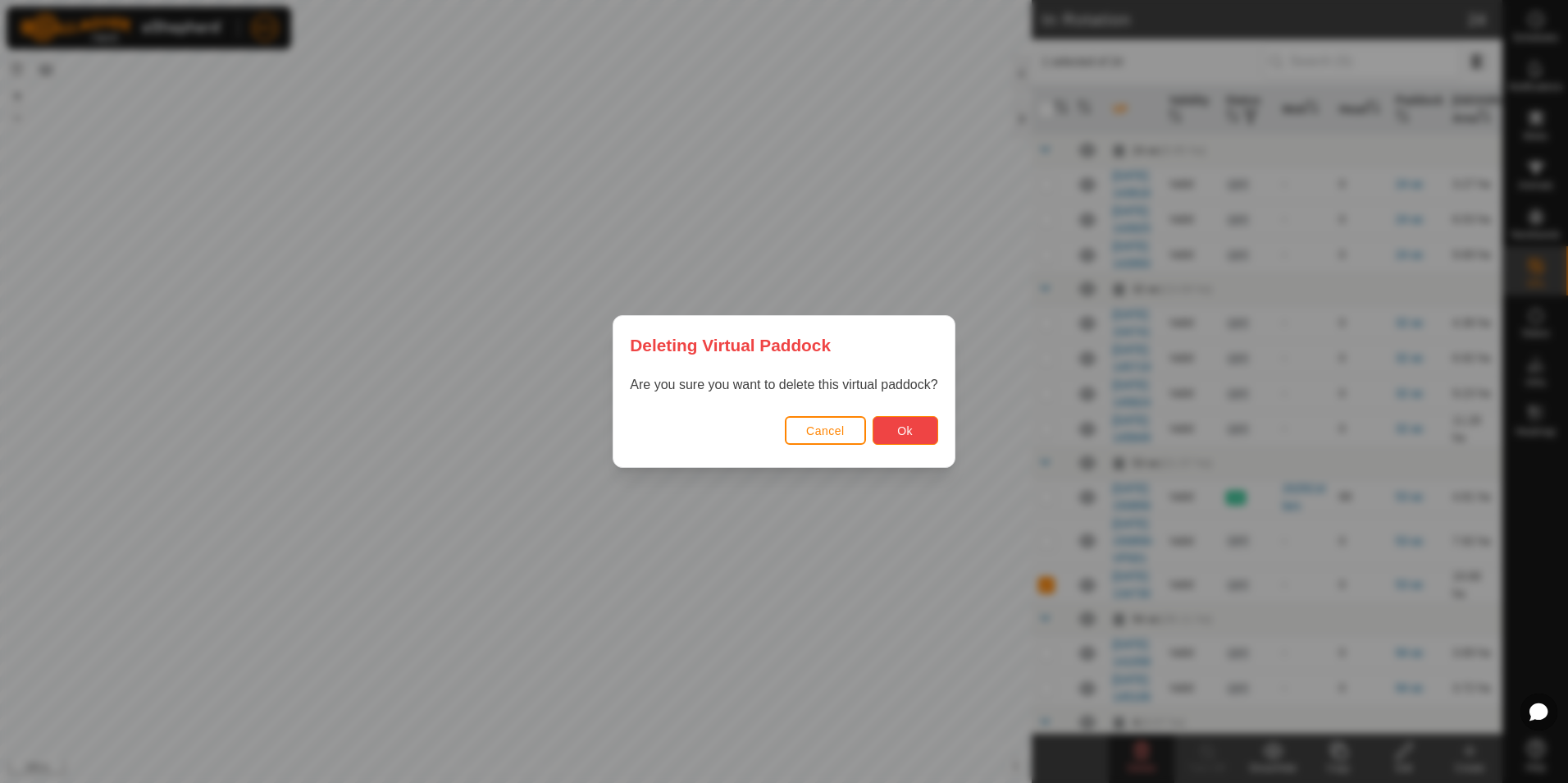
click at [907, 429] on span "Ok" at bounding box center [904, 430] width 15 height 14
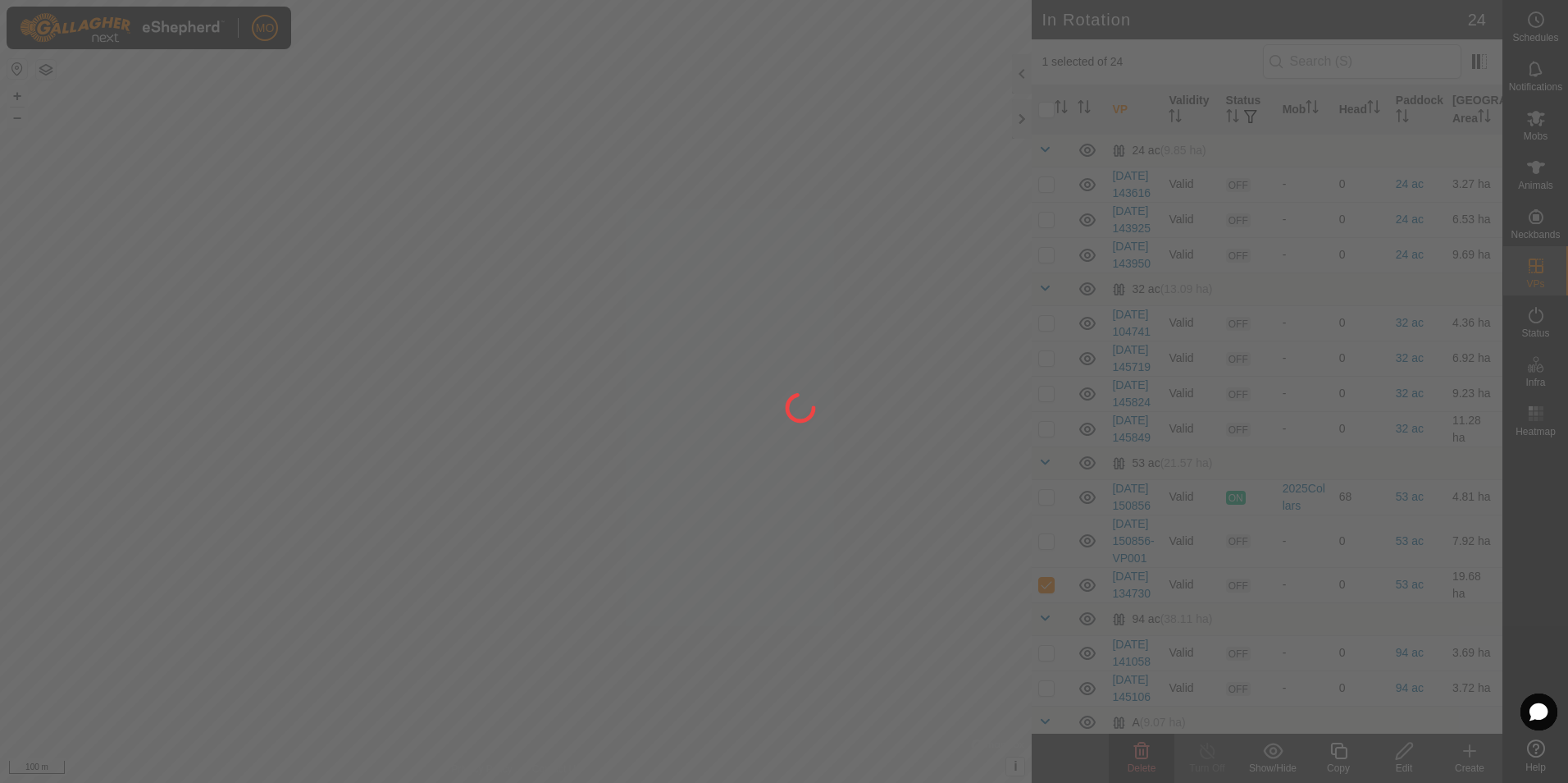
checkbox input "false"
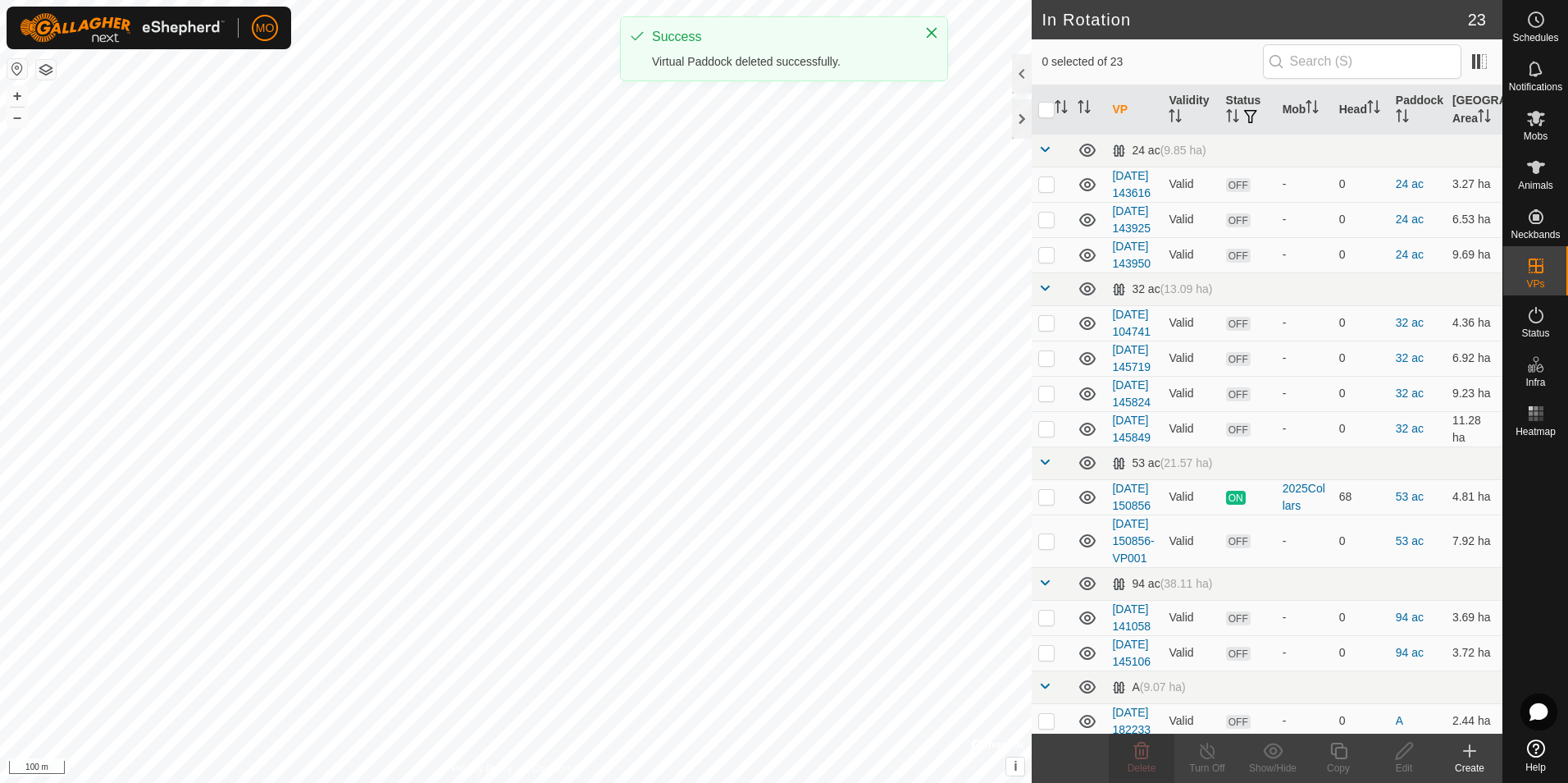
checkbox input "true"
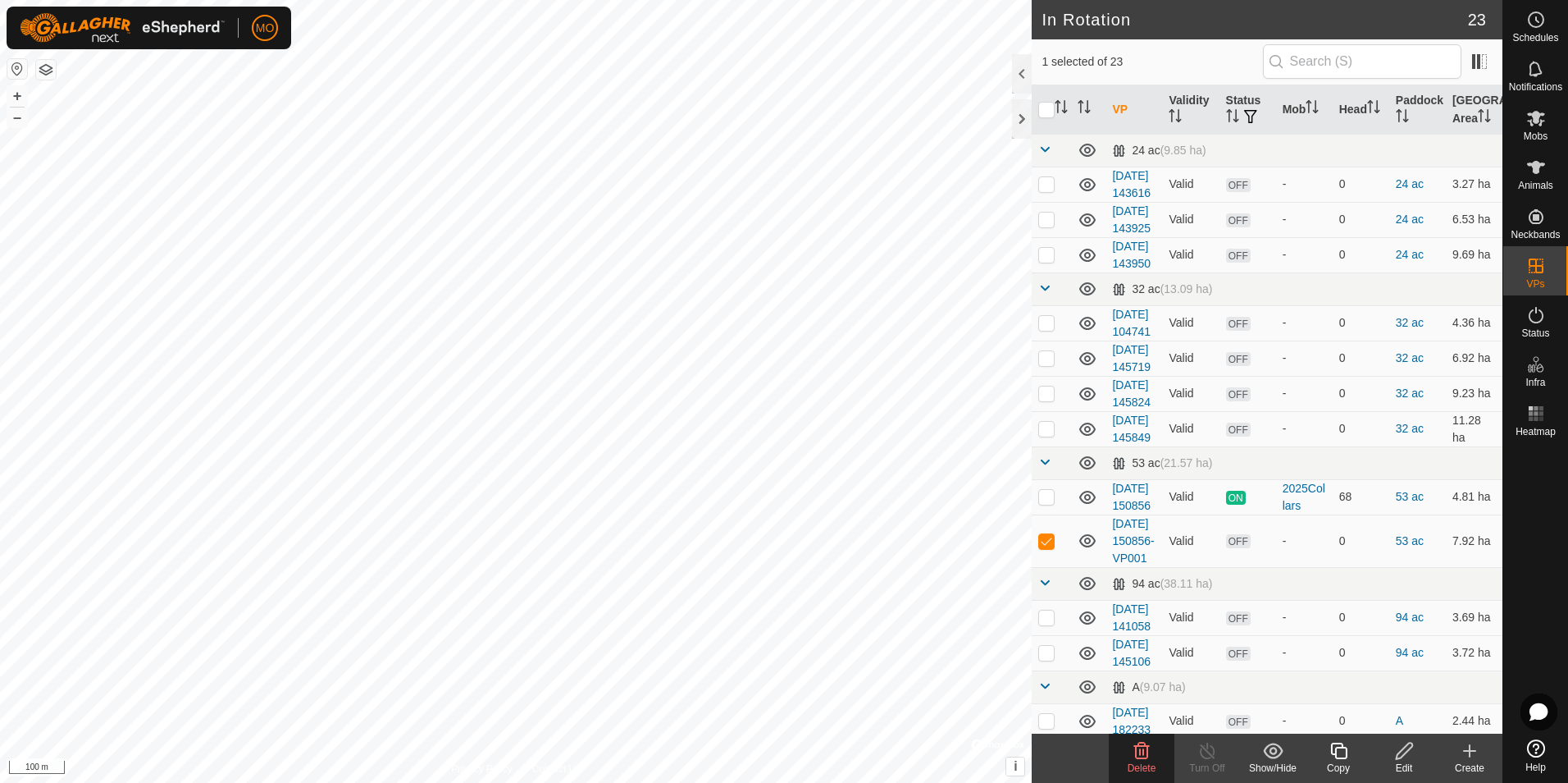
click at [1356, 760] on copy-svg-icon at bounding box center [1338, 751] width 66 height 20
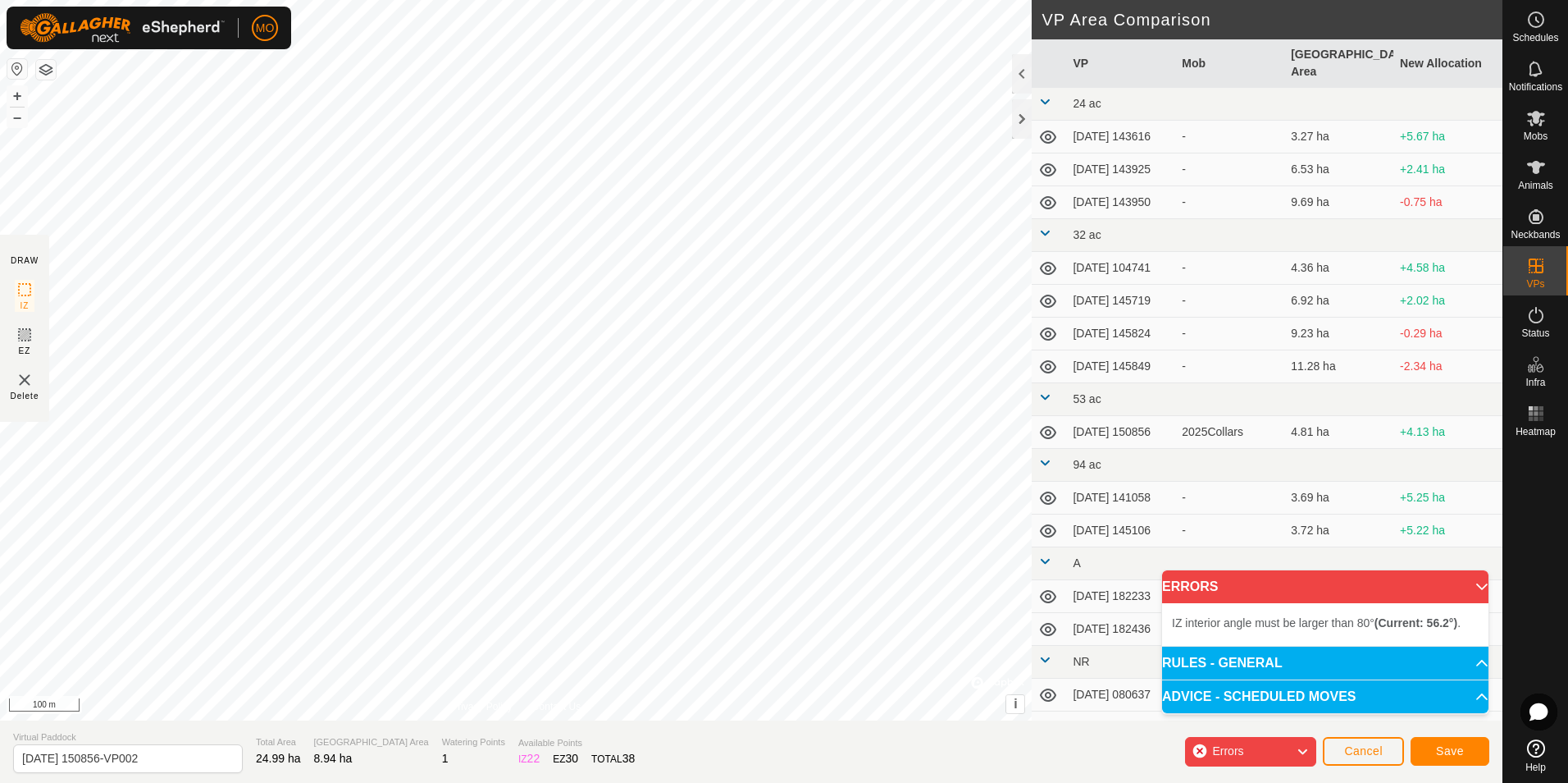
click at [584, 567] on div "IZ interior angle must be larger than 80° (Current: 56.2°) . + – ⇧ i © Mapbox ,…" at bounding box center [516, 360] width 1032 height 721
click at [580, 554] on div "IZ interior angle must be larger than 80° (Current: 58.6°) . + – ⇧ i © Mapbox ,…" at bounding box center [516, 360] width 1032 height 721
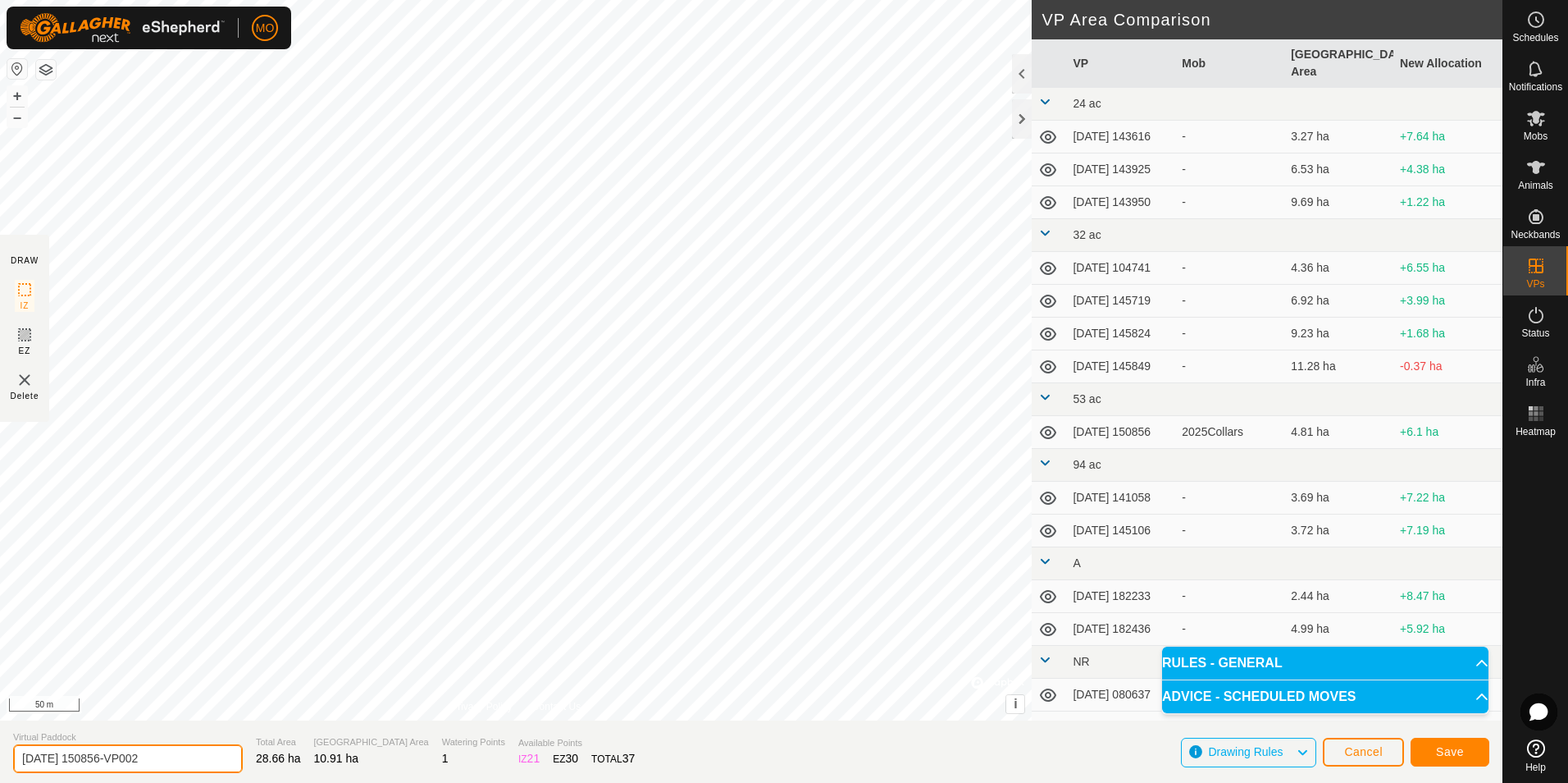
click at [71, 761] on input "[DATE] 150856-VP002" at bounding box center [128, 759] width 230 height 29
type input "[DATE] 150856-VP002"
click at [1464, 758] on button "Save" at bounding box center [1450, 752] width 78 height 29
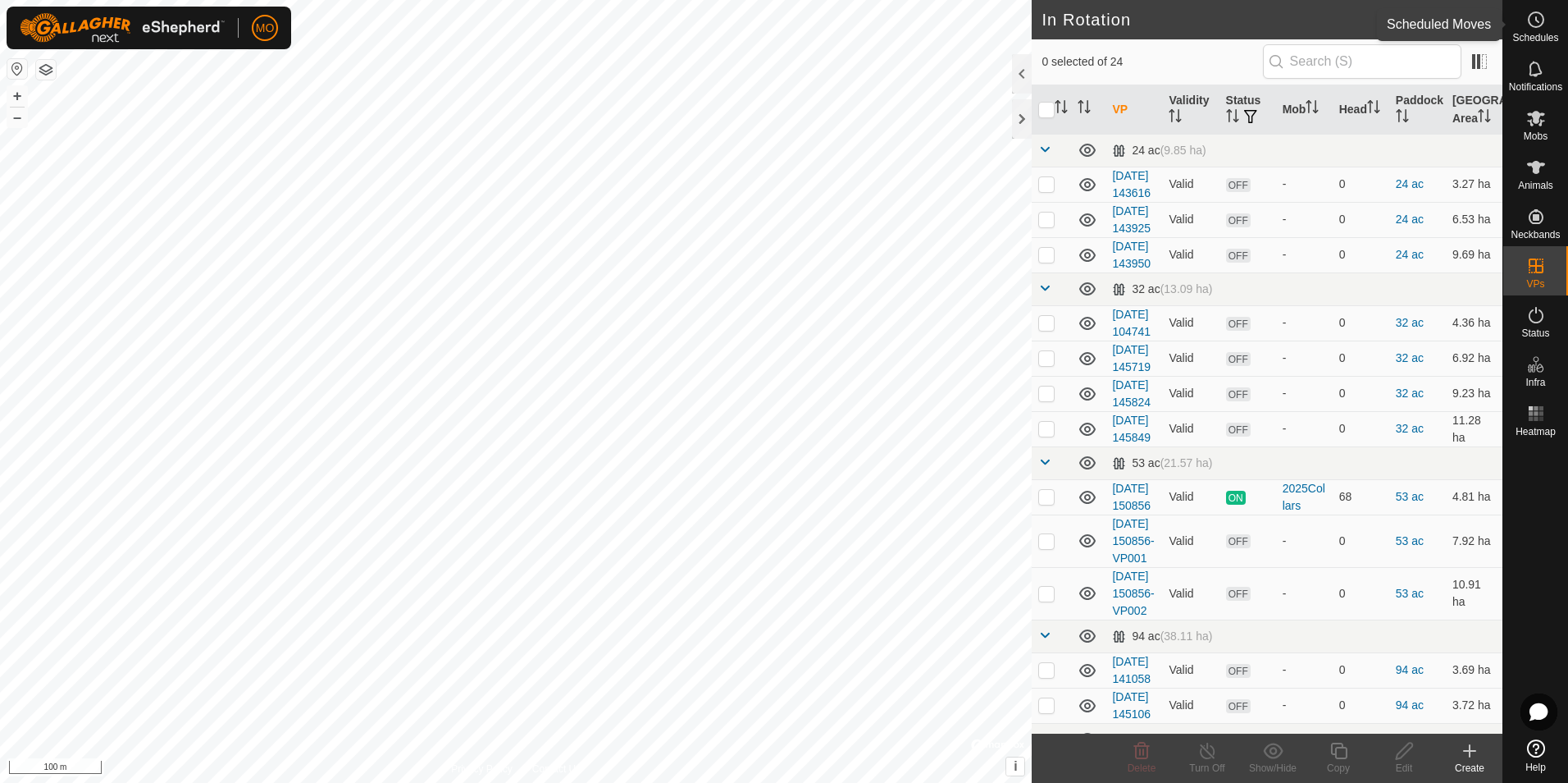
click at [1539, 13] on circle at bounding box center [1536, 20] width 14 height 14
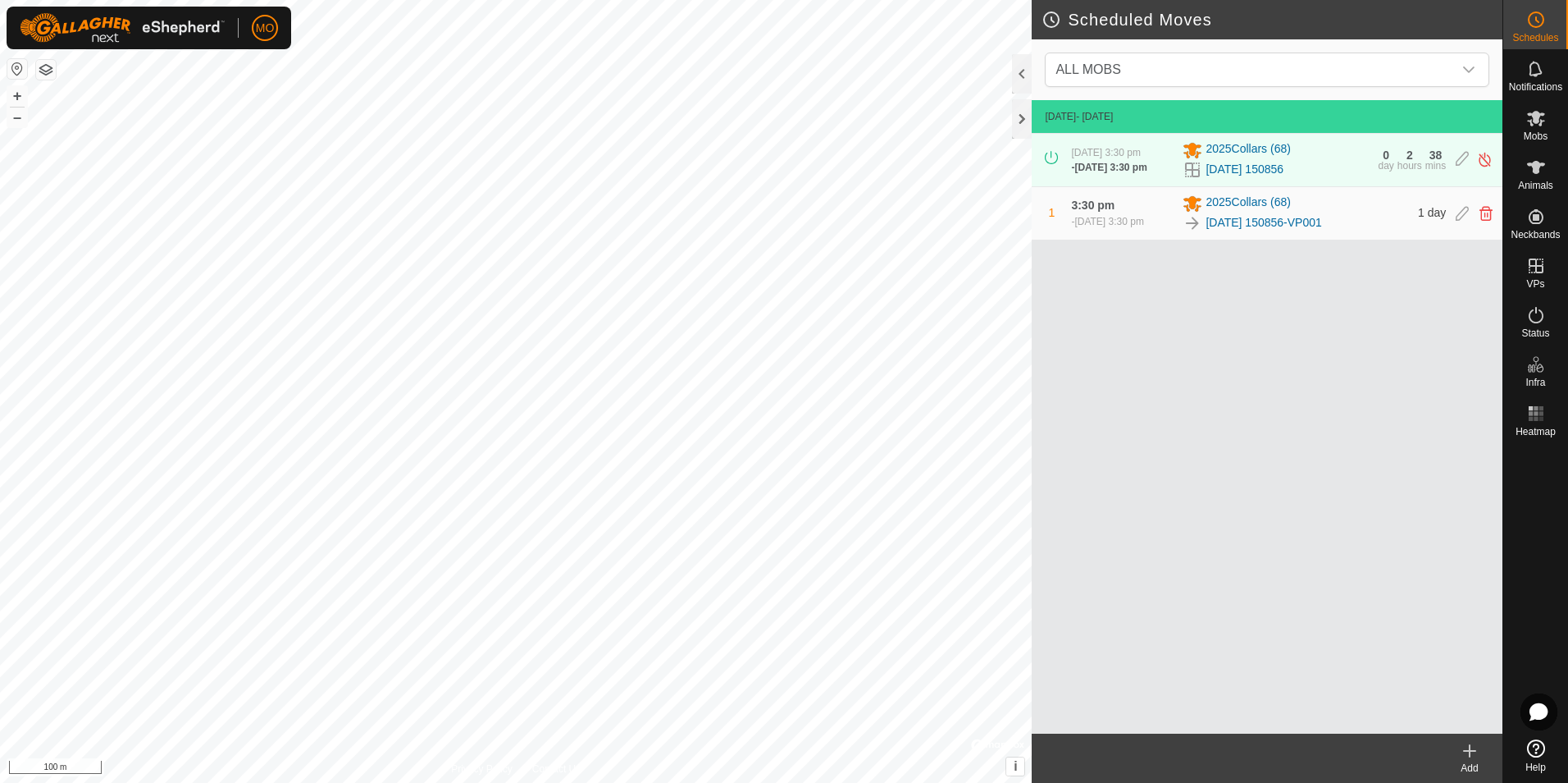
click at [1461, 757] on icon at bounding box center [1470, 751] width 20 height 20
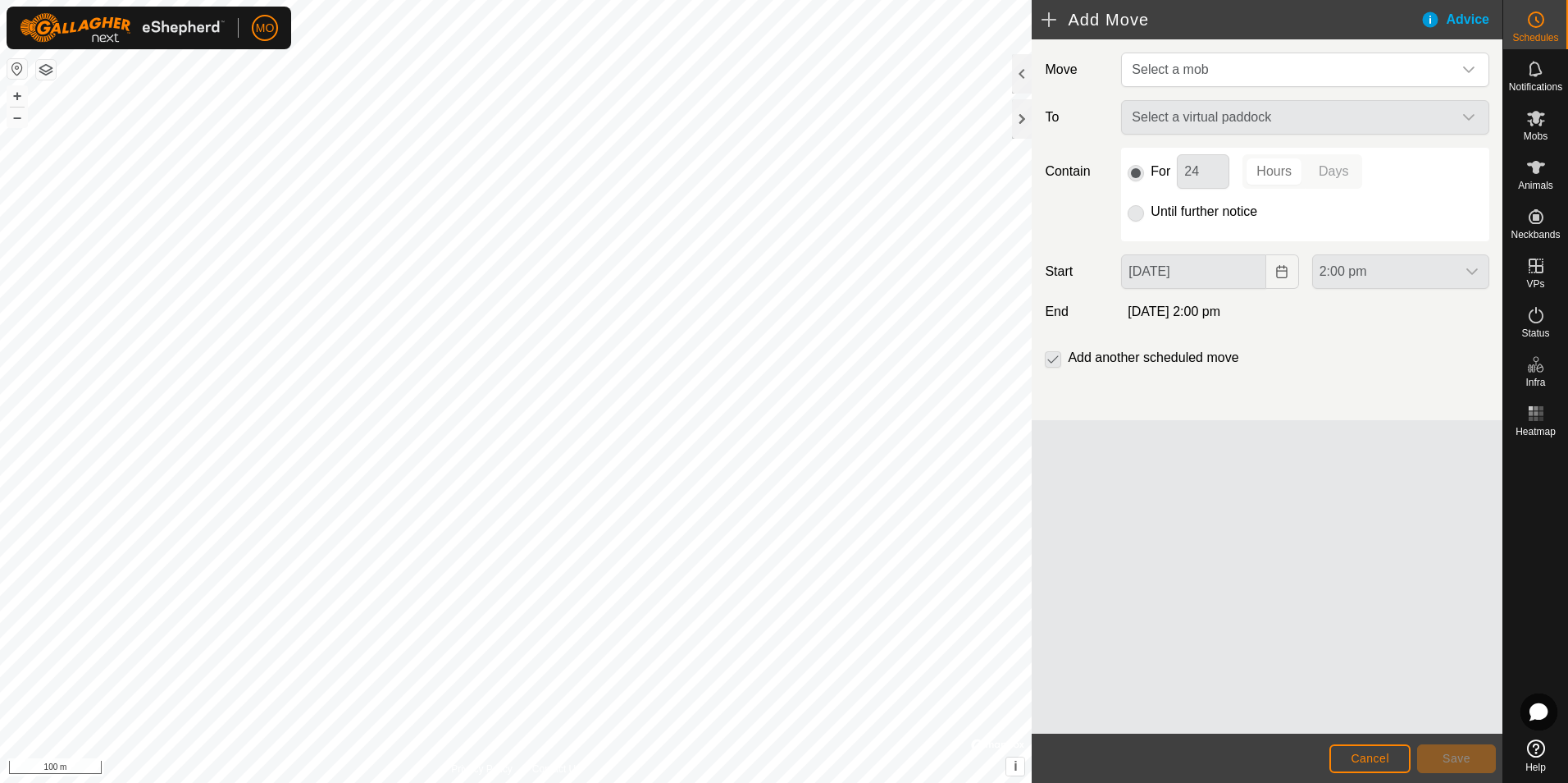
click at [1059, 360] on p-checkbox at bounding box center [1053, 358] width 16 height 20
click at [1290, 66] on span "Select a mob" at bounding box center [1288, 69] width 327 height 32
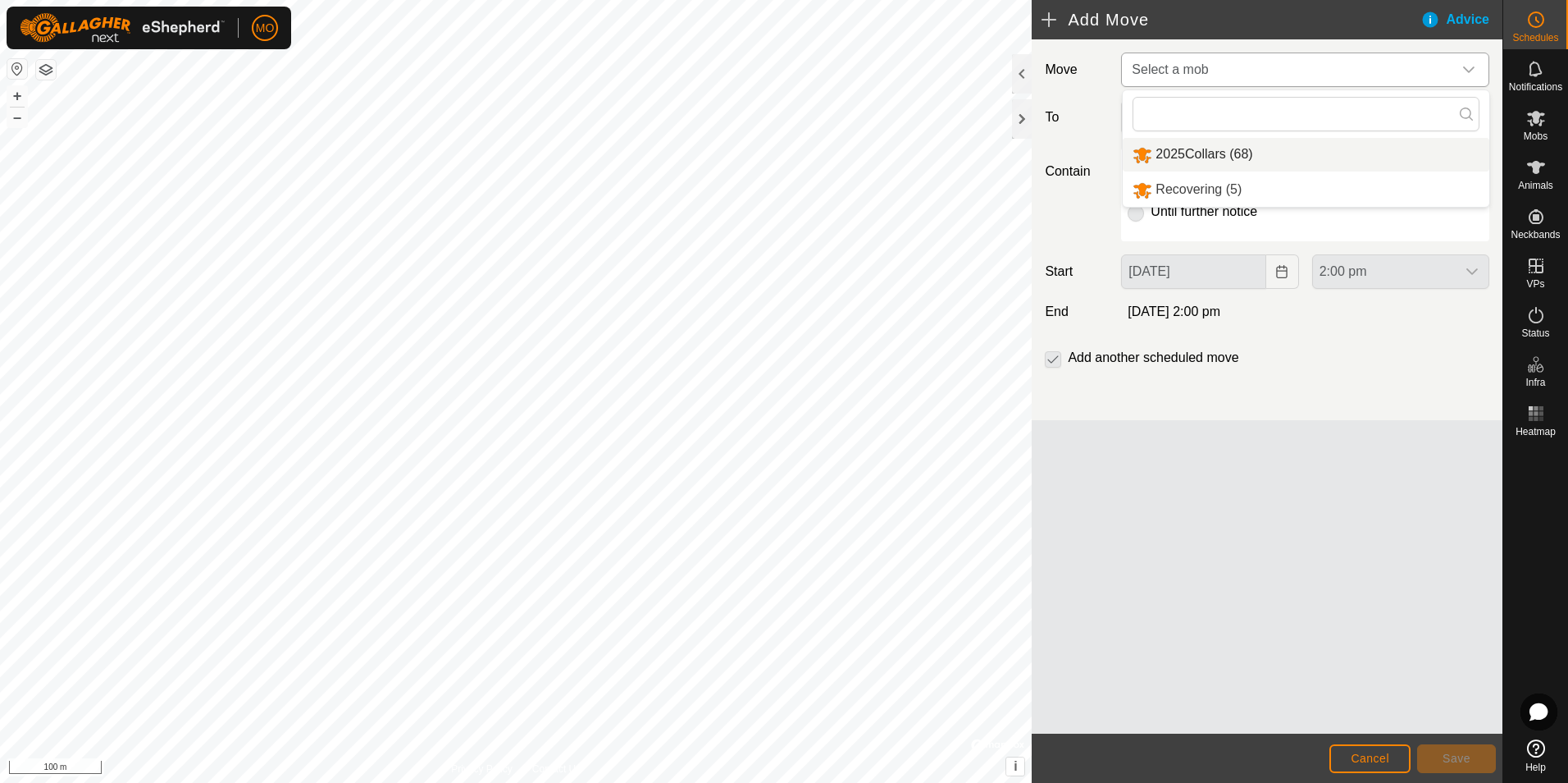
click at [1245, 159] on li "2025Collars (68)" at bounding box center [1306, 154] width 367 height 33
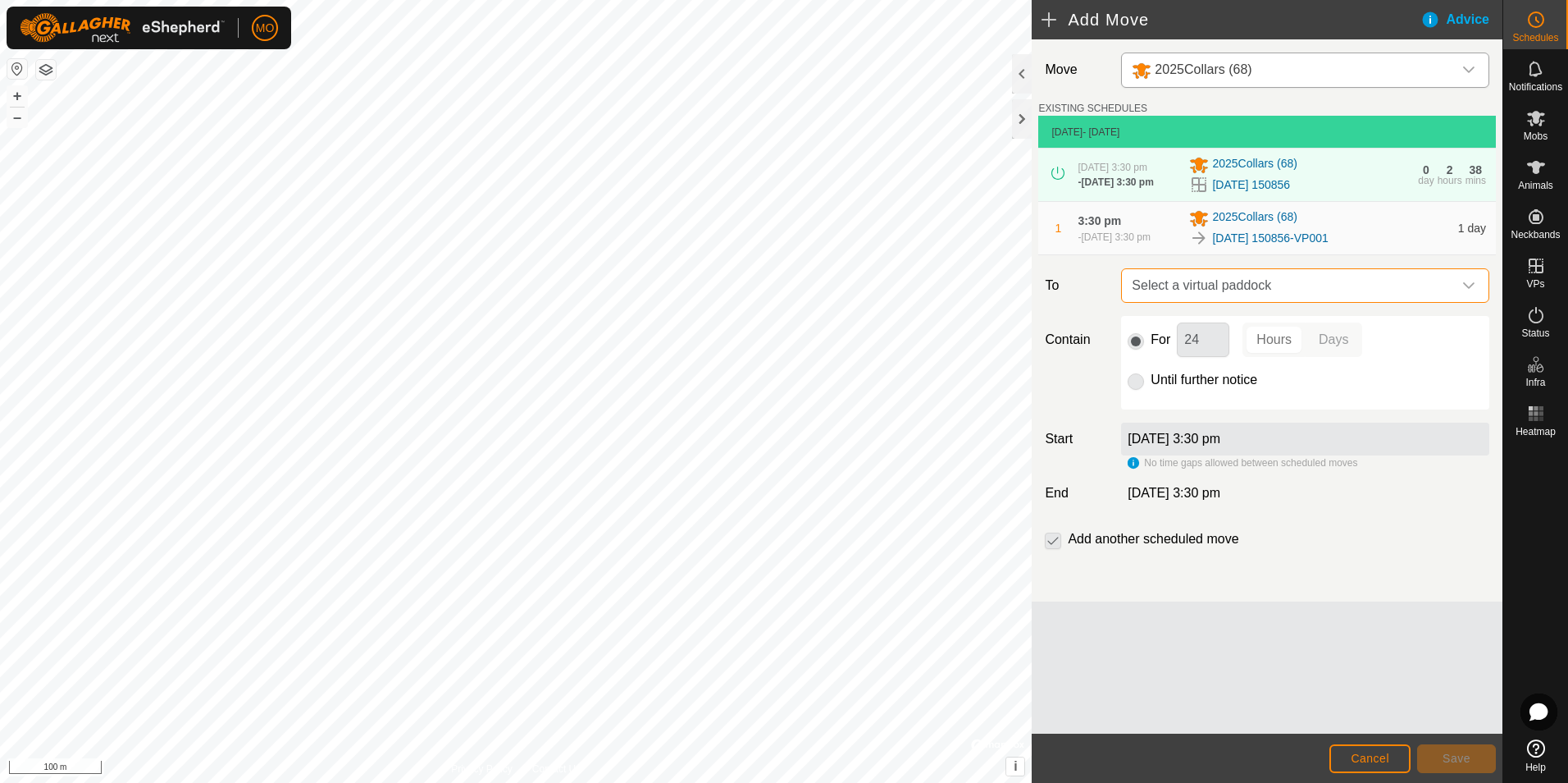
click at [1272, 297] on span "Select a virtual paddock" at bounding box center [1288, 285] width 327 height 32
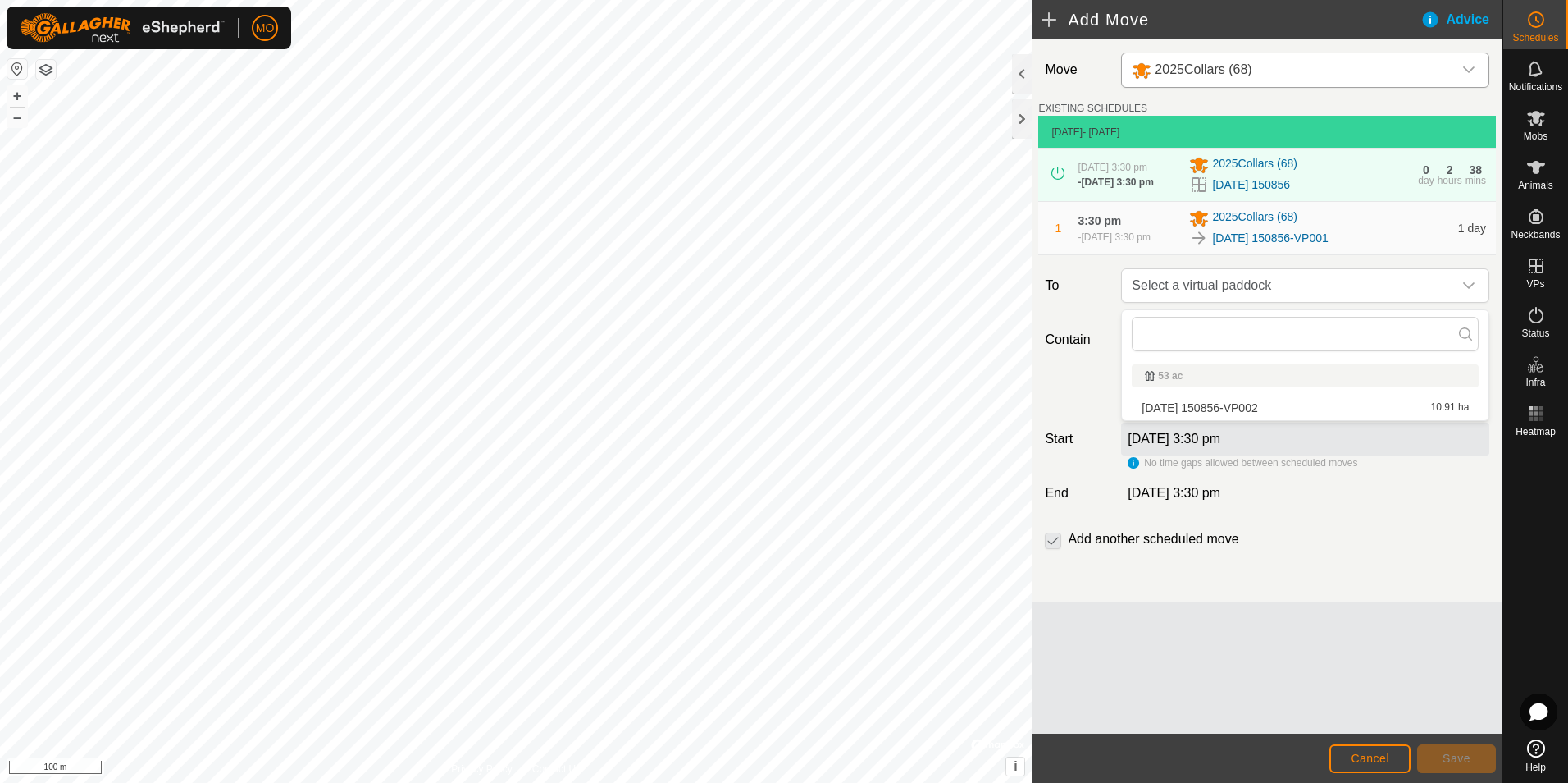
click at [1223, 410] on span "[DATE] 150856-VP002" at bounding box center [1199, 408] width 115 height 12
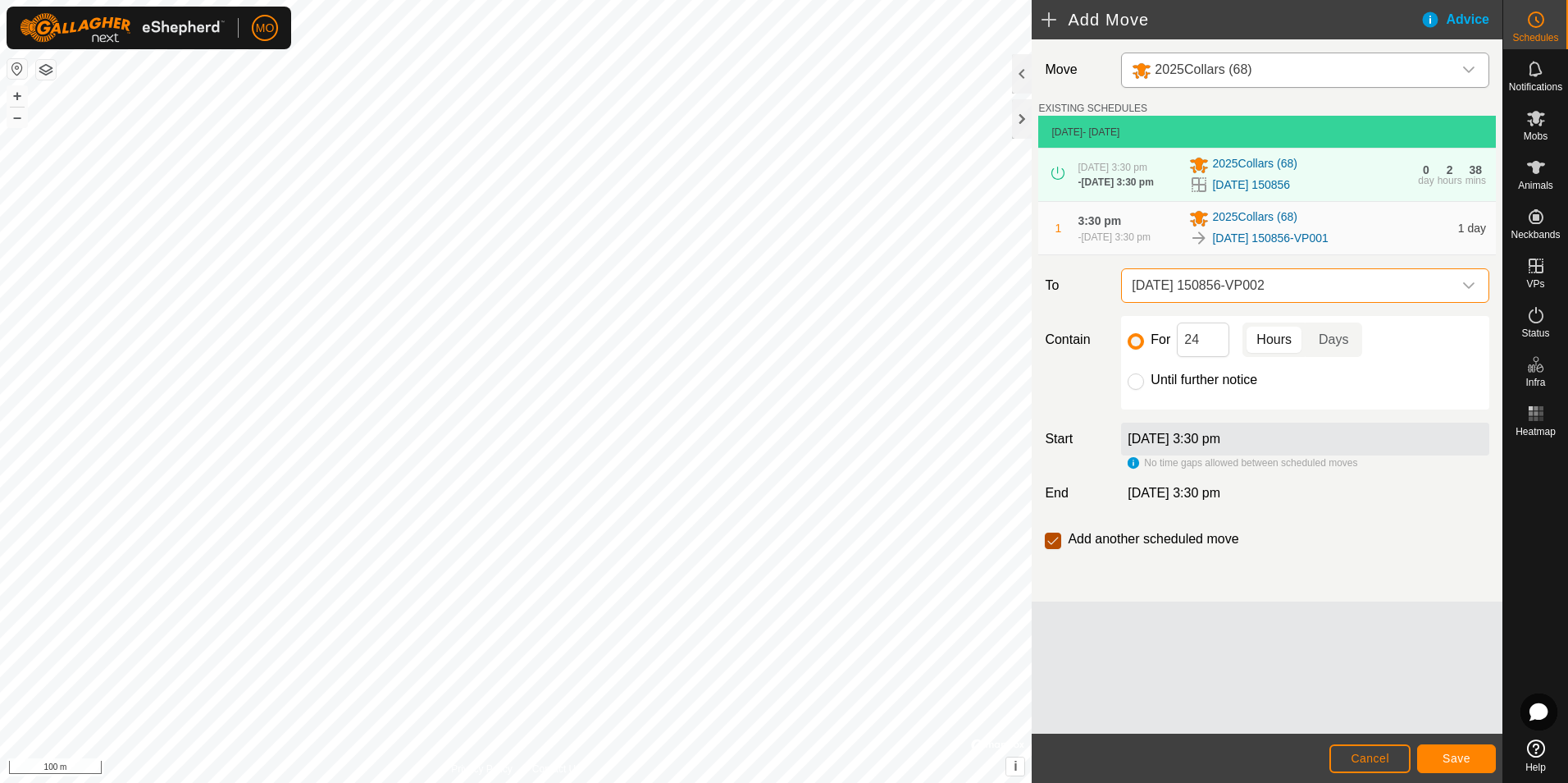
click at [1061, 543] on input "checkbox" at bounding box center [1053, 540] width 16 height 16
checkbox input "false"
click at [1468, 761] on span "Save" at bounding box center [1456, 758] width 28 height 14
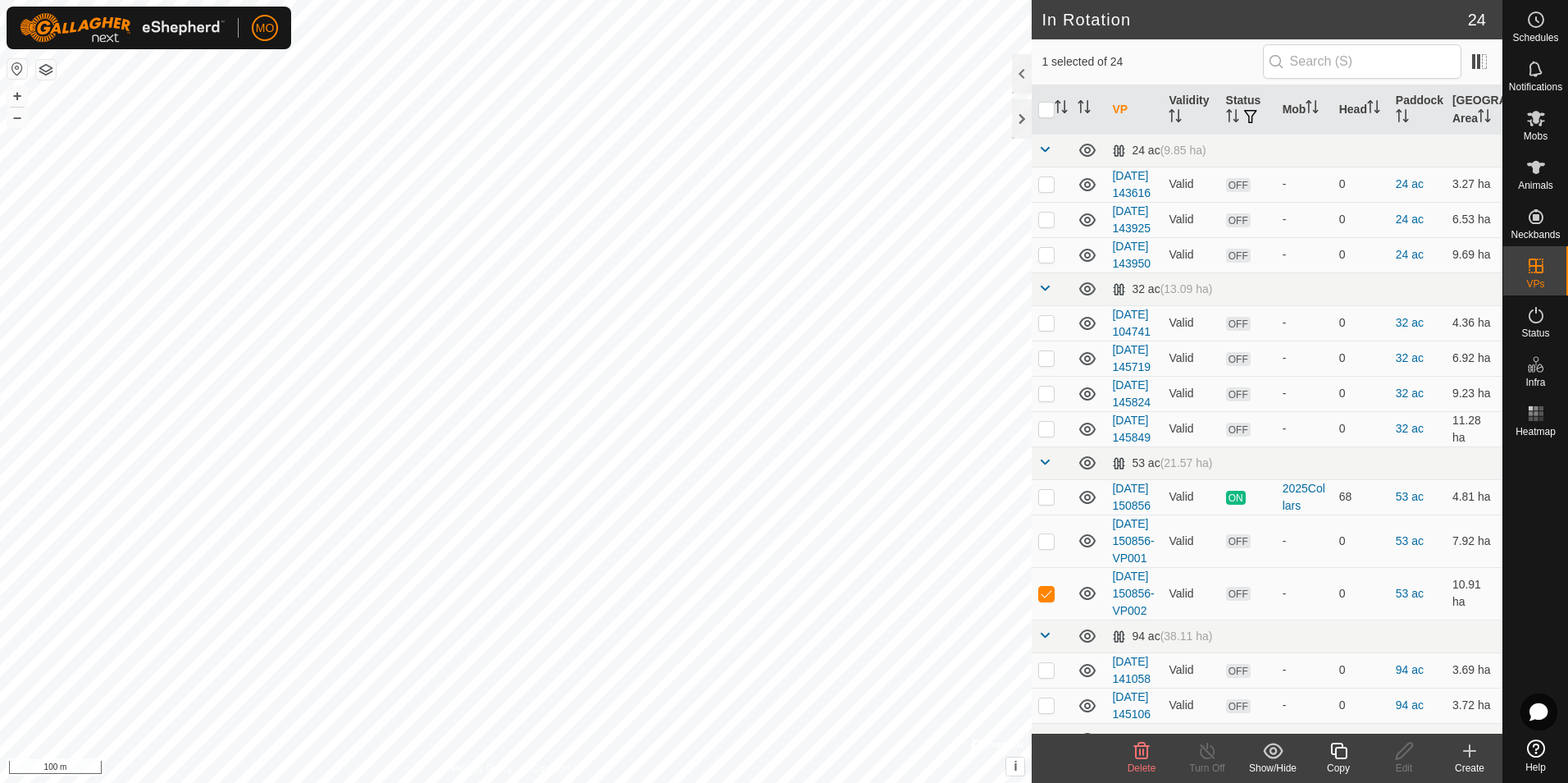
click at [1348, 760] on icon at bounding box center [1339, 751] width 21 height 20
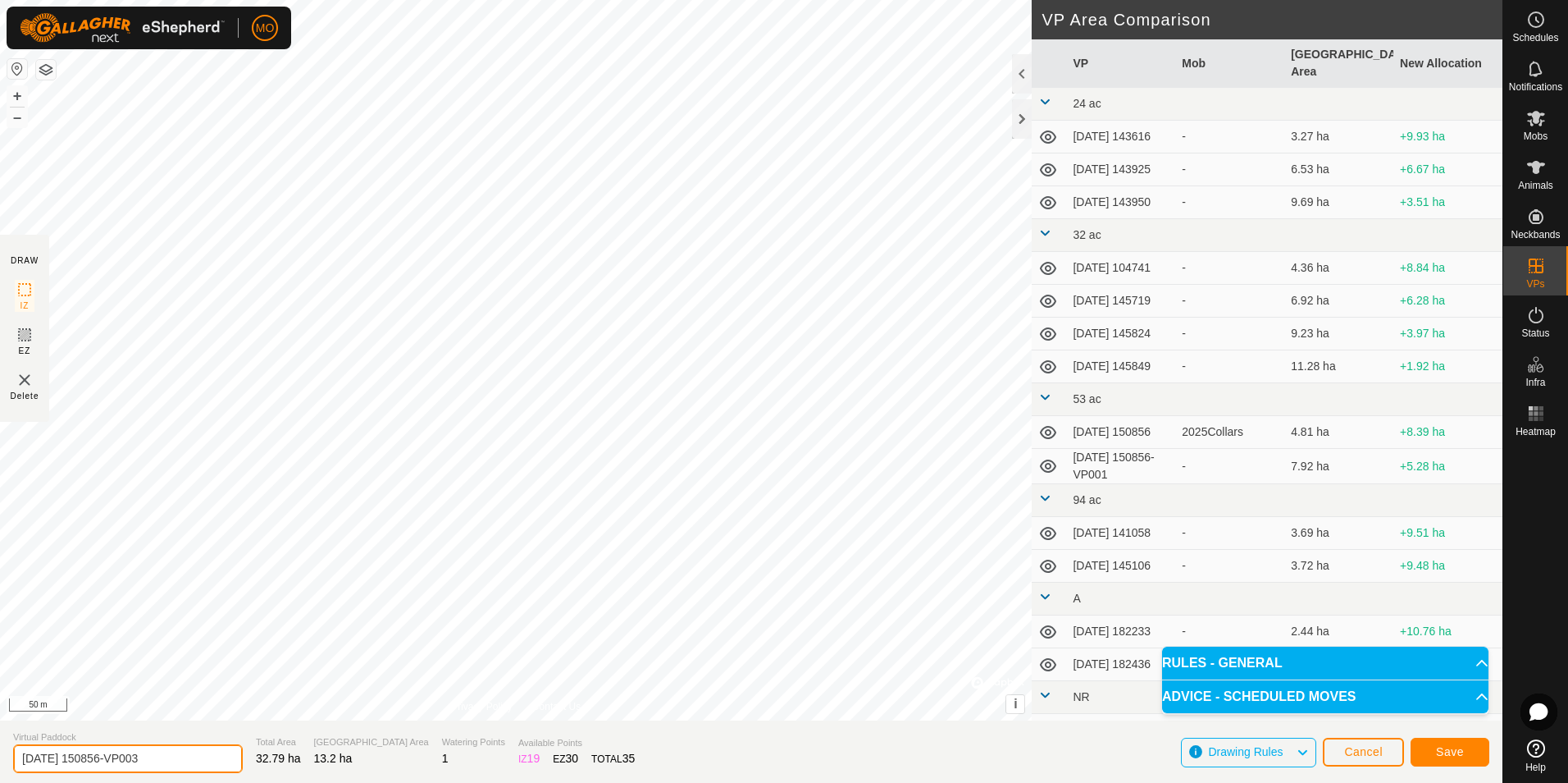
click at [77, 760] on input "[DATE] 150856-VP003" at bounding box center [128, 759] width 230 height 29
type input "[DATE] 150856-VP003"
click at [1451, 750] on span "Save" at bounding box center [1450, 751] width 28 height 14
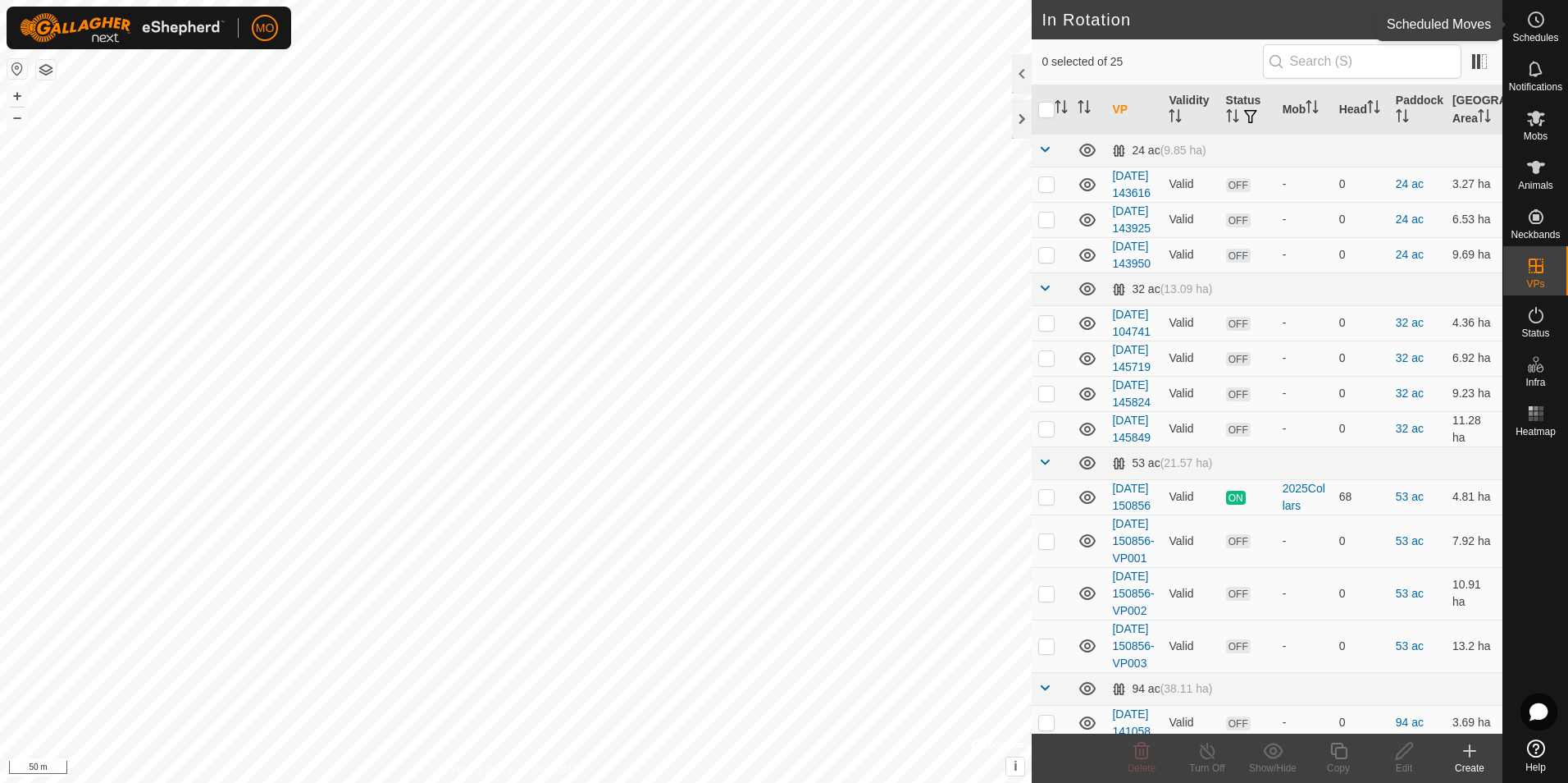
click at [1533, 31] on es-schedule-vp-svg-icon at bounding box center [1536, 19] width 30 height 26
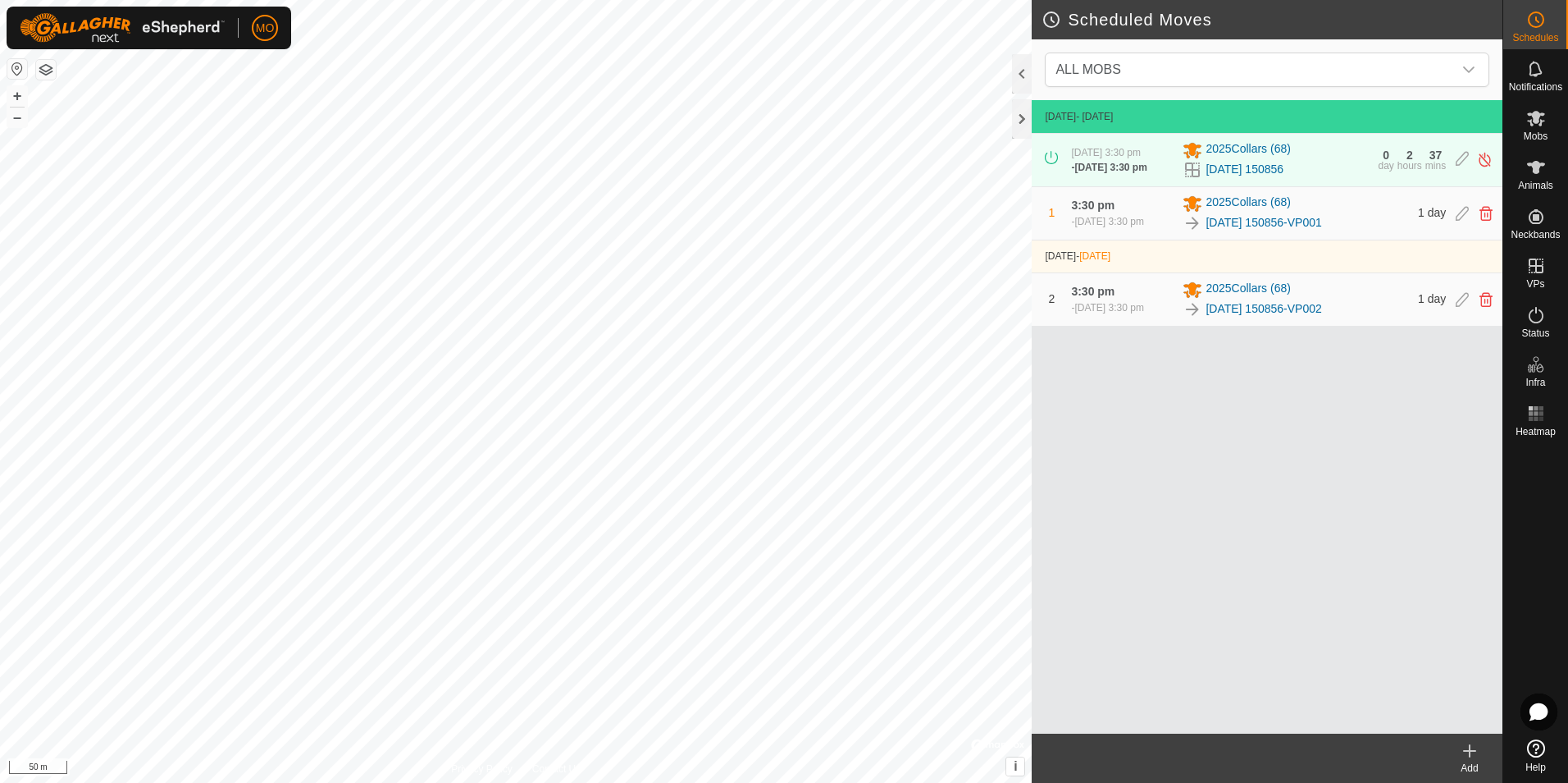
click at [1467, 762] on div "Add" at bounding box center [1470, 768] width 66 height 14
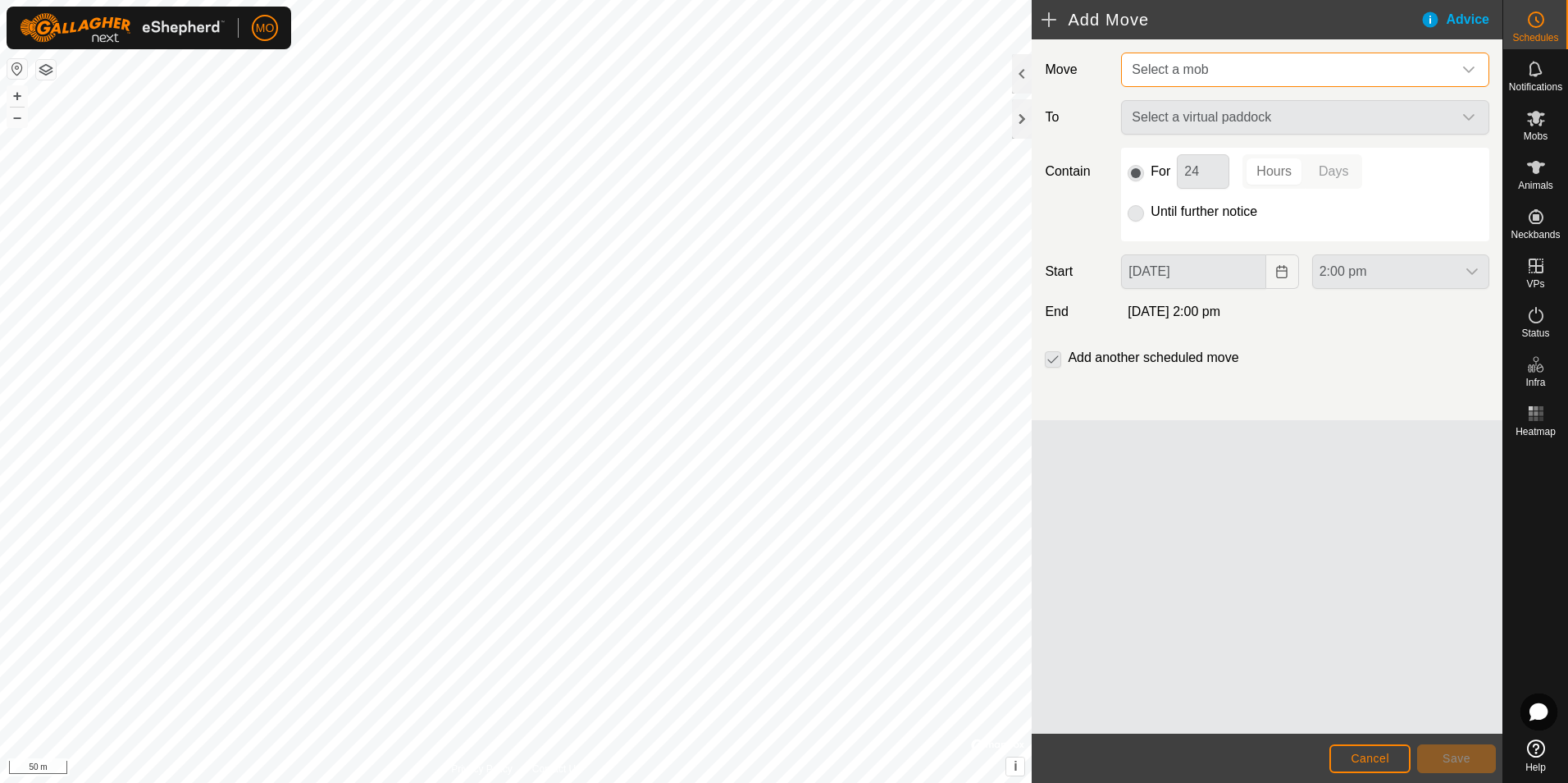
click at [1229, 70] on span "Select a mob" at bounding box center [1288, 69] width 327 height 32
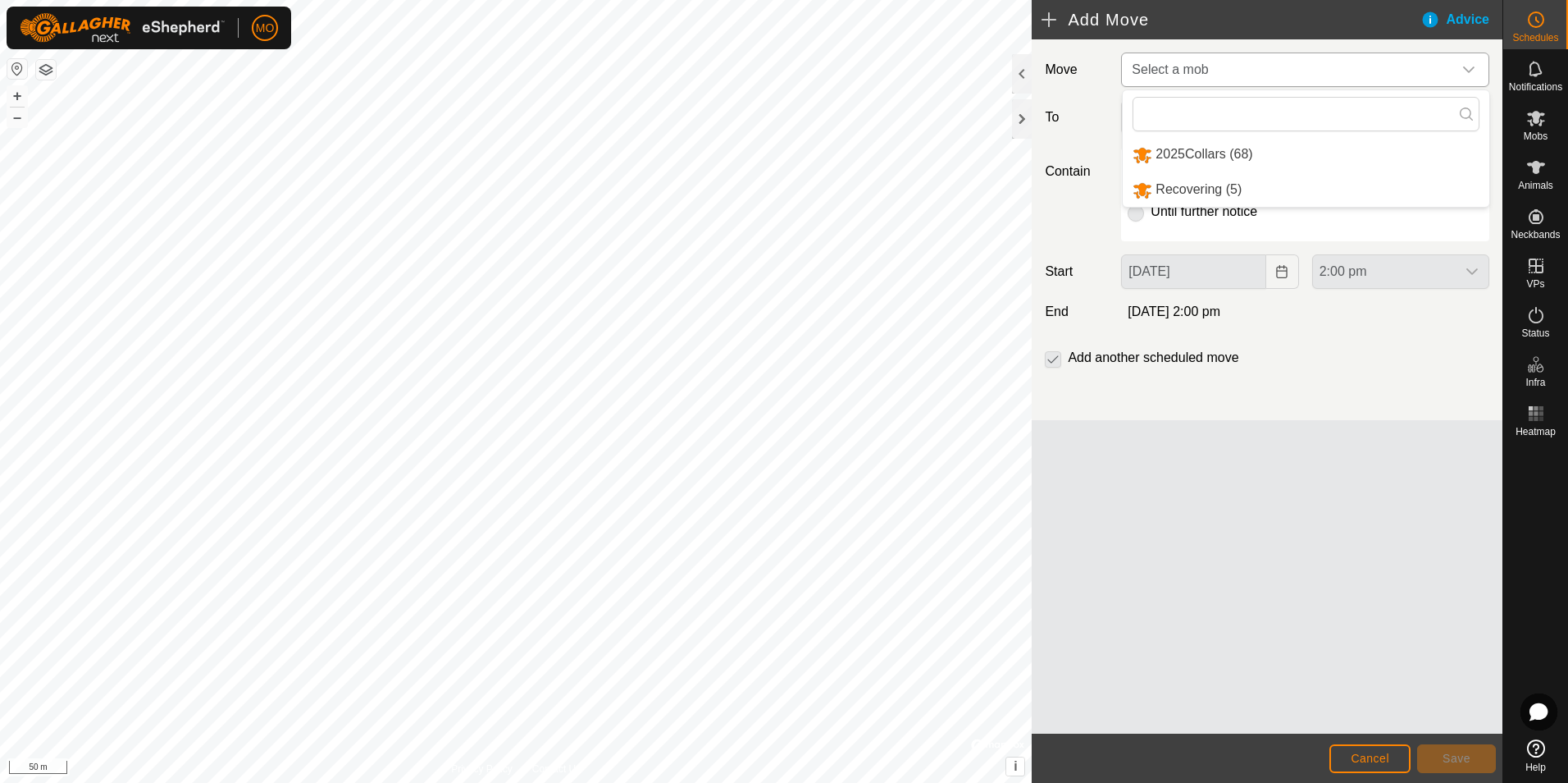
click at [1198, 154] on li "2025Collars (68)" at bounding box center [1306, 154] width 367 height 33
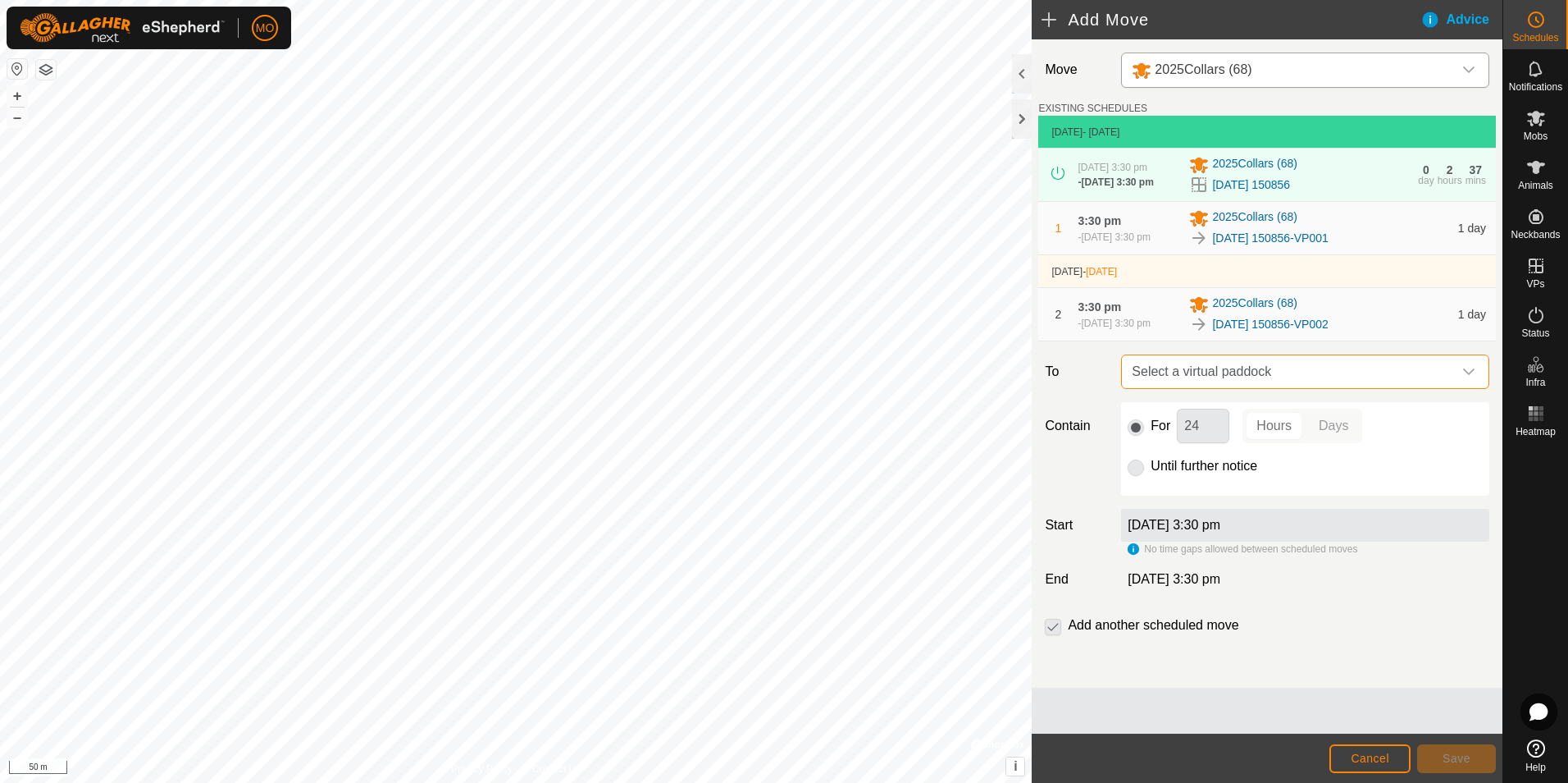
click at [1241, 379] on span "Select a virtual paddock" at bounding box center [1288, 372] width 327 height 32
click at [1212, 495] on li "[DATE] 150856-VP003 13.2 ha" at bounding box center [1305, 493] width 347 height 24
click at [1050, 635] on input "checkbox" at bounding box center [1053, 627] width 16 height 16
checkbox input "false"
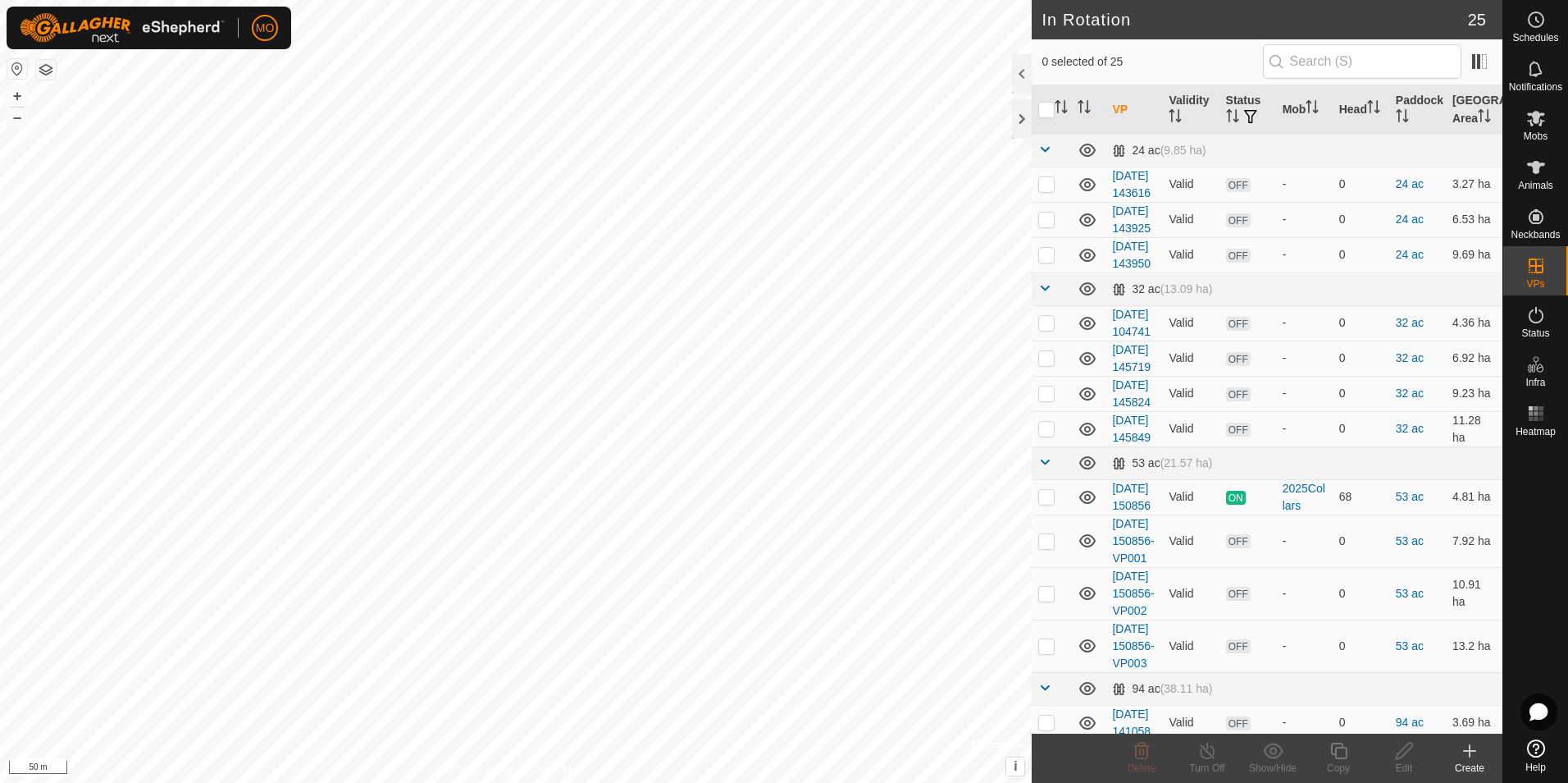
checkbox input "true"
click at [1346, 749] on icon at bounding box center [1339, 751] width 16 height 16
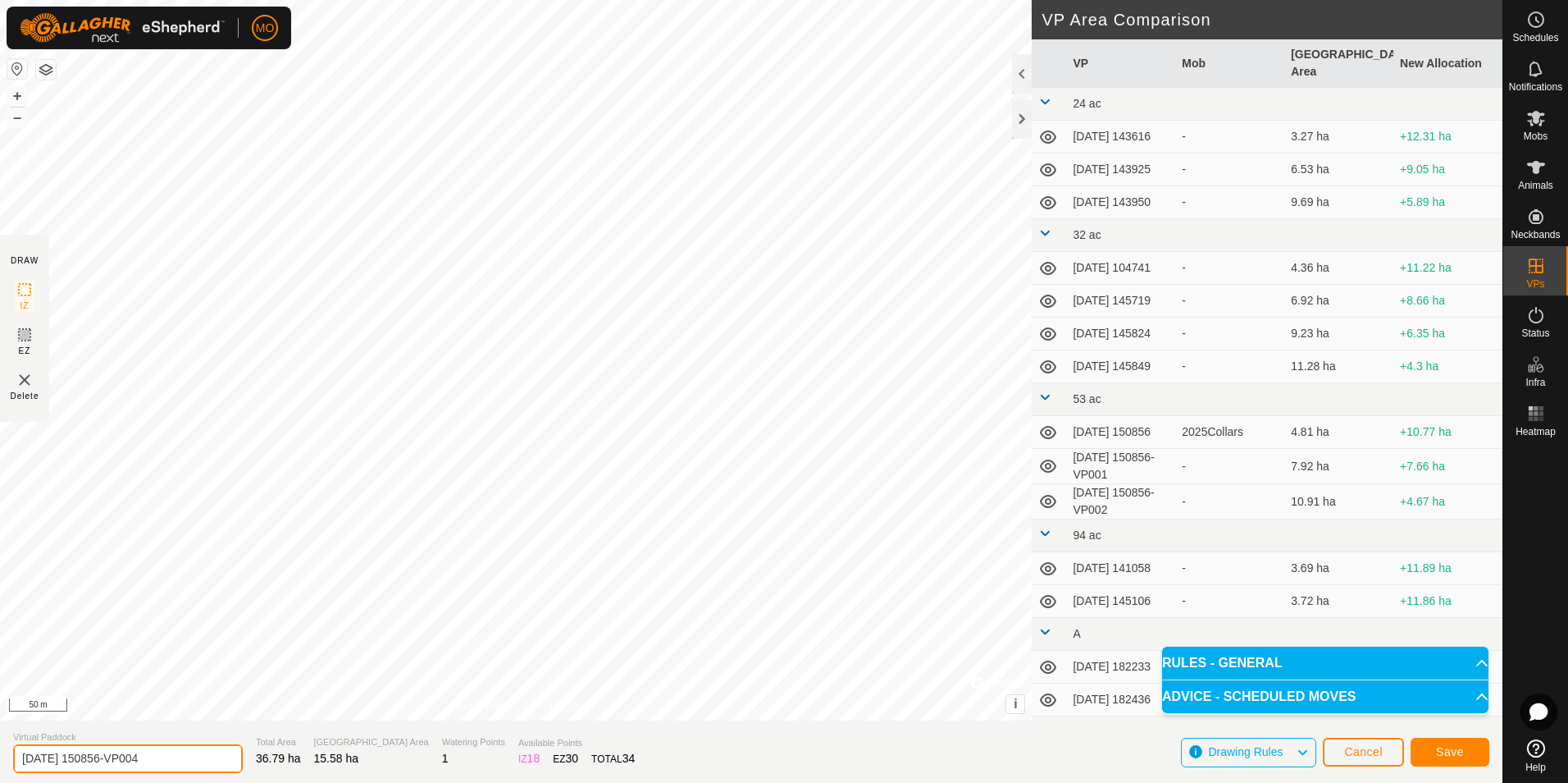
click at [78, 760] on input "[DATE] 150856-VP004" at bounding box center [128, 759] width 230 height 29
type input "[DATE] 150856-VP004"
click at [1434, 750] on button "Save" at bounding box center [1450, 752] width 78 height 29
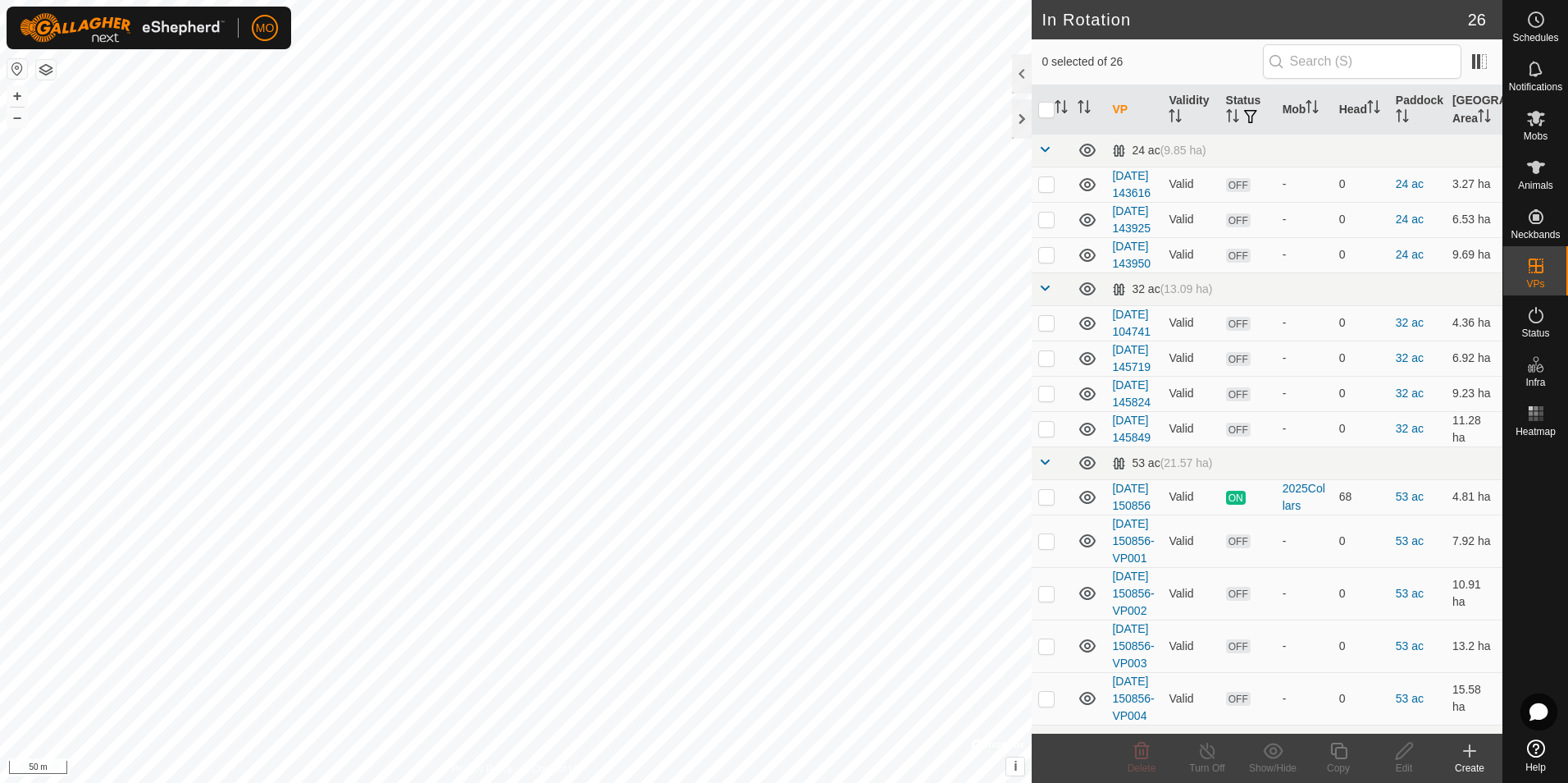
checkbox input "true"
click at [1529, 23] on circle at bounding box center [1536, 20] width 14 height 14
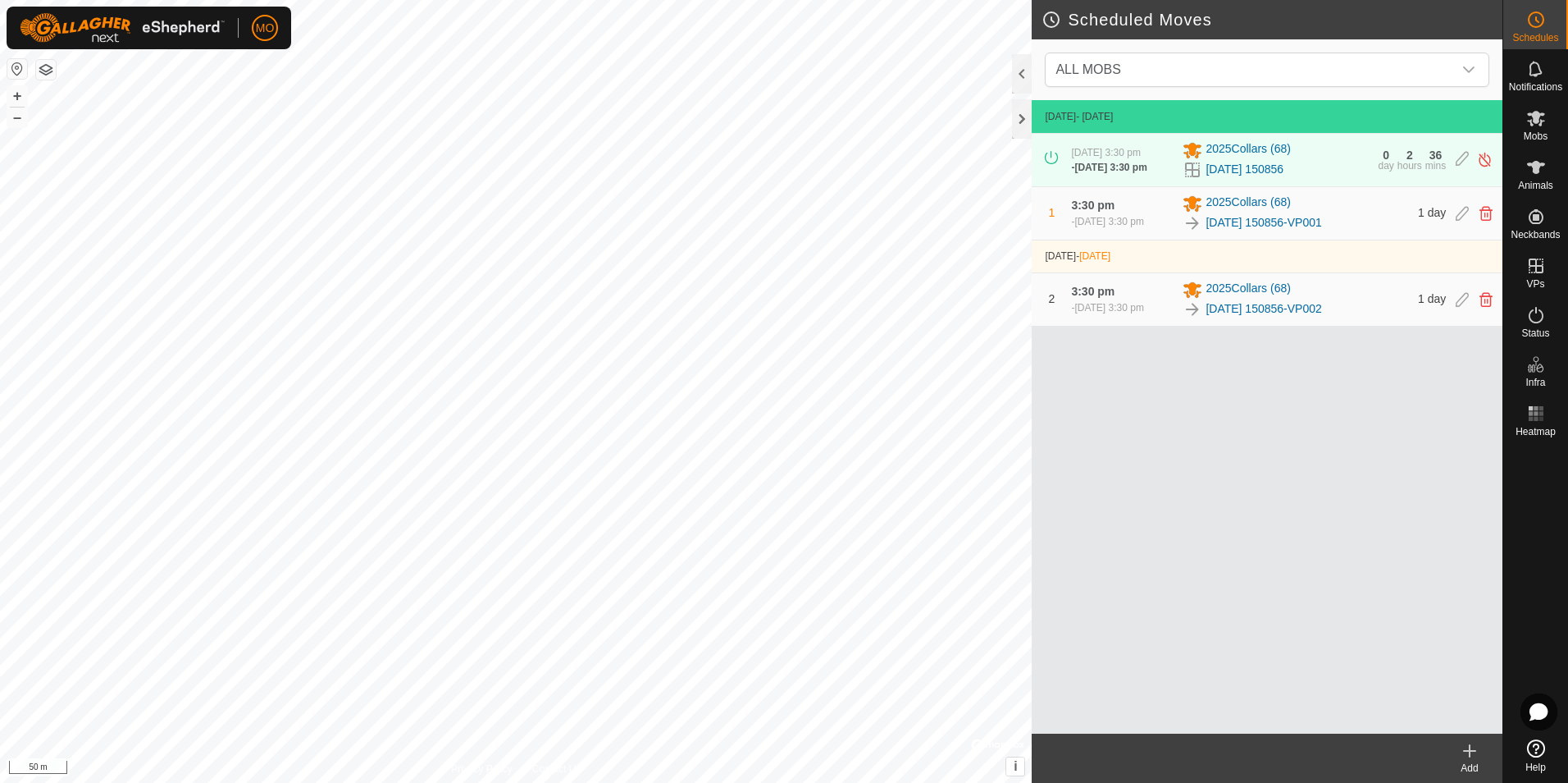
click at [1471, 751] on icon at bounding box center [1470, 751] width 12 height 0
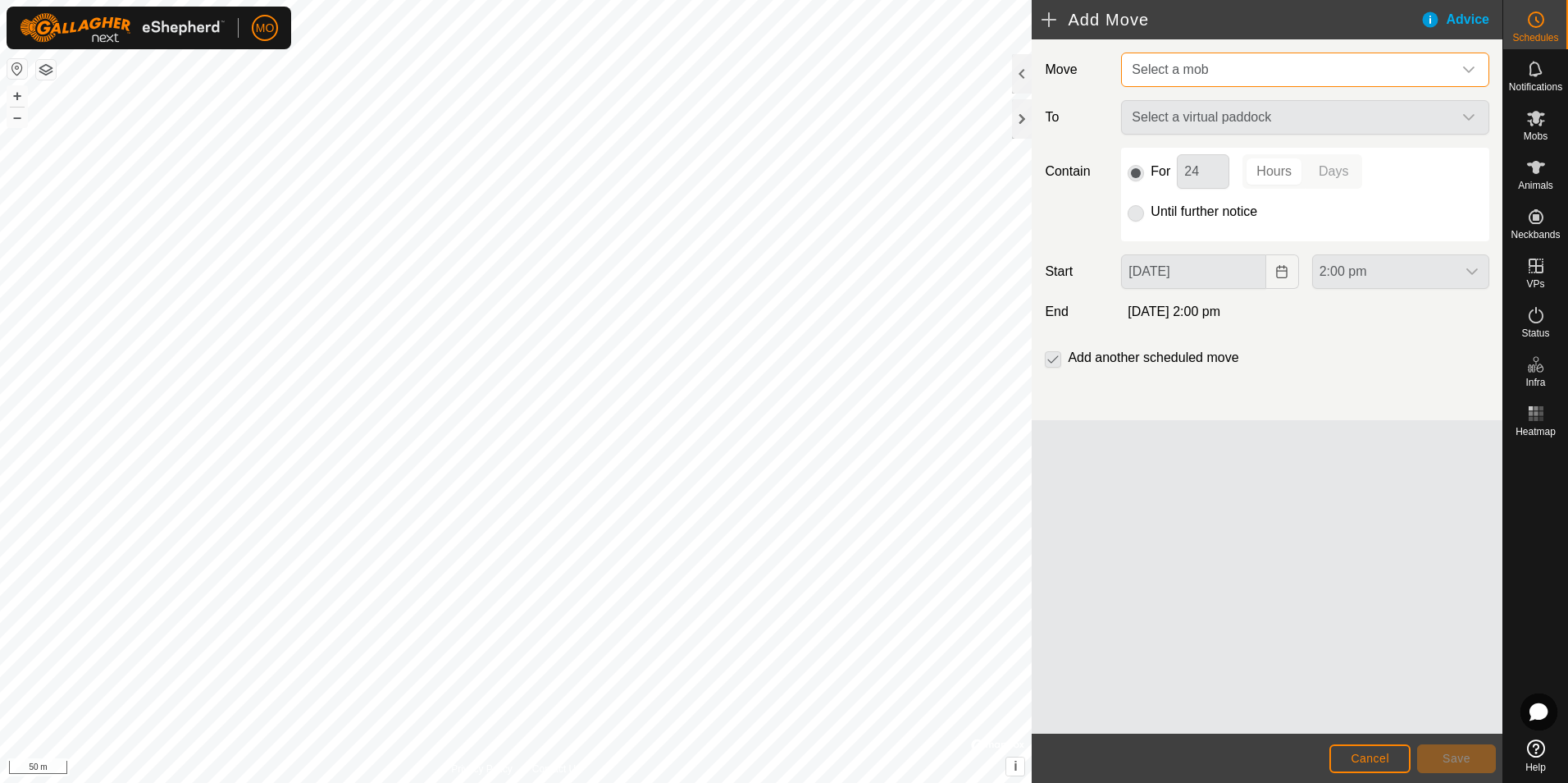
click at [1196, 76] on span "Select a mob" at bounding box center [1169, 69] width 77 height 14
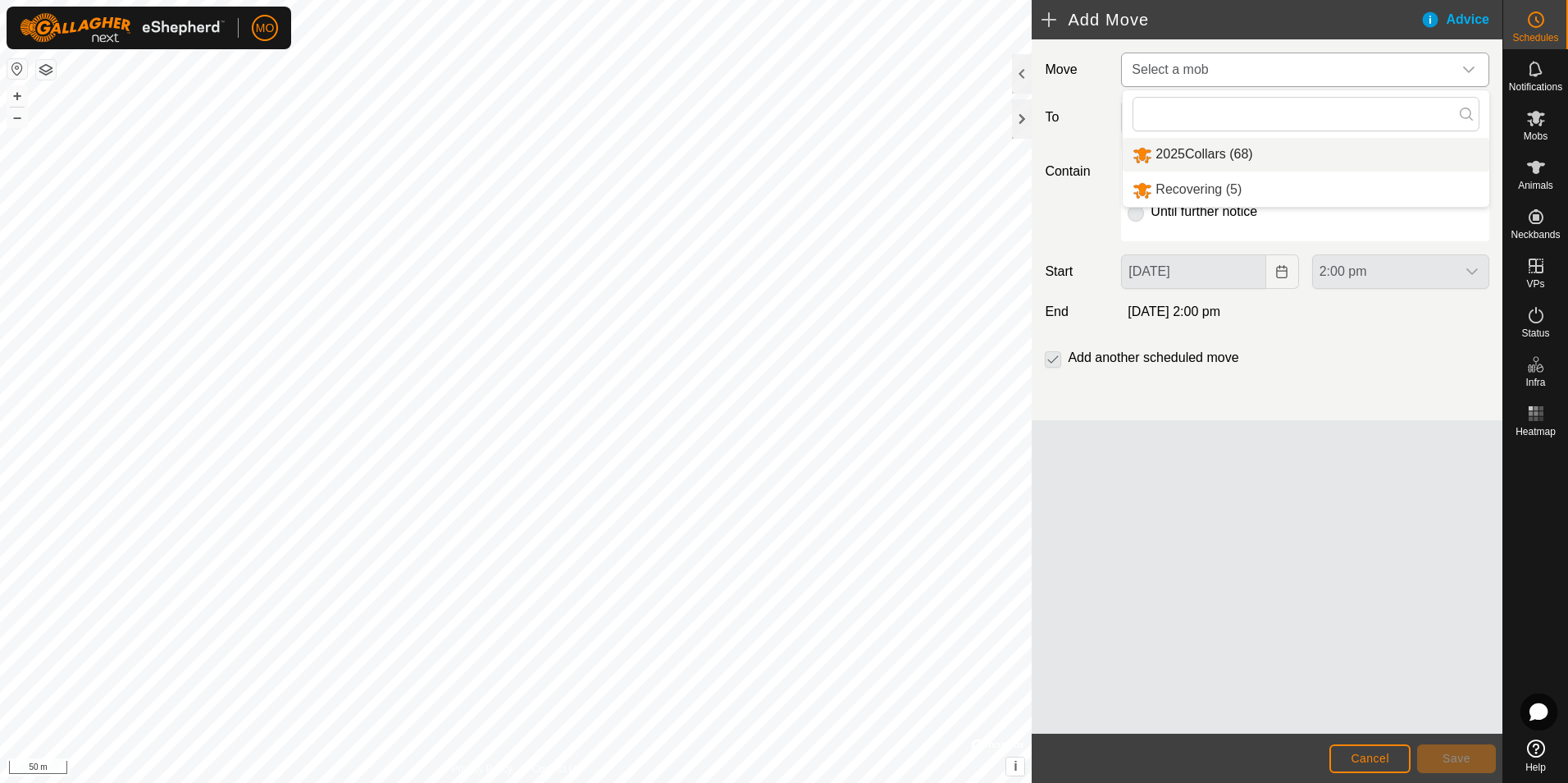
click at [1191, 151] on li "2025Collars (68)" at bounding box center [1306, 154] width 367 height 33
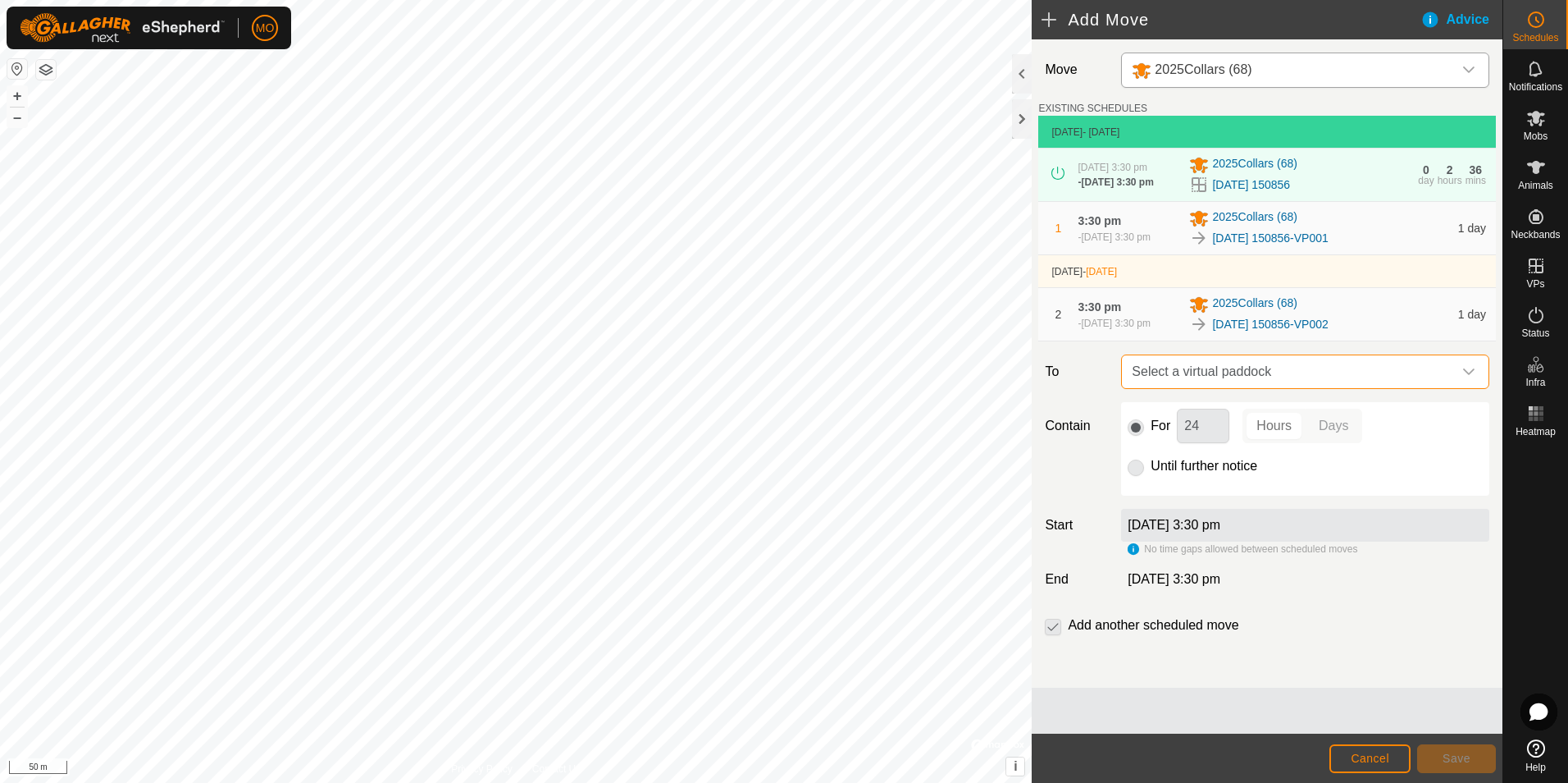
click at [1315, 380] on span "Select a virtual paddock" at bounding box center [1288, 372] width 327 height 32
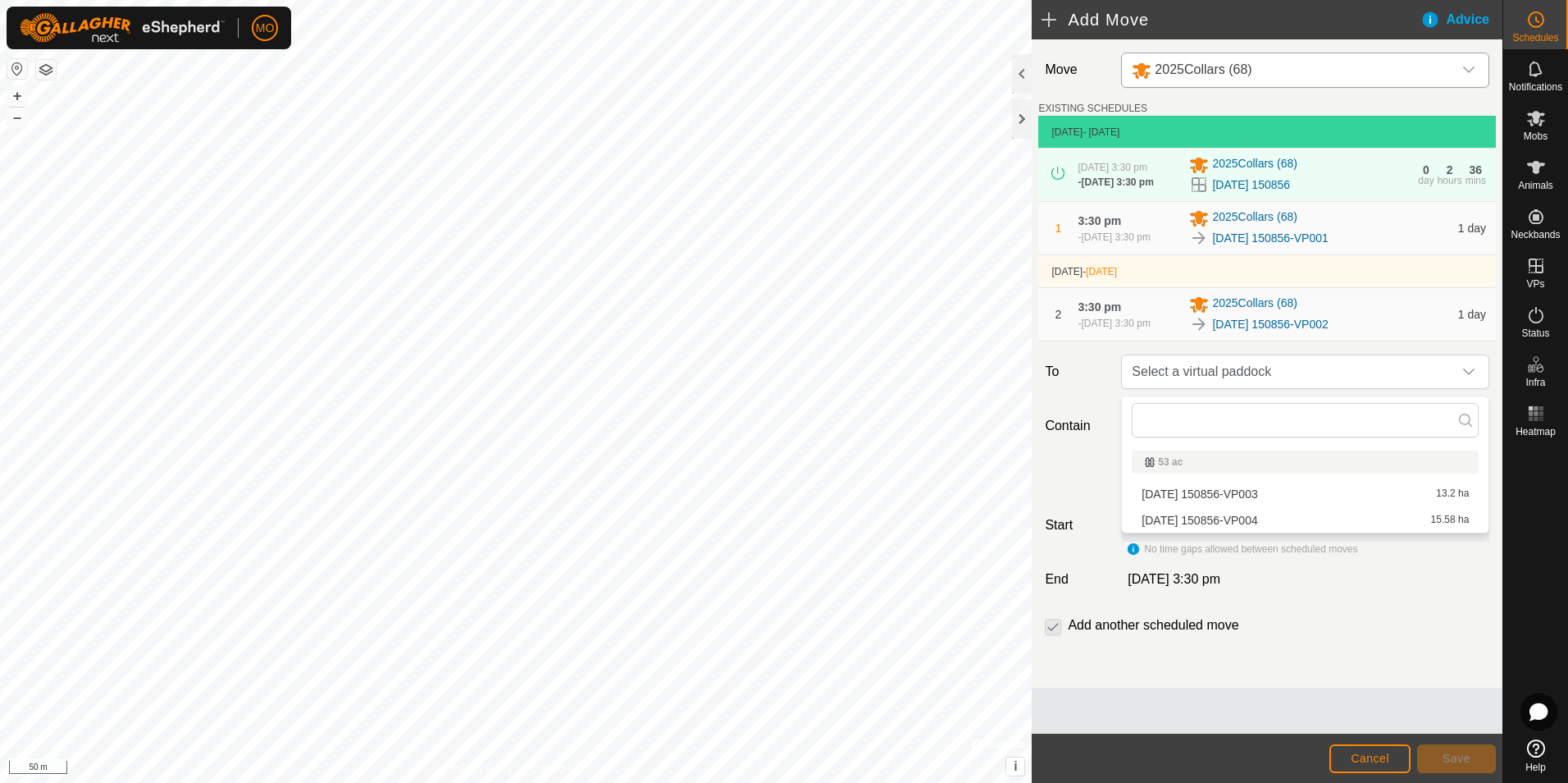
click at [1218, 520] on span "[DATE] 150856-VP004" at bounding box center [1199, 520] width 115 height 12
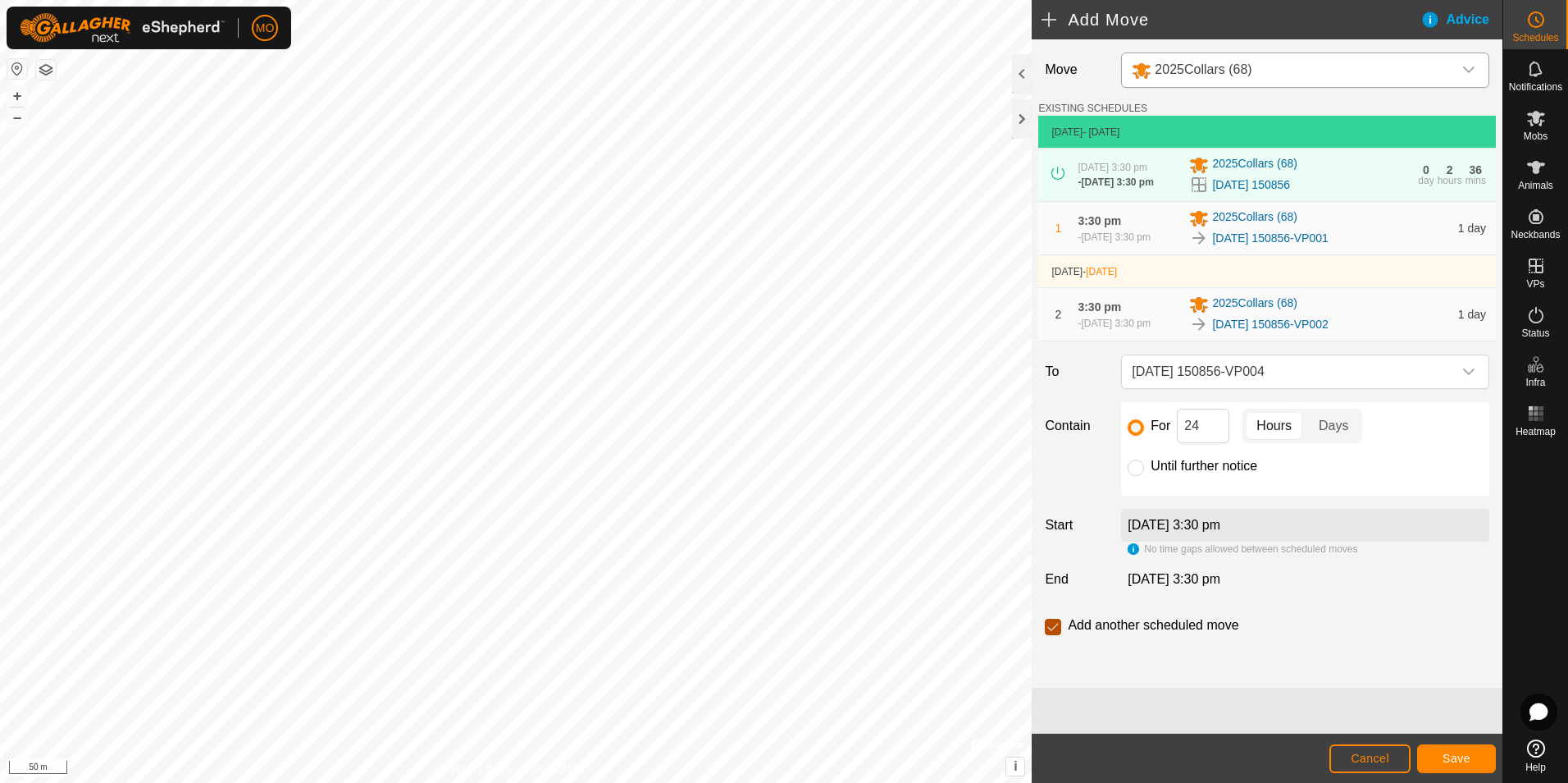
click at [1059, 631] on input "checkbox" at bounding box center [1053, 627] width 16 height 16
checkbox input "false"
click at [1377, 753] on span "Cancel" at bounding box center [1370, 758] width 39 height 14
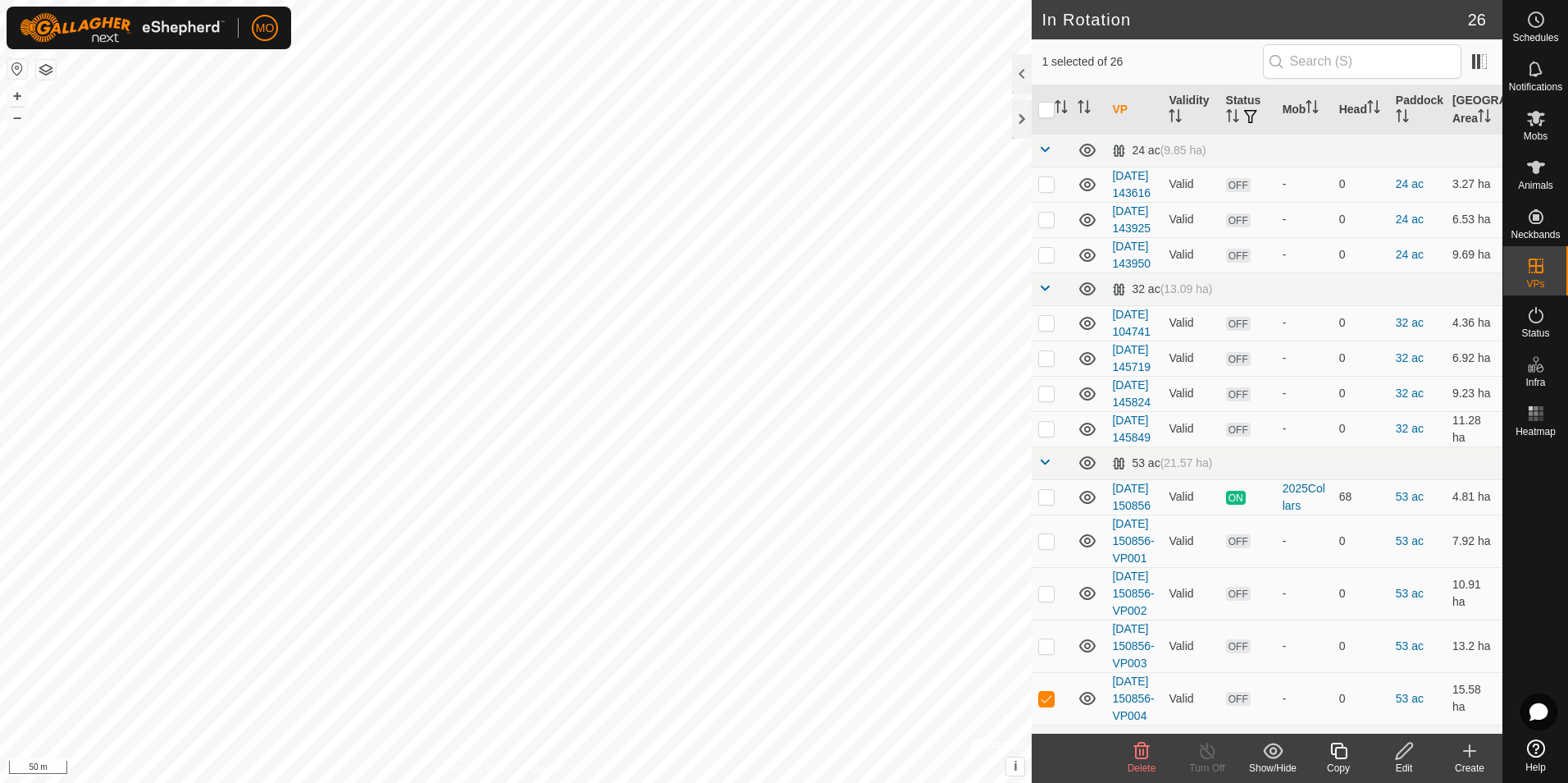
click at [1401, 756] on icon at bounding box center [1405, 751] width 21 height 20
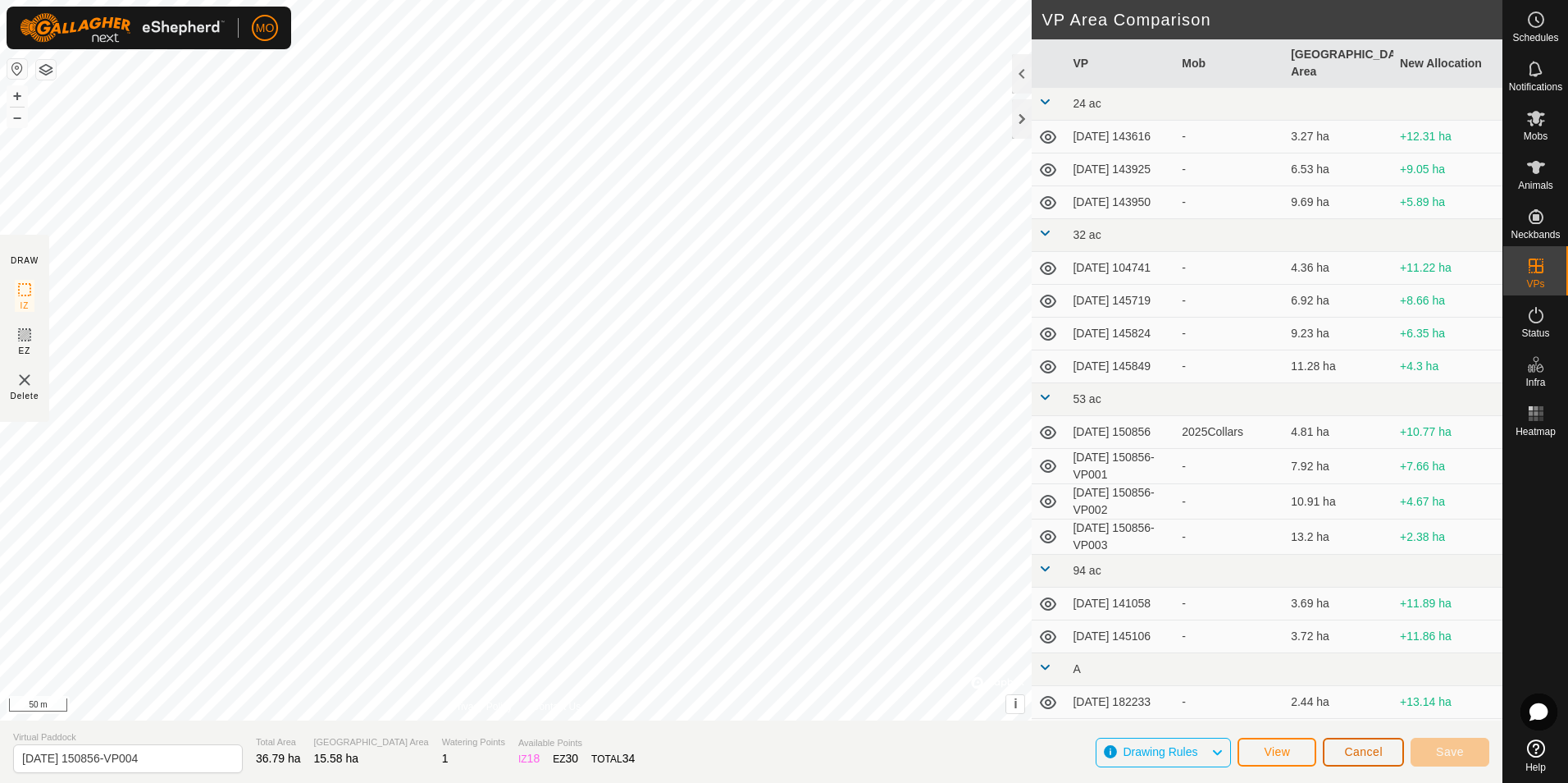
click at [1350, 751] on span "Cancel" at bounding box center [1363, 751] width 39 height 14
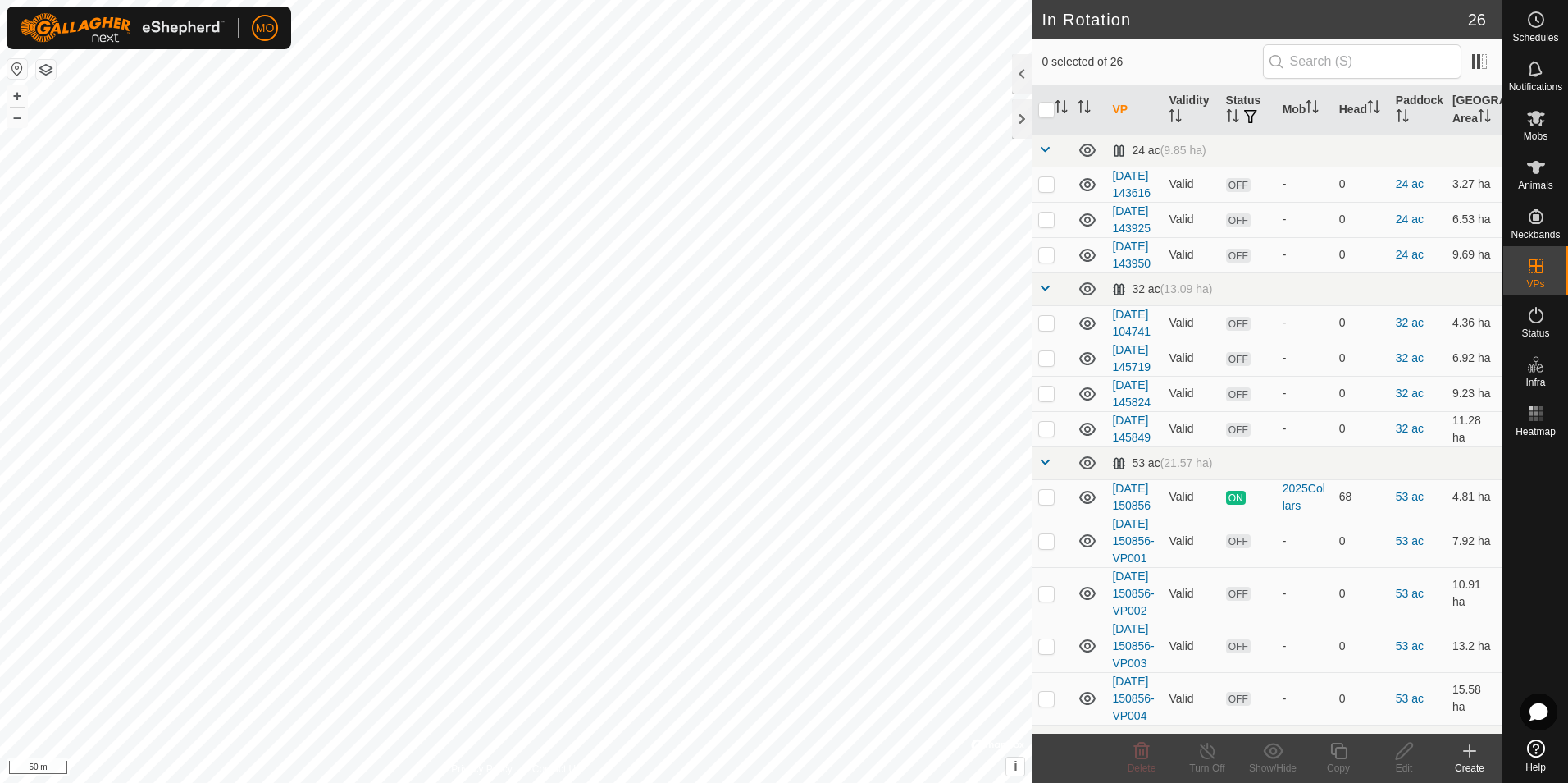
checkbox input "true"
click at [1406, 761] on div "Edit" at bounding box center [1404, 768] width 66 height 14
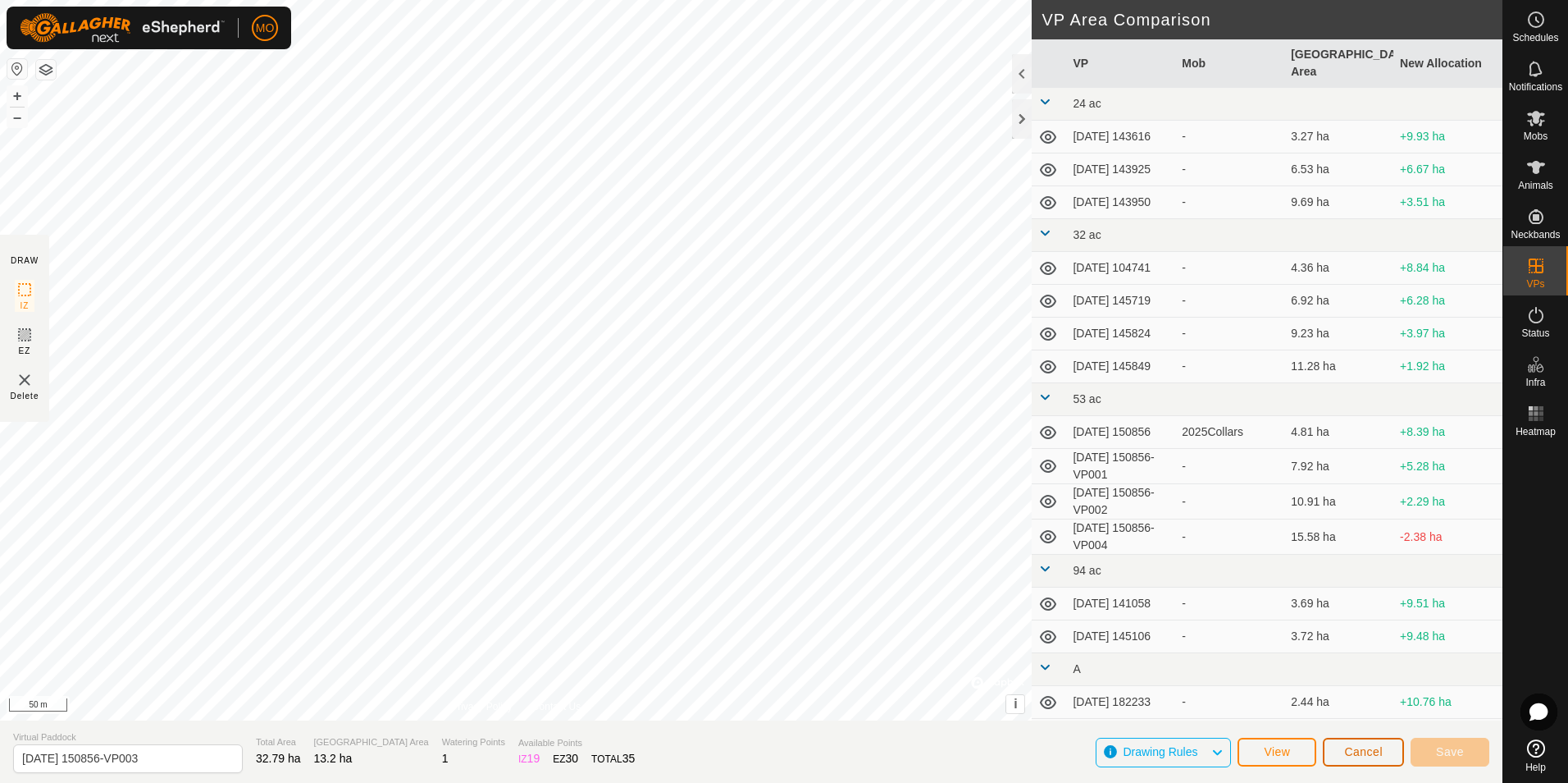
click at [1363, 756] on span "Cancel" at bounding box center [1363, 751] width 39 height 14
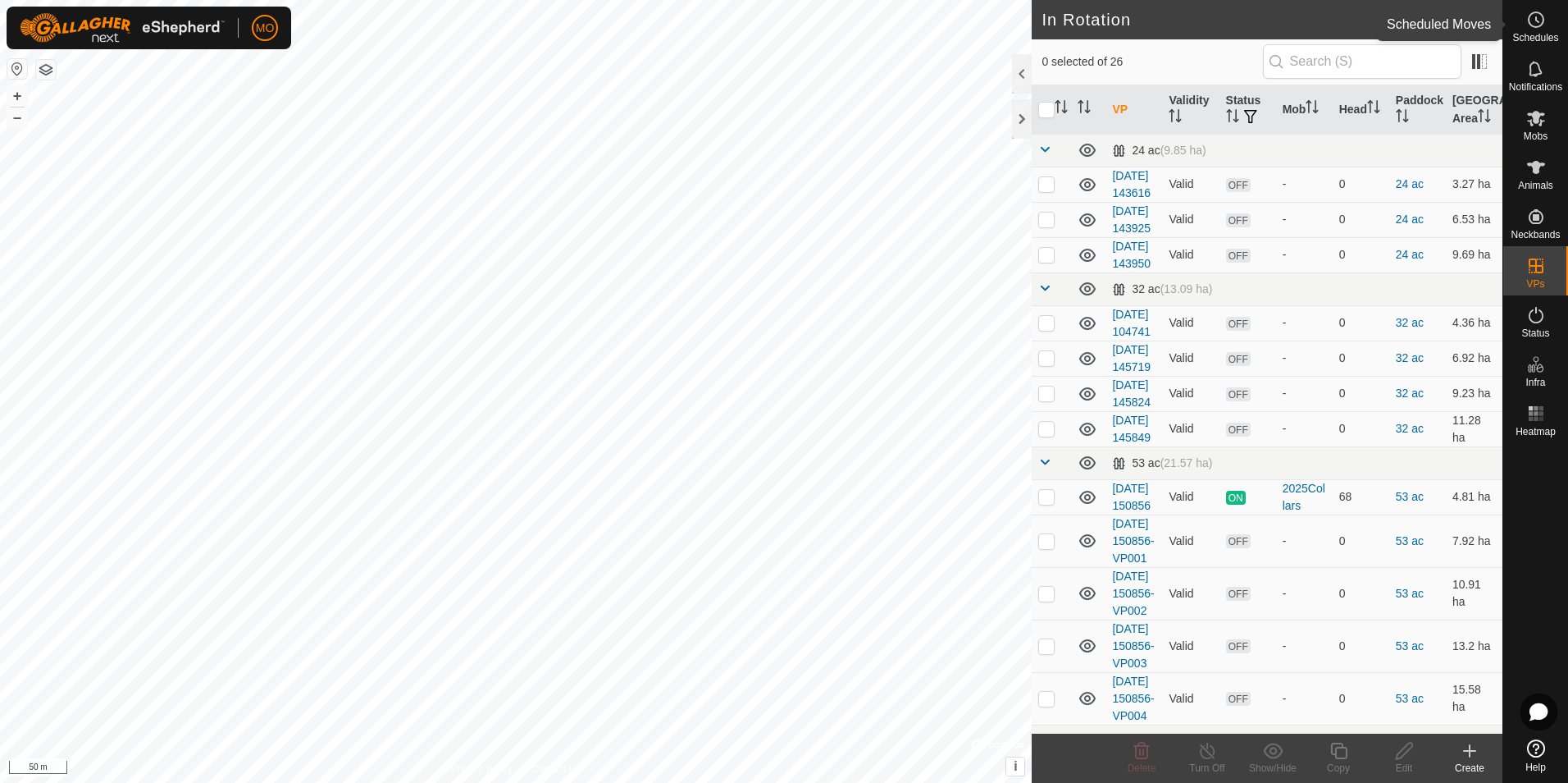
click at [1539, 23] on icon at bounding box center [1536, 20] width 20 height 20
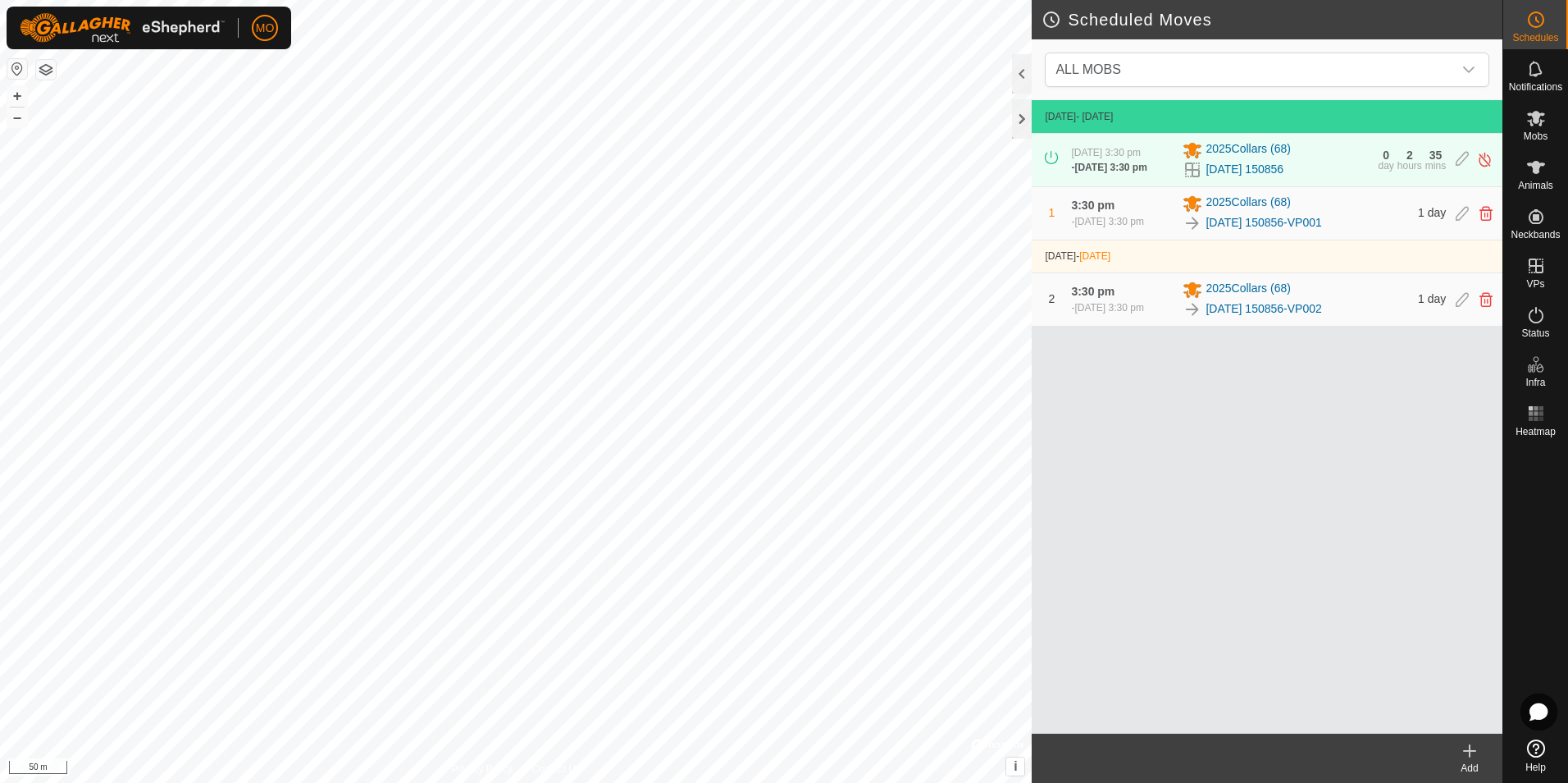
click at [1468, 754] on icon at bounding box center [1470, 751] width 20 height 20
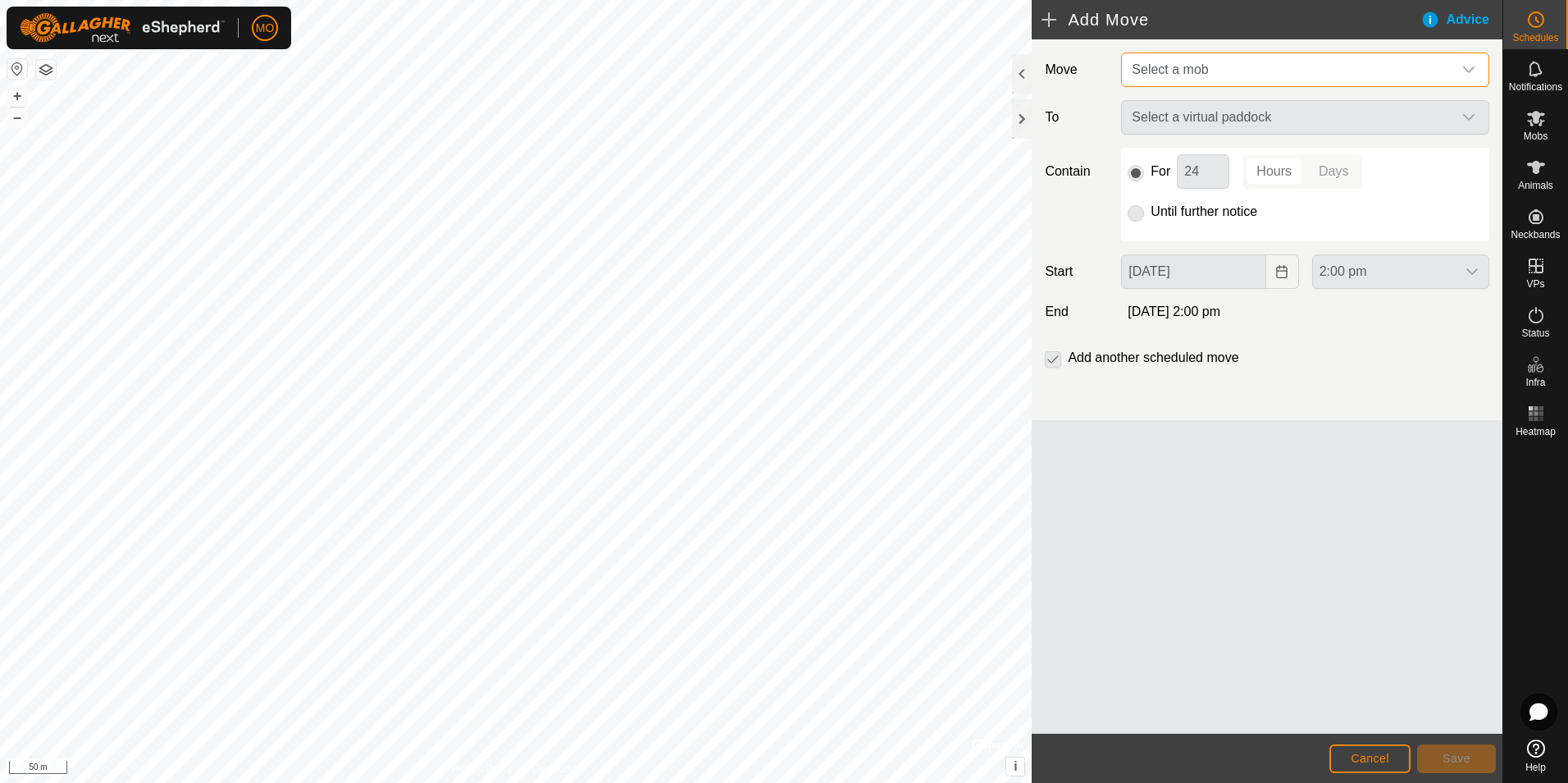
click at [1255, 78] on span "Select a mob" at bounding box center [1288, 69] width 327 height 32
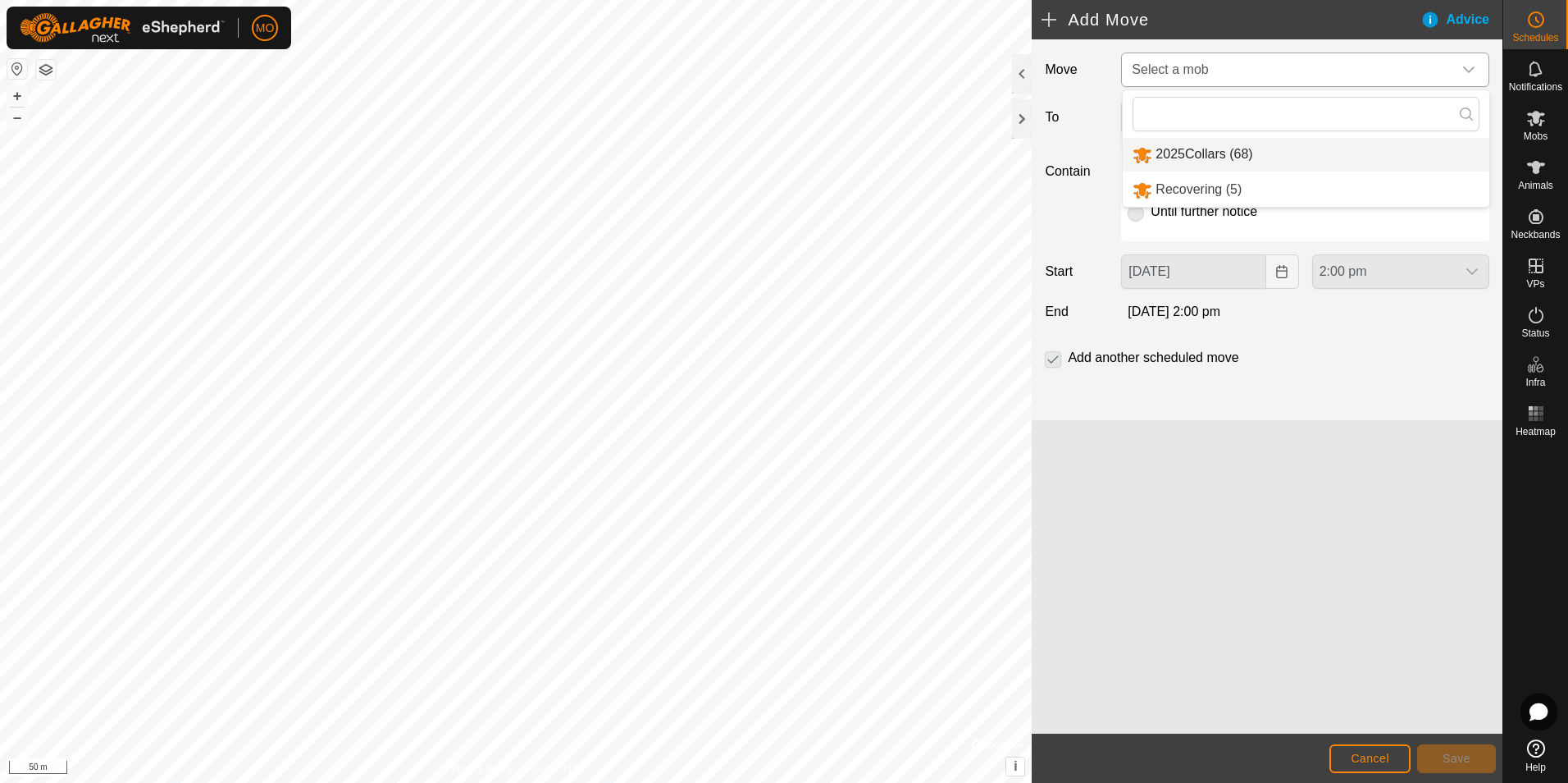
click at [1214, 155] on li "2025Collars (68)" at bounding box center [1306, 154] width 367 height 33
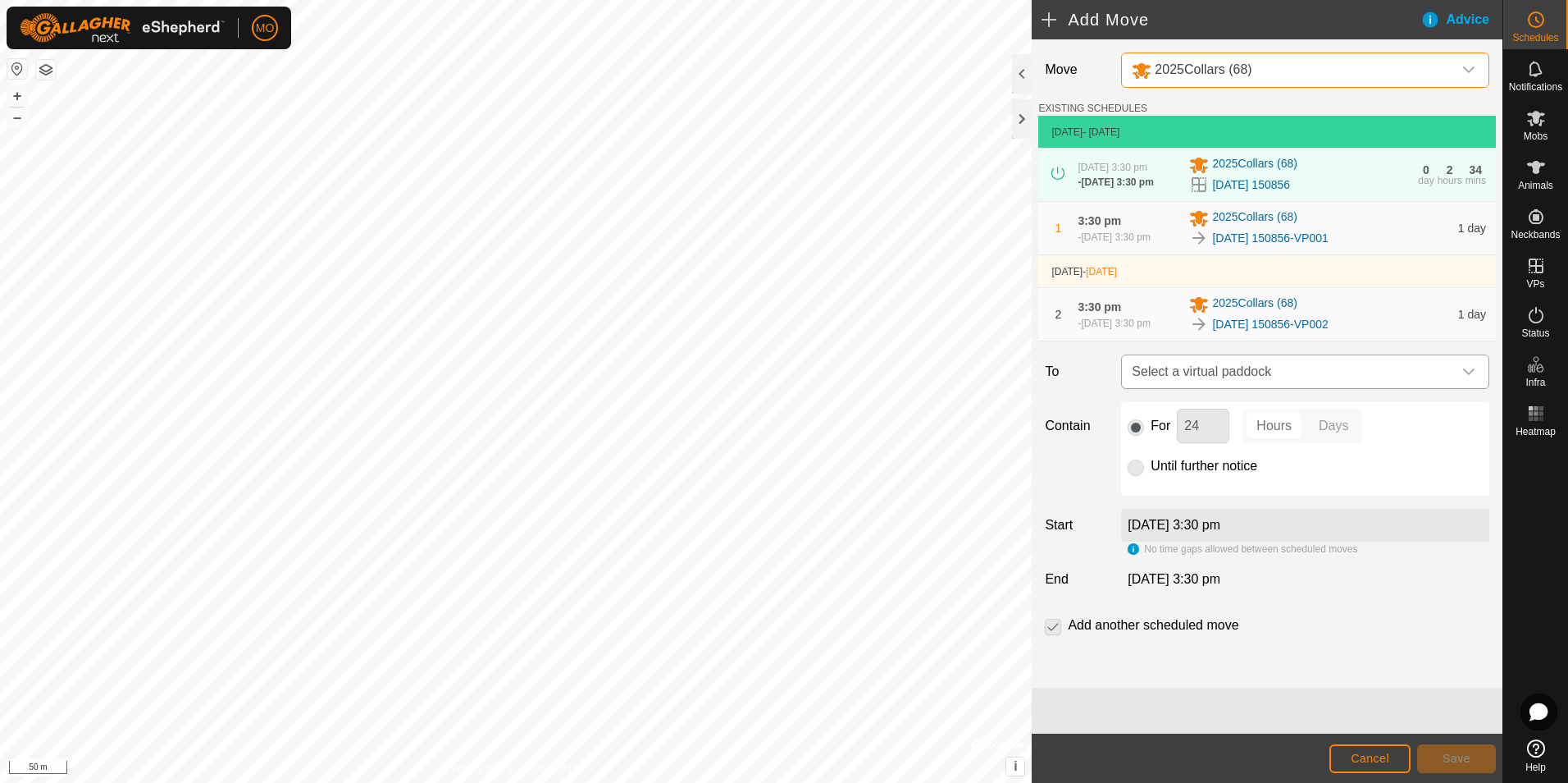
click at [1250, 382] on span "Select a virtual paddock" at bounding box center [1288, 372] width 327 height 32
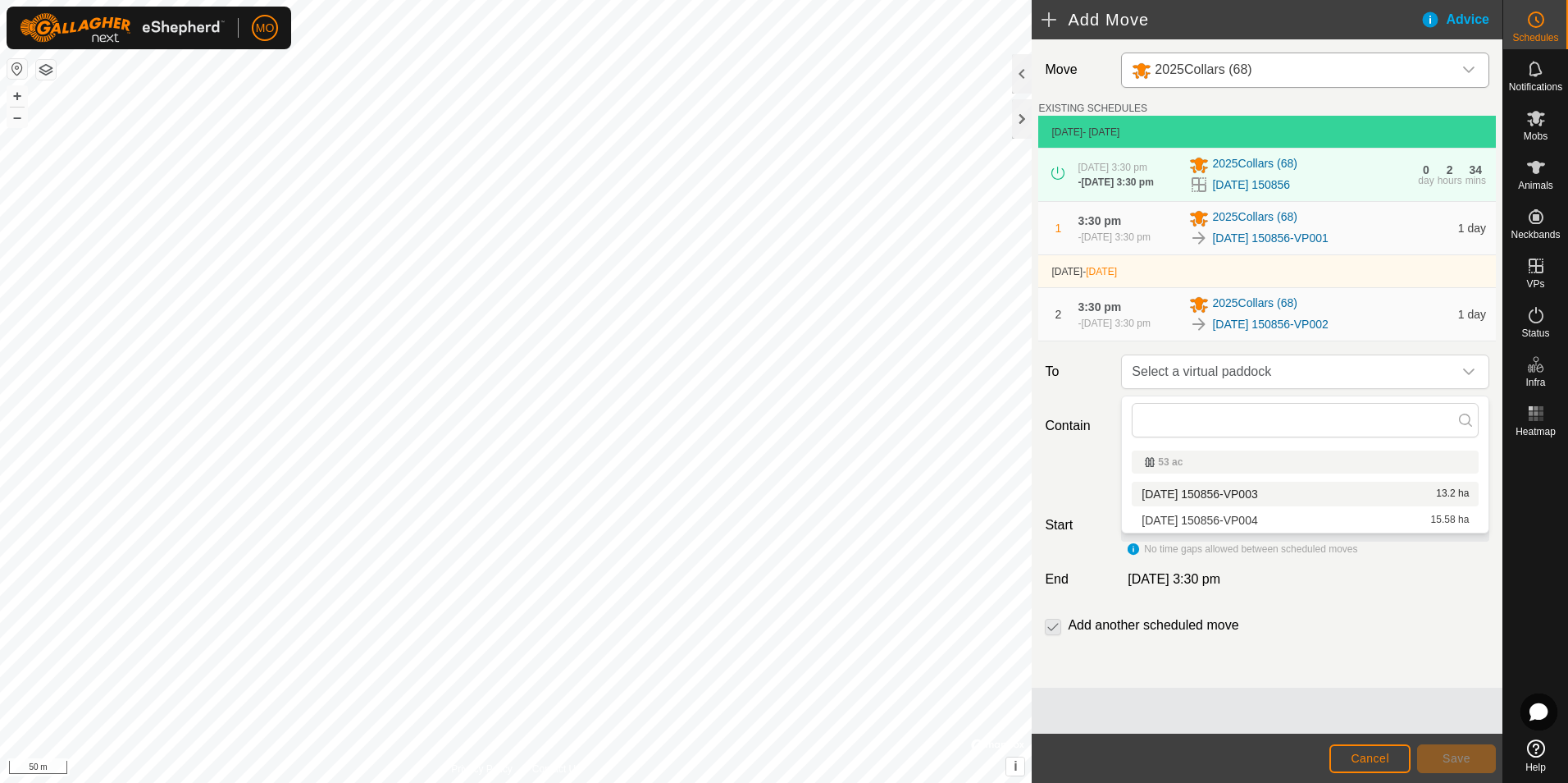
click at [1239, 493] on li "[DATE] 150856-VP003 13.2 ha" at bounding box center [1305, 493] width 347 height 24
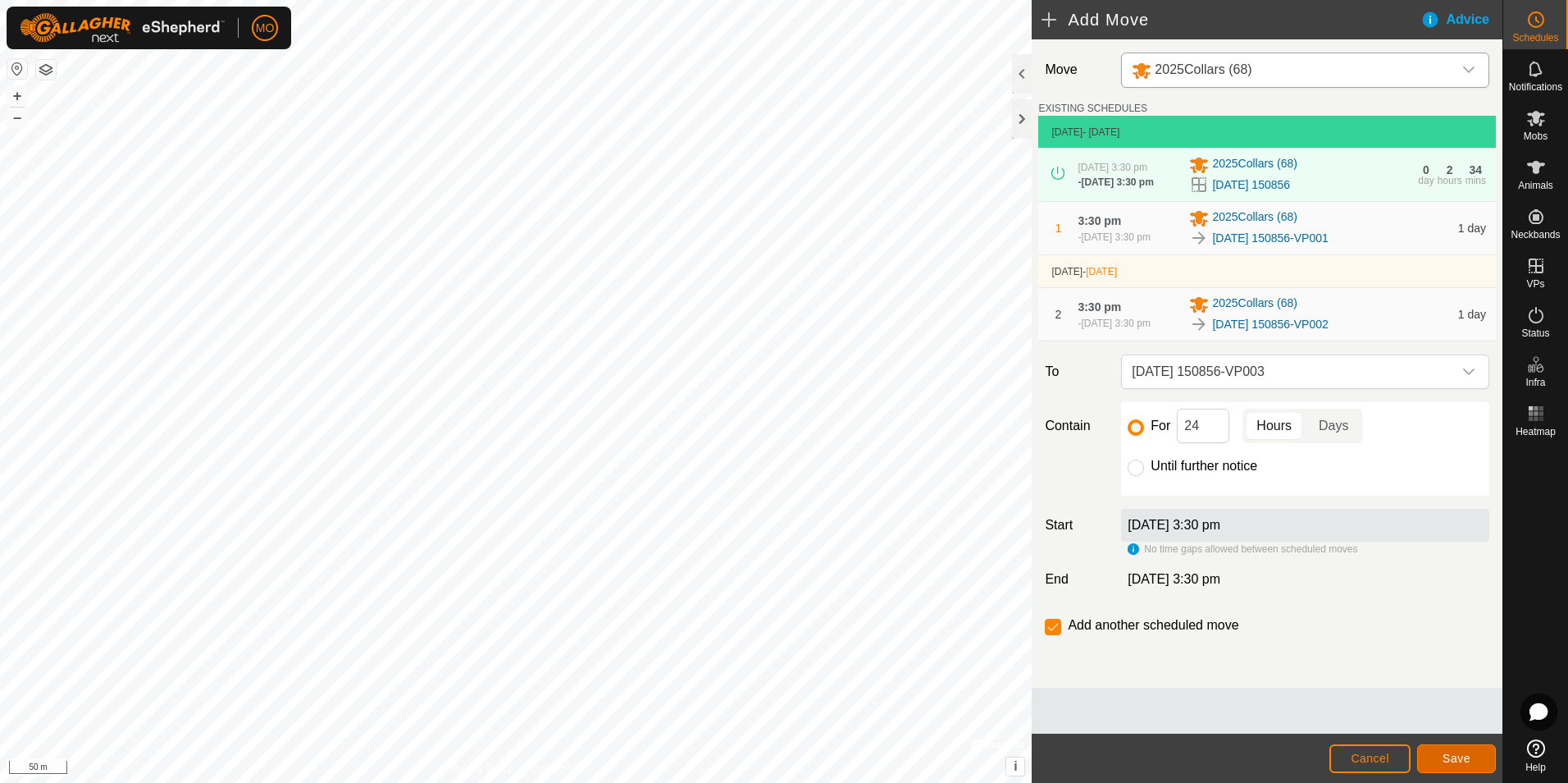
click at [1443, 758] on button "Save" at bounding box center [1456, 759] width 78 height 29
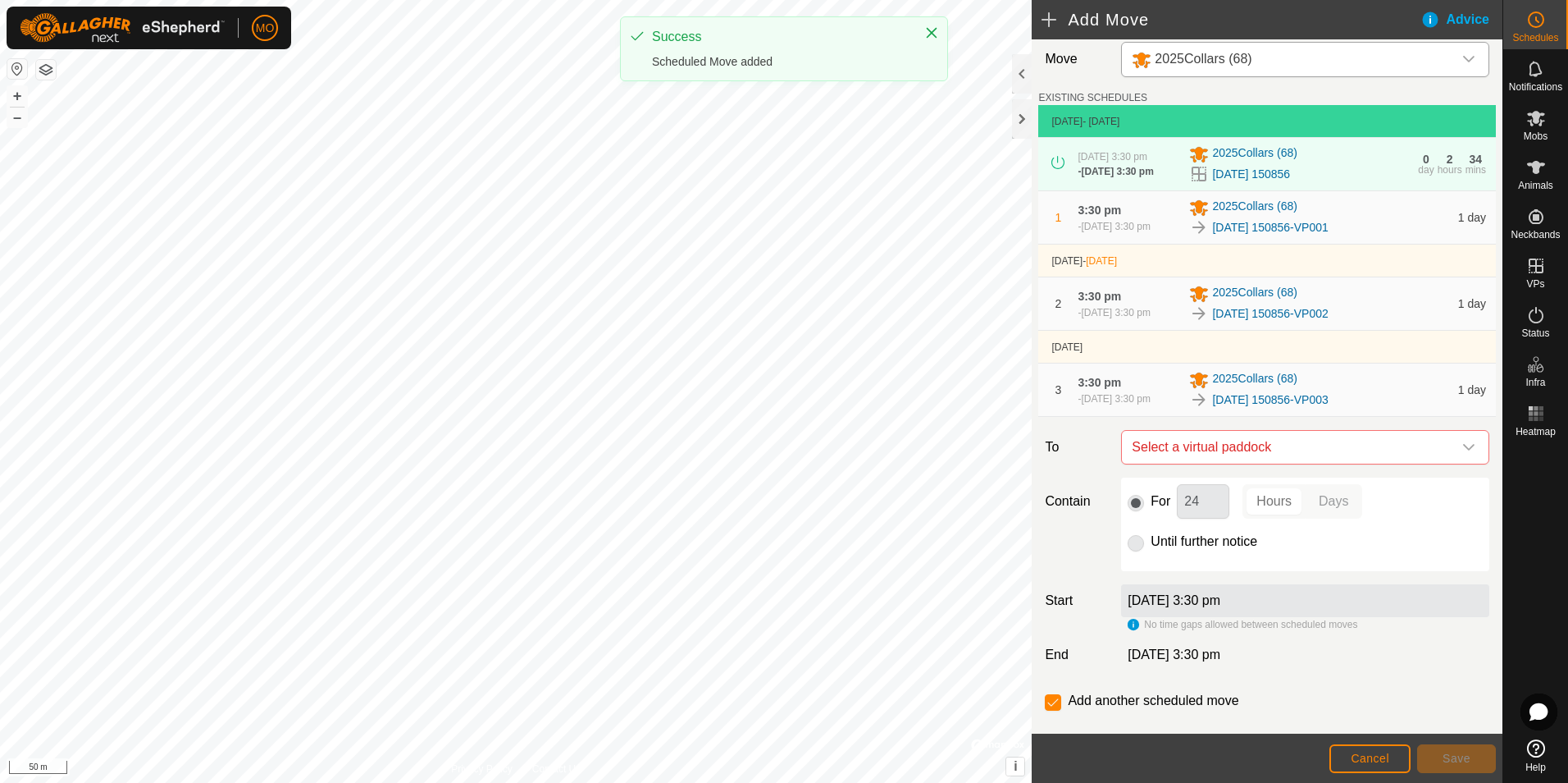
scroll to position [45, 0]
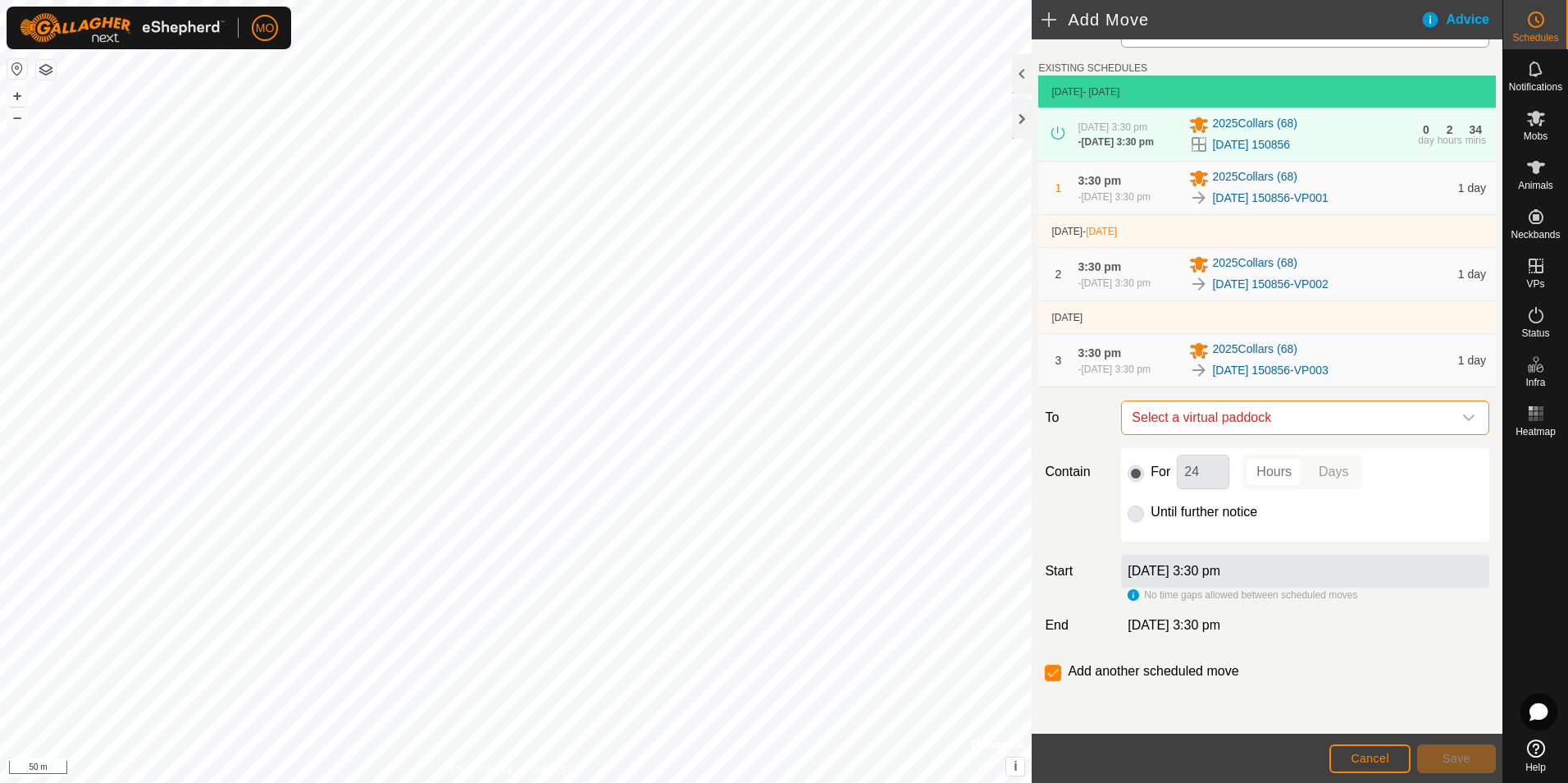
click at [1276, 420] on span "Select a virtual paddock" at bounding box center [1288, 418] width 327 height 32
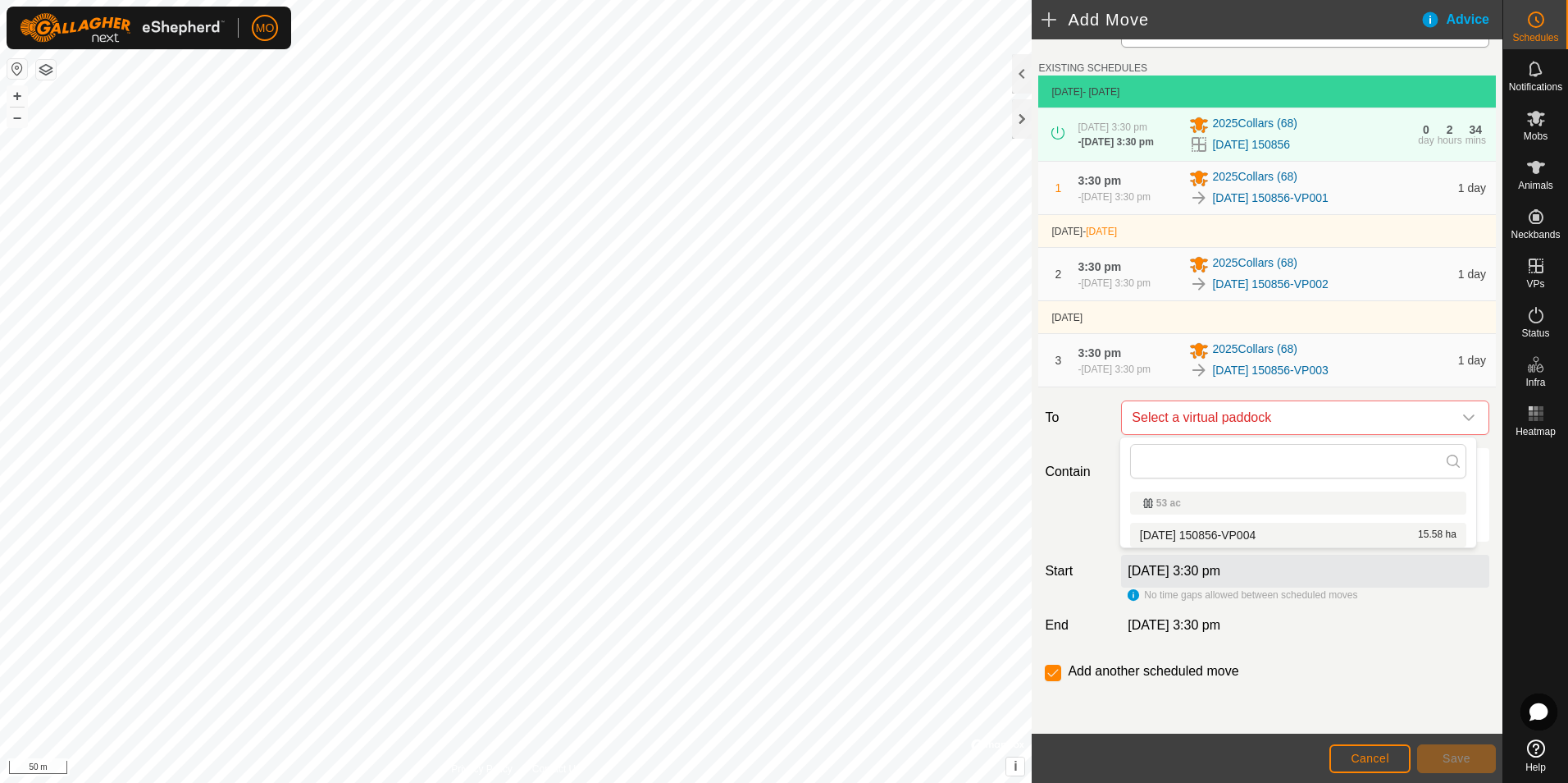
click at [1219, 532] on li "[DATE] 150856-VP004 15.58 ha" at bounding box center [1298, 535] width 336 height 24
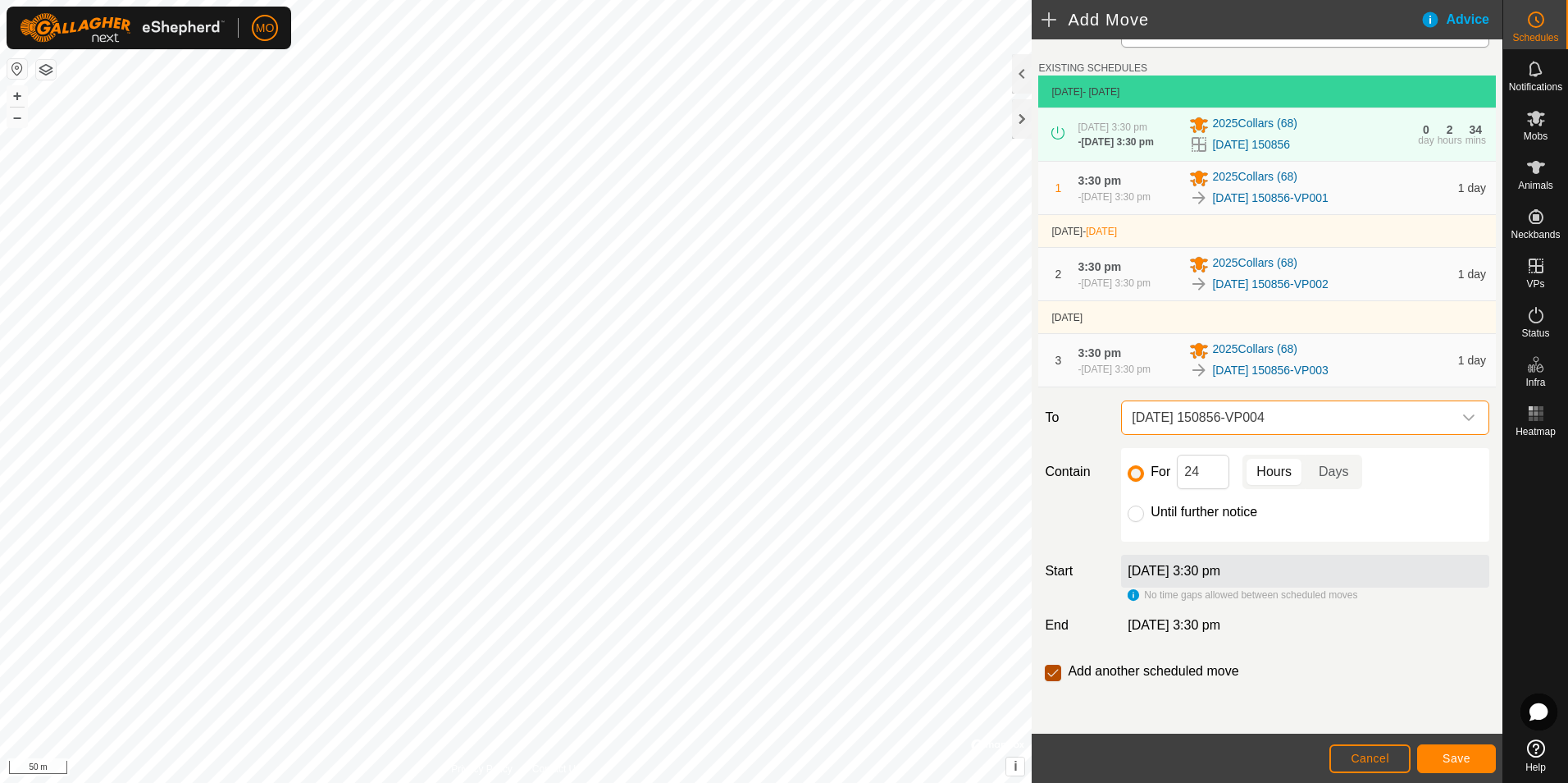
click at [1049, 678] on input "checkbox" at bounding box center [1053, 673] width 16 height 16
checkbox input "false"
click at [1441, 765] on button "Save" at bounding box center [1456, 759] width 78 height 29
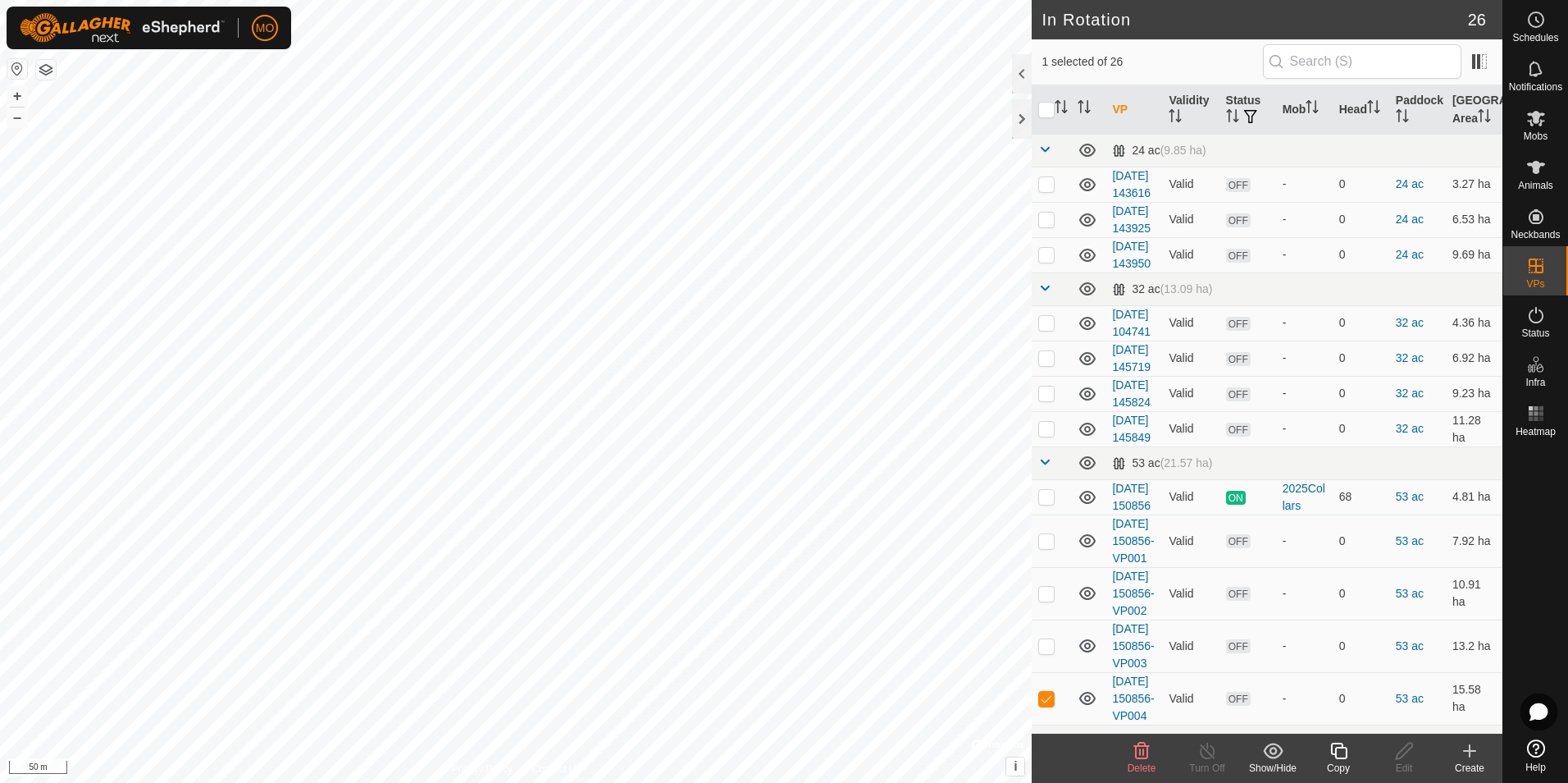
click at [1336, 756] on icon at bounding box center [1339, 751] width 21 height 20
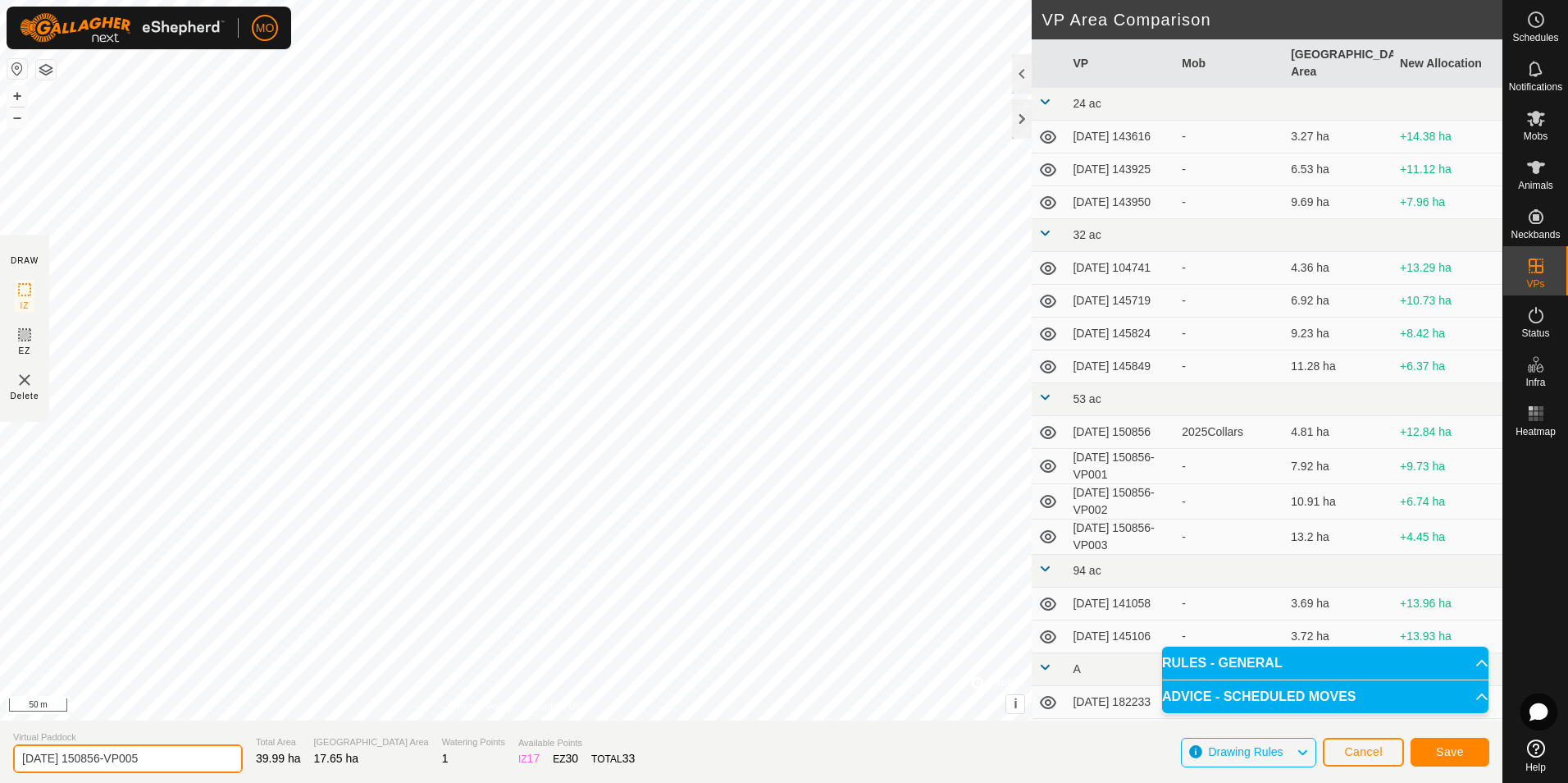
click at [76, 756] on input "[DATE] 150856-VP005" at bounding box center [128, 759] width 230 height 29
type input "[DATE] 150856-VP005"
click at [1458, 751] on span "Save" at bounding box center [1450, 751] width 28 height 14
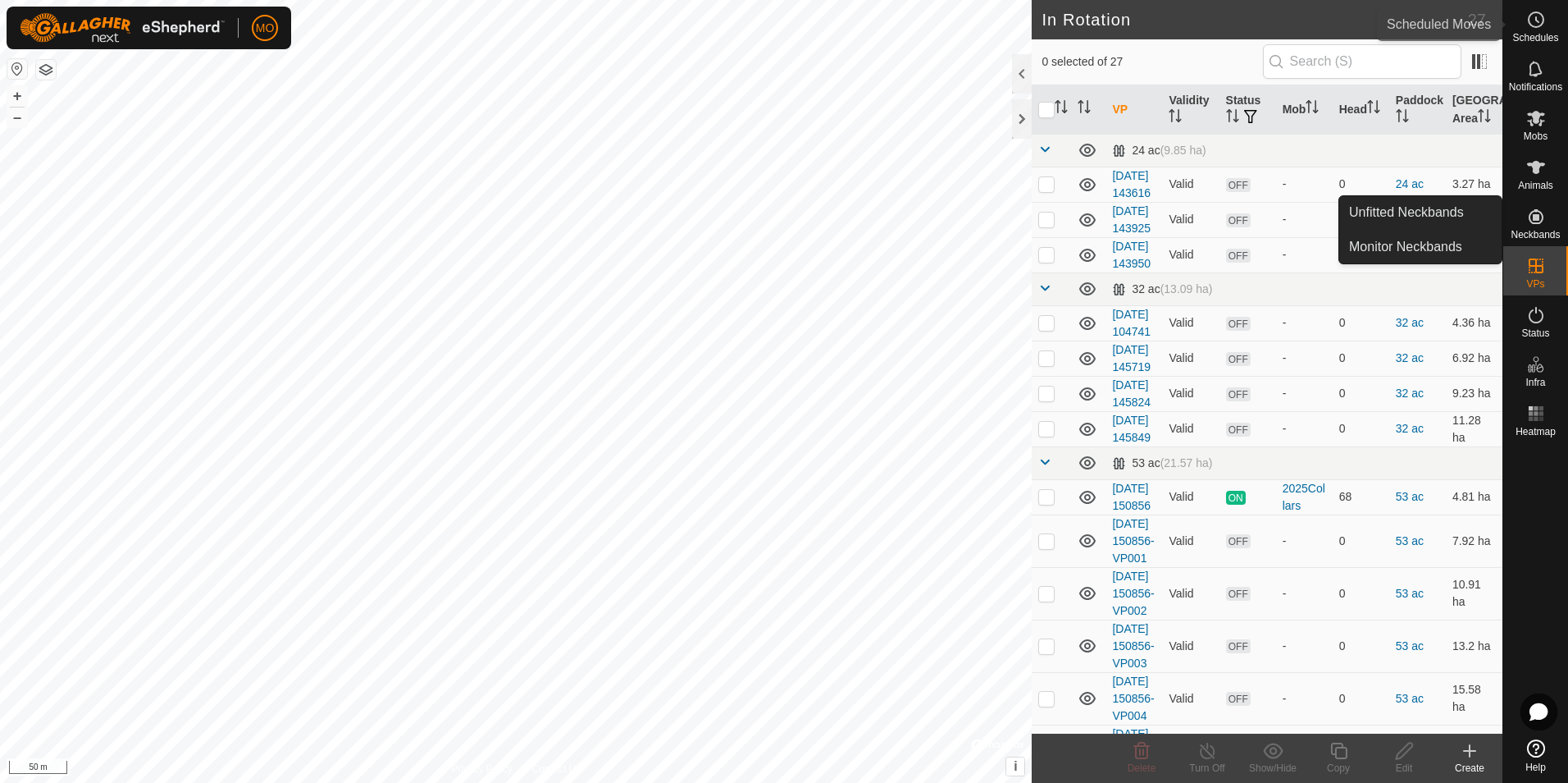
click at [1528, 32] on span "Schedules" at bounding box center [1536, 37] width 46 height 10
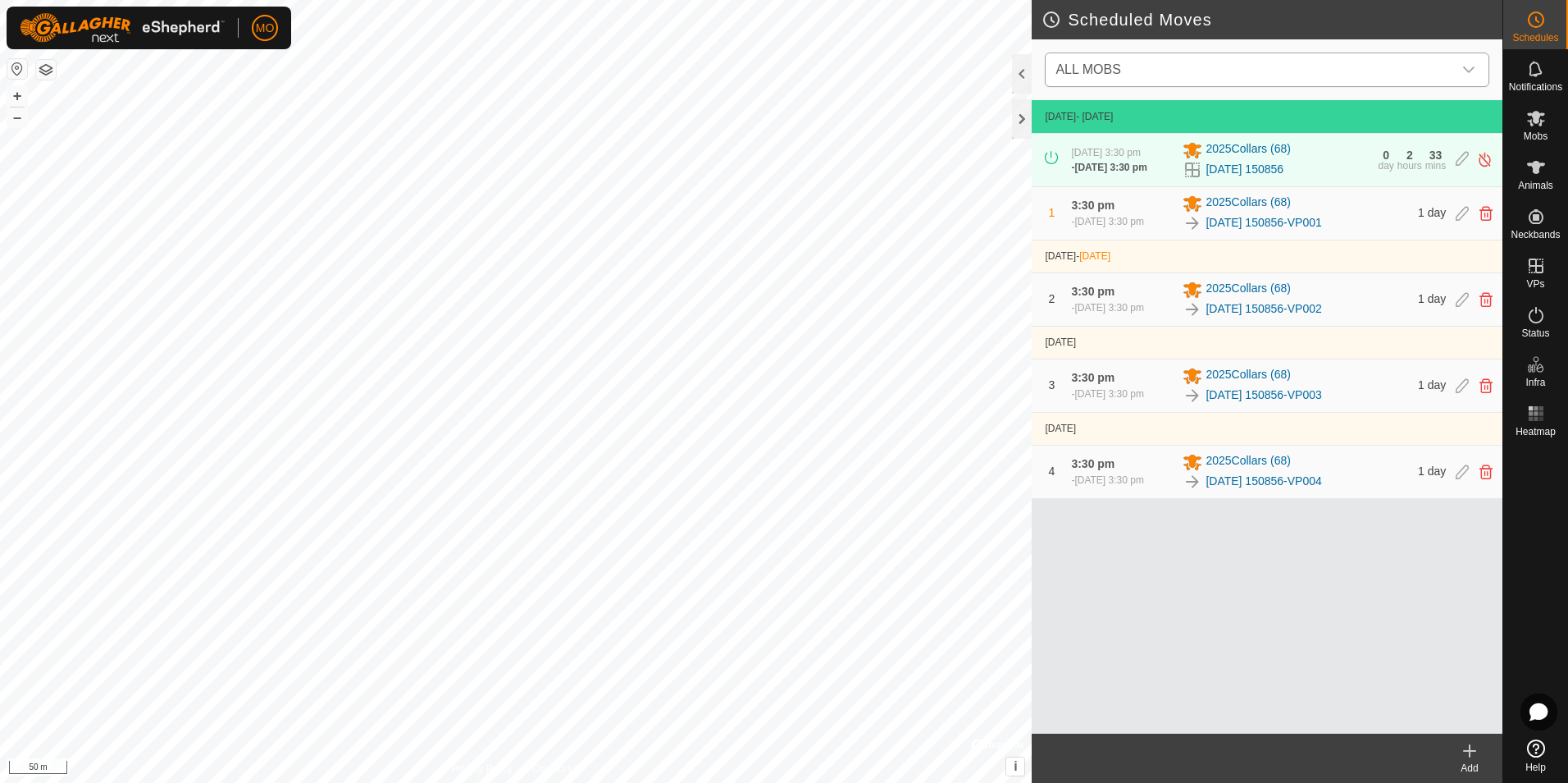
click at [1407, 68] on span "ALL MOBS" at bounding box center [1252, 69] width 404 height 32
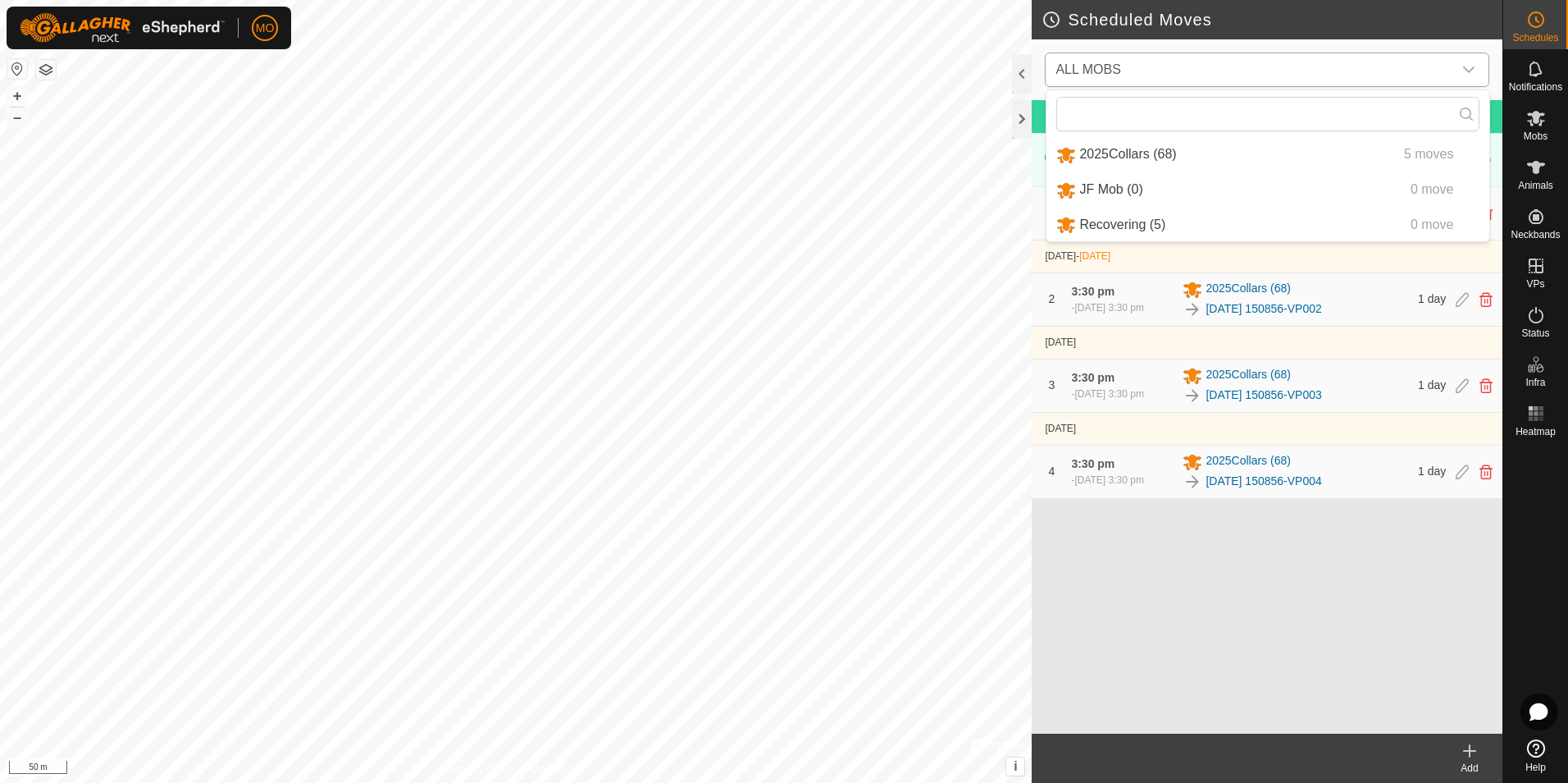
click at [1192, 160] on li "2025Collars (68) 5 moves" at bounding box center [1268, 154] width 443 height 33
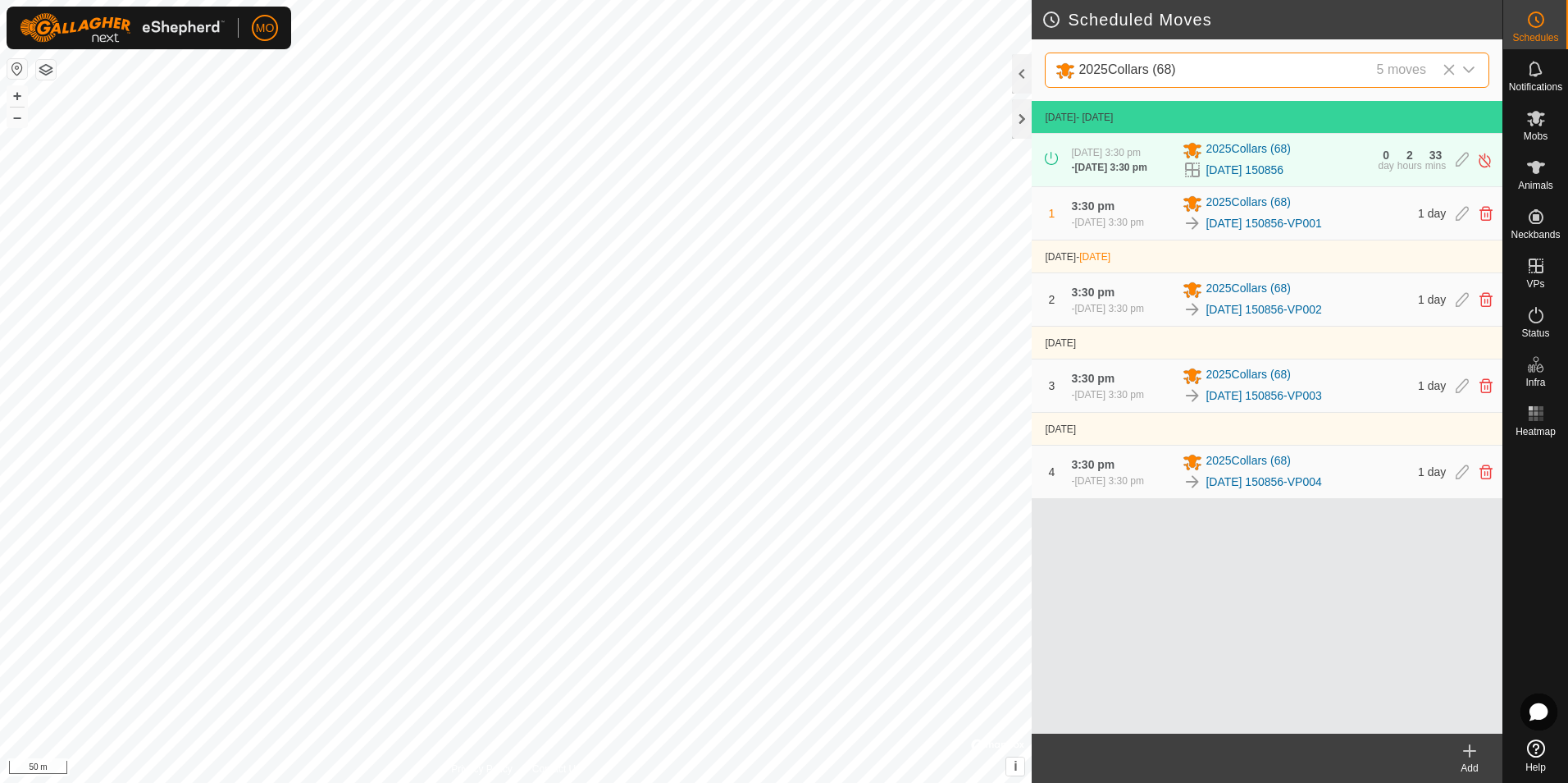
click at [1468, 751] on icon at bounding box center [1470, 751] width 12 height 0
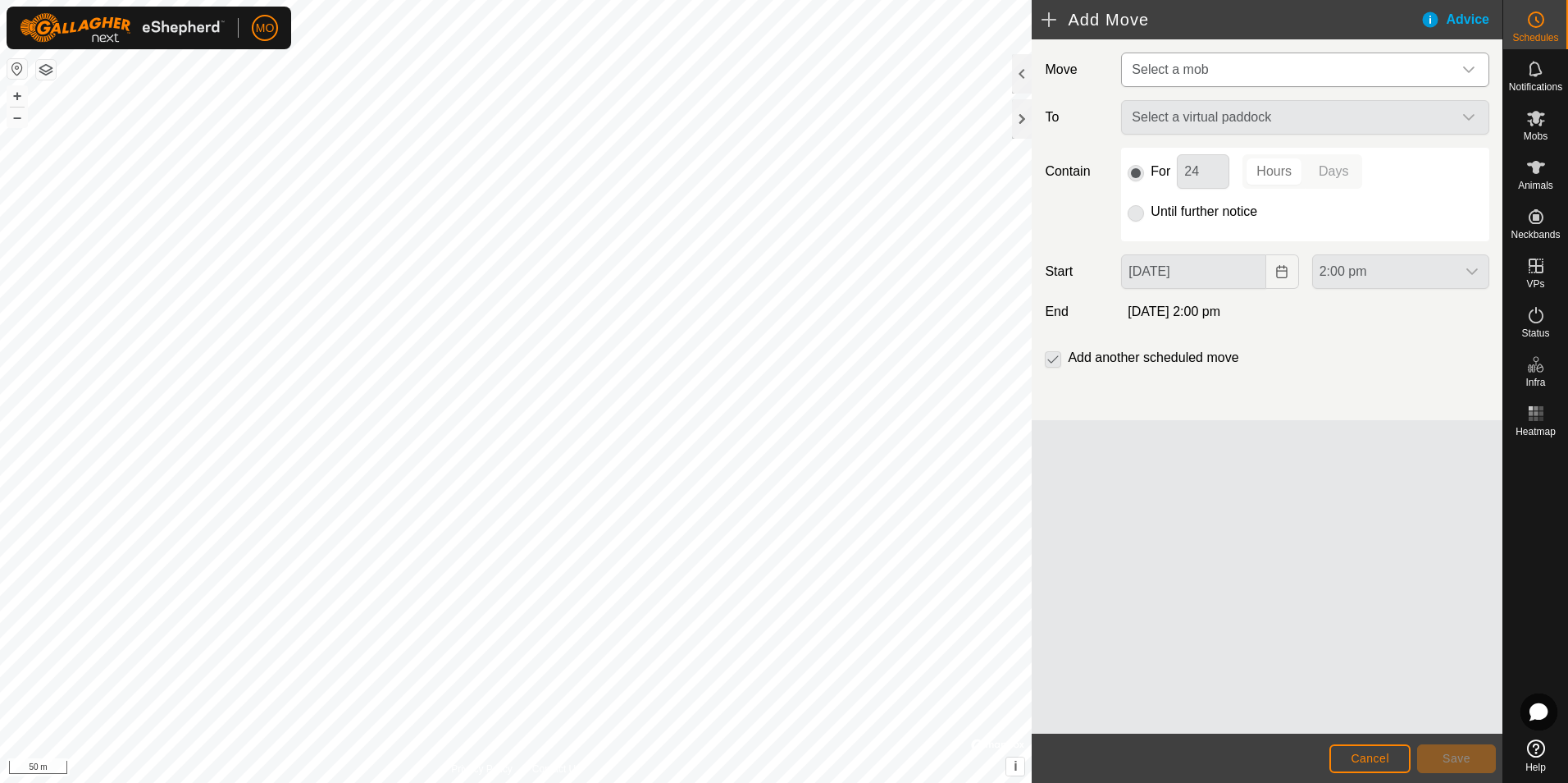
click at [1279, 78] on span "Select a mob" at bounding box center [1288, 69] width 327 height 32
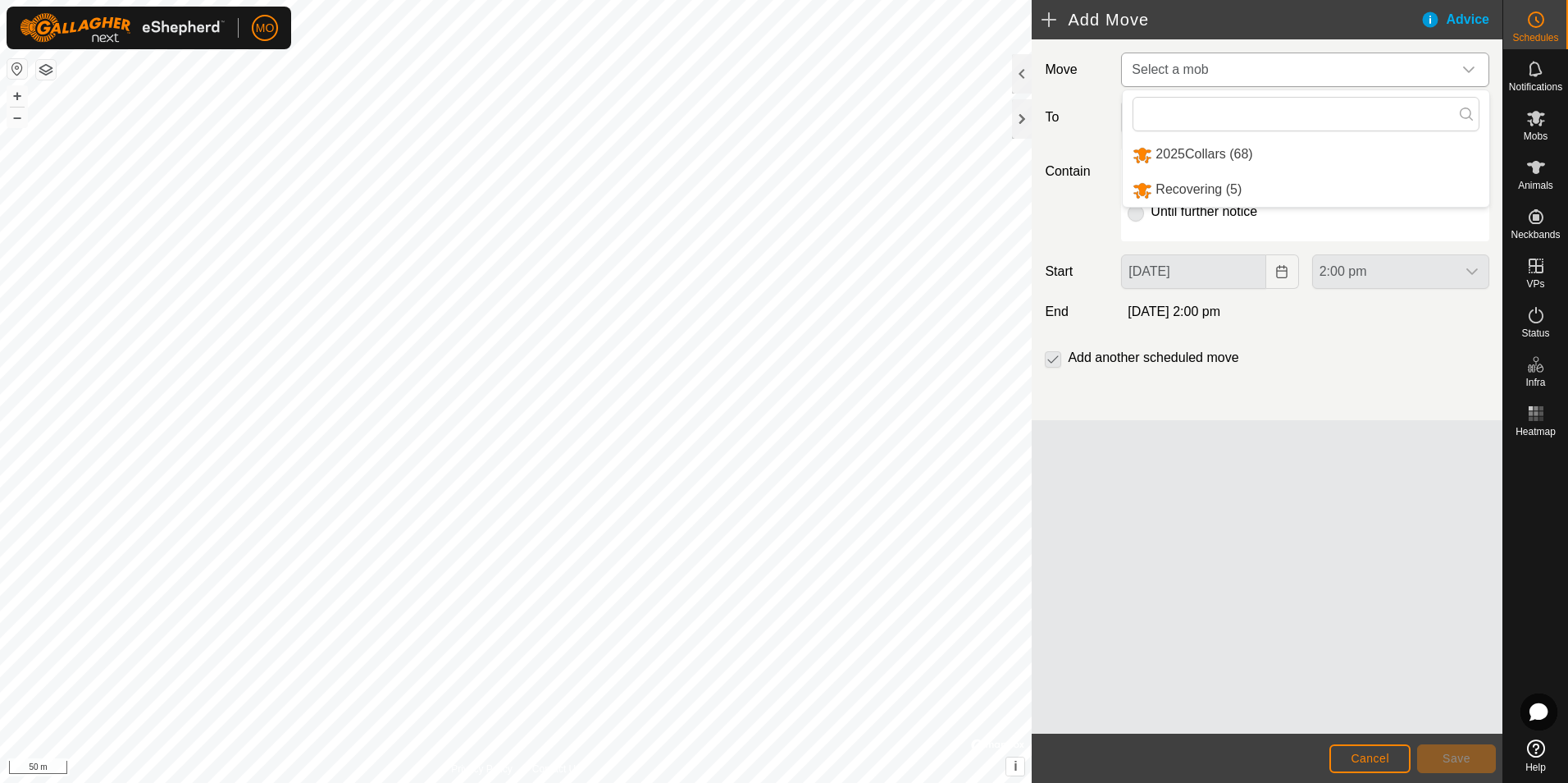
click at [1240, 151] on li "2025Collars (68)" at bounding box center [1306, 154] width 367 height 33
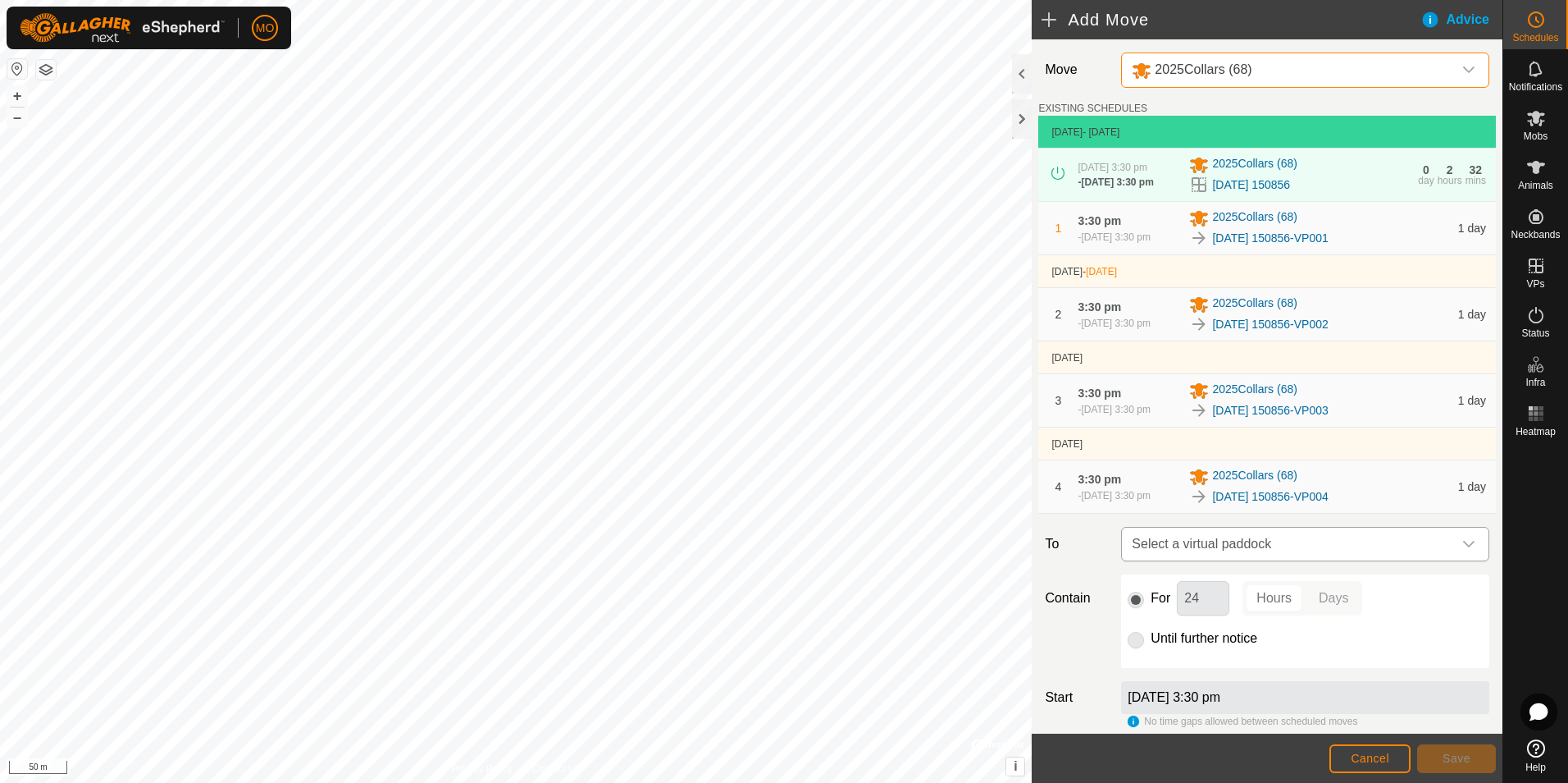
click at [1323, 547] on span "Select a virtual paddock" at bounding box center [1288, 544] width 327 height 32
click at [1234, 665] on li "[DATE] 150856-VP005 17.65 ha" at bounding box center [1298, 666] width 336 height 24
click at [1357, 498] on div "[DATE] 150856-VP004" at bounding box center [1318, 496] width 259 height 20
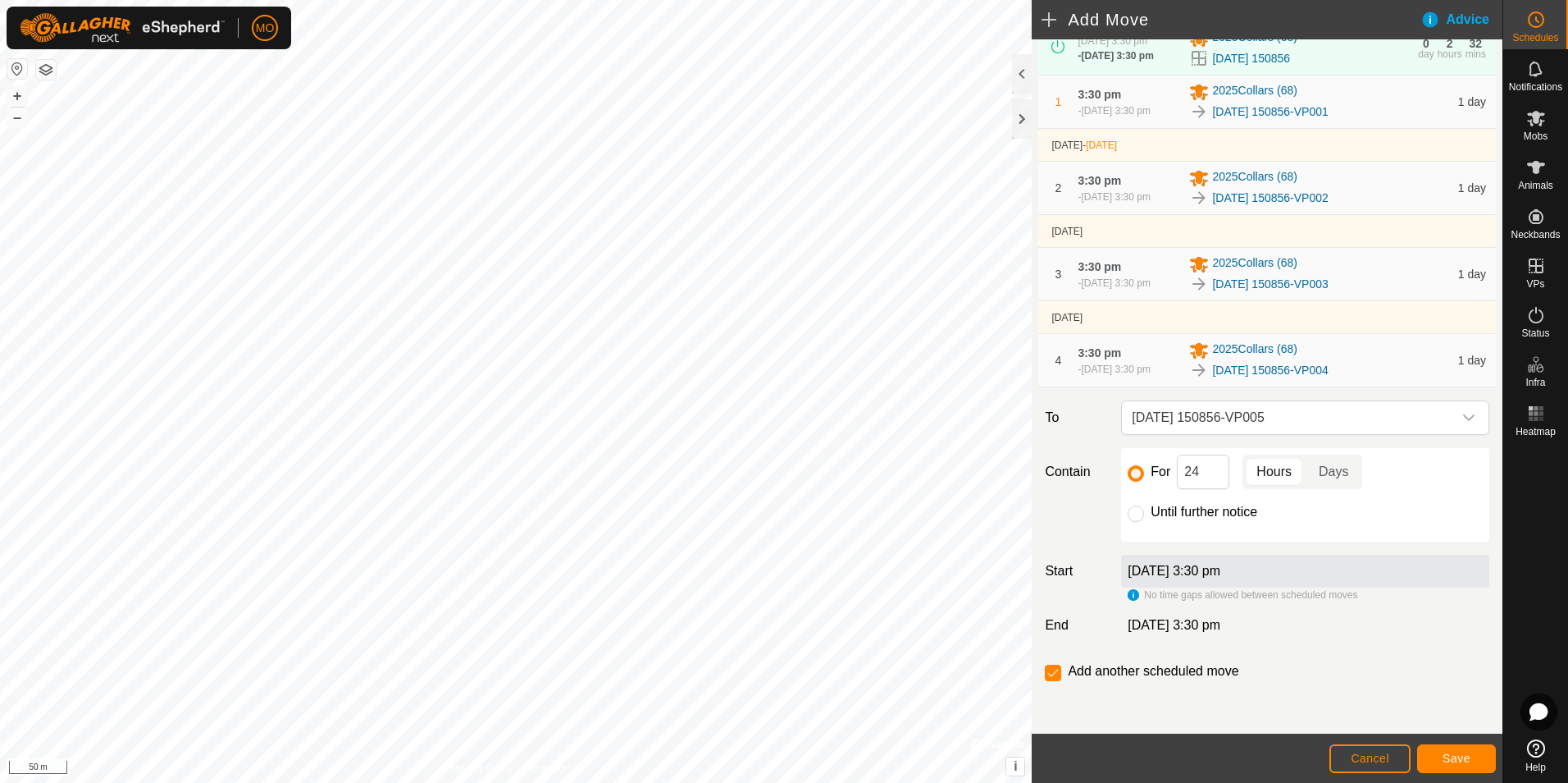
scroll to position [132, 0]
click at [1059, 675] on input "checkbox" at bounding box center [1053, 673] width 16 height 16
checkbox input "false"
click at [1441, 753] on button "Save" at bounding box center [1456, 759] width 78 height 29
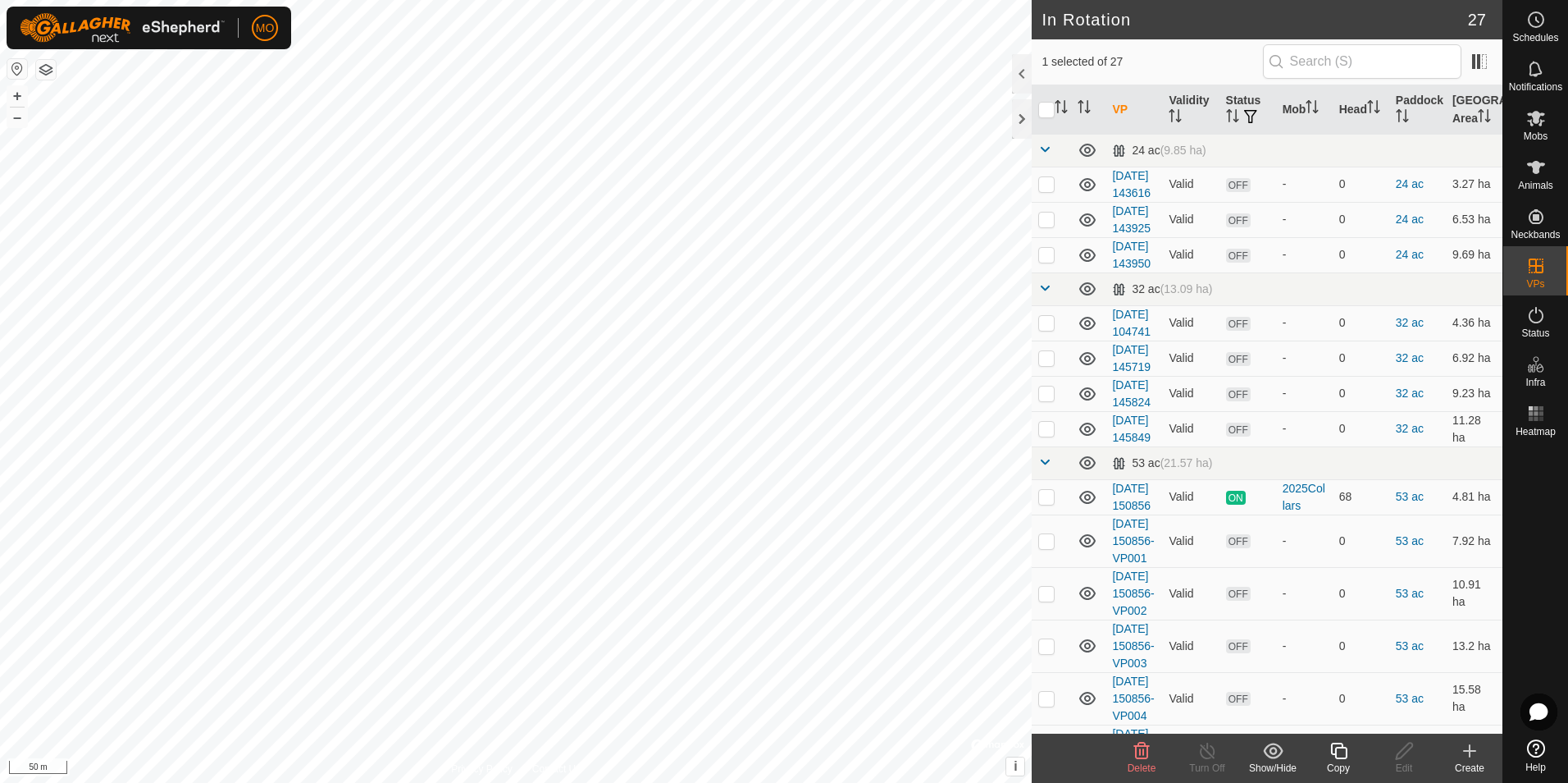
click at [1334, 752] on icon at bounding box center [1339, 751] width 21 height 20
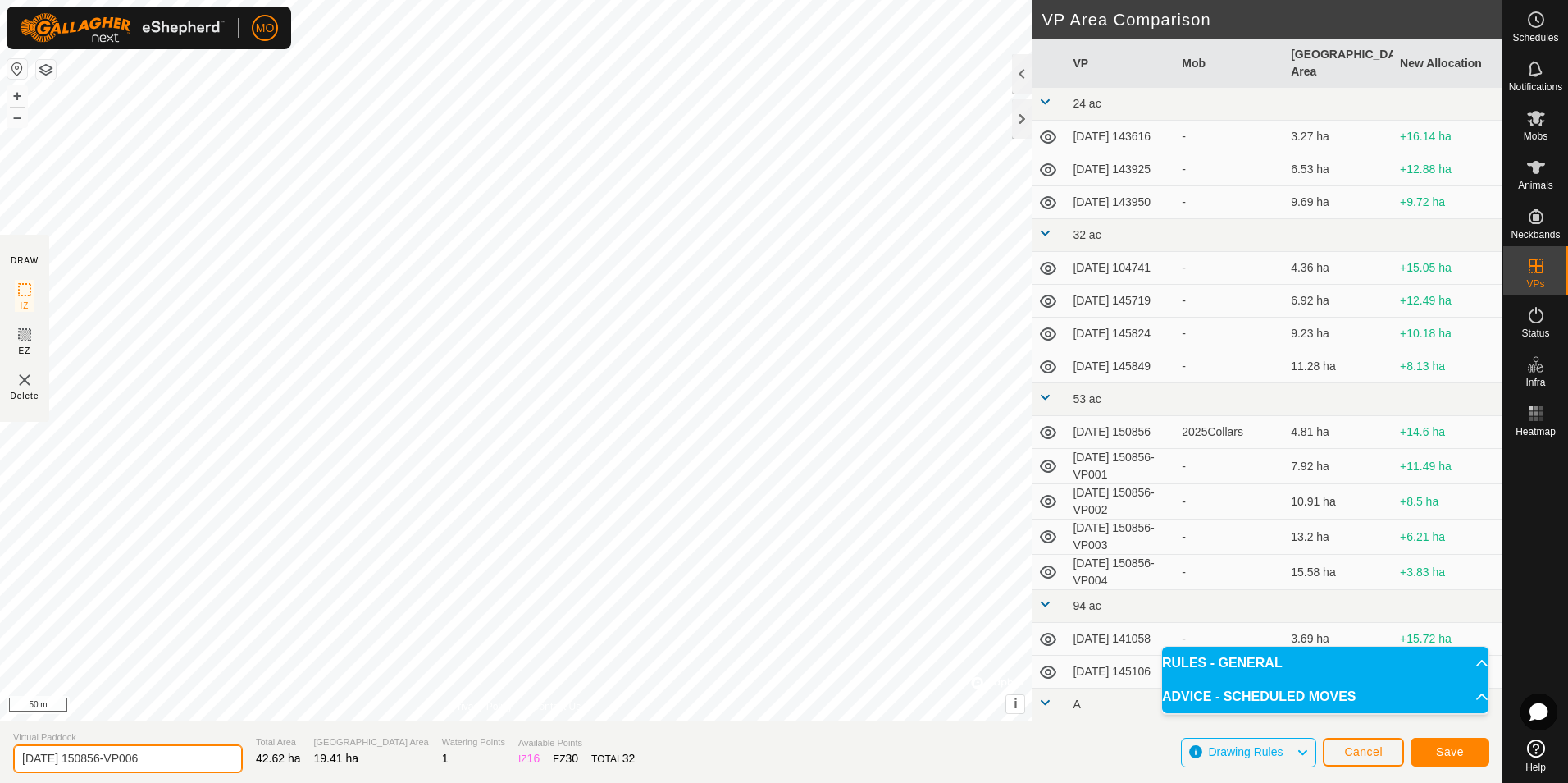
click at [74, 760] on input "[DATE] 150856-VP006" at bounding box center [128, 759] width 230 height 29
type input "[DATE] 150856-VP006"
click at [1450, 747] on span "Save" at bounding box center [1450, 751] width 28 height 14
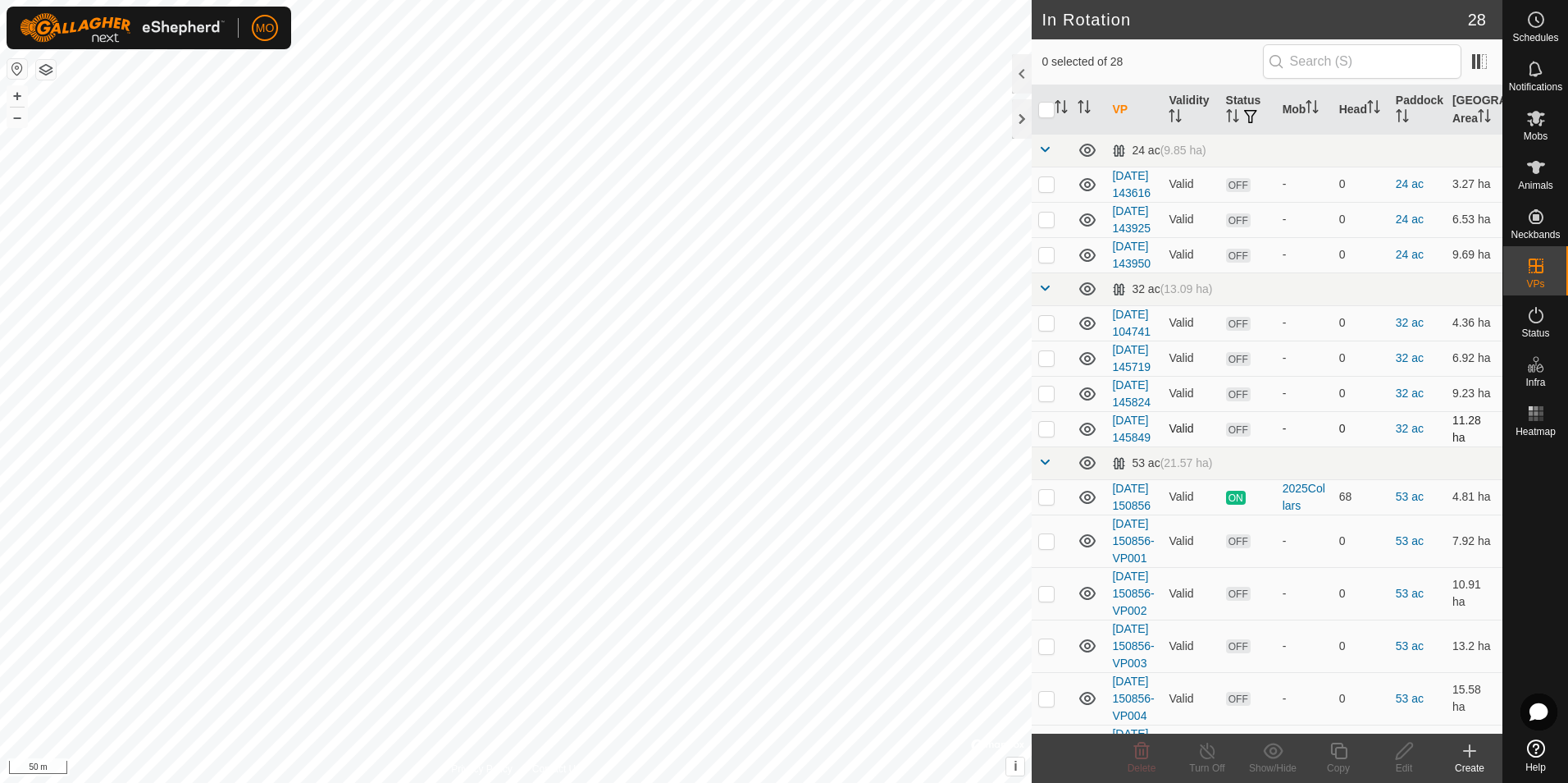
checkbox input "true"
click at [1529, 28] on icon at bounding box center [1536, 20] width 20 height 20
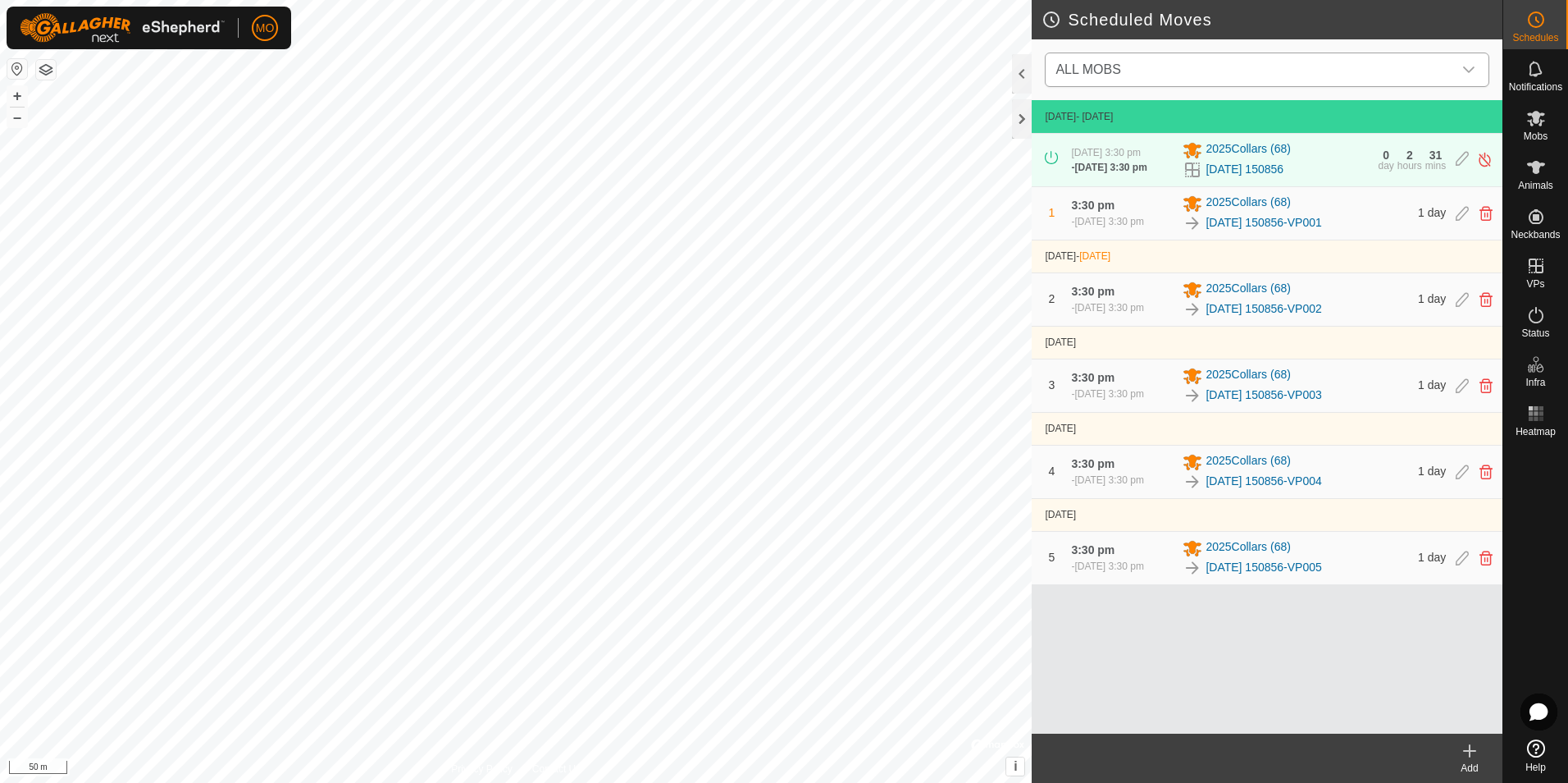
click at [1226, 75] on span "ALL MOBS" at bounding box center [1252, 69] width 404 height 32
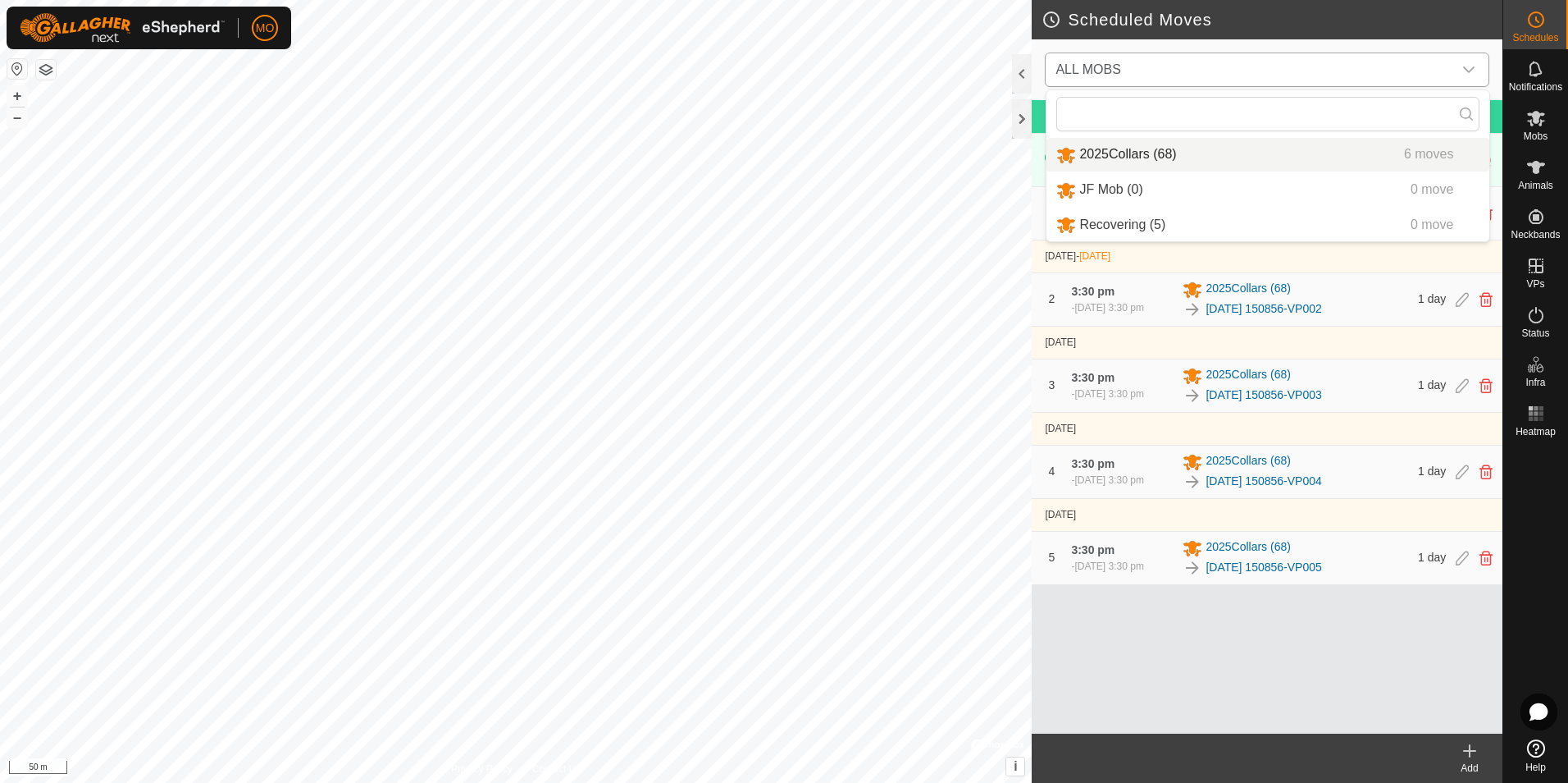
click at [1168, 147] on li "2025Collars (68) 6 moves" at bounding box center [1268, 154] width 443 height 33
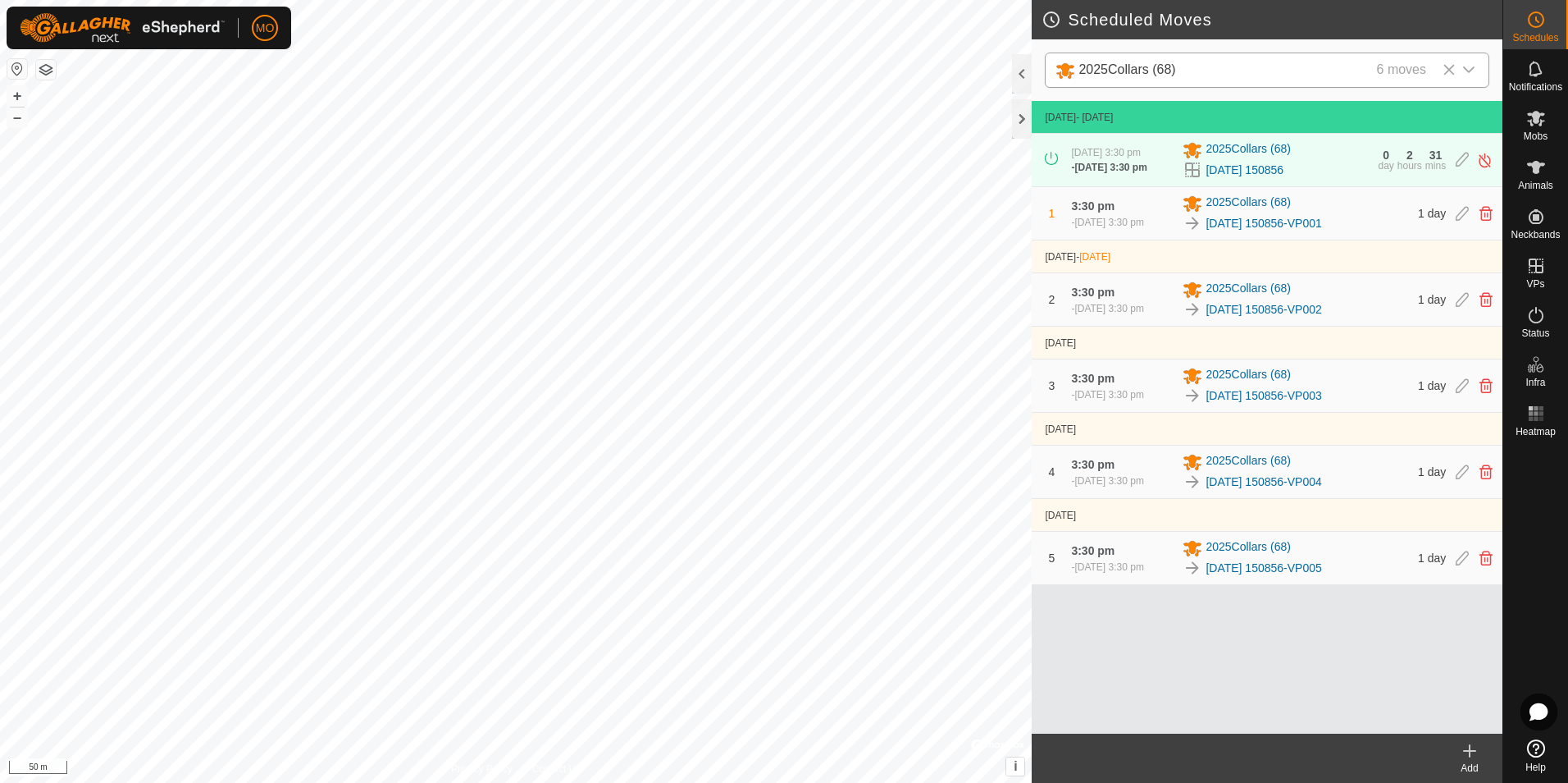
click at [1465, 749] on icon at bounding box center [1470, 751] width 20 height 20
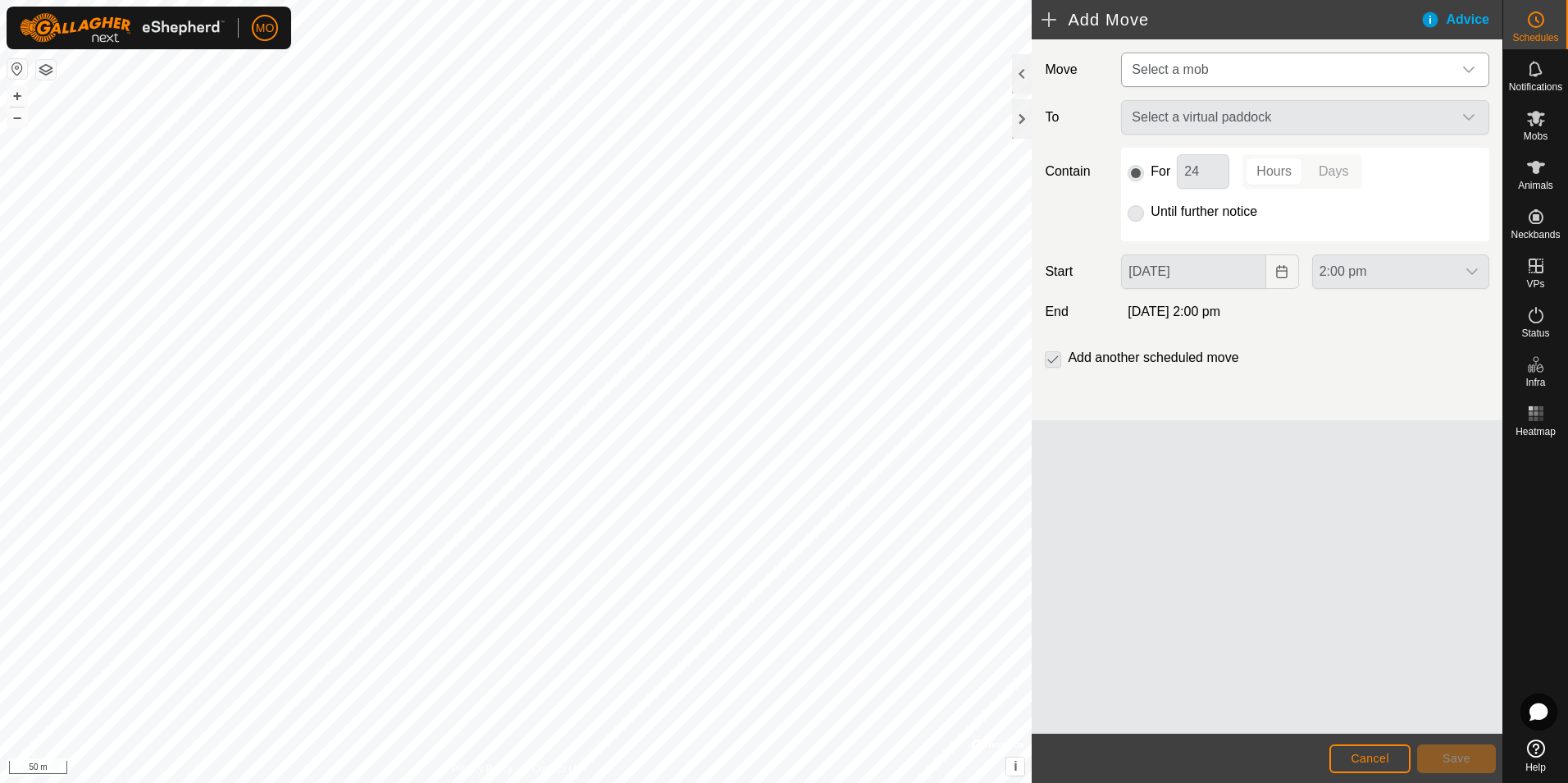
click at [1187, 75] on span "Select a mob" at bounding box center [1169, 69] width 77 height 14
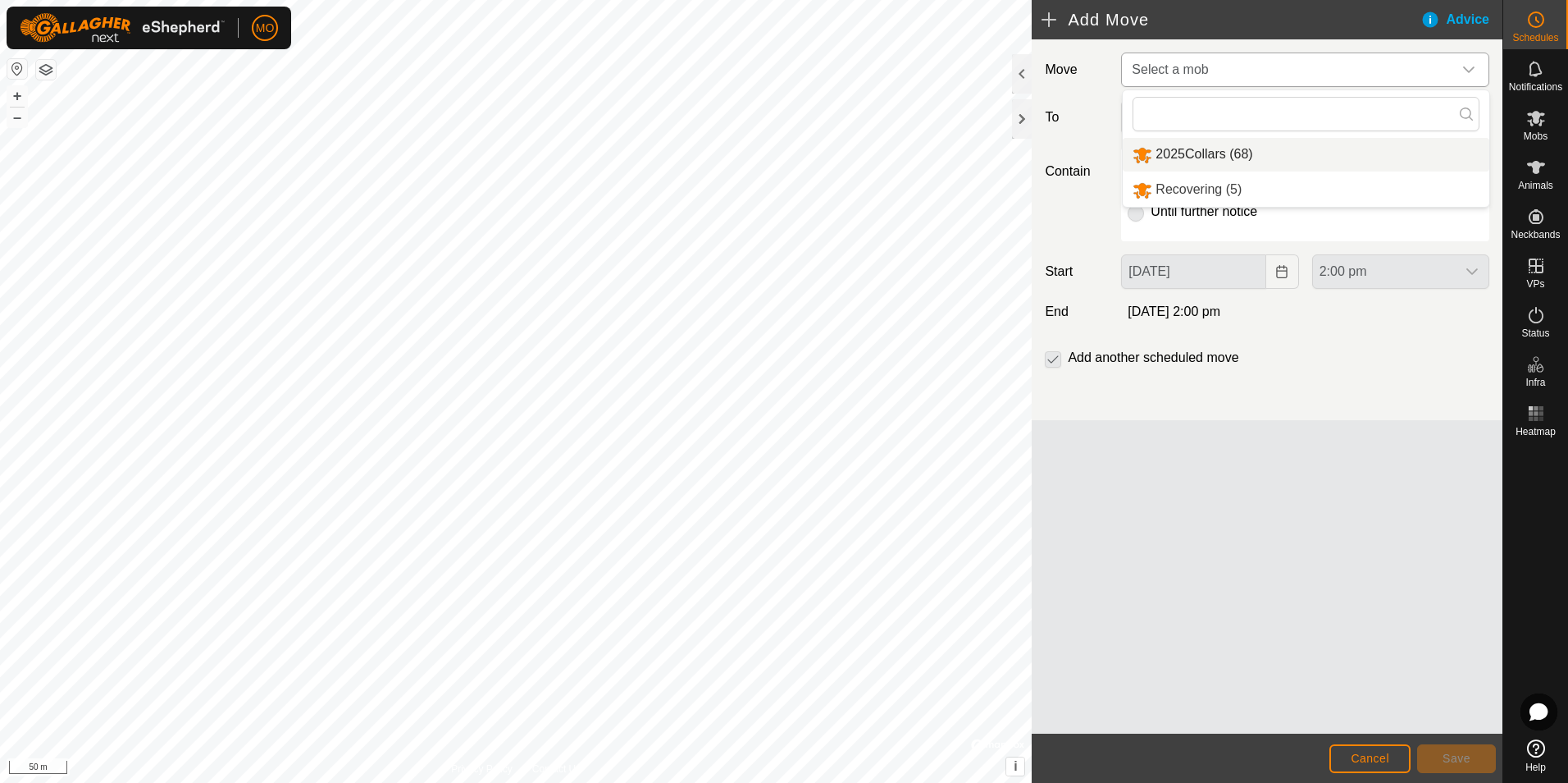
click at [1179, 156] on li "2025Collars (68)" at bounding box center [1306, 154] width 367 height 33
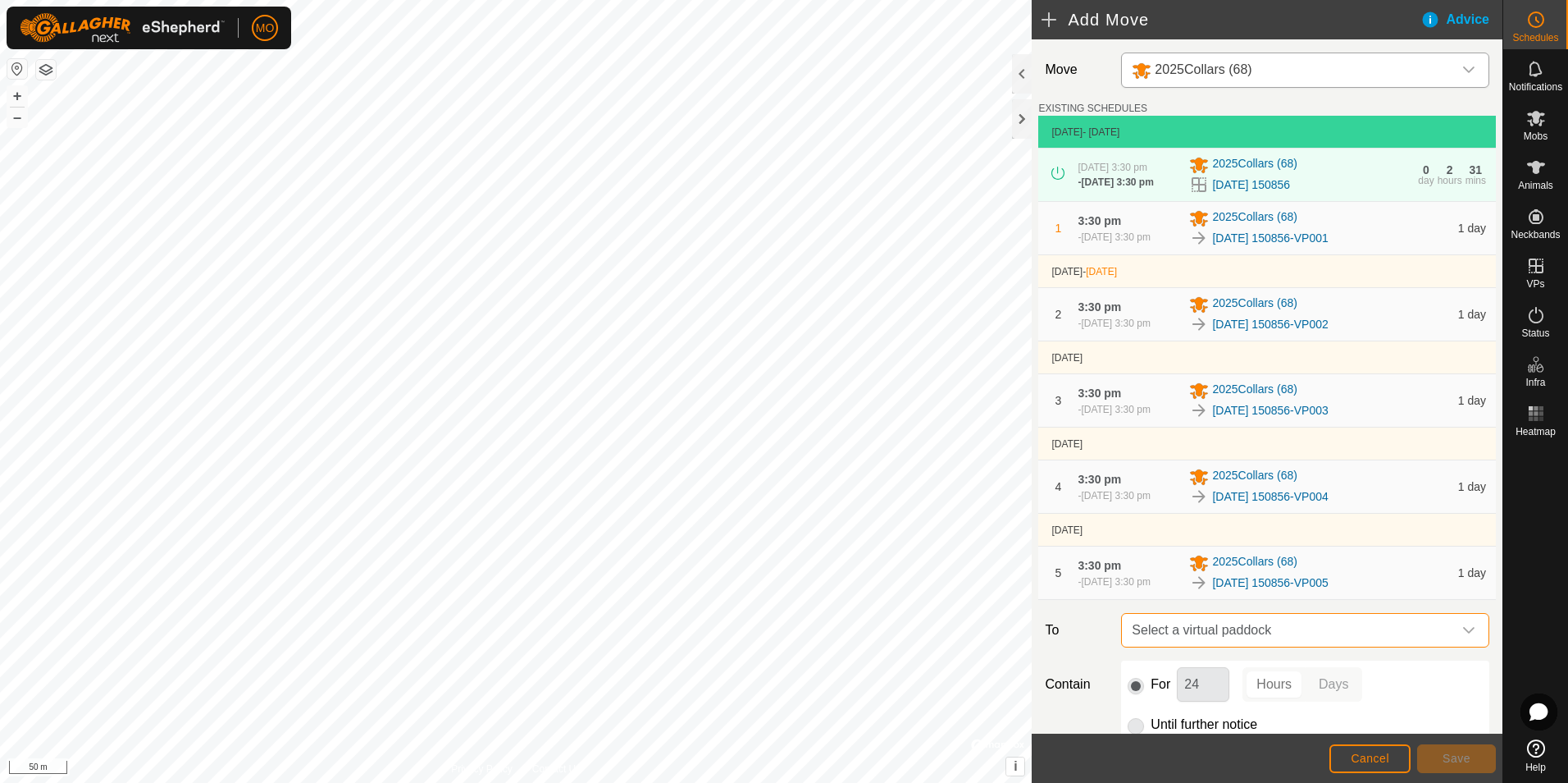
click at [1250, 636] on span "Select a virtual paddock" at bounding box center [1288, 630] width 327 height 32
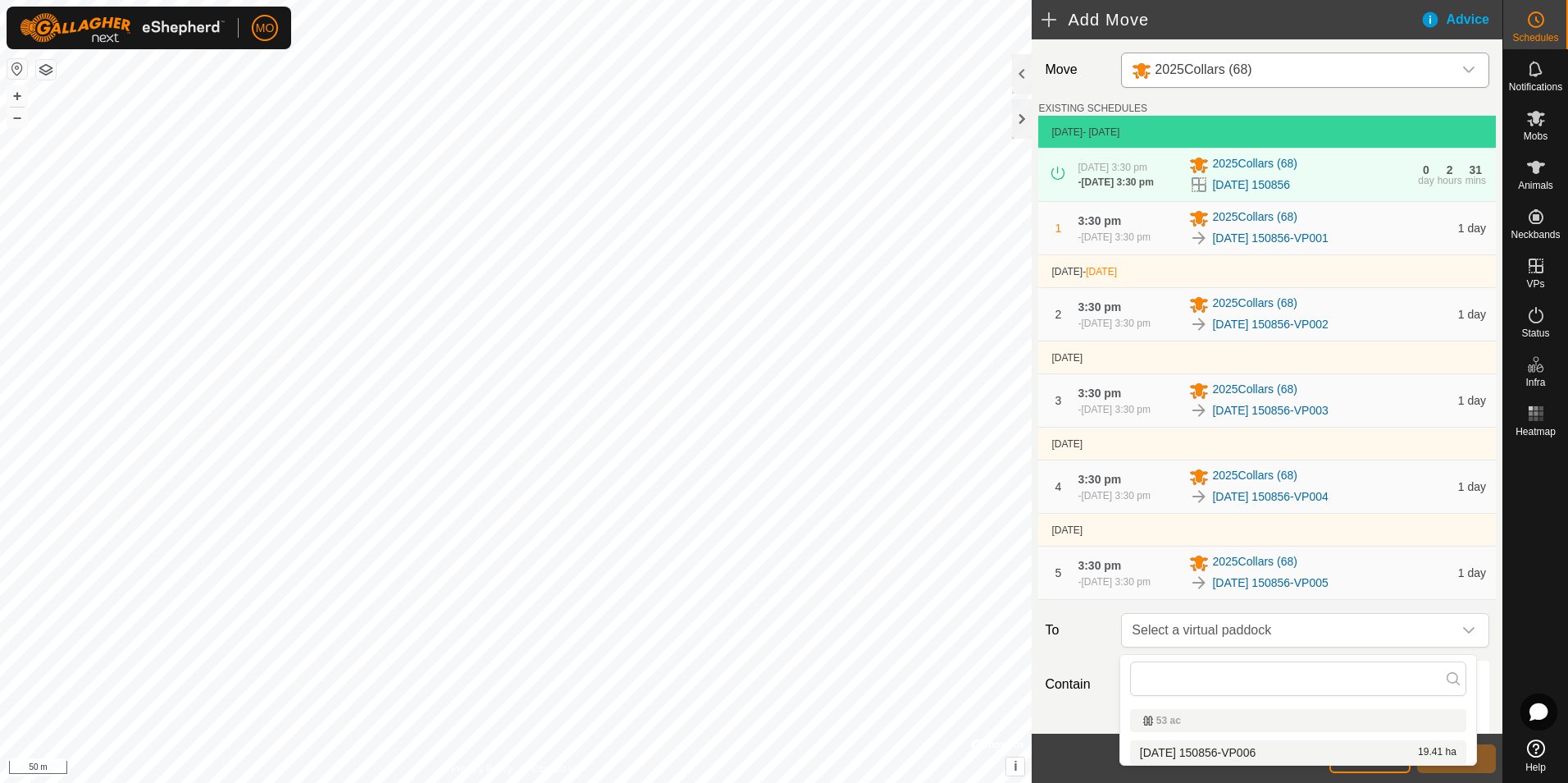
click at [1211, 751] on li "[DATE] 150856-VP006 19.41 ha" at bounding box center [1298, 752] width 336 height 24
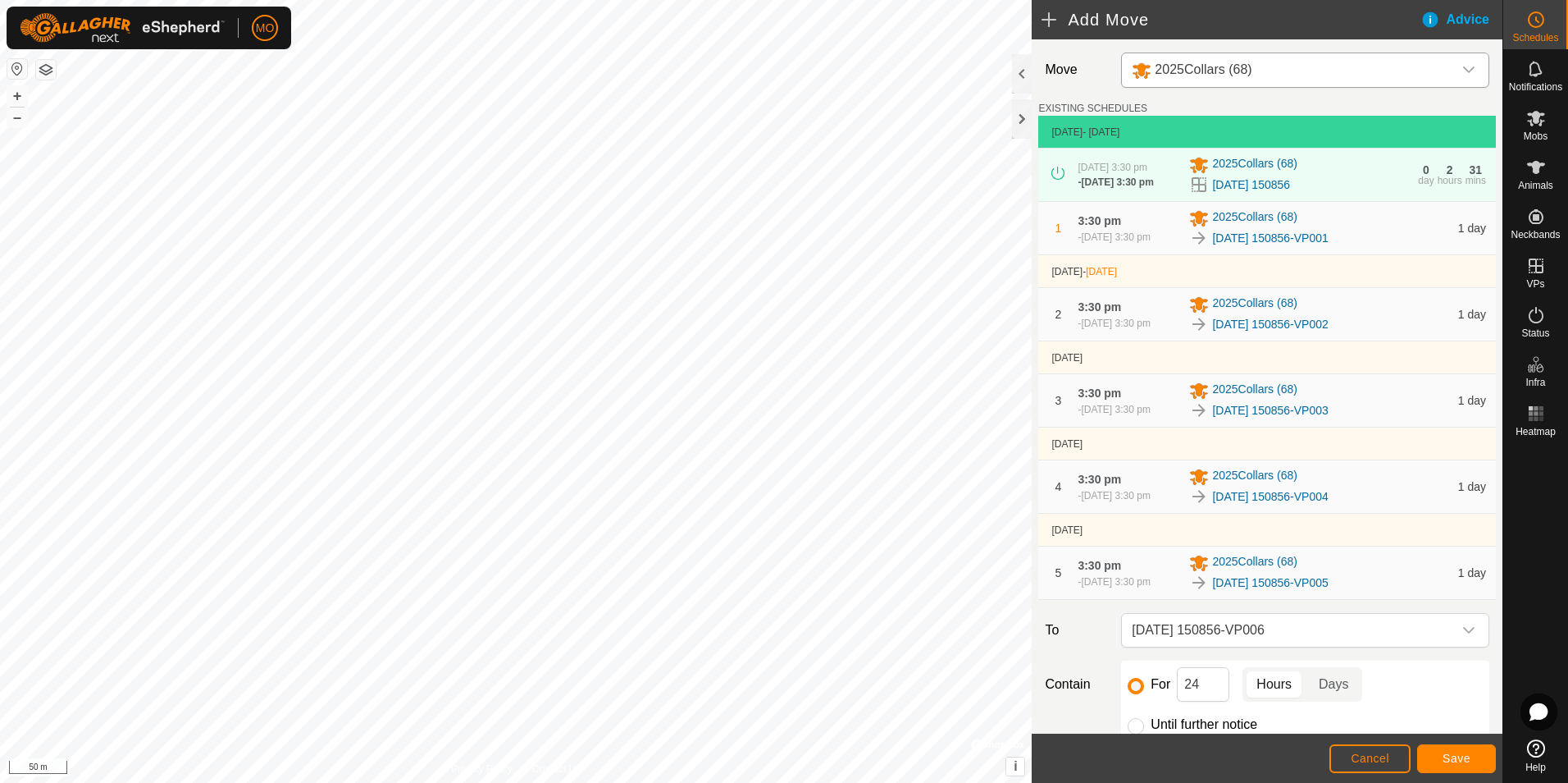
drag, startPoint x: 1489, startPoint y: 533, endPoint x: 1491, endPoint y: 559, distance: 26.1
click at [1491, 559] on div "Move 2025Collars (68) EXISTING SCHEDULES [DATE] - [DATE] [DATE] 3:30 pm - [DATE…" at bounding box center [1267, 387] width 471 height 695
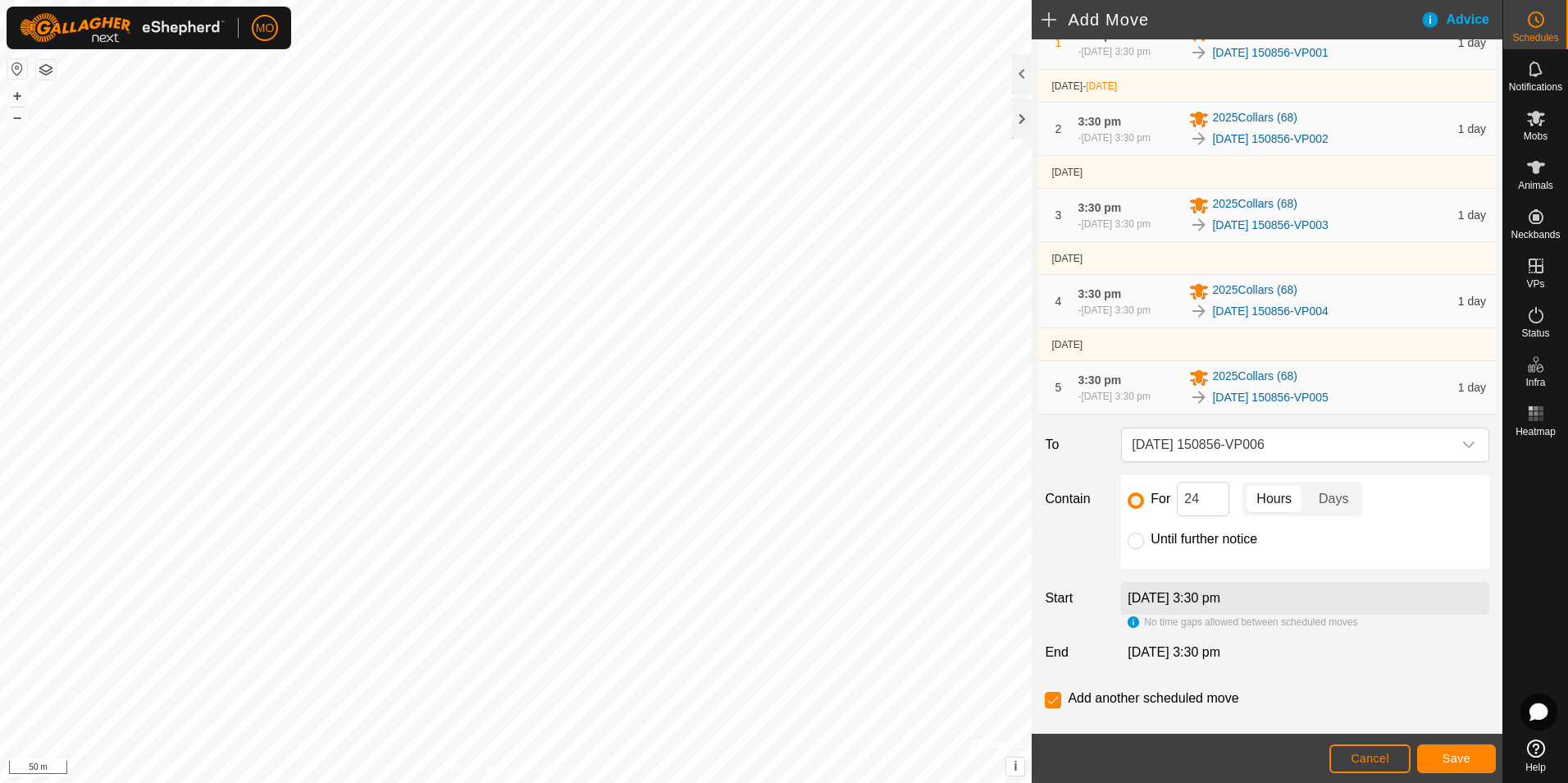
scroll to position [196, 0]
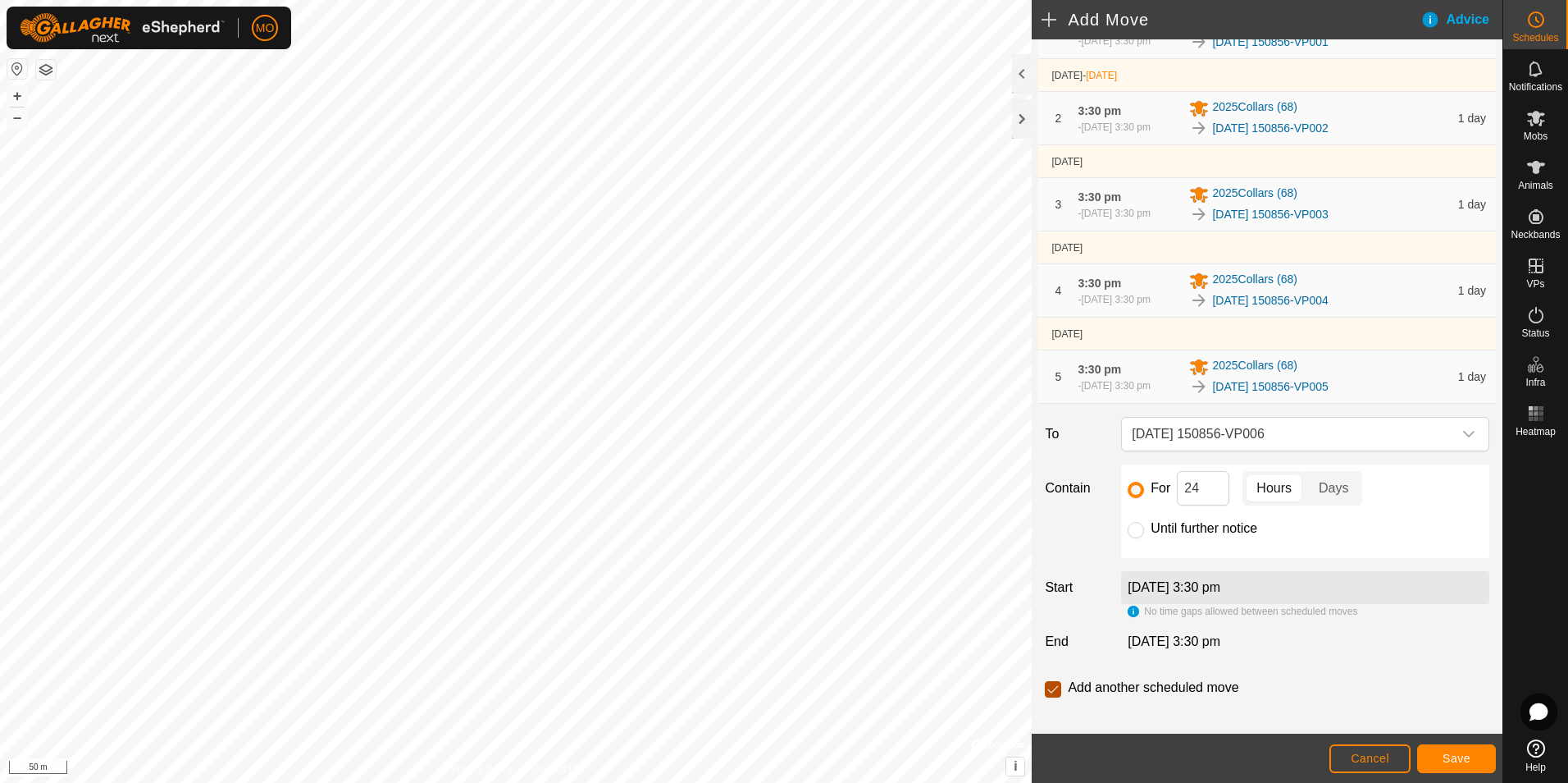
click at [1050, 697] on input "checkbox" at bounding box center [1053, 689] width 16 height 16
checkbox input "false"
click at [1457, 760] on span "Save" at bounding box center [1456, 758] width 28 height 14
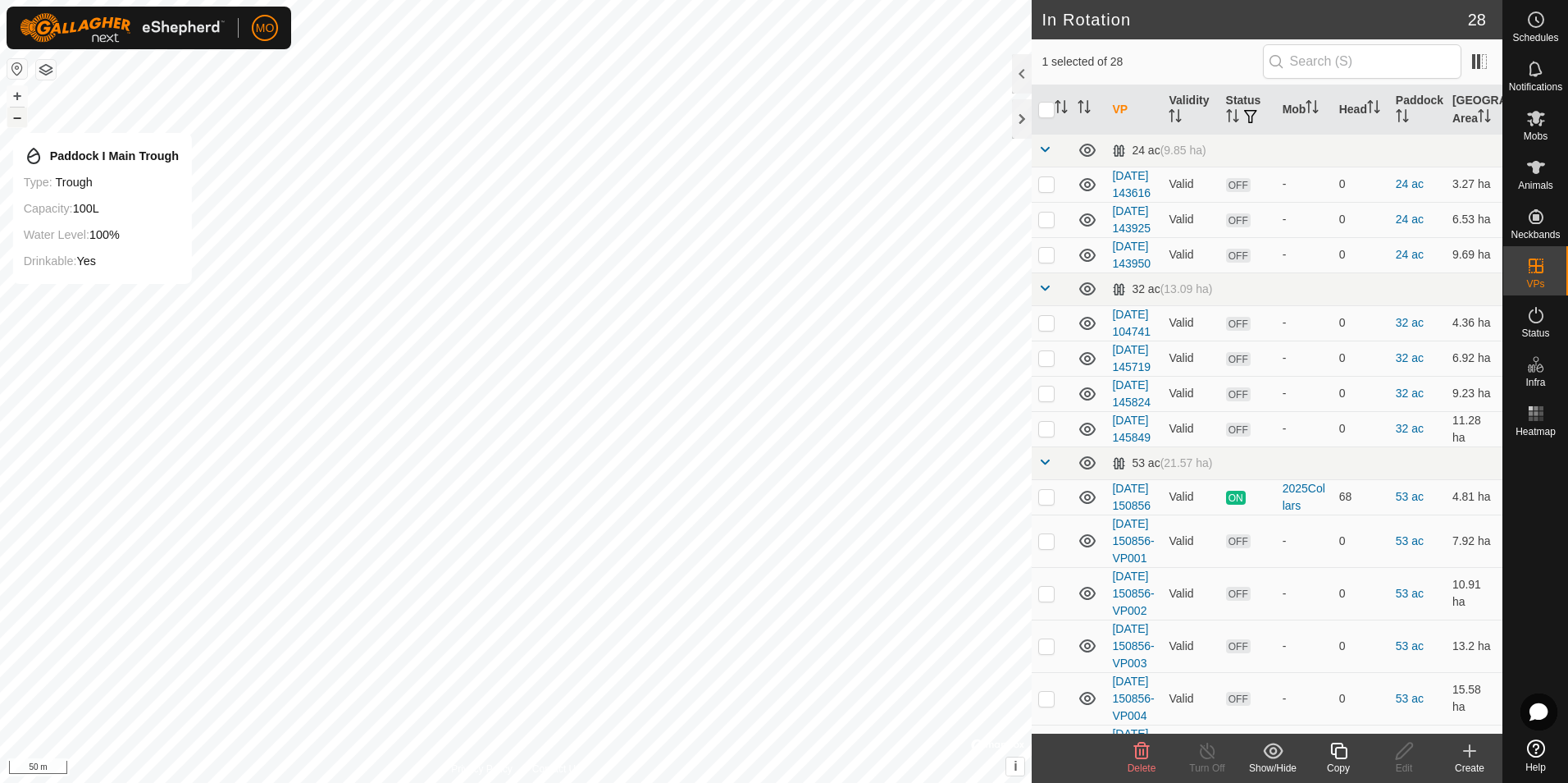
click at [19, 116] on button "–" at bounding box center [17, 117] width 20 height 20
checkbox input "true"
checkbox input "false"
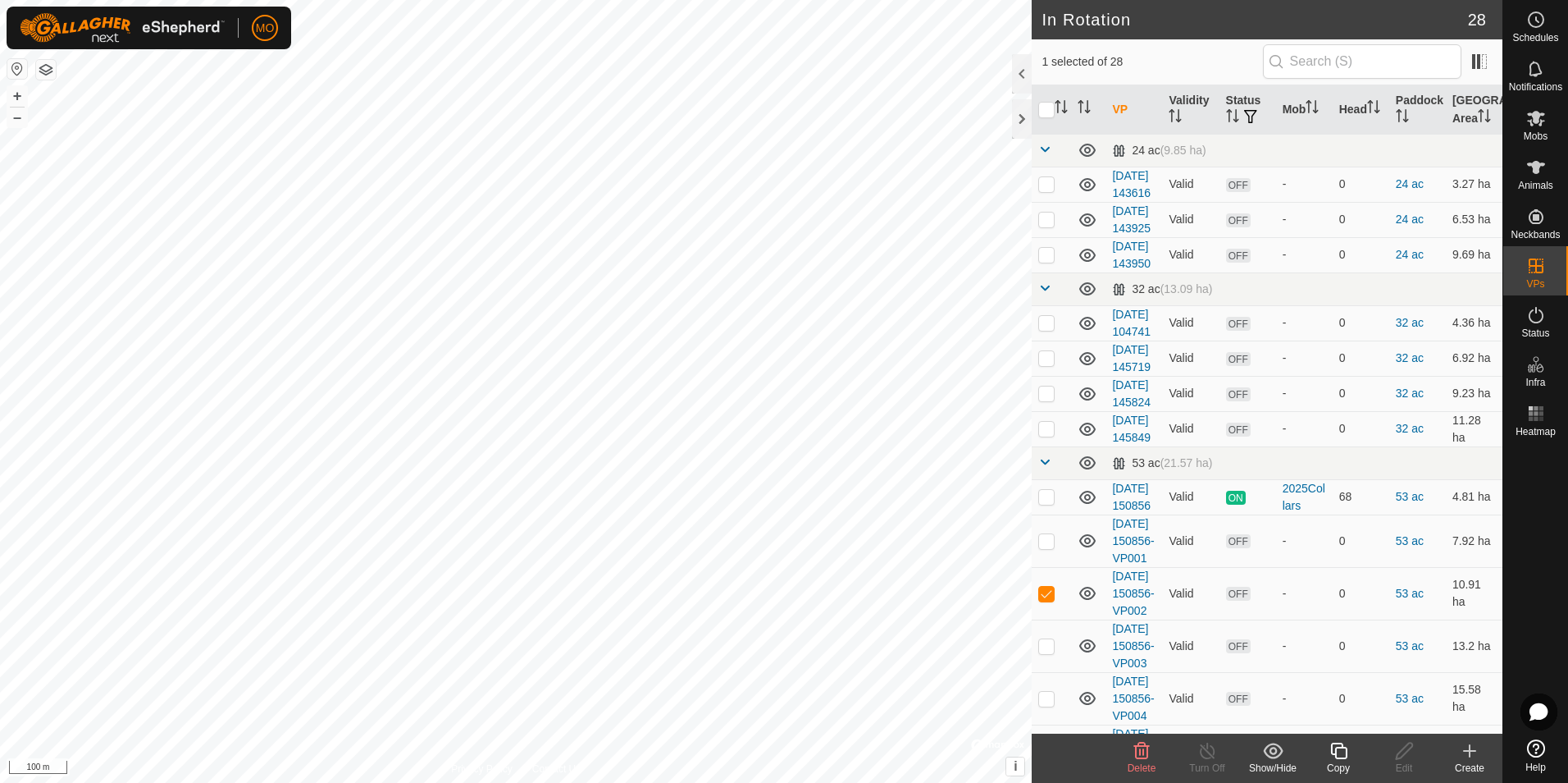
checkbox input "false"
checkbox input "true"
click at [1020, 122] on div at bounding box center [1022, 119] width 20 height 40
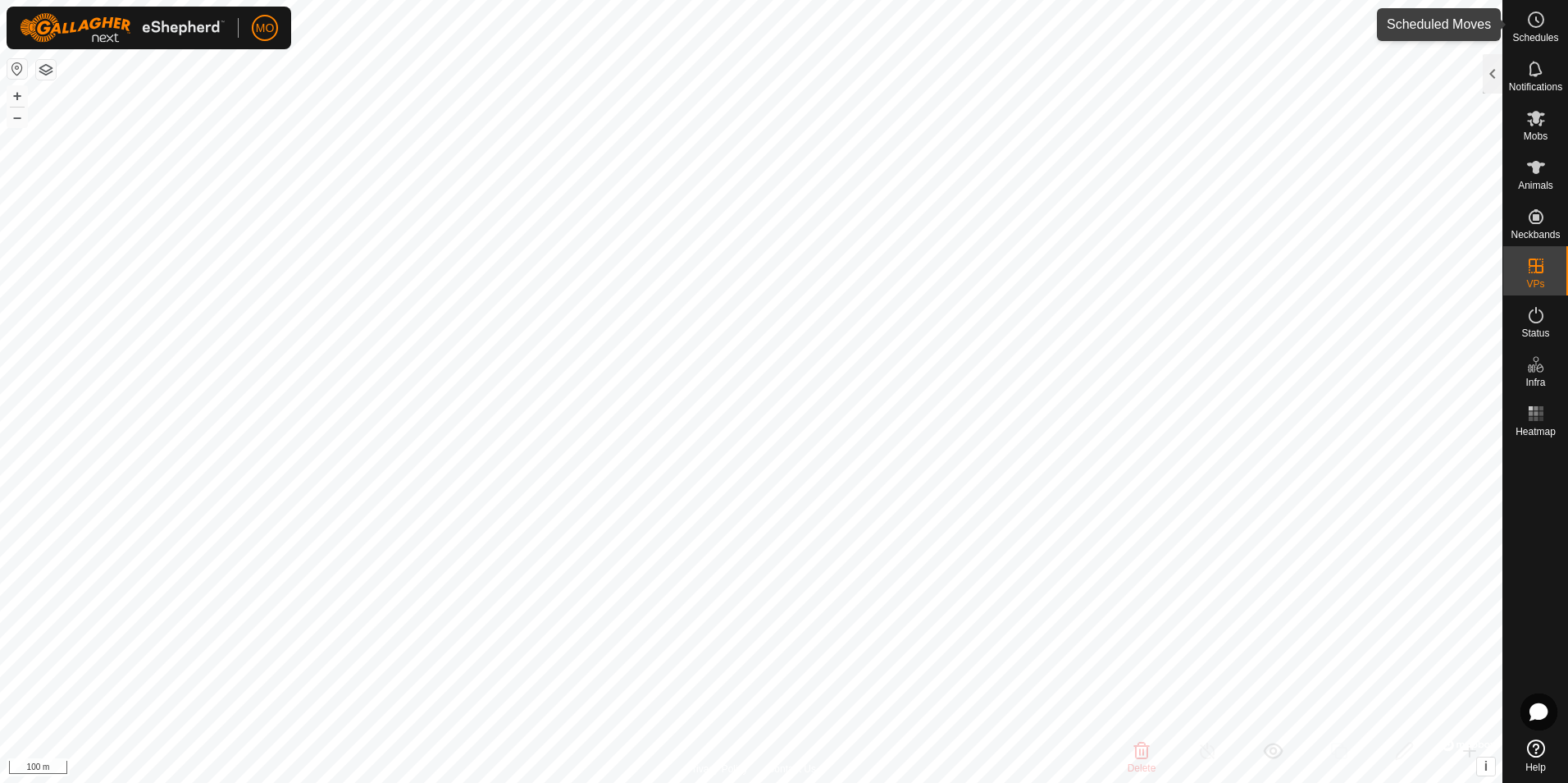
click at [1534, 23] on icon at bounding box center [1536, 20] width 20 height 20
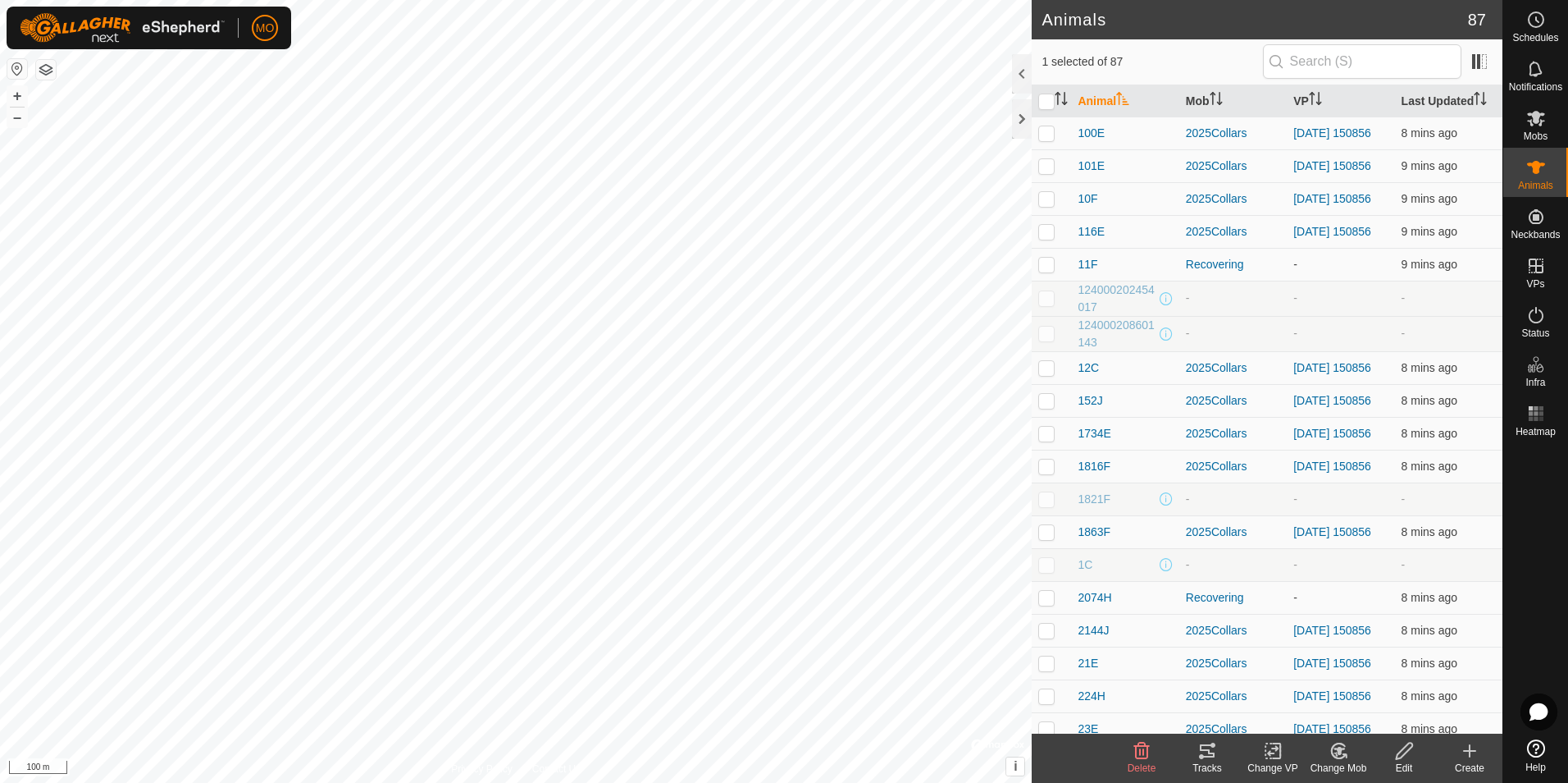
click at [1214, 760] on icon at bounding box center [1207, 751] width 20 height 20
